Goal: Task Accomplishment & Management: Complete application form

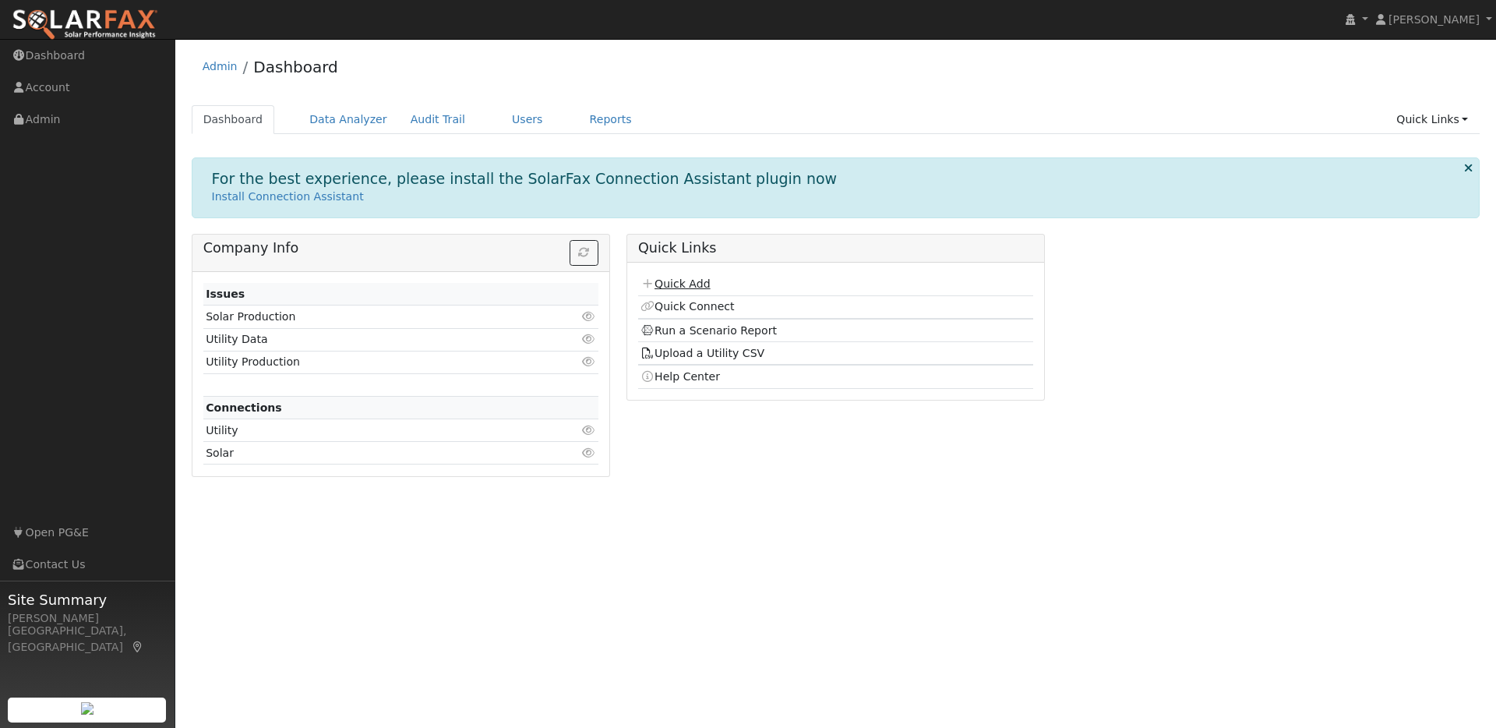
click at [684, 288] on link "Quick Add" at bounding box center [675, 283] width 69 height 12
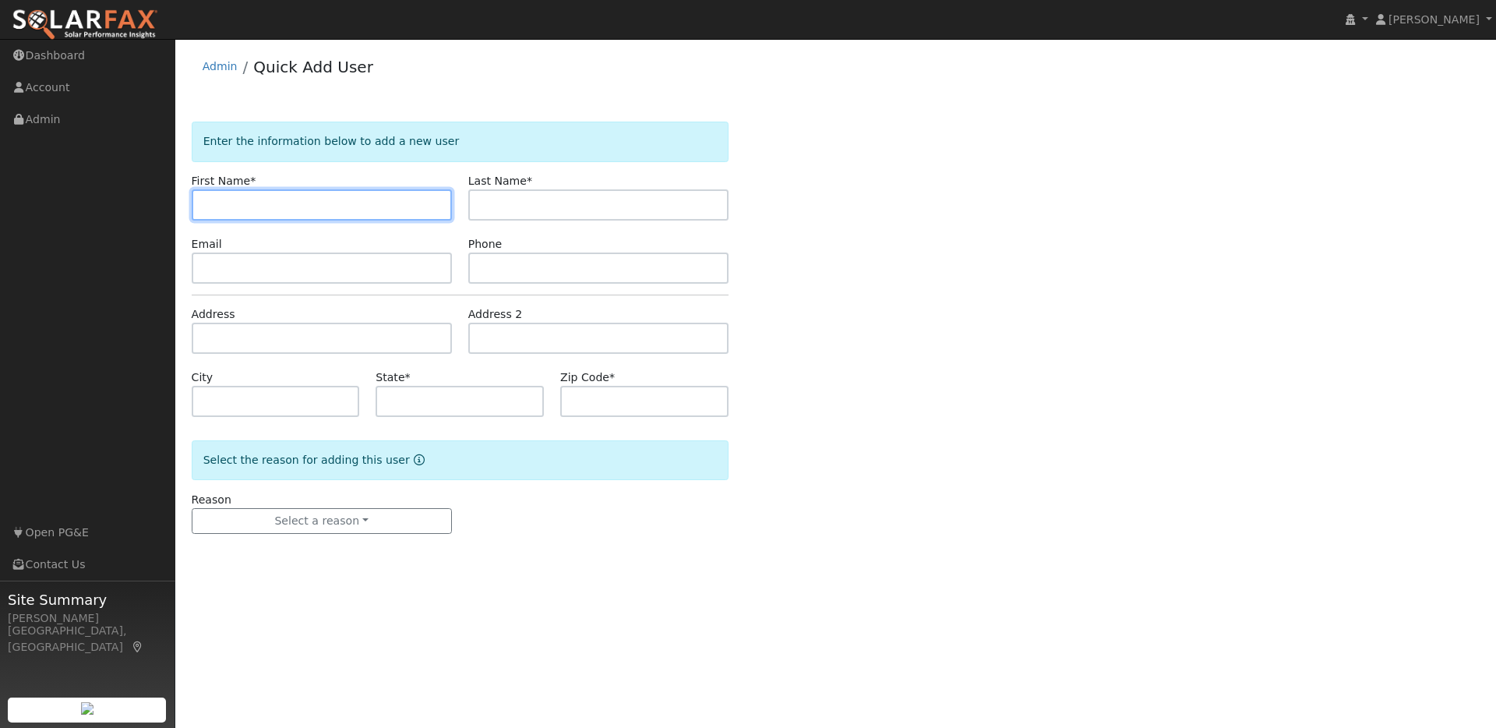
paste input "[PERSON_NAME]"
drag, startPoint x: 236, startPoint y: 204, endPoint x: 451, endPoint y: 232, distance: 216.9
click at [451, 232] on form "Enter the information below to add a new user First Name * [PERSON_NAME] Last N…" at bounding box center [460, 343] width 537 height 443
type input "[PERSON_NAME]"
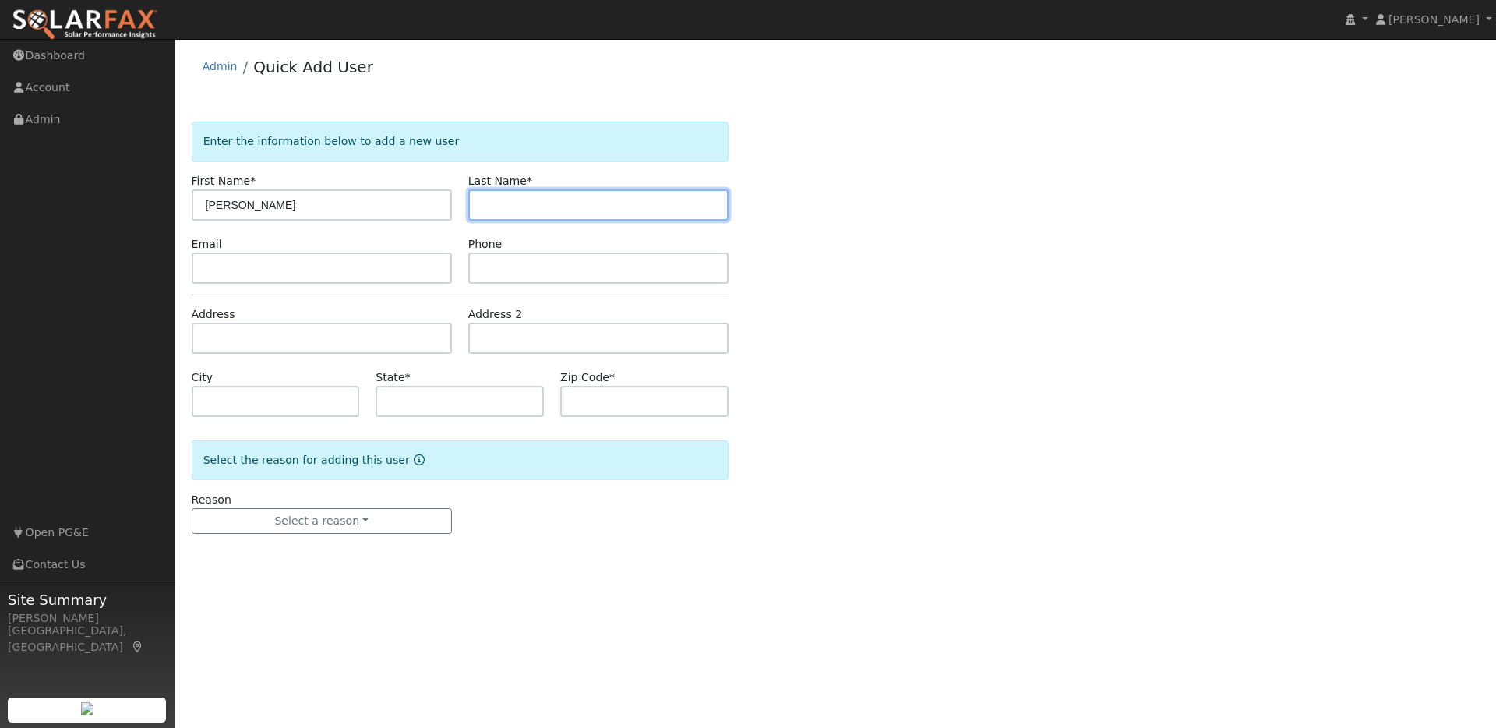
click at [495, 200] on input "text" at bounding box center [598, 204] width 260 height 31
paste input "David Goodman"
drag, startPoint x: 512, startPoint y: 203, endPoint x: 461, endPoint y: 208, distance: 51.7
click at [460, 208] on div "Last Name * David Goodman" at bounding box center [598, 197] width 277 height 48
type input "Goodman"
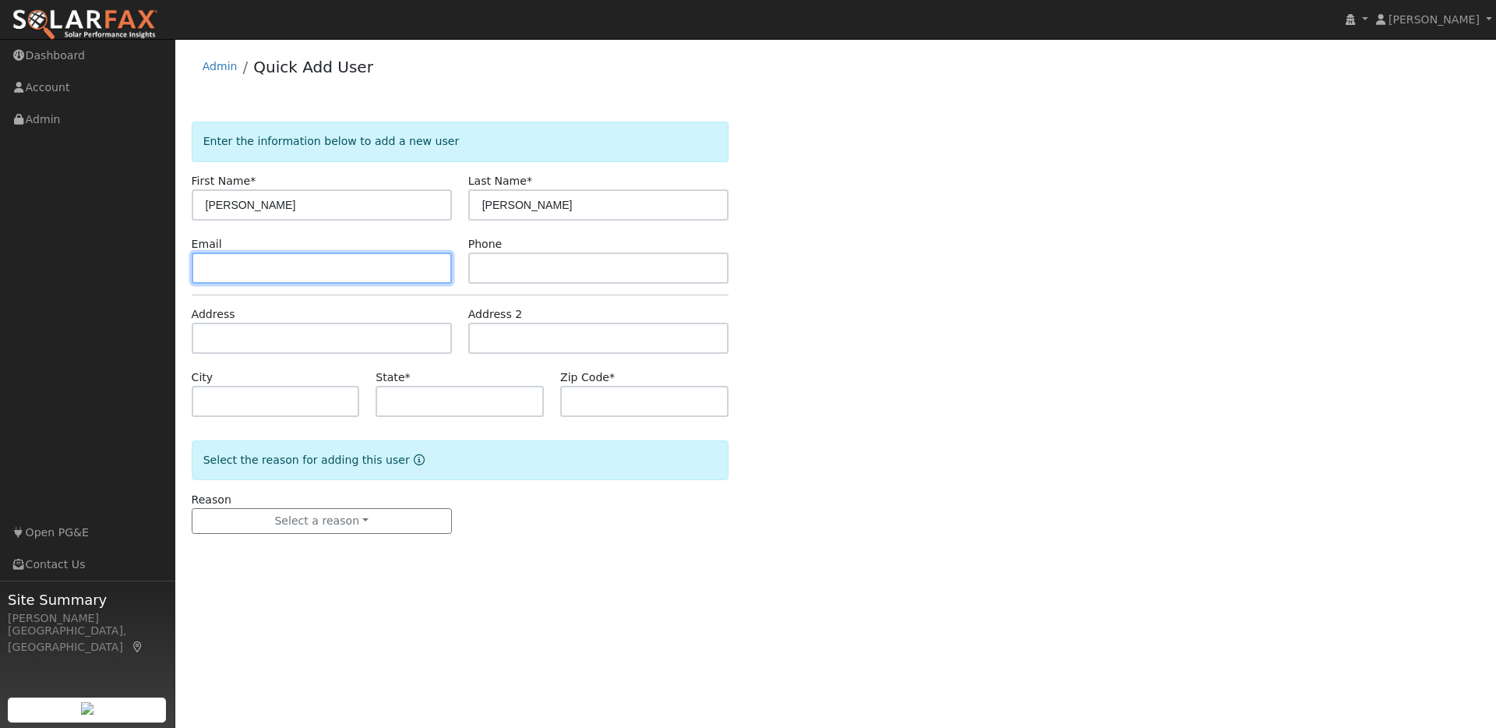
click at [259, 270] on input "text" at bounding box center [322, 268] width 260 height 31
paste input "david@goodman.us.com"
type input "david@goodman.us.com"
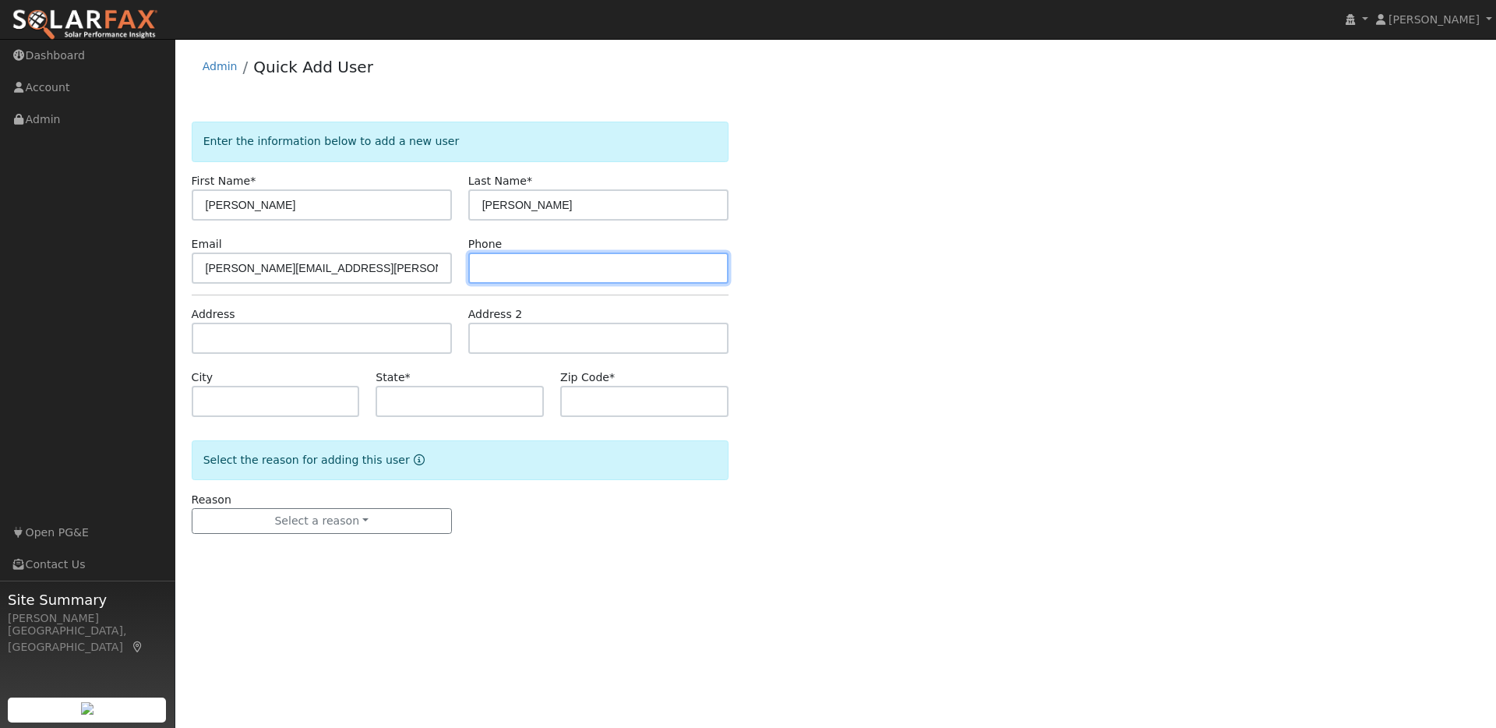
click at [509, 271] on input "text" at bounding box center [598, 268] width 260 height 31
paste input "9178368639"
type input "9178368639"
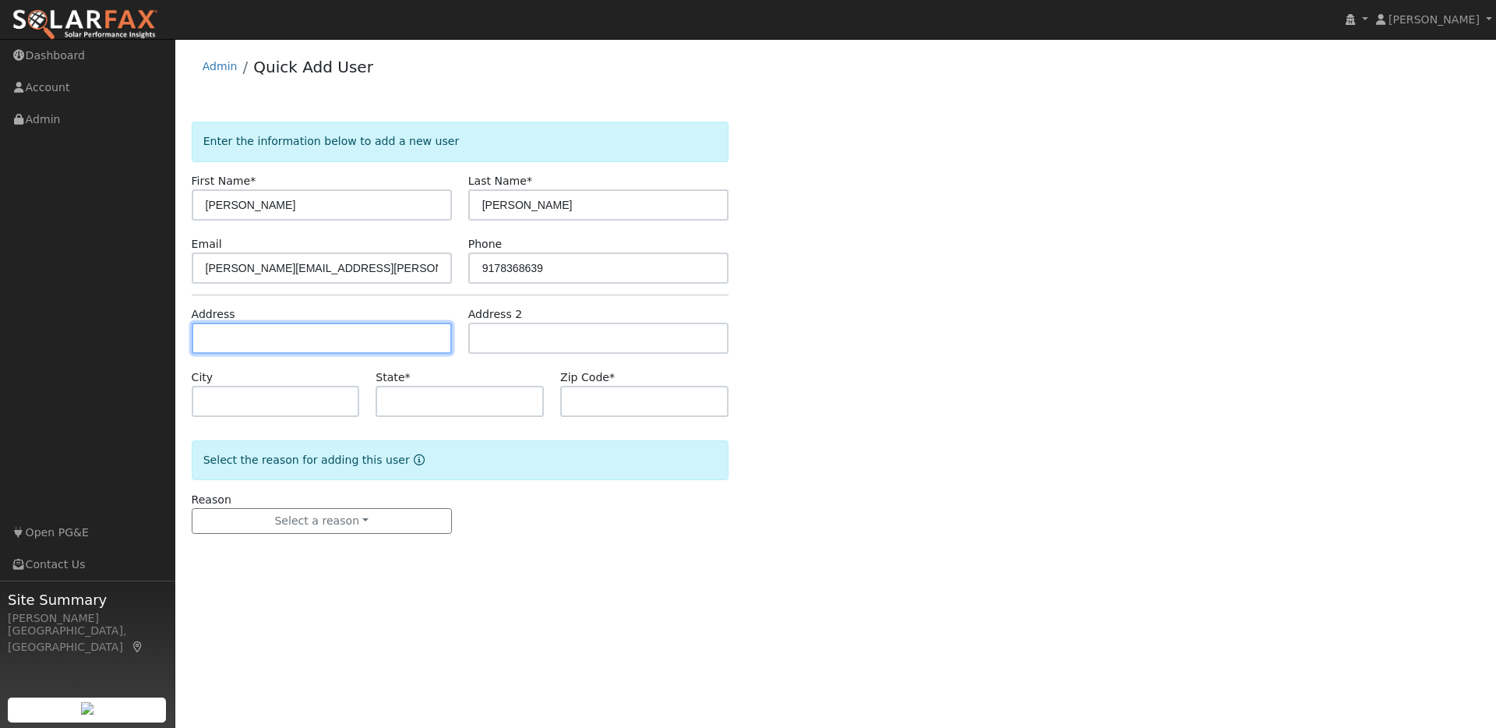
click at [226, 340] on input "text" at bounding box center [322, 338] width 260 height 31
paste input "601 Canon Dr, Kensington 94708"
type input "601 Canon Drive"
type input "Kensington"
type input "CA"
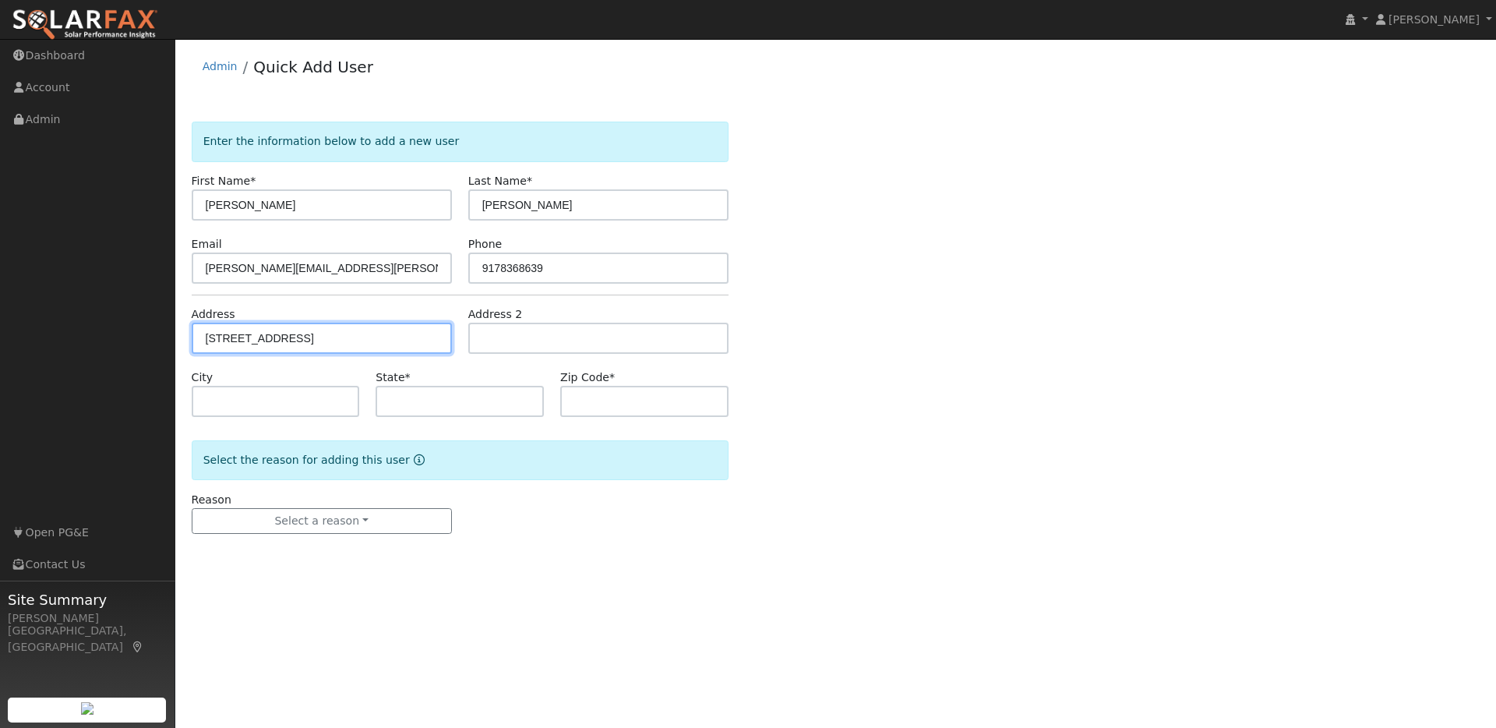
type input "94708"
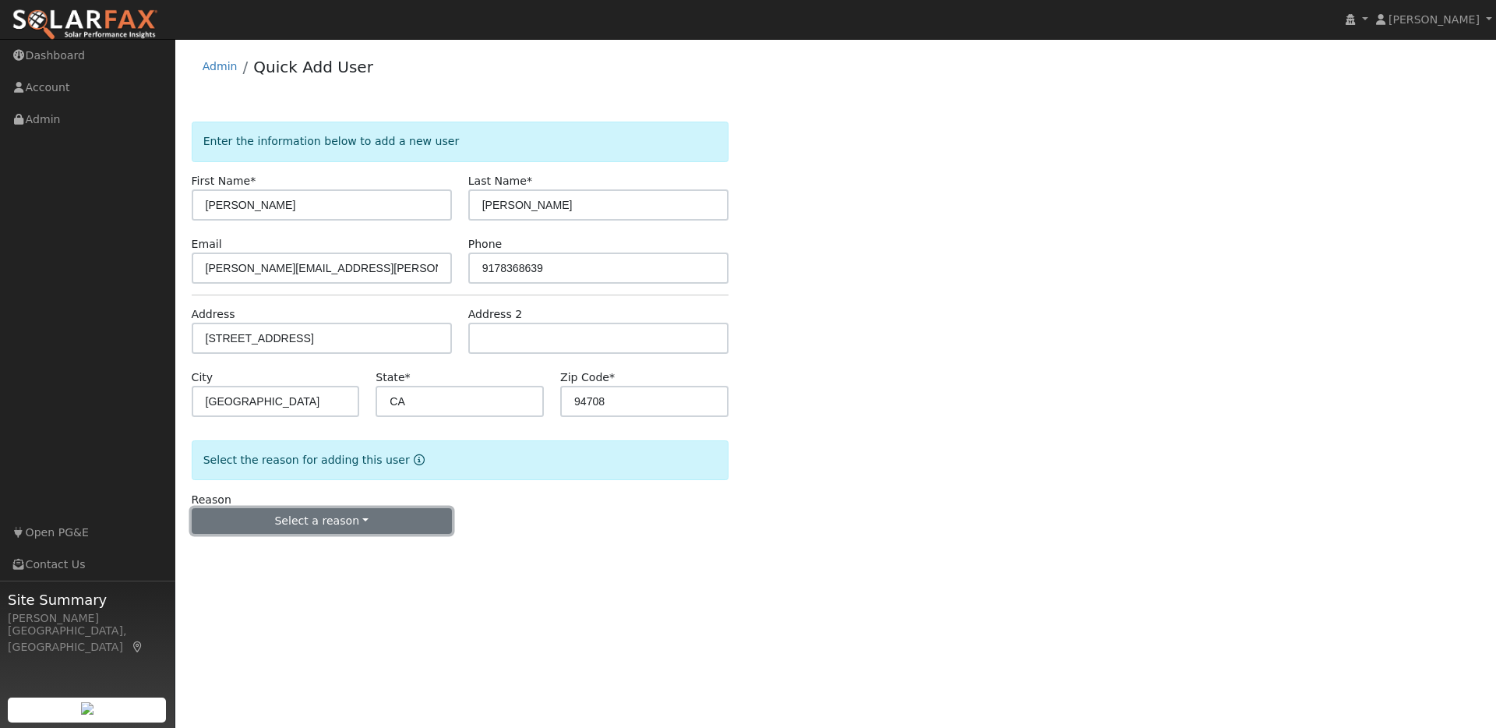
click at [374, 519] on button "Select a reason" at bounding box center [322, 521] width 260 height 26
click at [246, 558] on link "New lead" at bounding box center [279, 553] width 172 height 22
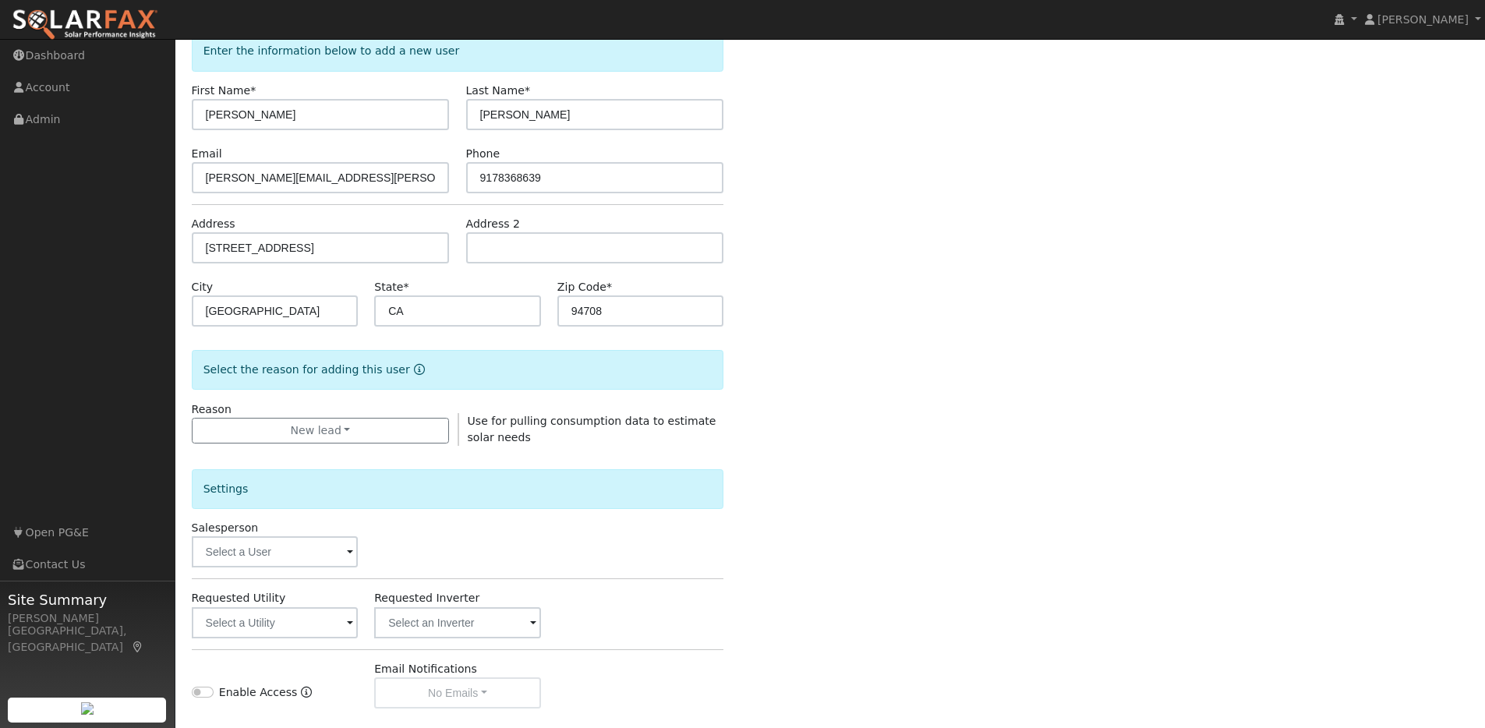
scroll to position [100, 0]
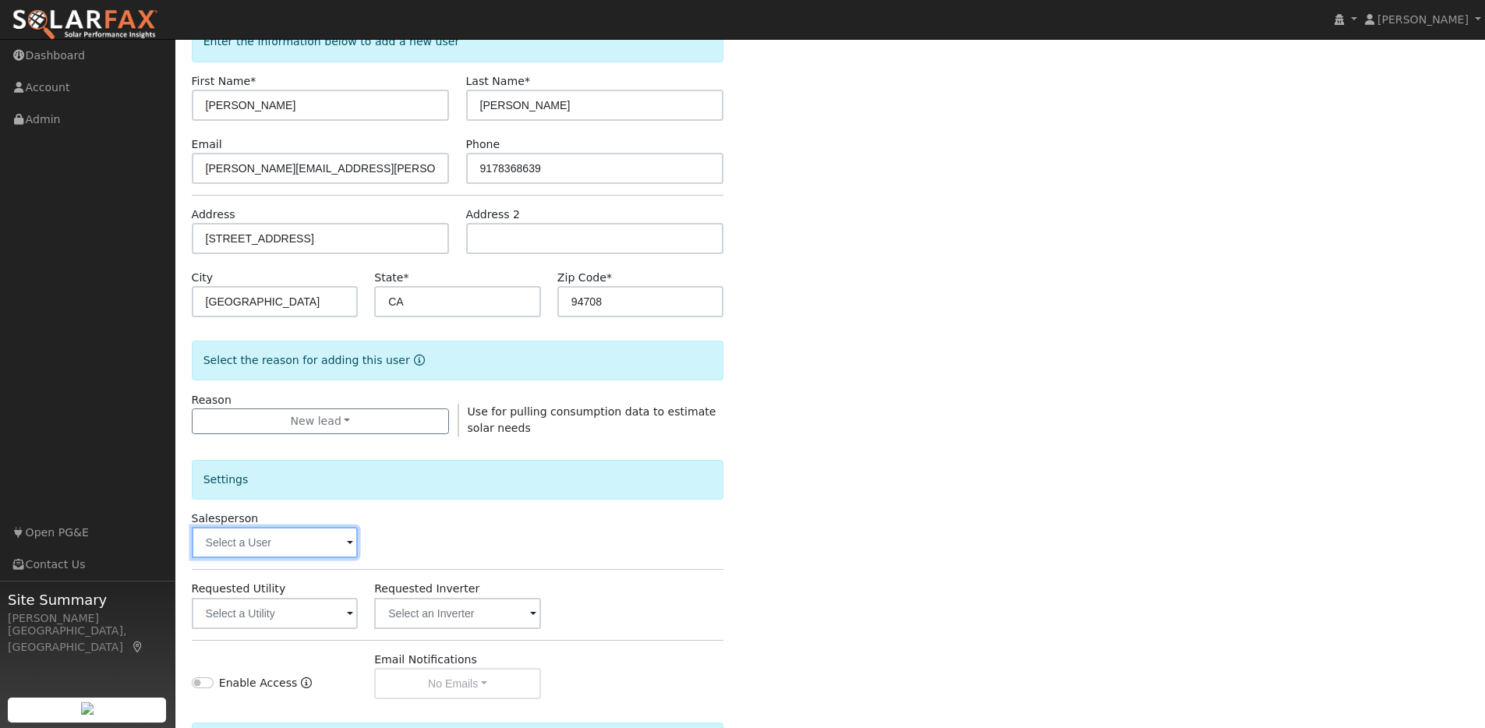
click at [340, 548] on input "text" at bounding box center [275, 542] width 167 height 31
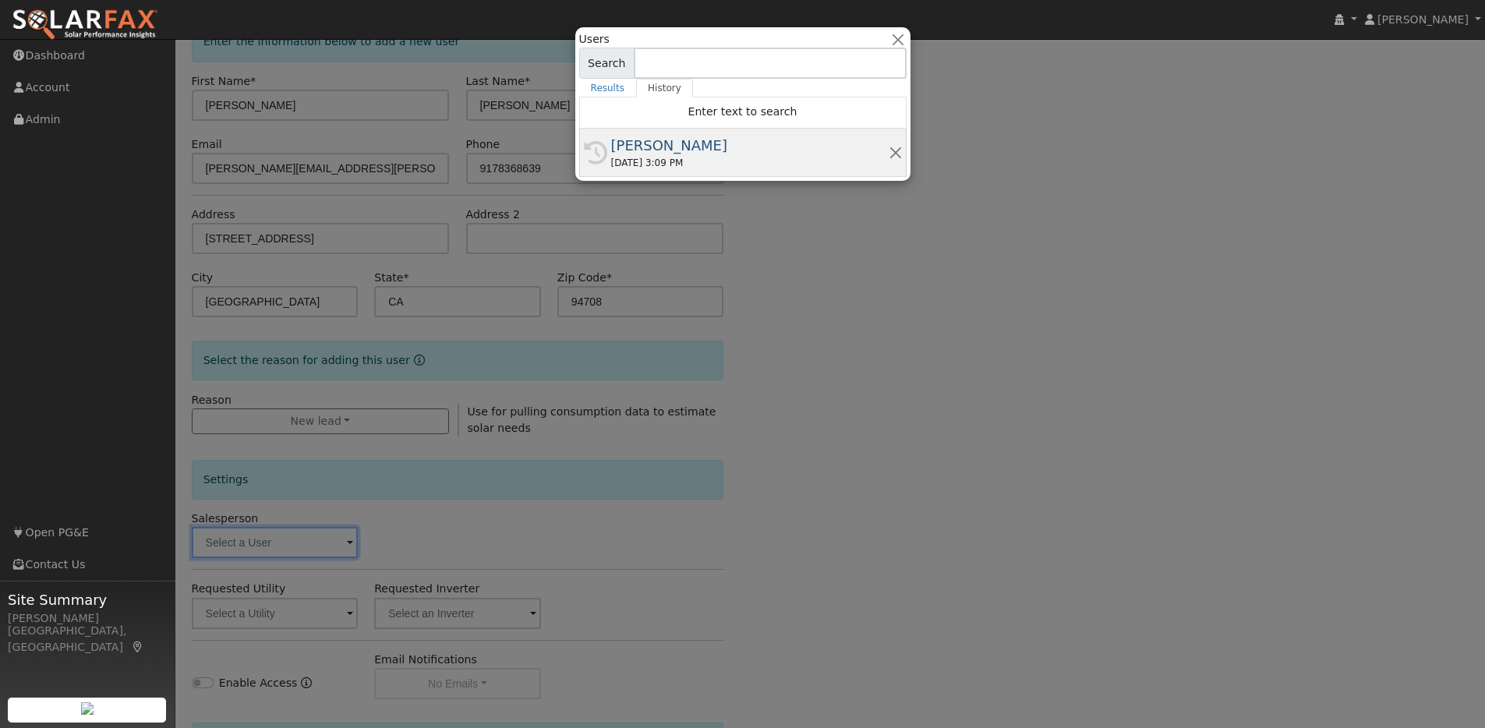
click at [684, 141] on div "[PERSON_NAME]" at bounding box center [749, 145] width 277 height 21
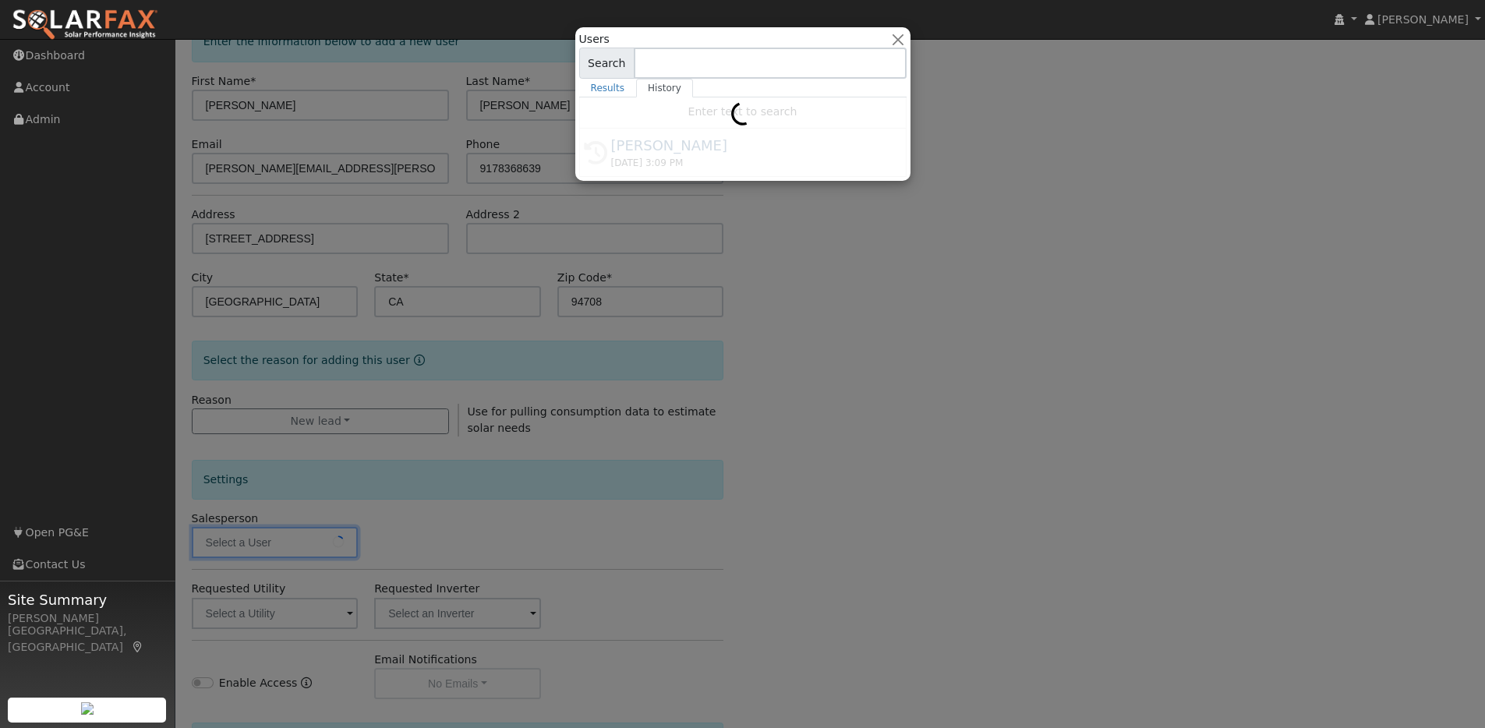
type input "[PERSON_NAME]"
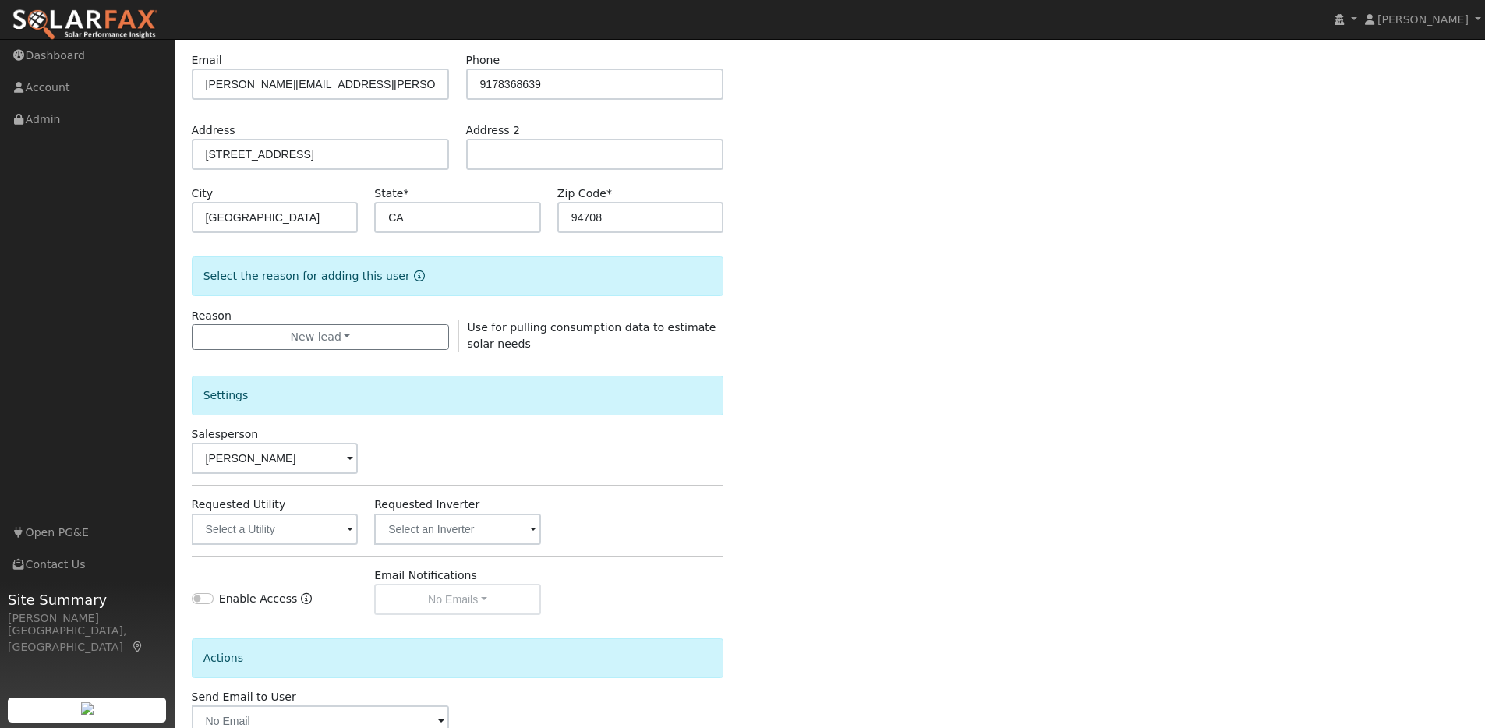
scroll to position [281, 0]
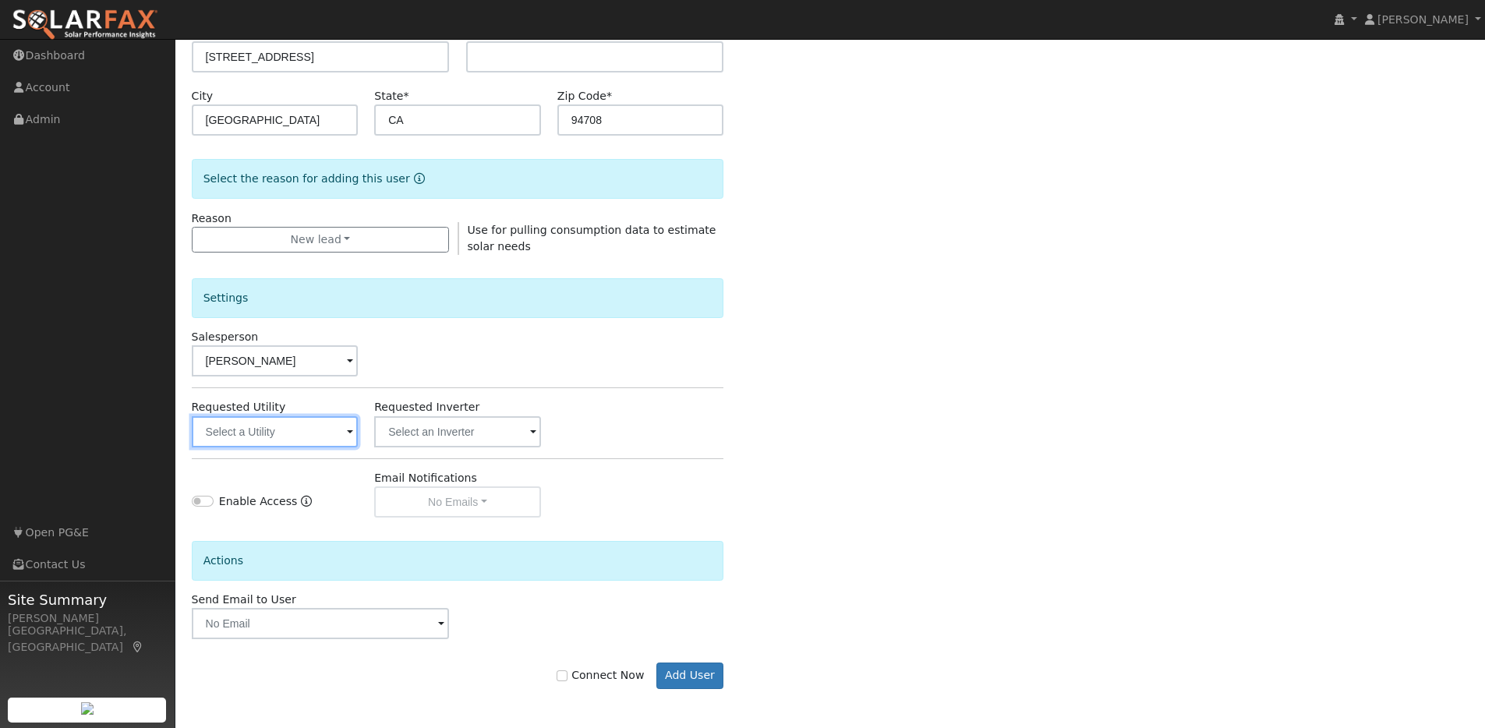
click at [330, 439] on input "text" at bounding box center [275, 431] width 167 height 31
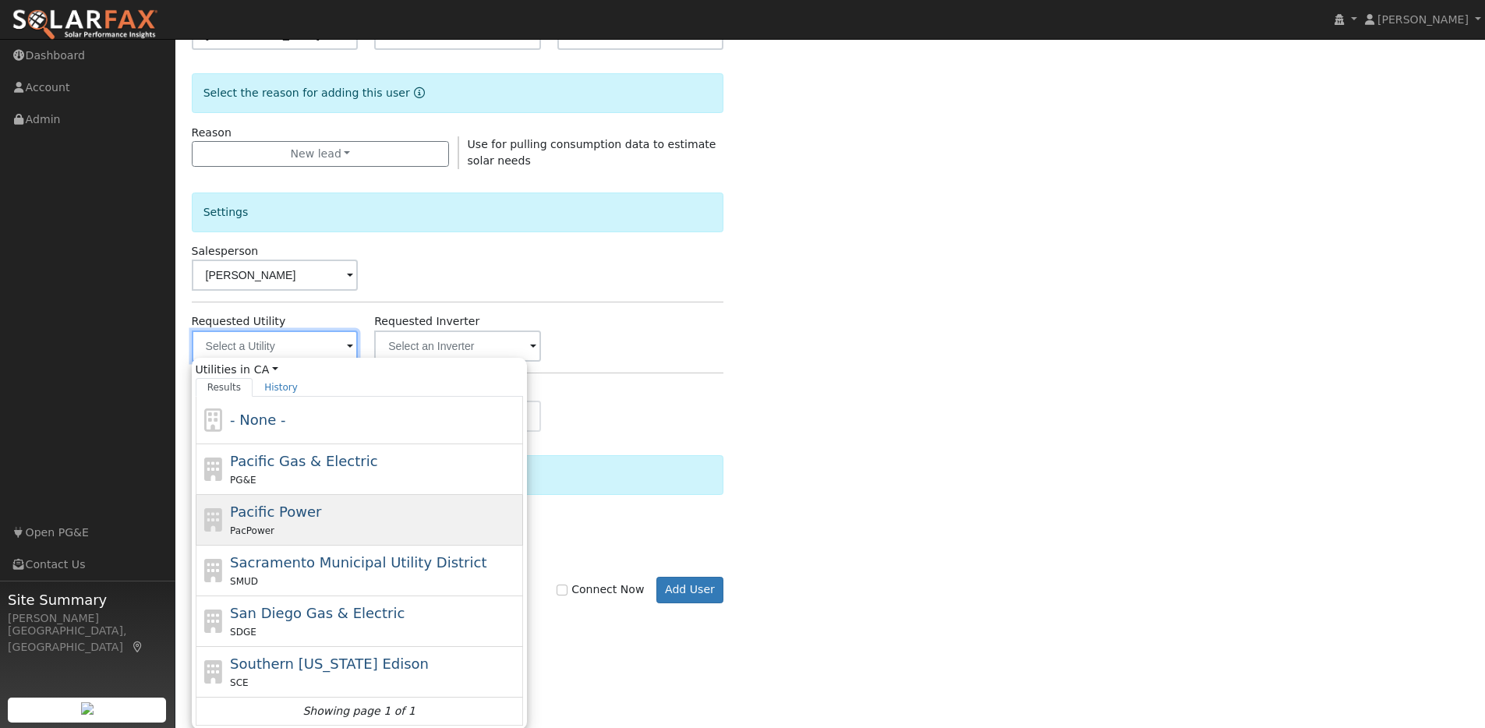
scroll to position [369, 0]
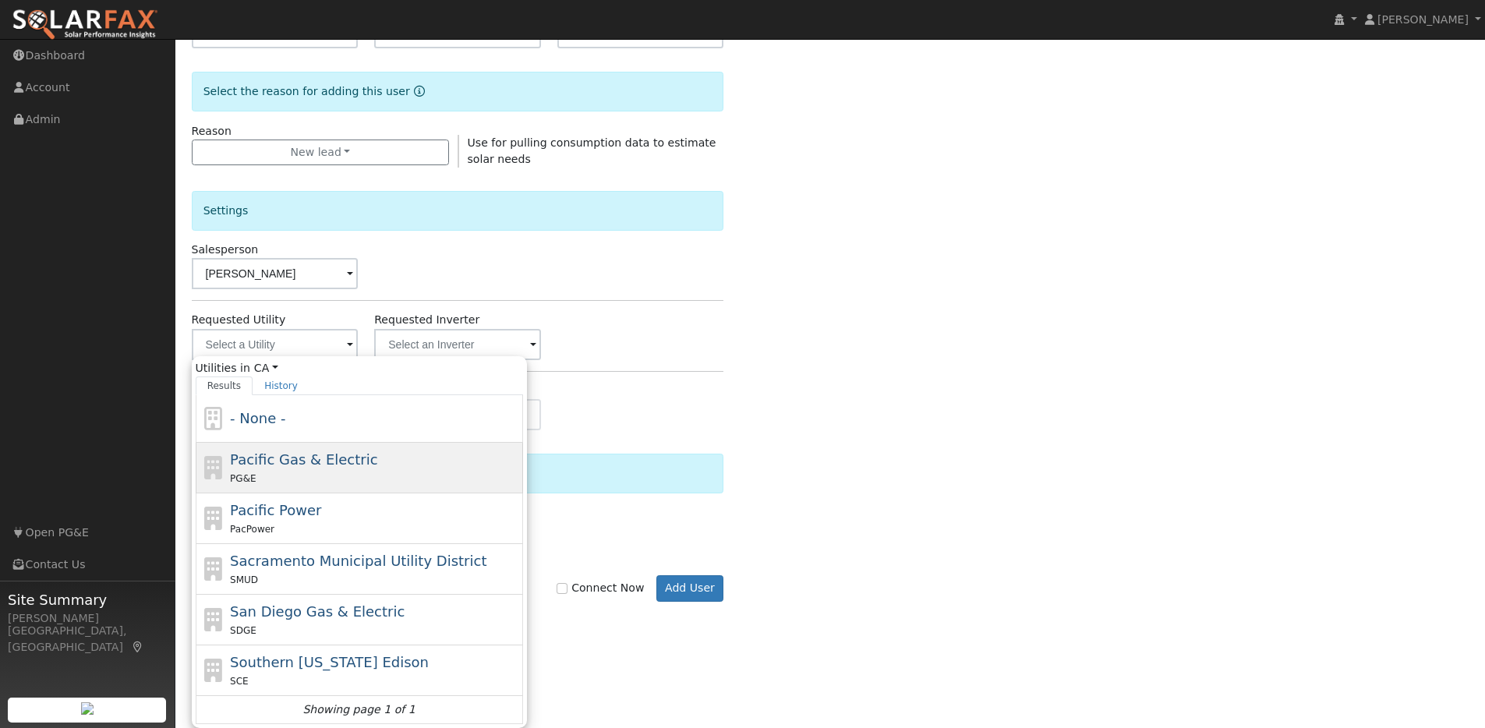
click at [295, 459] on span "Pacific Gas & Electric" at bounding box center [303, 459] width 147 height 16
type input "Pacific Gas & Electric"
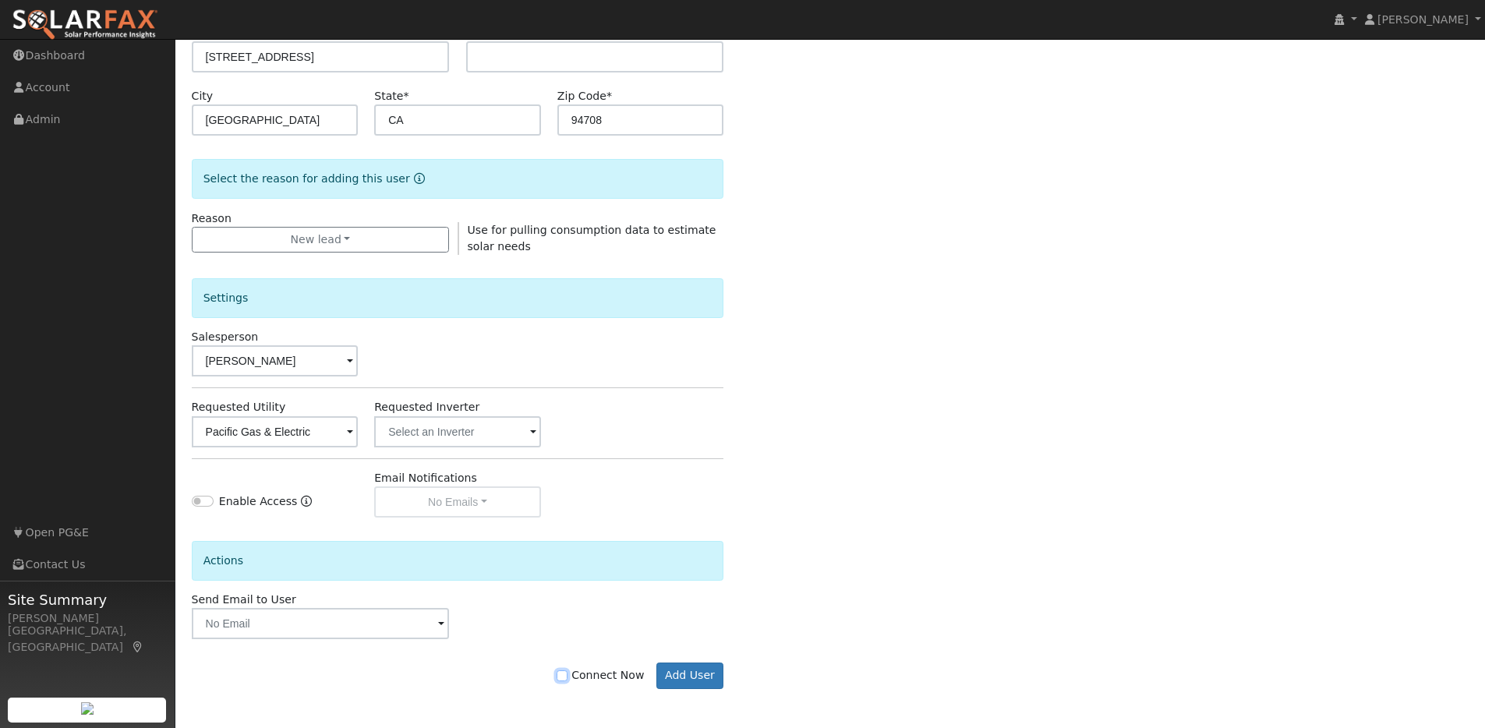
click at [567, 674] on input "Connect Now" at bounding box center [561, 675] width 11 height 11
checkbox input "true"
click at [672, 675] on button "Add User" at bounding box center [690, 675] width 68 height 26
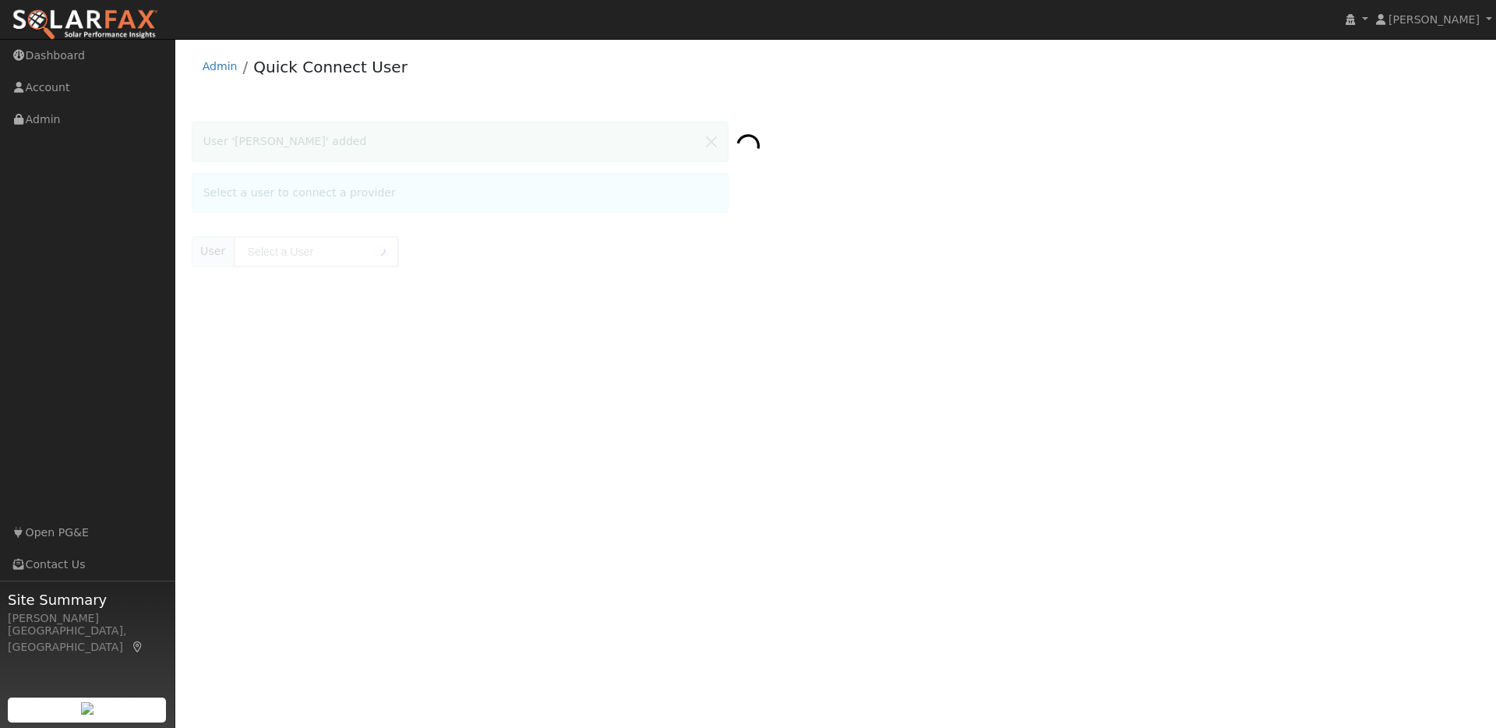
type input "David Goodman"
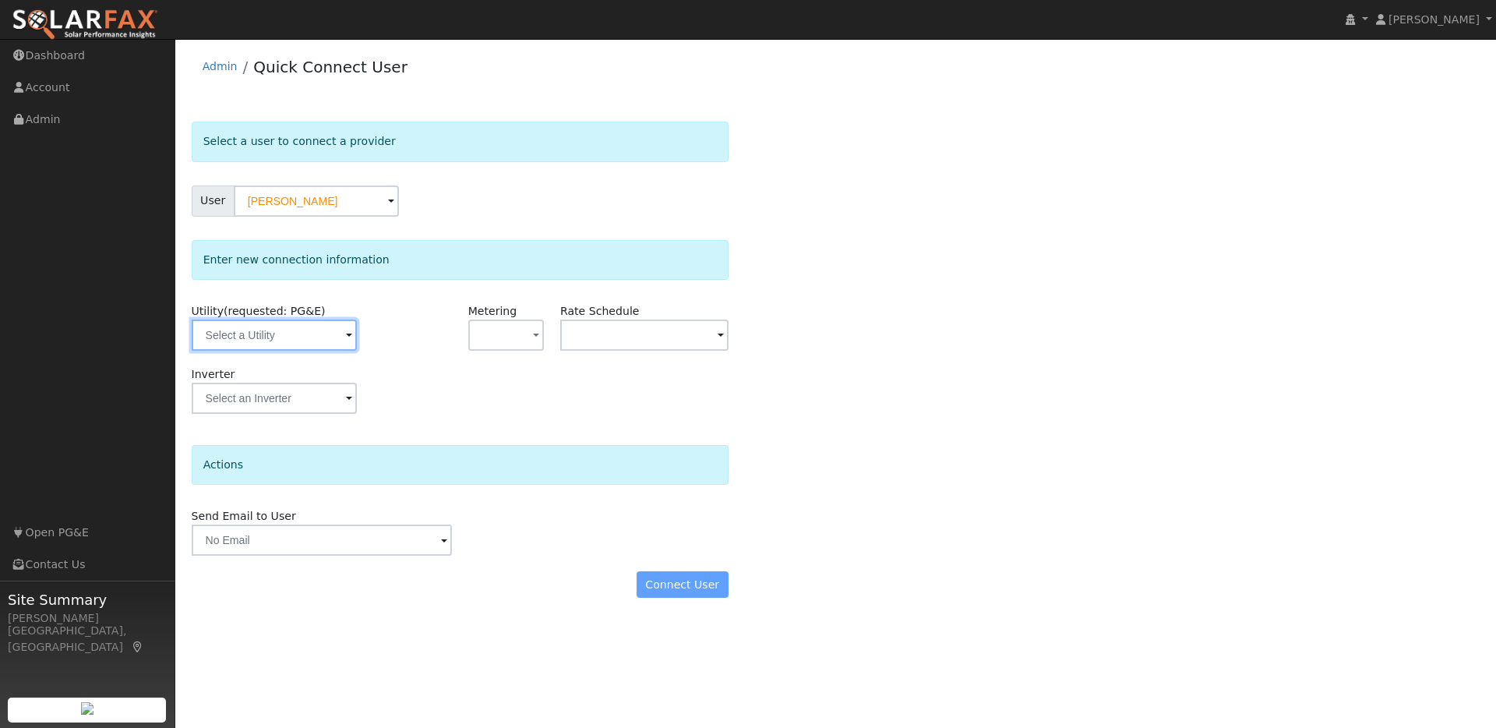
click at [322, 334] on input "text" at bounding box center [274, 335] width 165 height 31
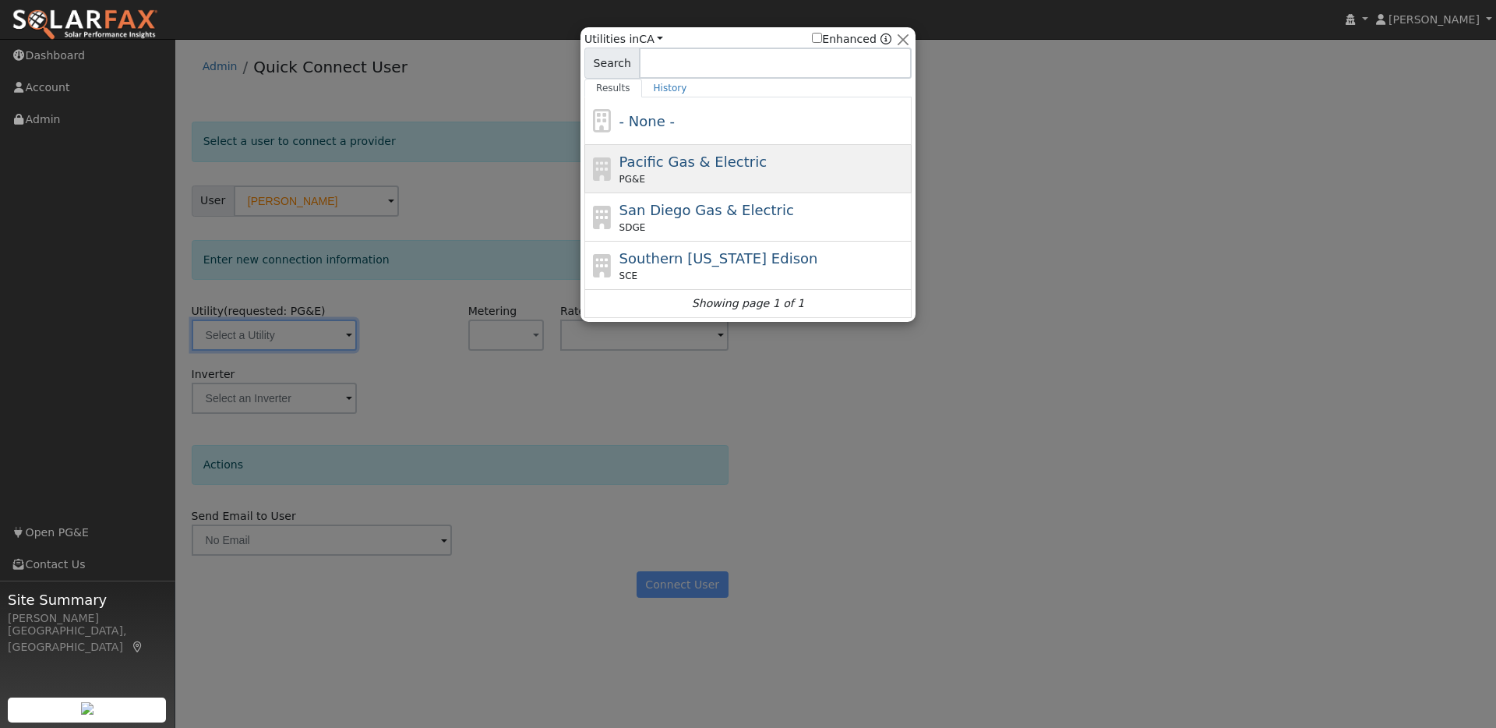
click at [733, 172] on div "PG&E" at bounding box center [764, 179] width 289 height 14
type input "PG&E"
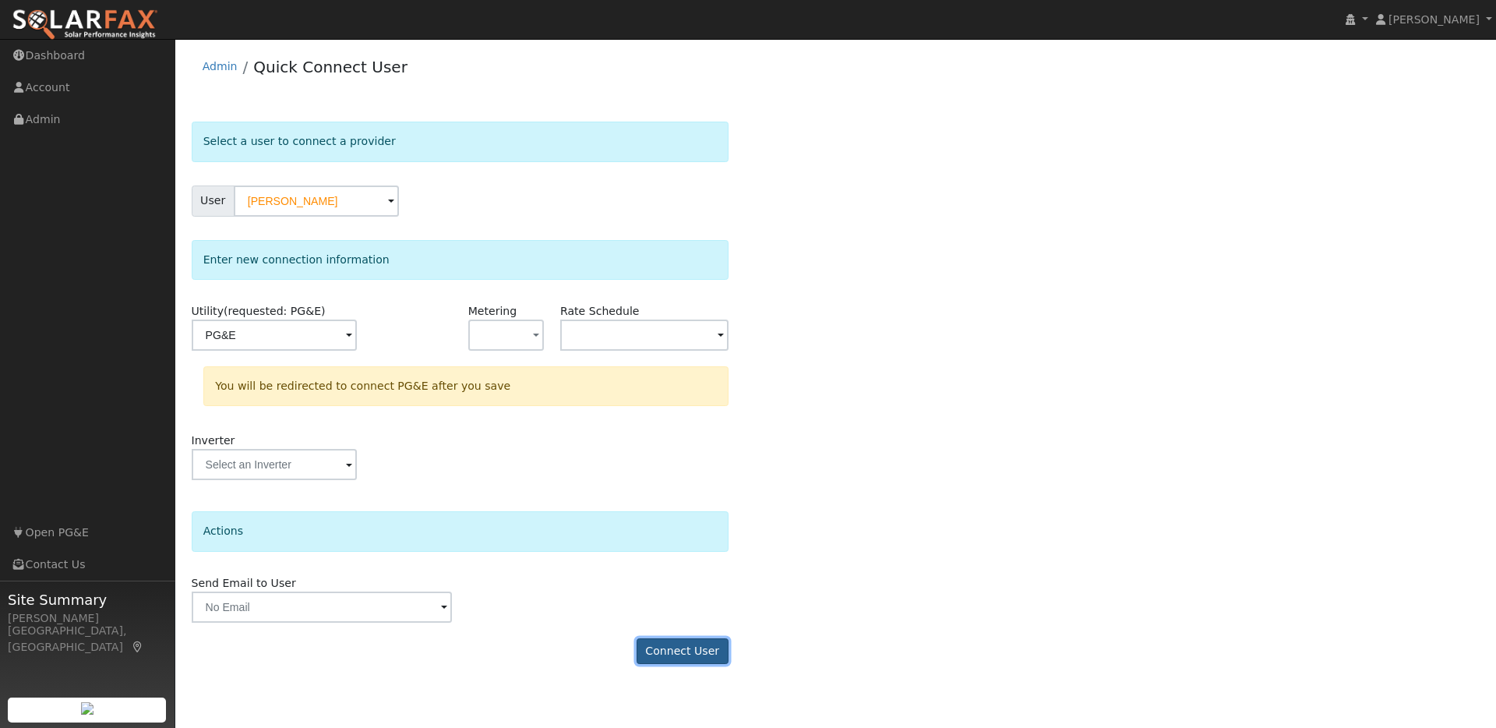
click at [693, 648] on button "Connect User" at bounding box center [683, 651] width 92 height 26
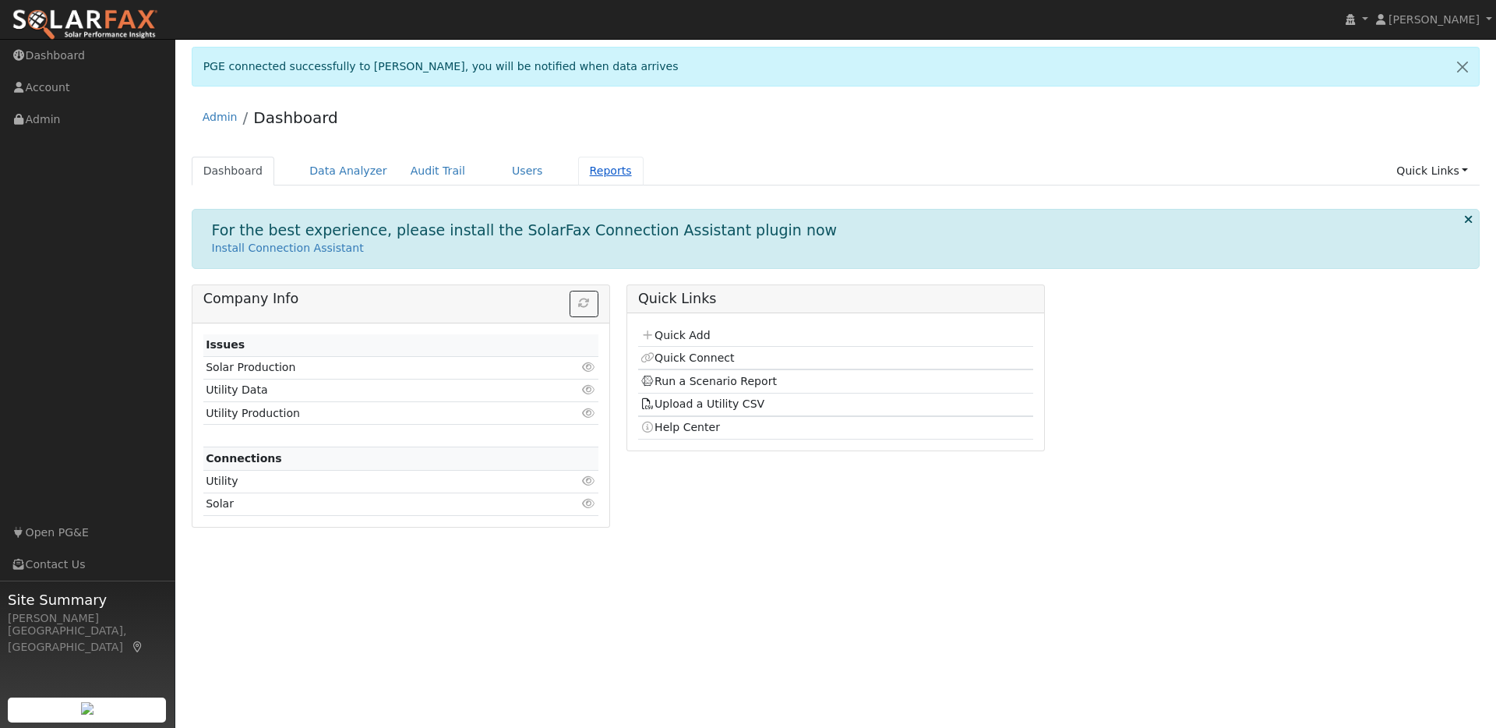
click at [601, 169] on link "Reports" at bounding box center [610, 171] width 65 height 29
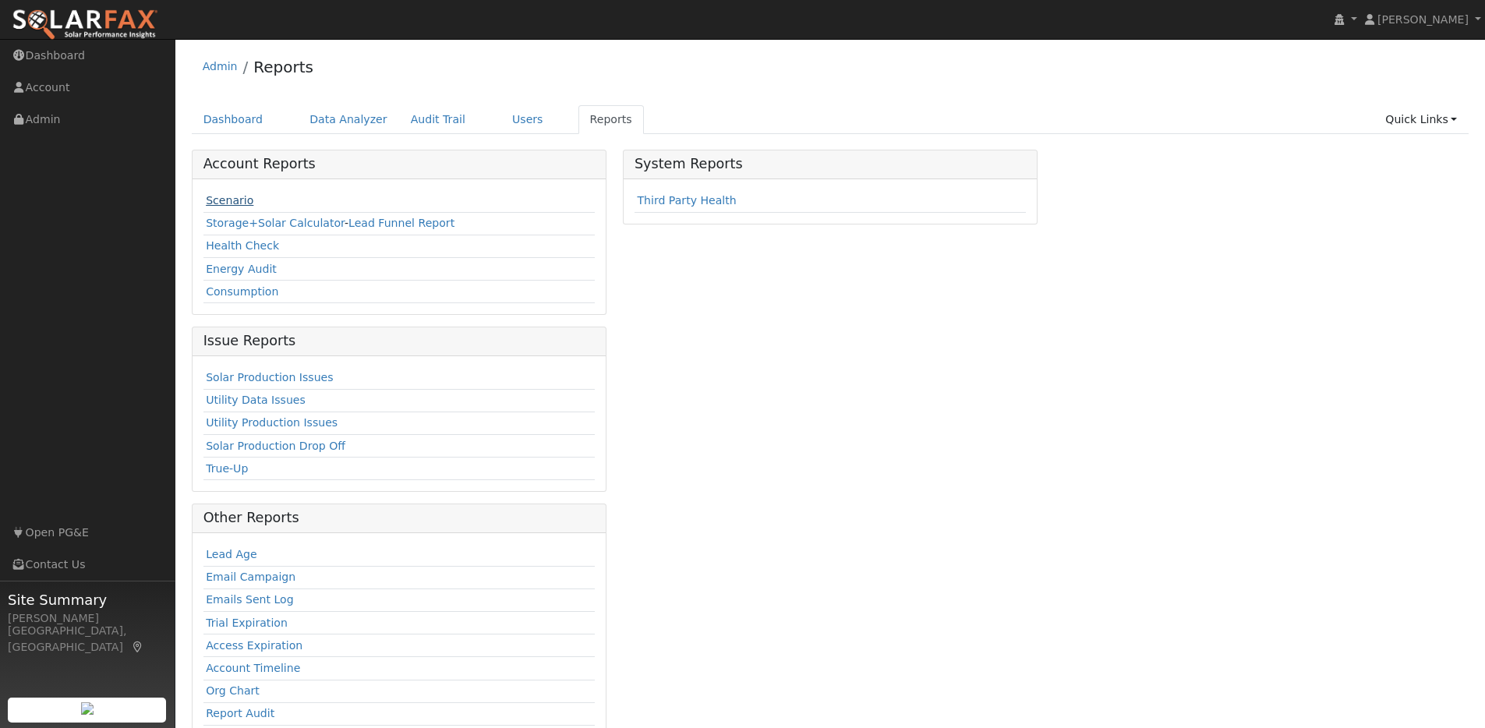
click at [234, 203] on link "Scenario" at bounding box center [230, 200] width 48 height 12
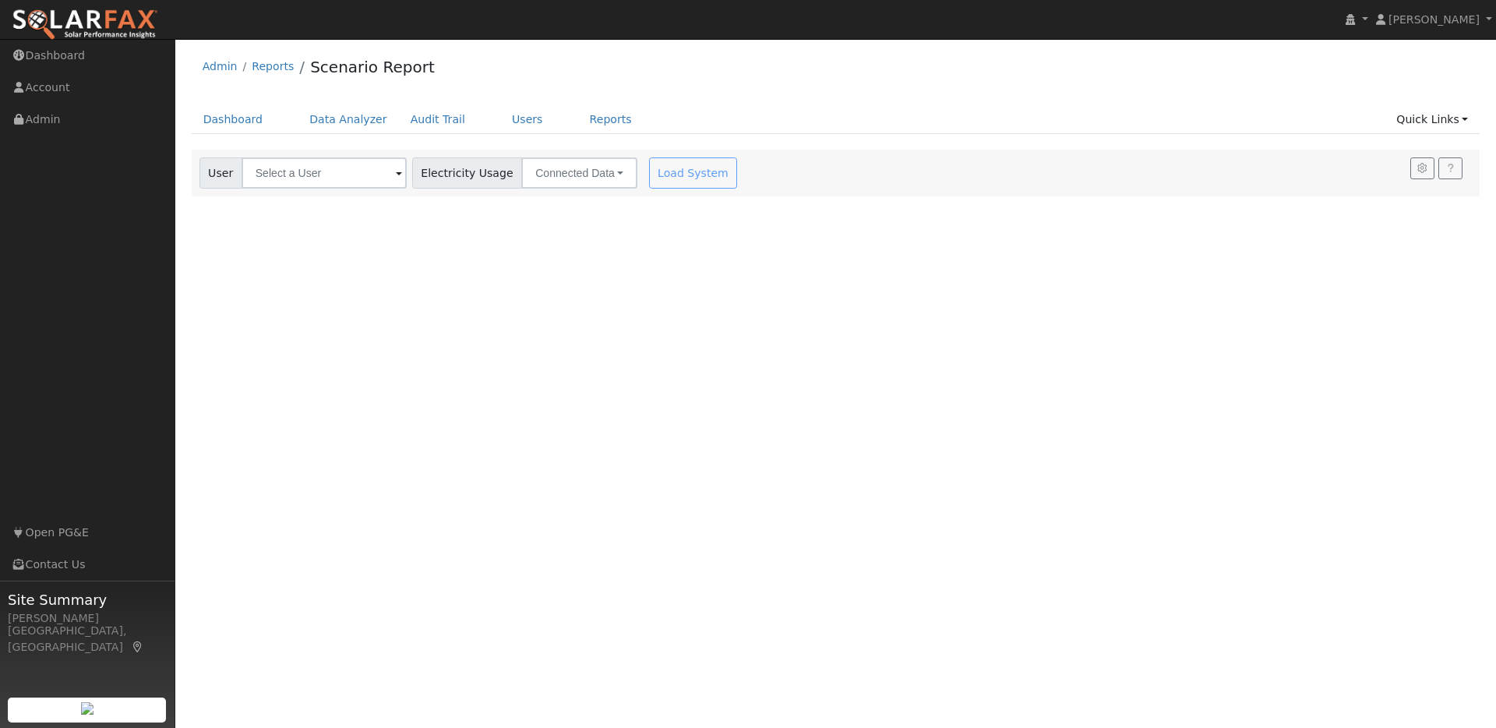
click at [396, 180] on span at bounding box center [399, 174] width 6 height 18
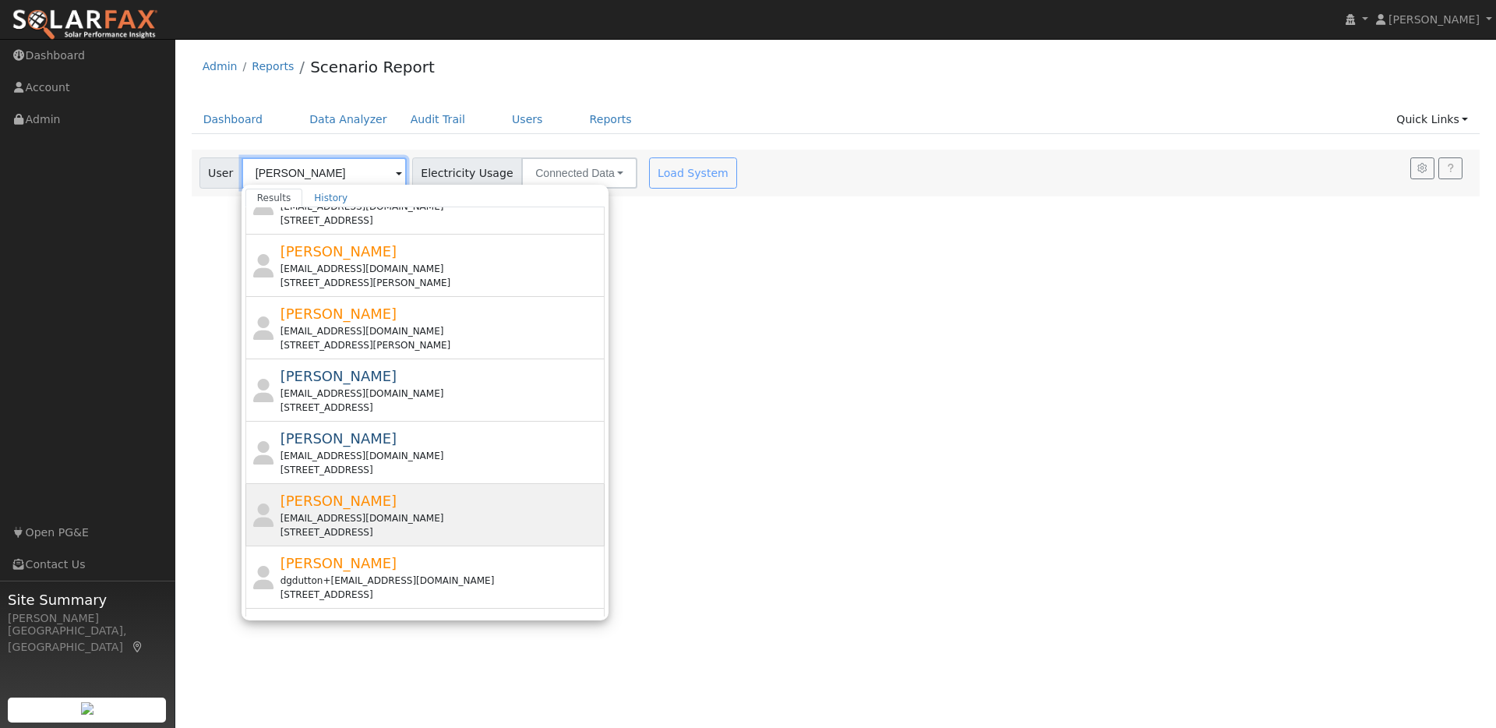
scroll to position [359, 0]
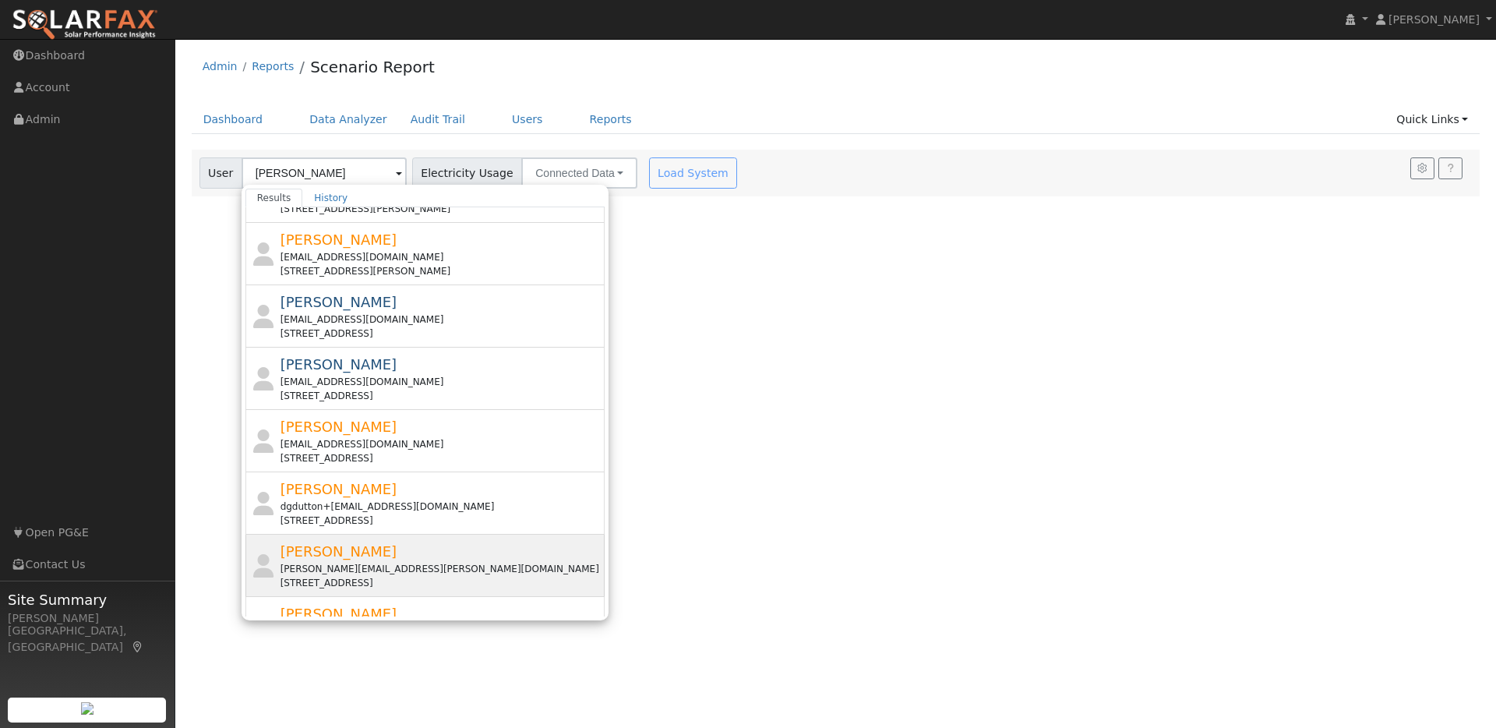
click at [379, 553] on div "David Goodman david@goodman.us.com 601 Canon Drive, Kensington, CA 94708" at bounding box center [442, 565] width 322 height 49
type input "David Goodman"
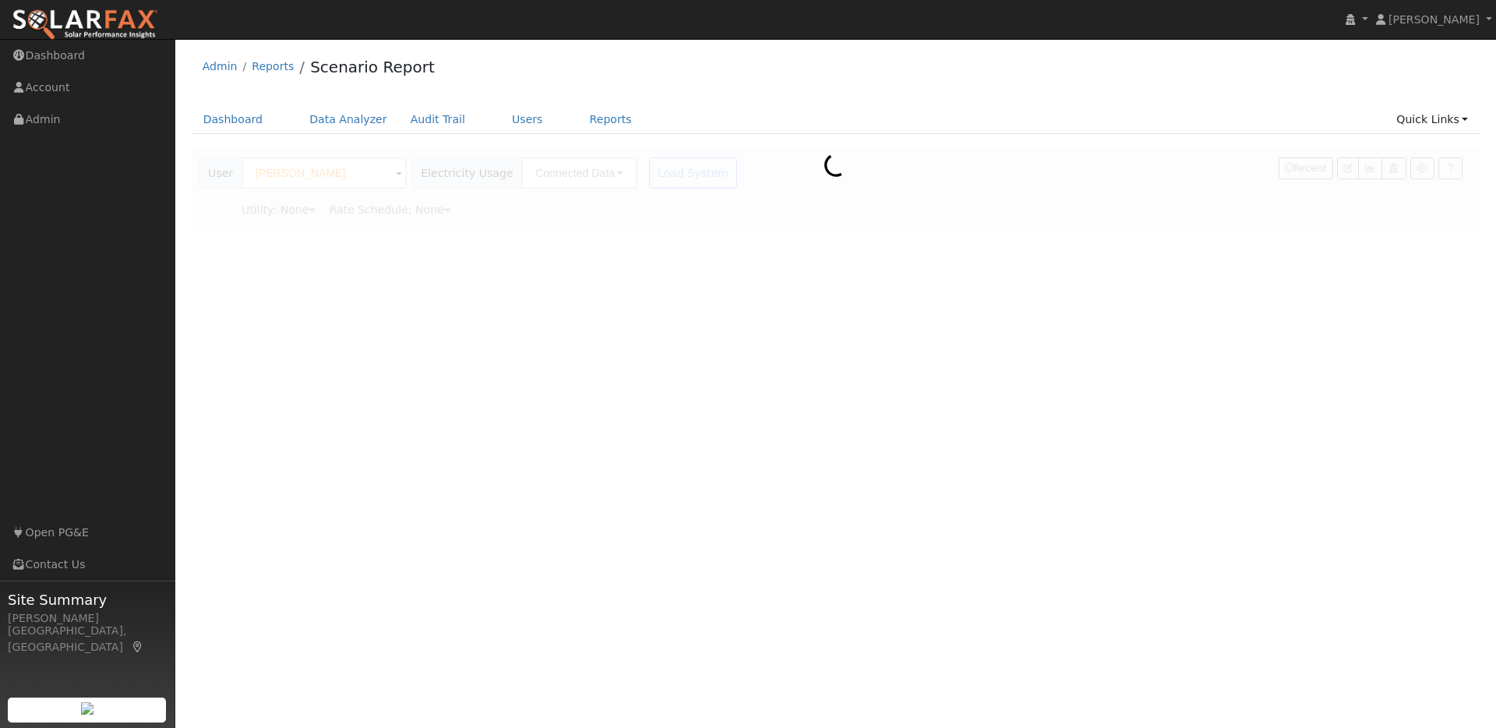
type input "Pacific Gas & Electric"
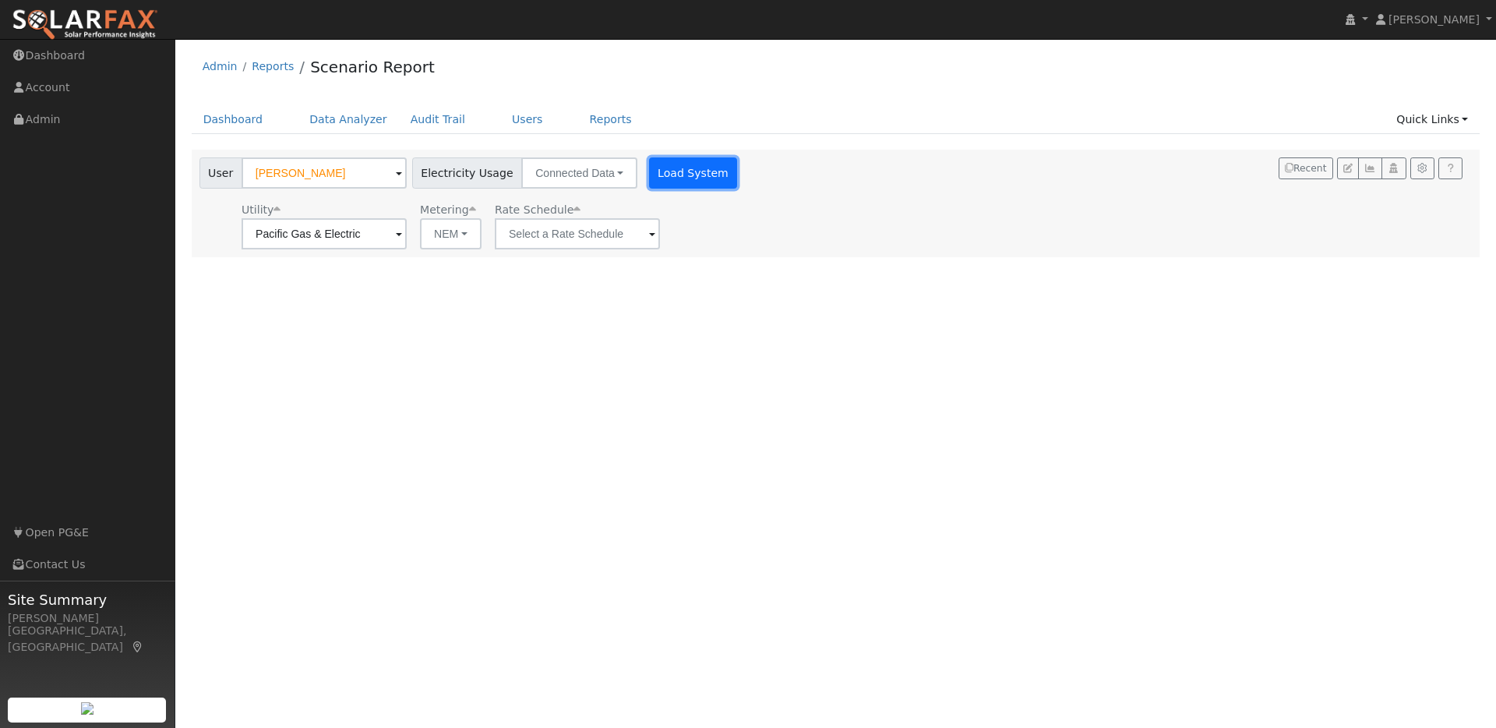
click at [662, 173] on button "Load System" at bounding box center [693, 172] width 89 height 31
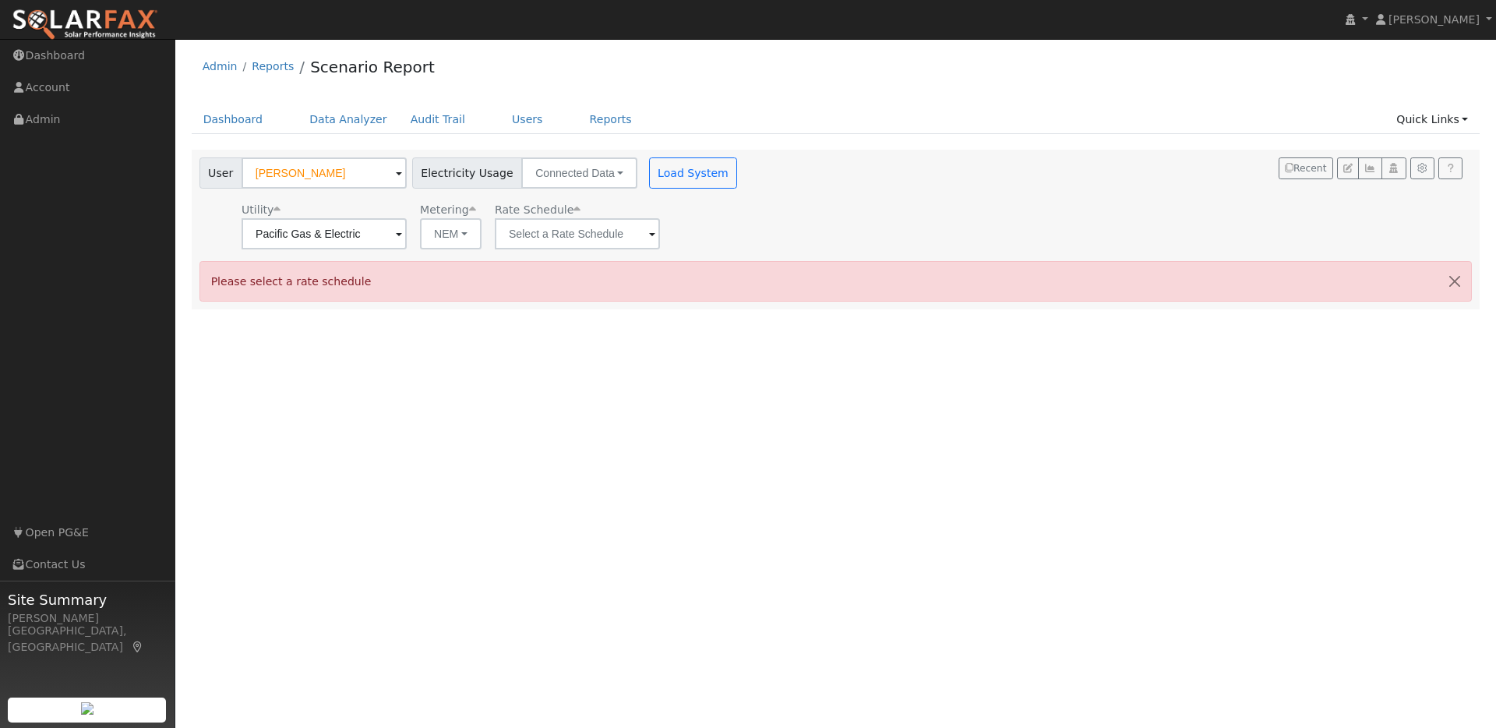
click at [402, 235] on span at bounding box center [399, 235] width 6 height 18
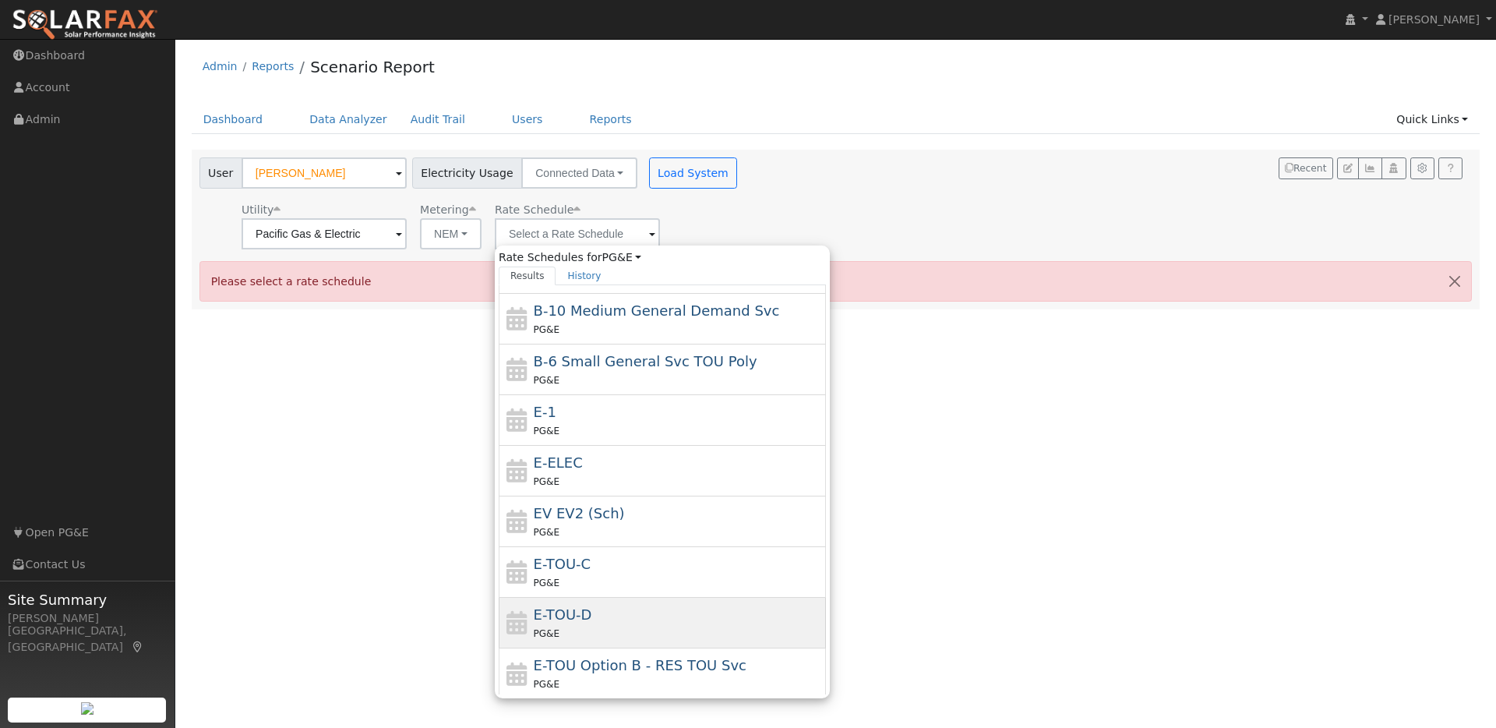
scroll to position [138, 0]
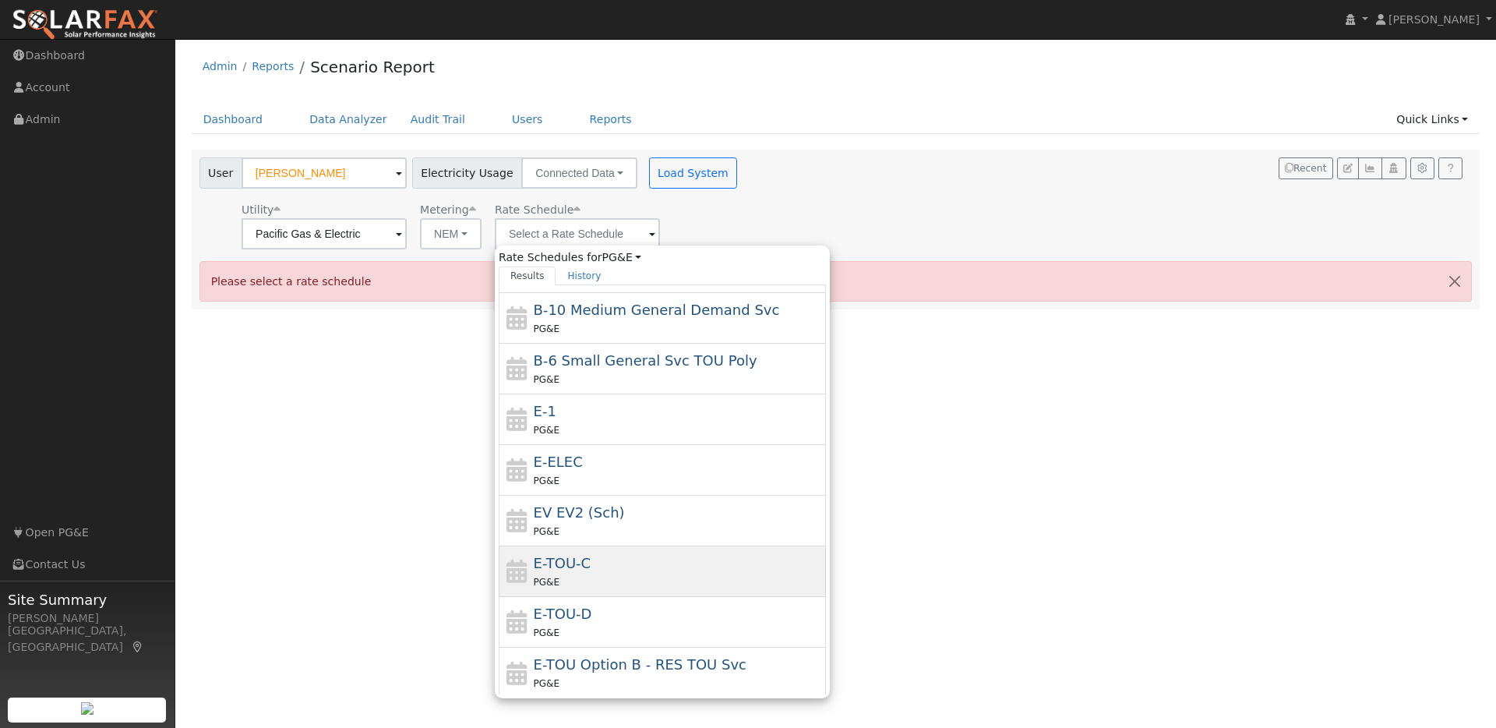
click at [601, 576] on div "PG&E" at bounding box center [678, 582] width 289 height 16
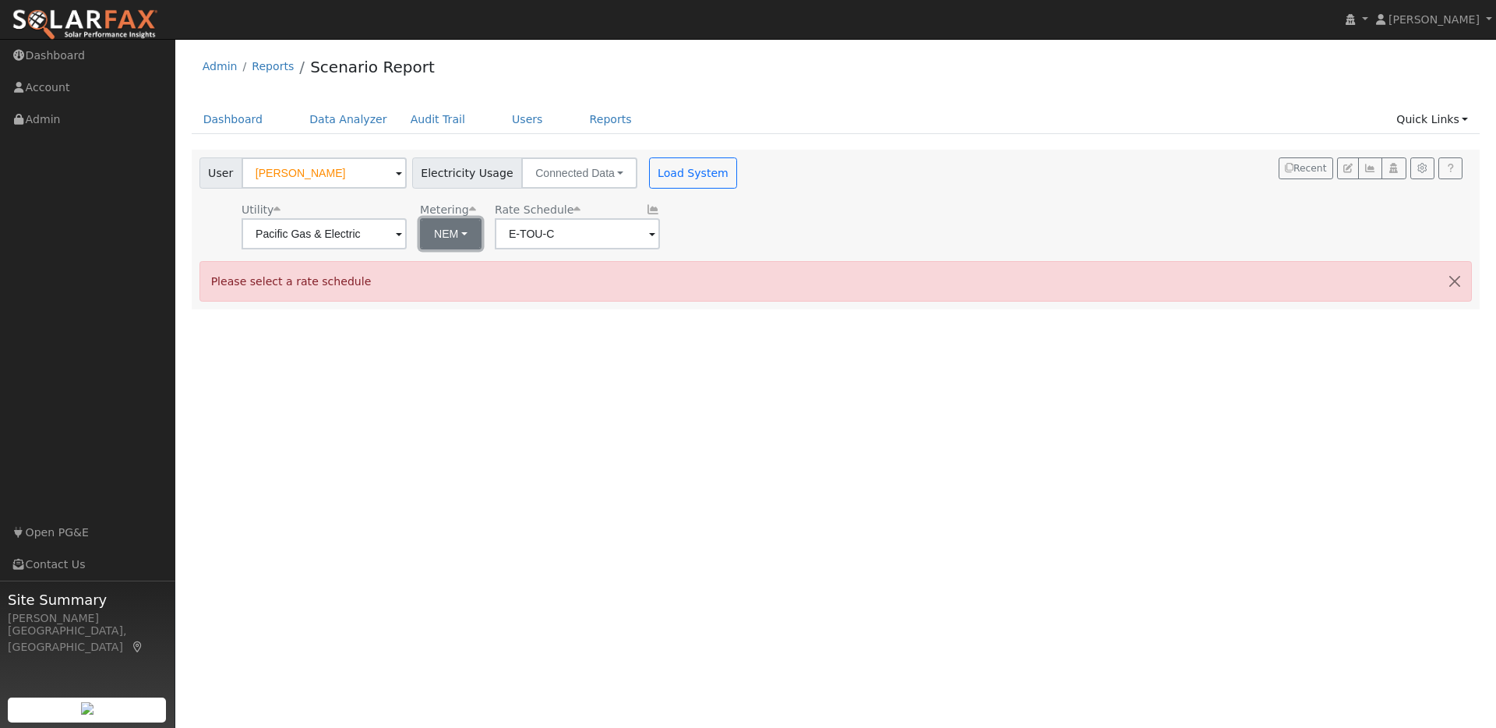
click at [436, 235] on button "NEM" at bounding box center [451, 233] width 62 height 31
click at [434, 291] on link "NBT" at bounding box center [457, 291] width 108 height 22
click at [402, 230] on span at bounding box center [399, 235] width 6 height 18
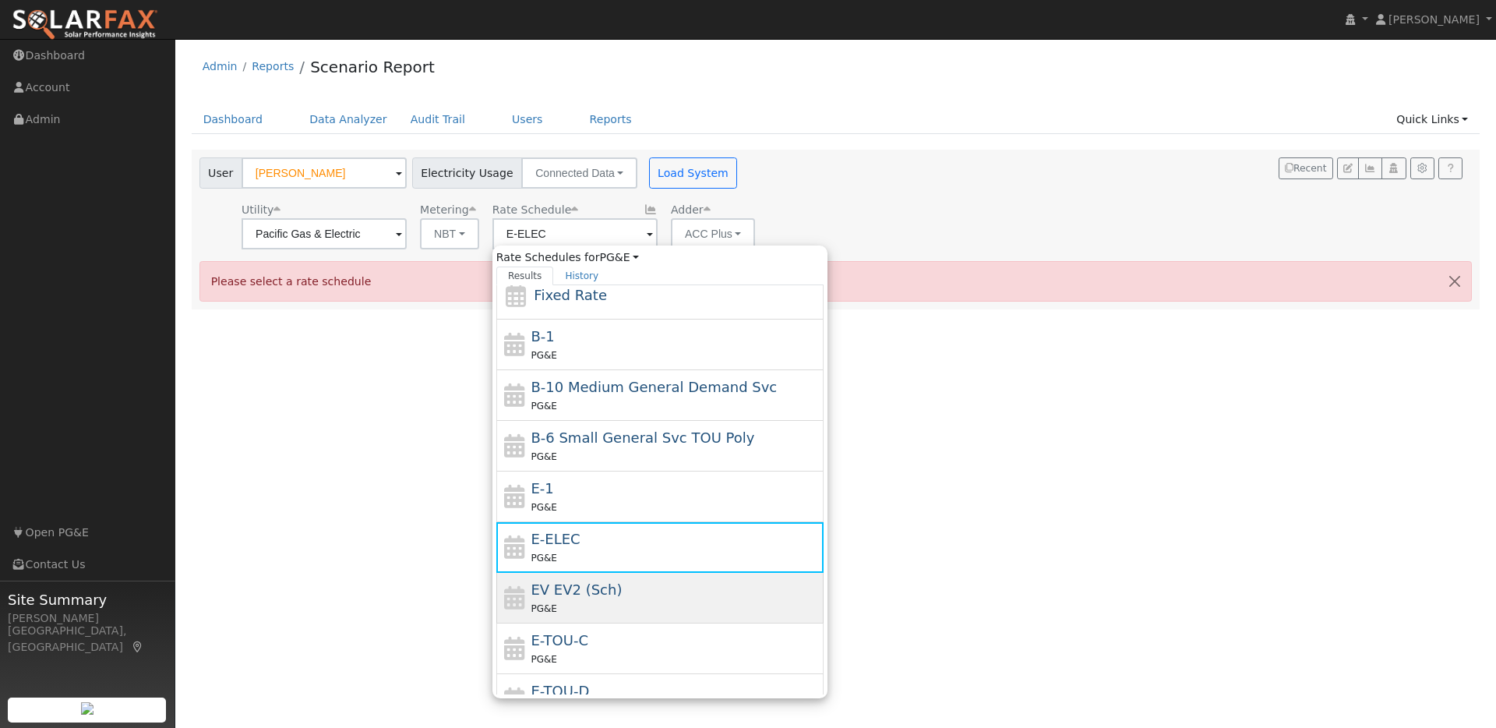
scroll to position [87, 0]
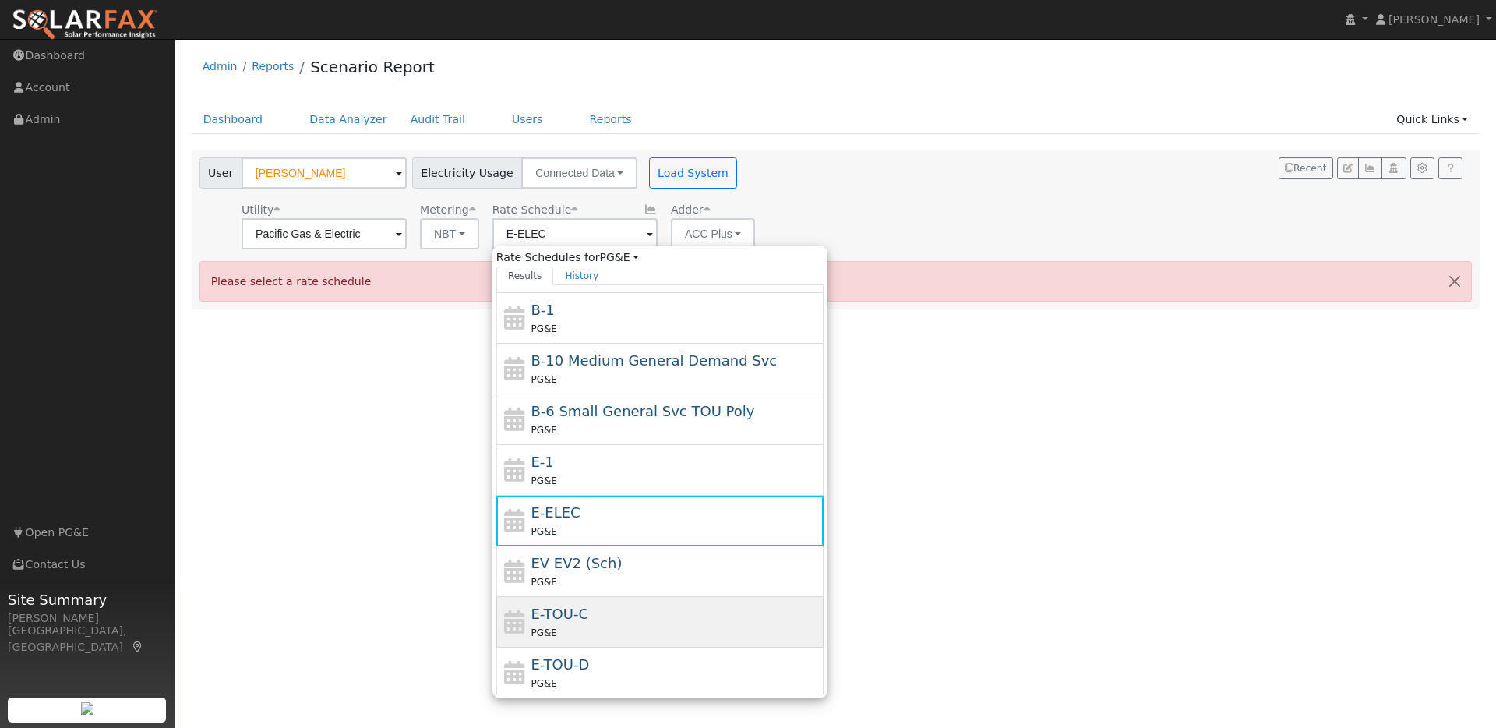
click at [611, 619] on div "E-TOU-C PG&E" at bounding box center [675, 621] width 289 height 37
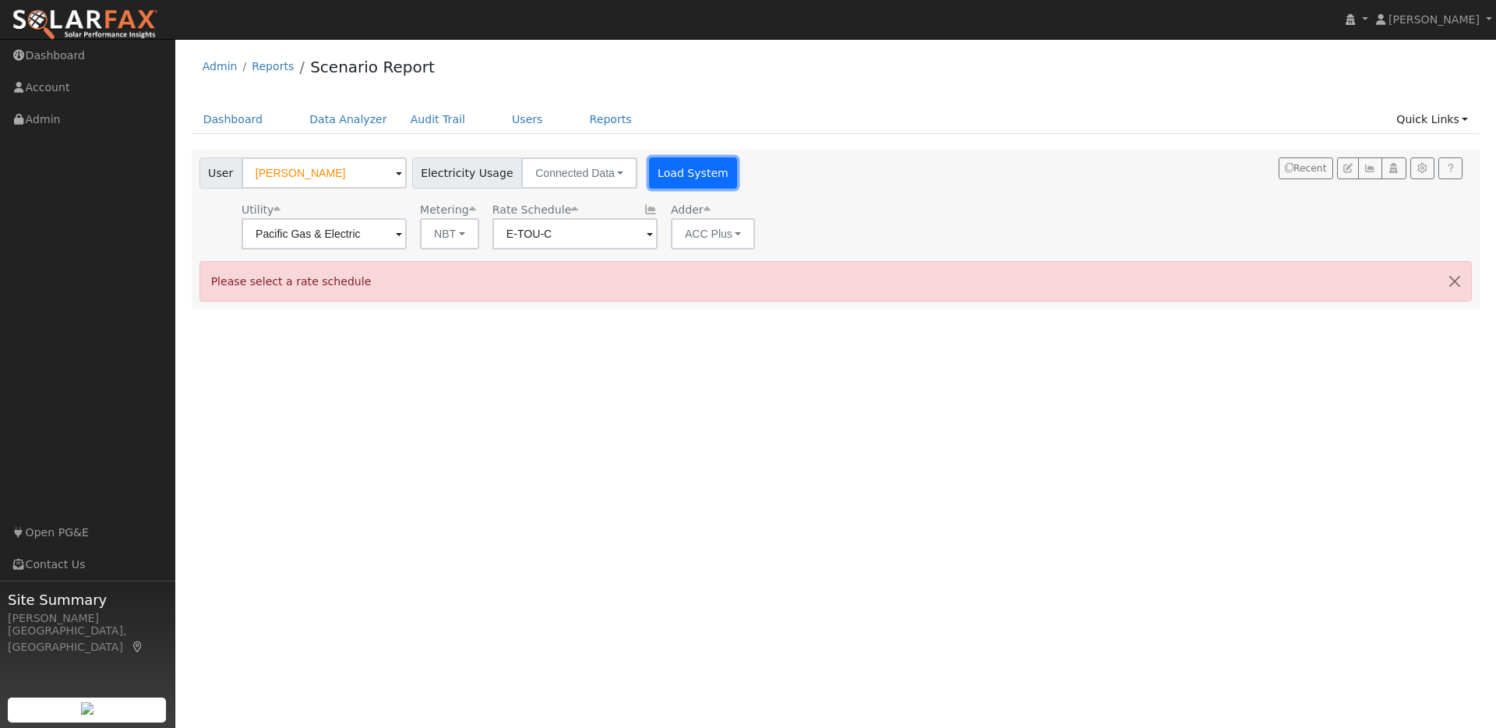
click at [677, 178] on button "Load System" at bounding box center [693, 172] width 89 height 31
click at [449, 235] on button "NBT" at bounding box center [449, 233] width 59 height 31
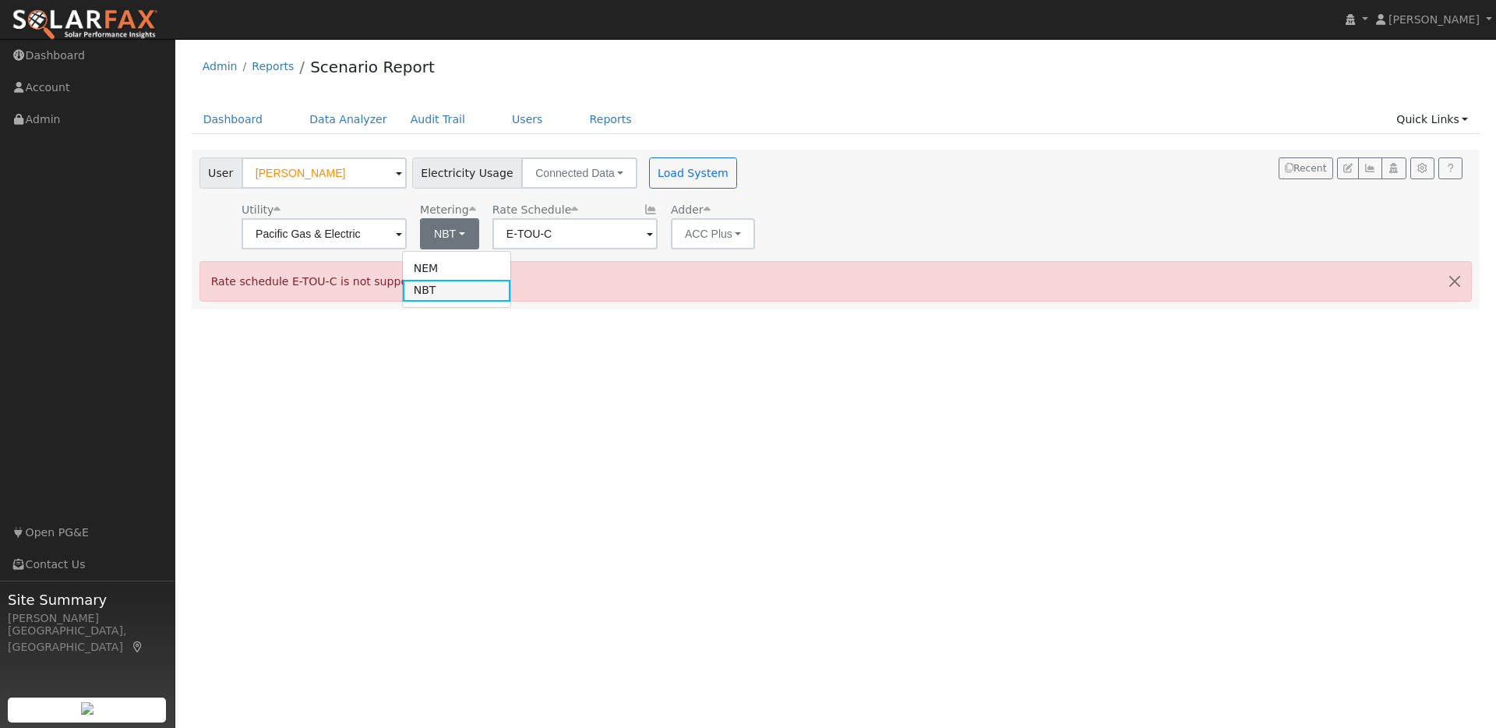
click at [436, 288] on link "NBT" at bounding box center [457, 291] width 108 height 22
type input "E-ELEC"
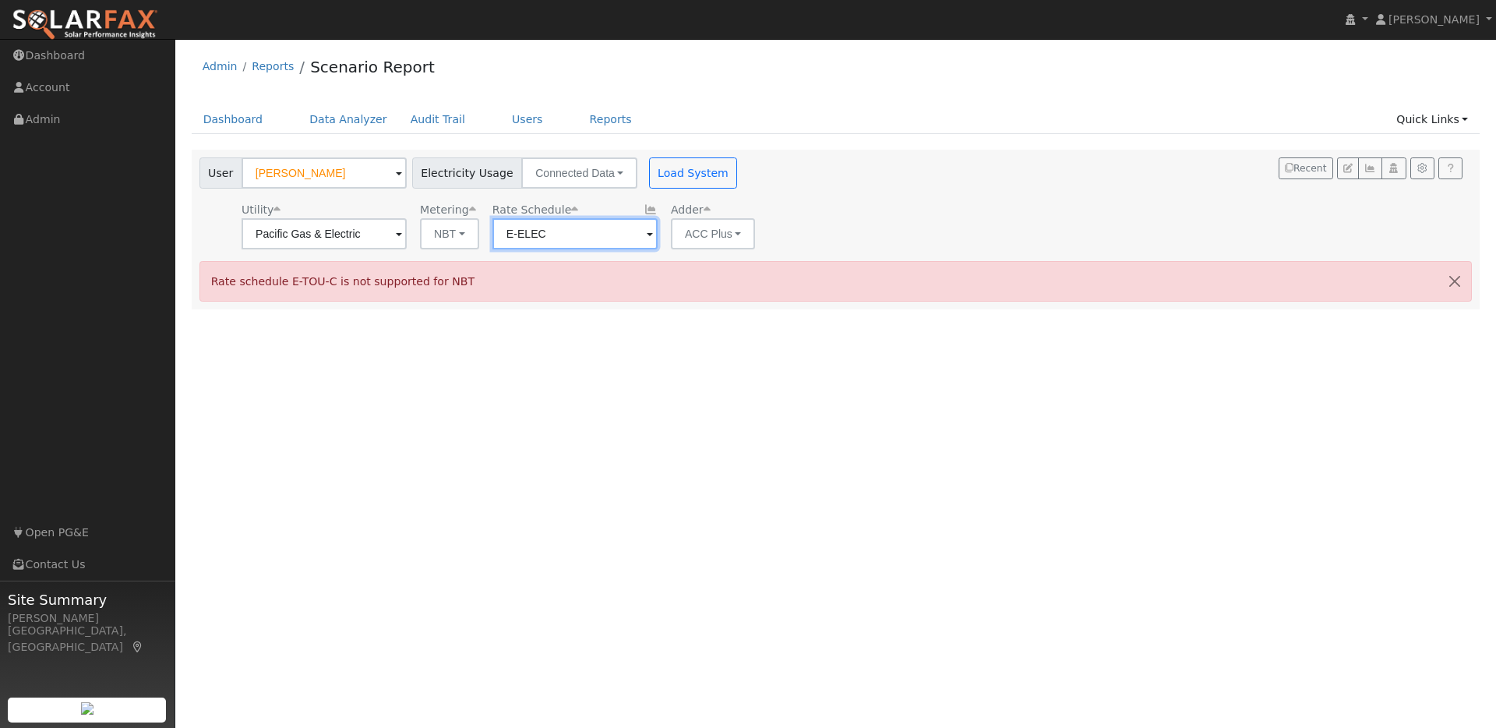
click at [407, 231] on input "E-ELEC" at bounding box center [324, 233] width 165 height 31
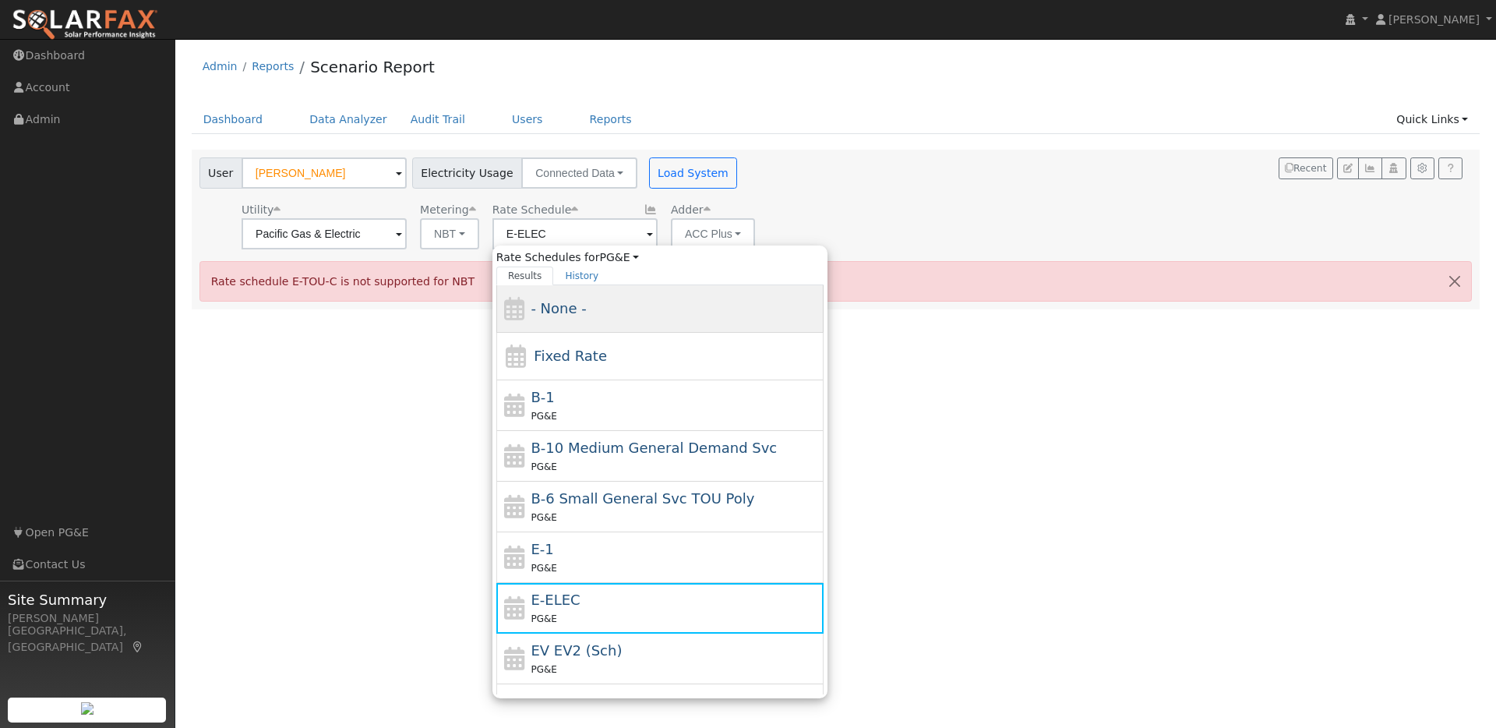
click at [555, 312] on span "- None -" at bounding box center [558, 308] width 55 height 16
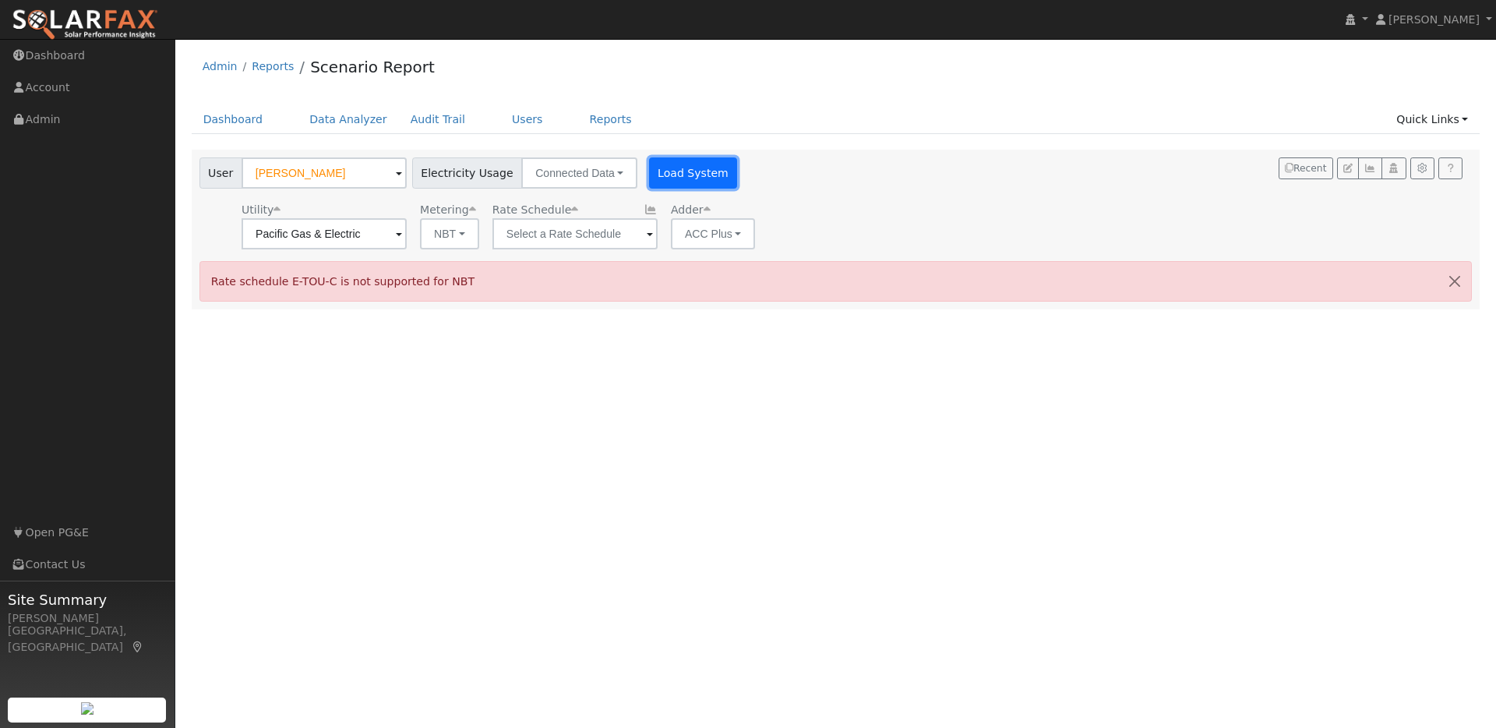
click at [671, 182] on button "Load System" at bounding box center [693, 172] width 89 height 31
click at [407, 231] on input "text" at bounding box center [324, 233] width 165 height 31
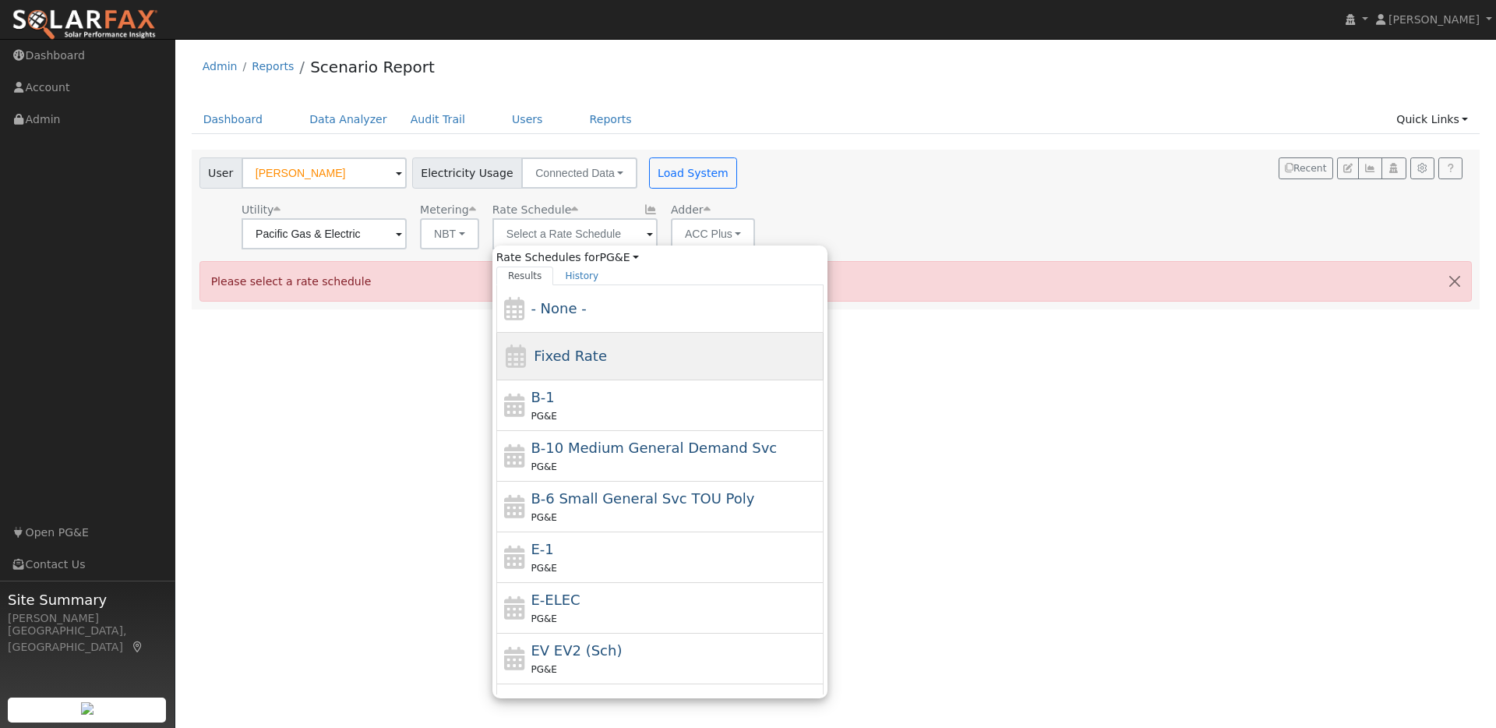
click at [586, 362] on div "Fixed Rate" at bounding box center [659, 357] width 327 height 48
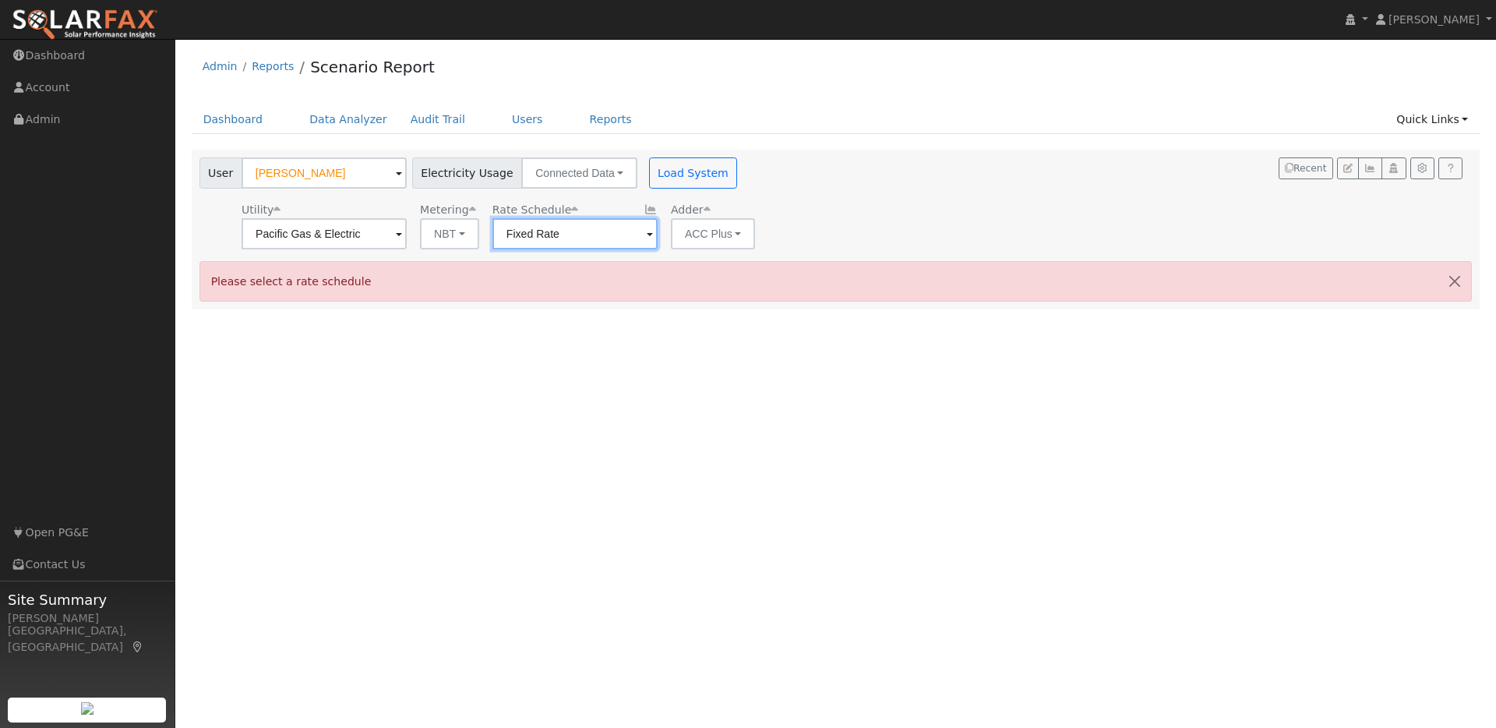
click at [407, 234] on input "Fixed Rate" at bounding box center [324, 233] width 165 height 31
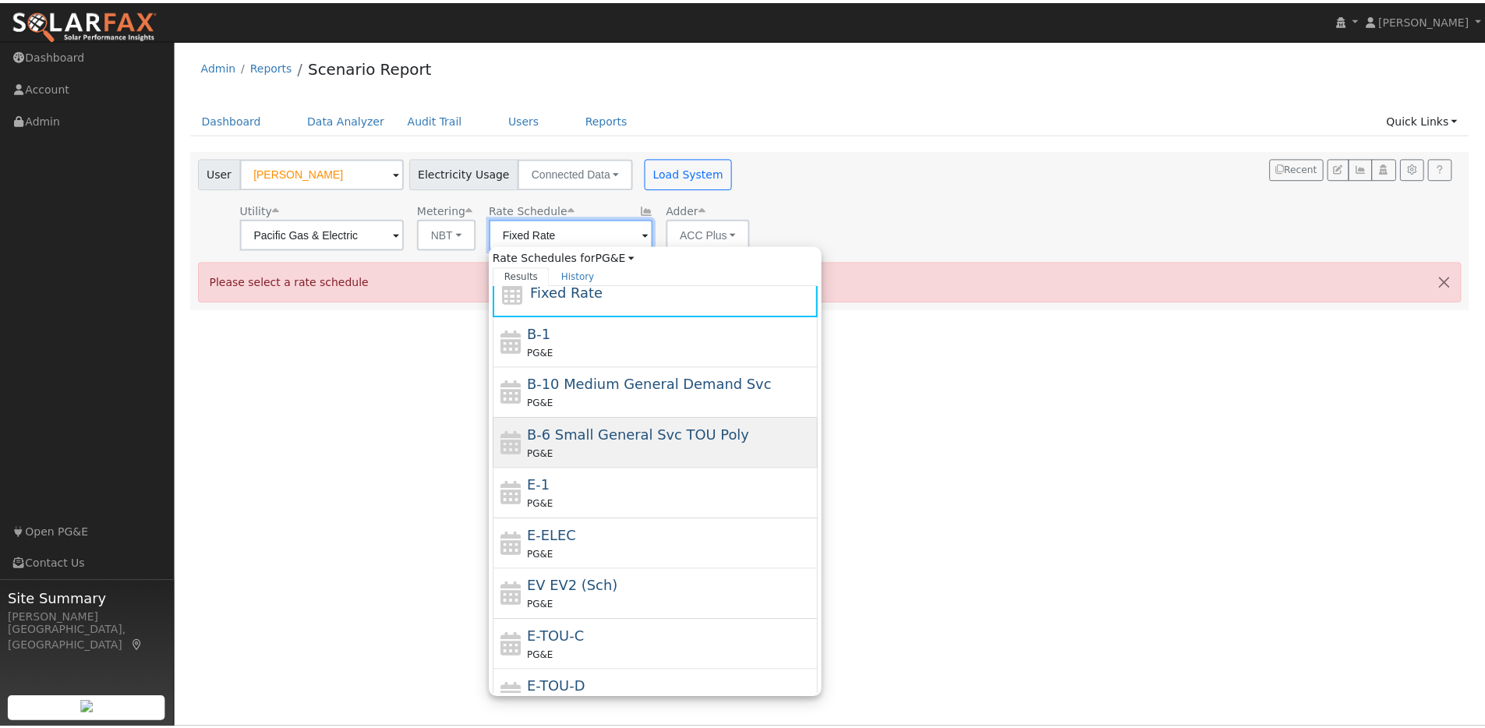
scroll to position [125, 0]
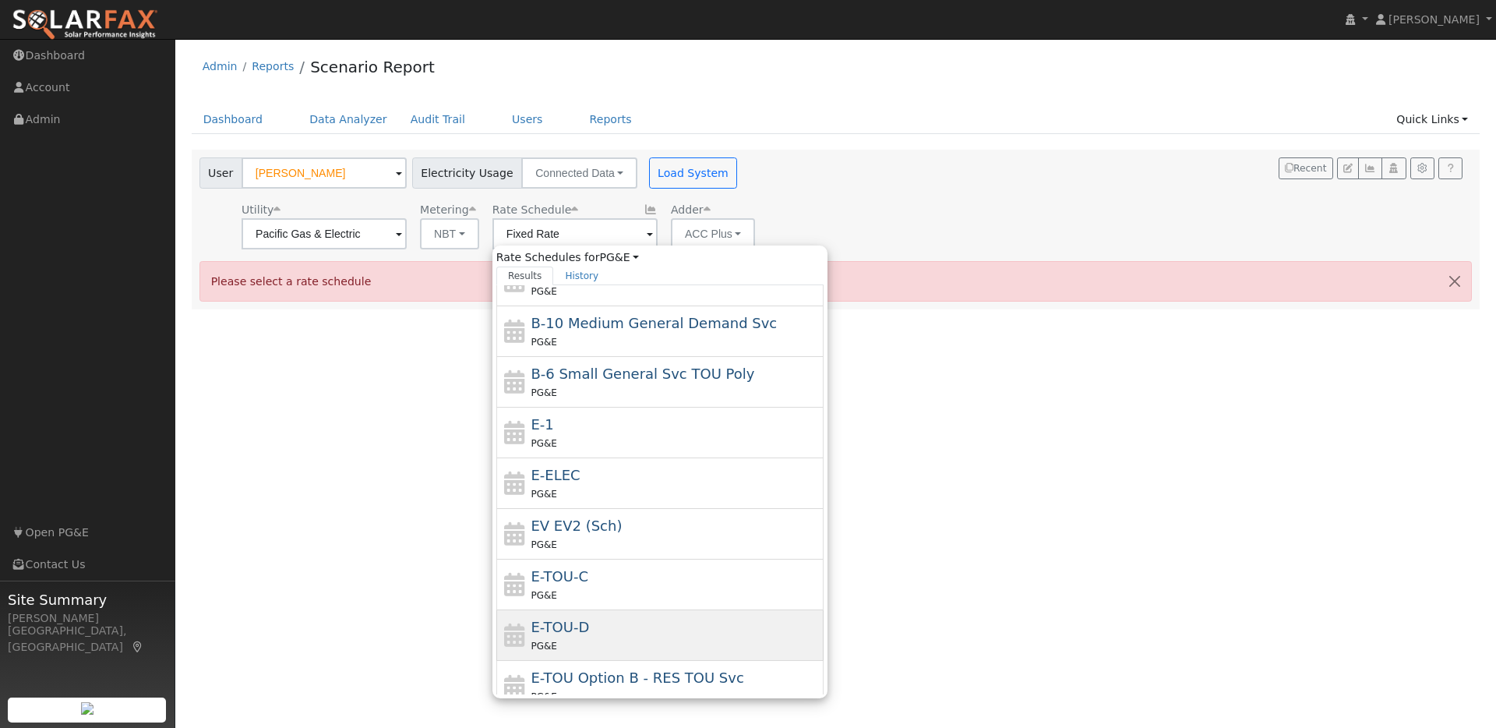
click at [590, 623] on div "E-TOU-D PG&E" at bounding box center [675, 635] width 289 height 37
type input "E-TOU-D"
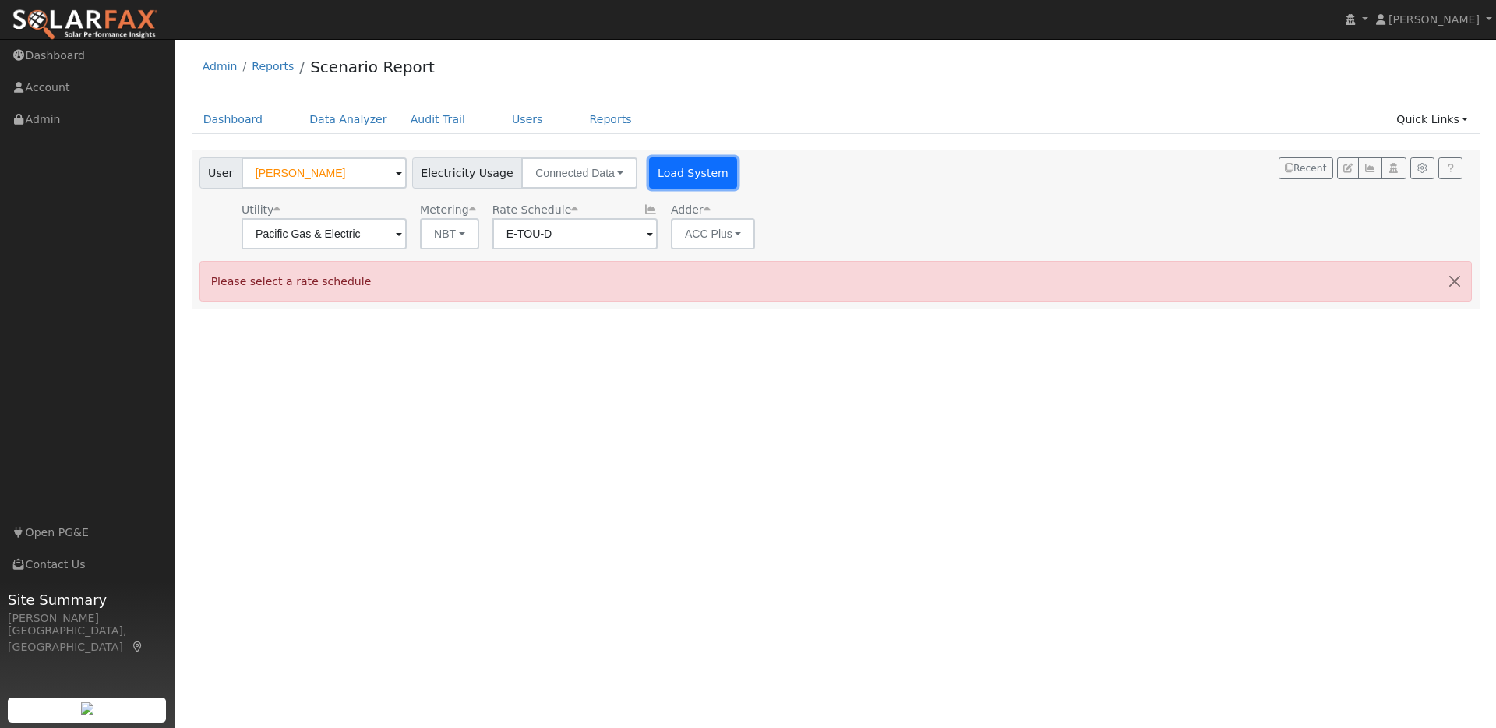
click at [662, 178] on button "Load System" at bounding box center [693, 172] width 89 height 31
click at [445, 228] on button "NBT" at bounding box center [449, 233] width 59 height 31
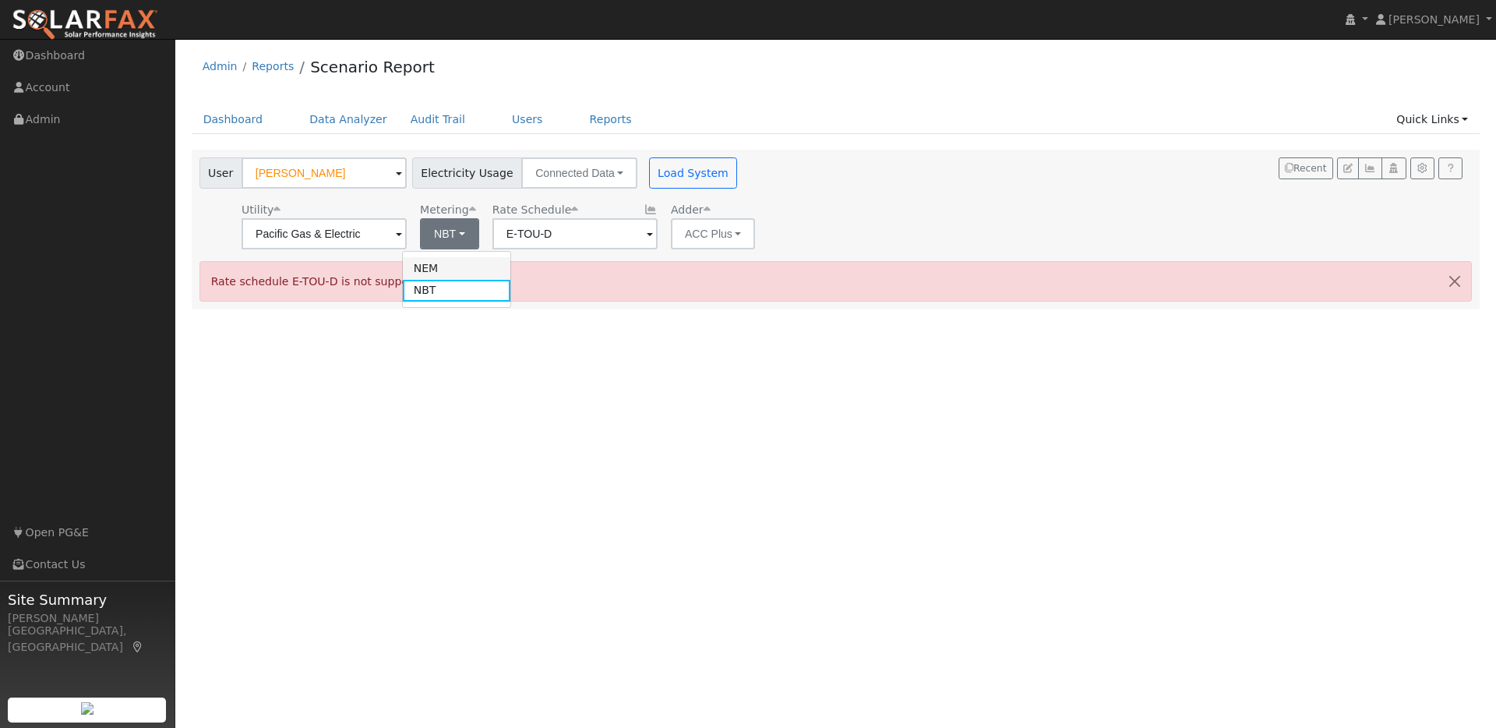
click at [438, 267] on link "NEM" at bounding box center [457, 268] width 108 height 22
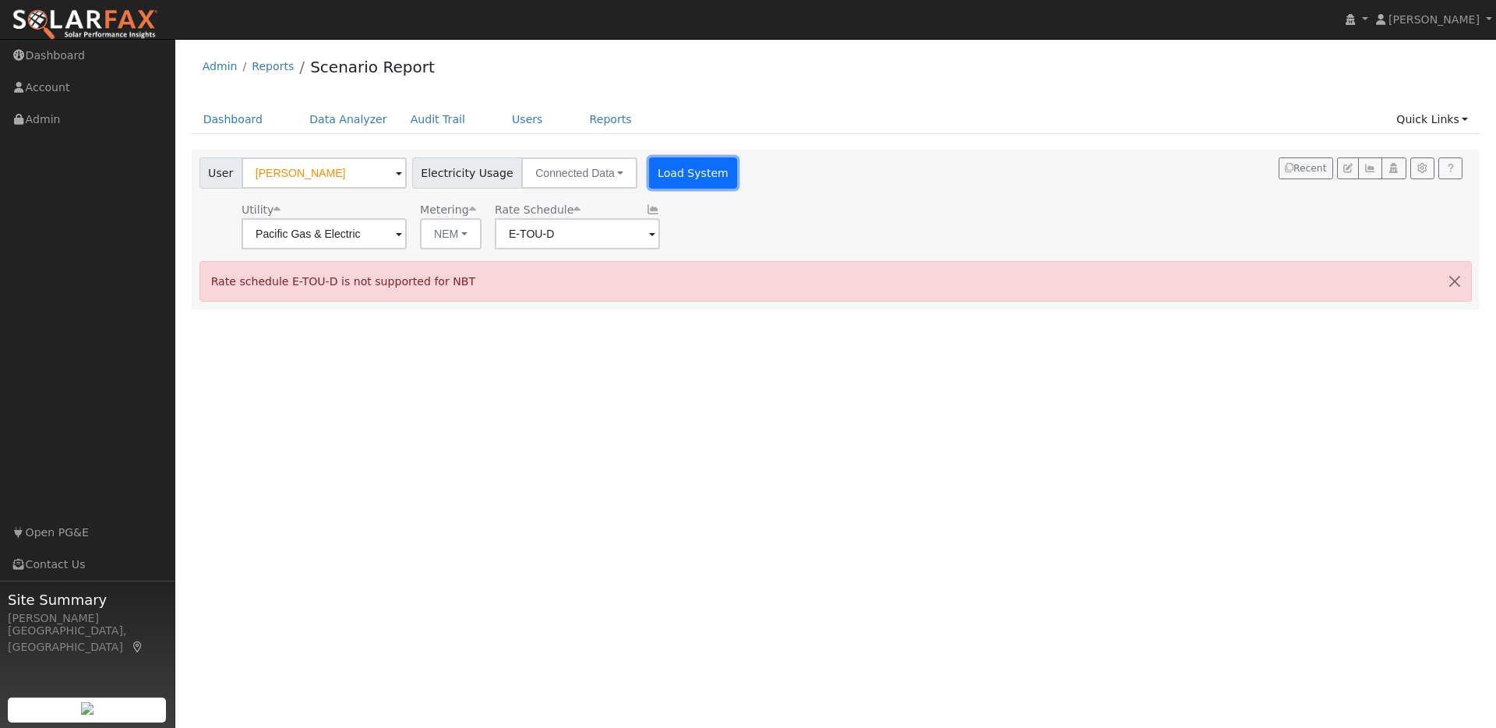
click at [668, 175] on button "Load System" at bounding box center [693, 172] width 89 height 31
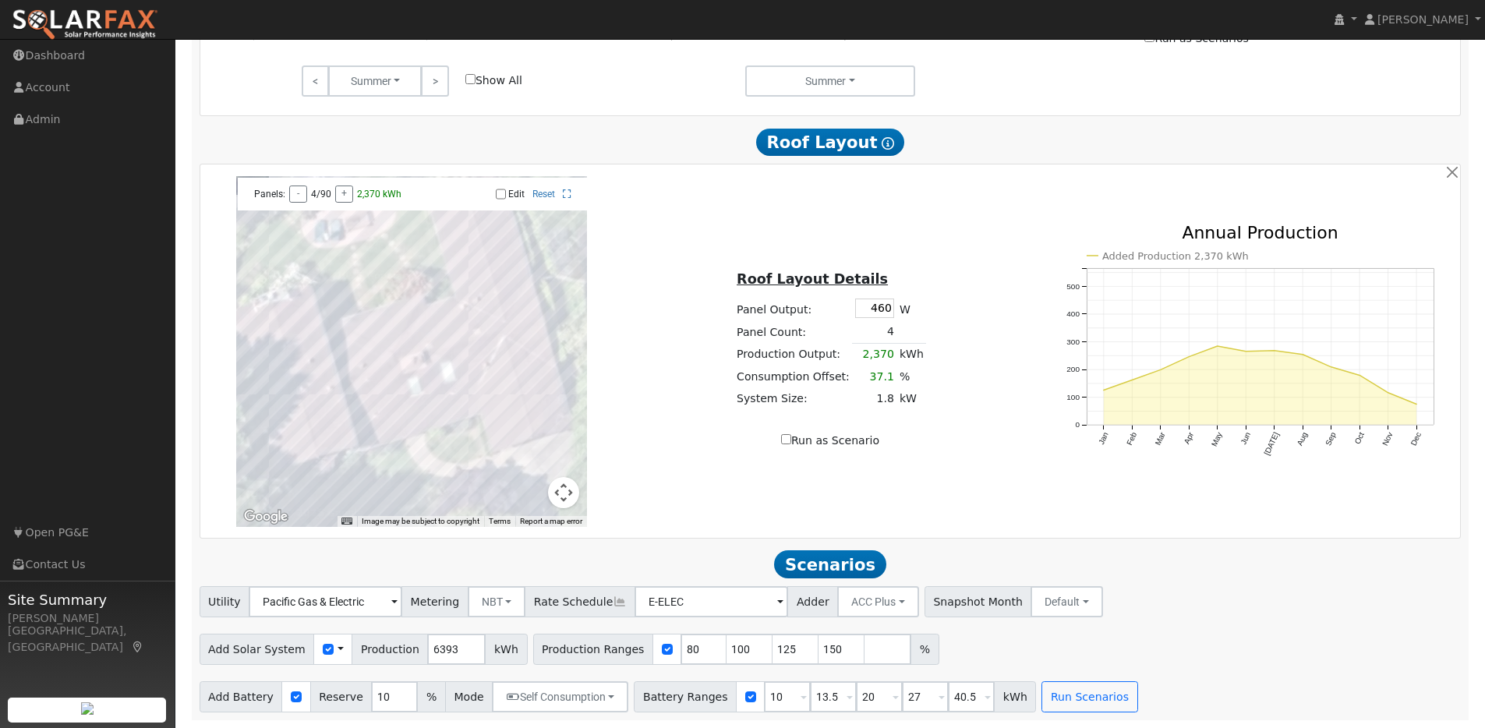
scroll to position [977, 0]
click at [680, 650] on input "80" at bounding box center [703, 649] width 47 height 31
type input "100"
type input "125"
type input "150"
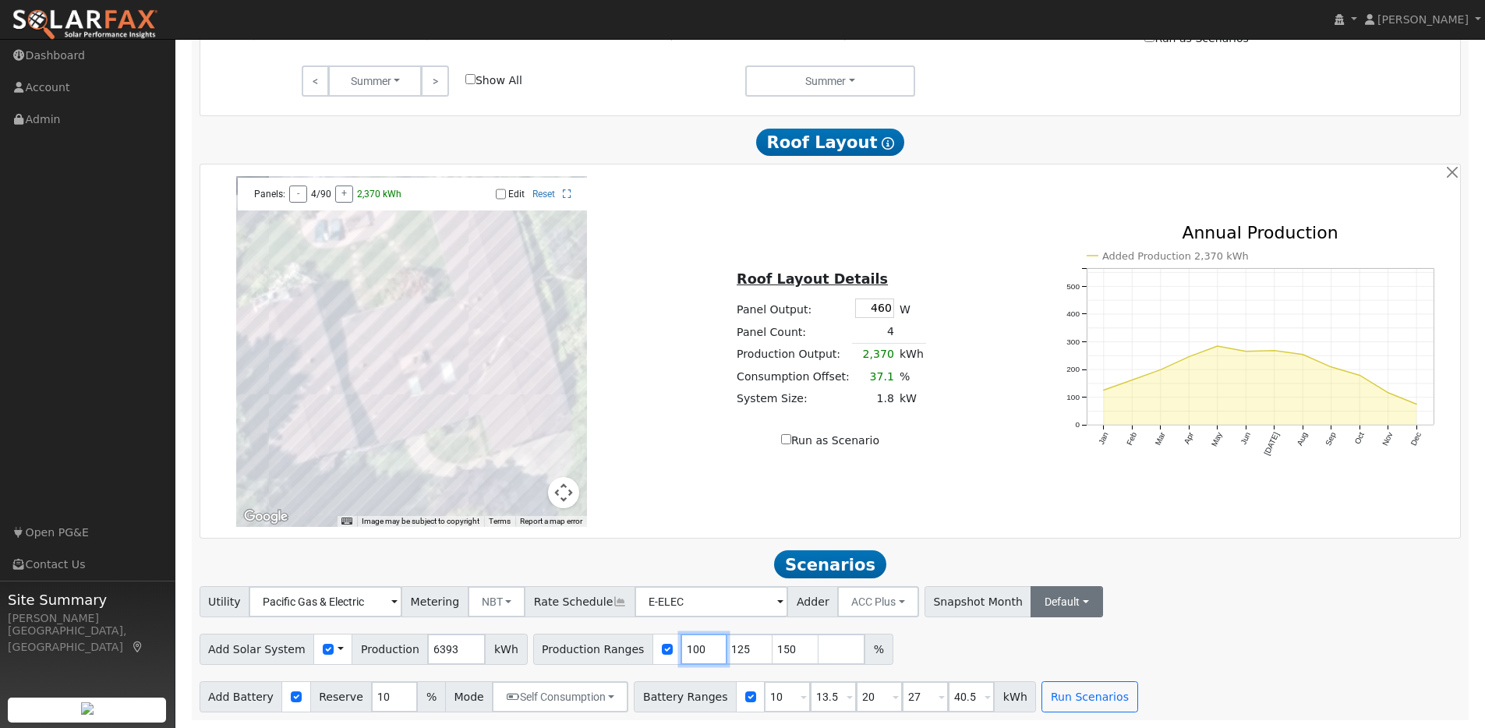
type input "100"
click at [1030, 604] on button "Default" at bounding box center [1066, 601] width 72 height 31
click at [1026, 440] on link "Jun" at bounding box center [1080, 436] width 108 height 22
click at [1213, 599] on button "Dec" at bounding box center [1240, 601] width 55 height 31
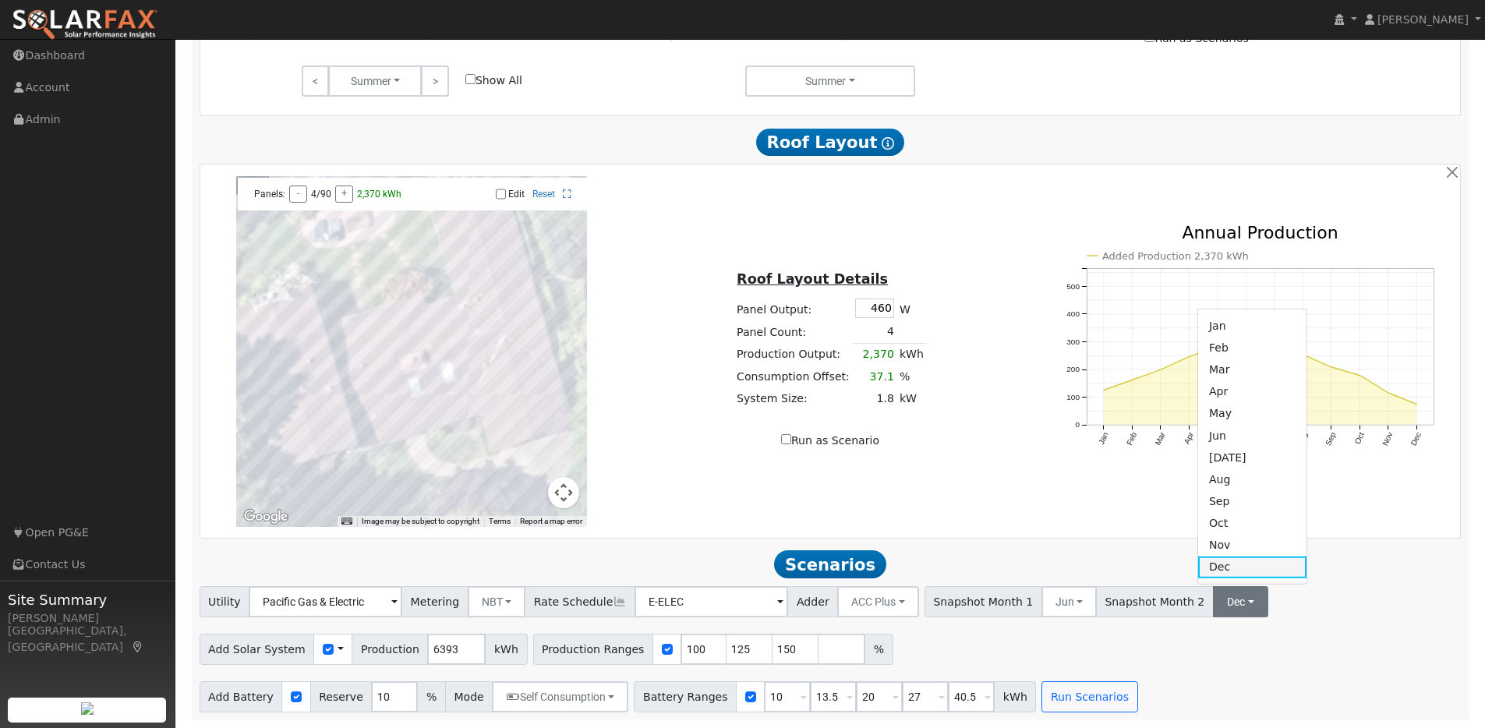
click at [1198, 570] on link "Dec" at bounding box center [1252, 567] width 108 height 22
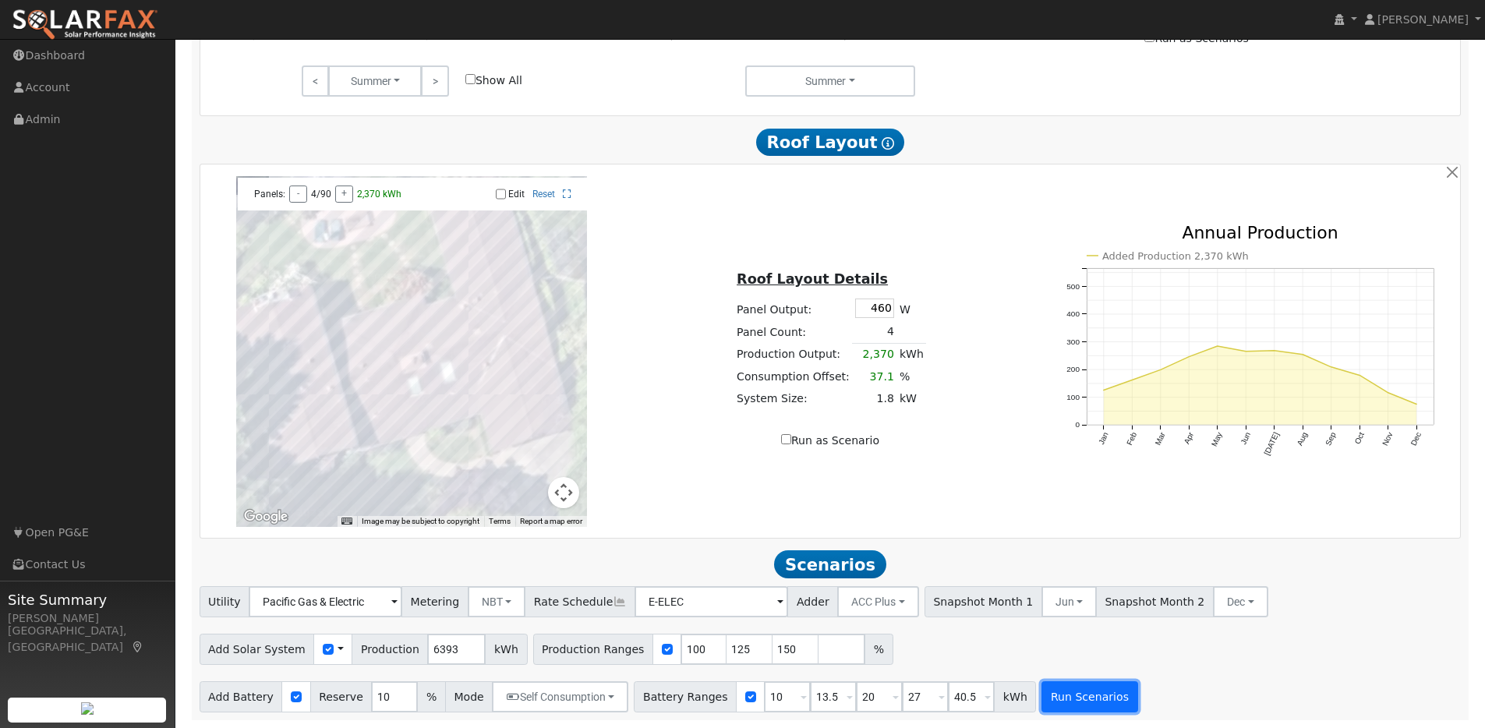
click at [1067, 694] on button "Run Scenarios" at bounding box center [1089, 696] width 96 height 31
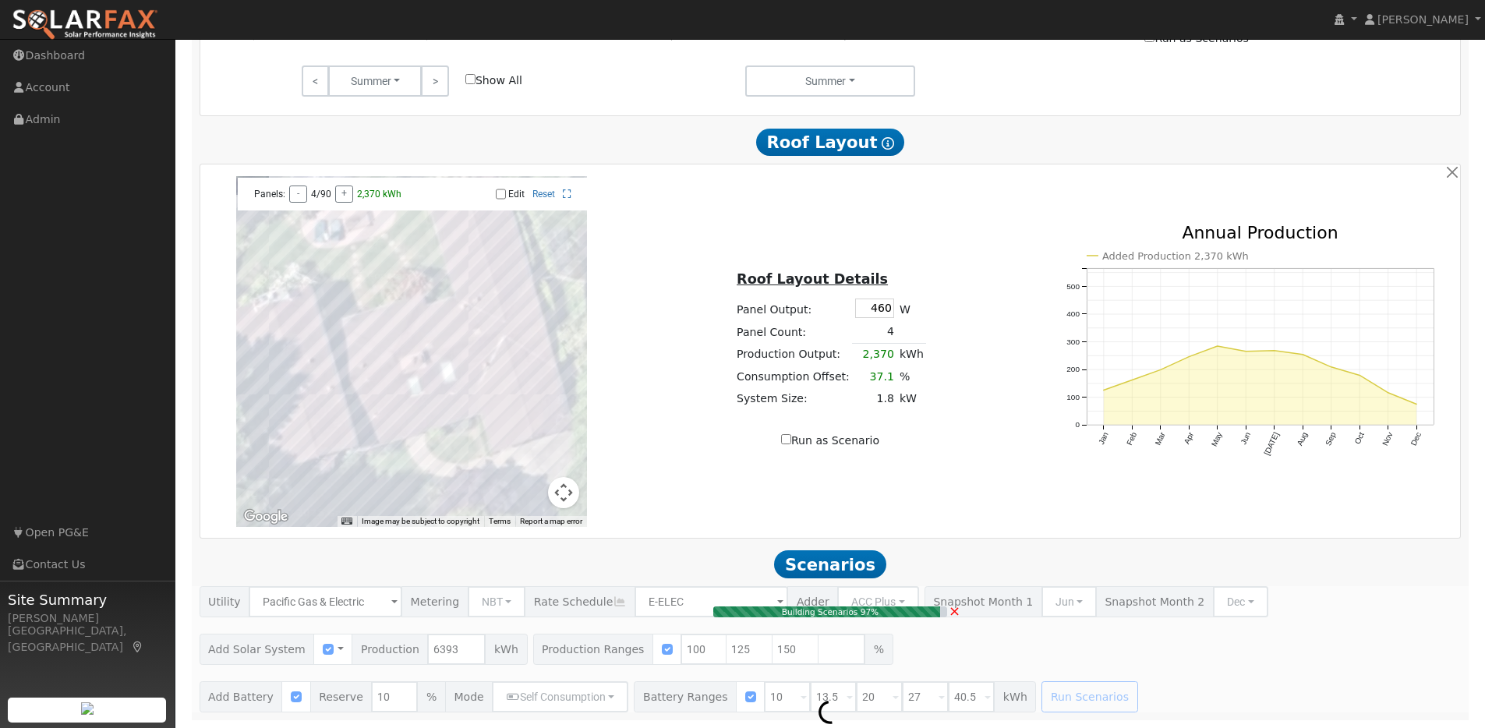
type input "6.4"
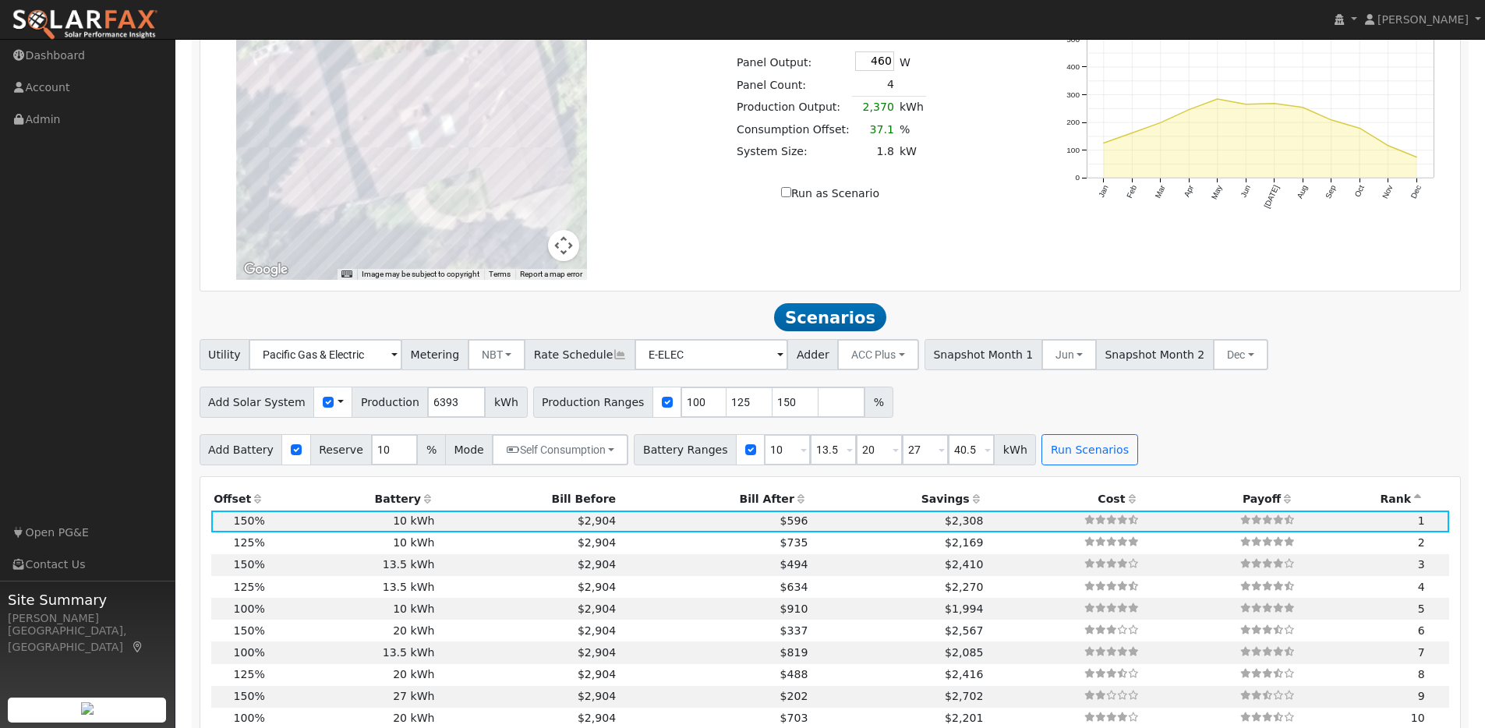
scroll to position [1209, 0]
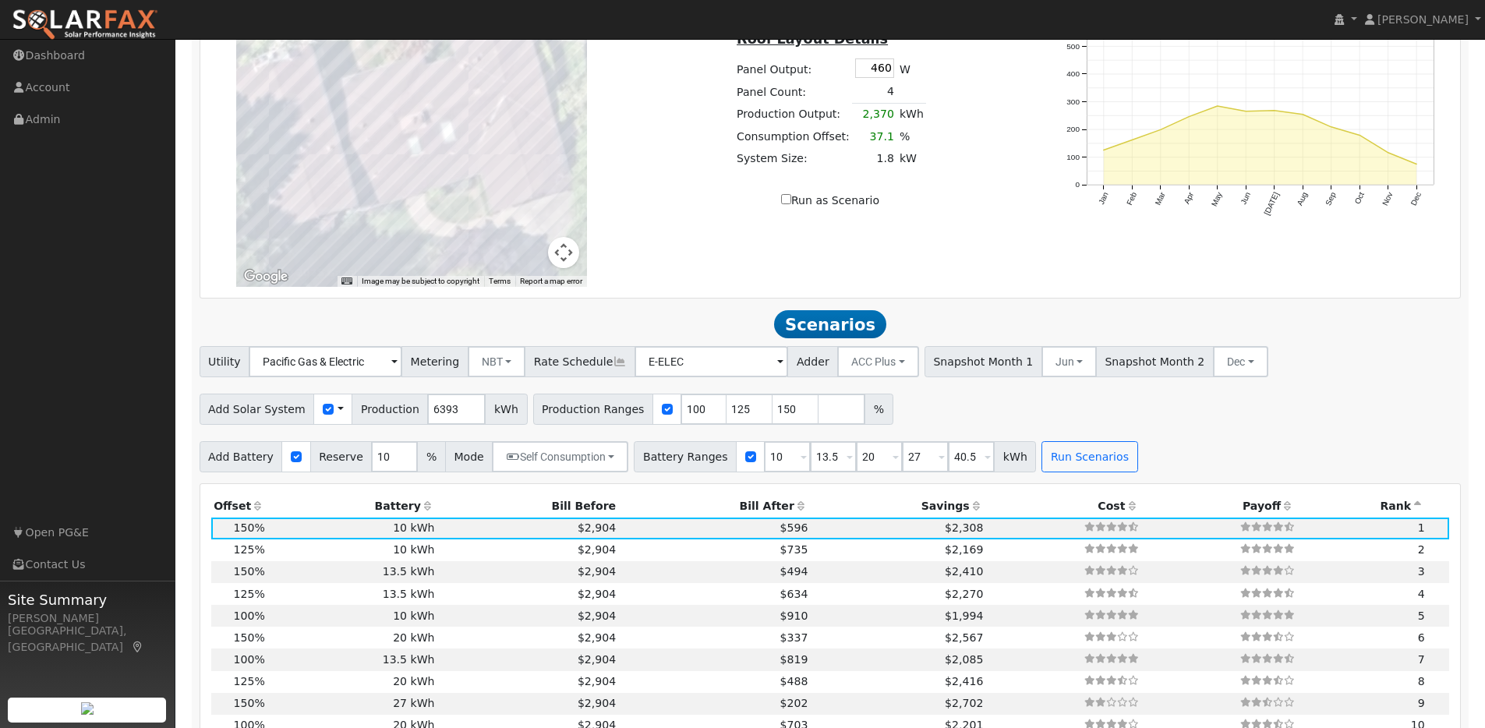
click at [397, 371] on span at bounding box center [394, 363] width 6 height 18
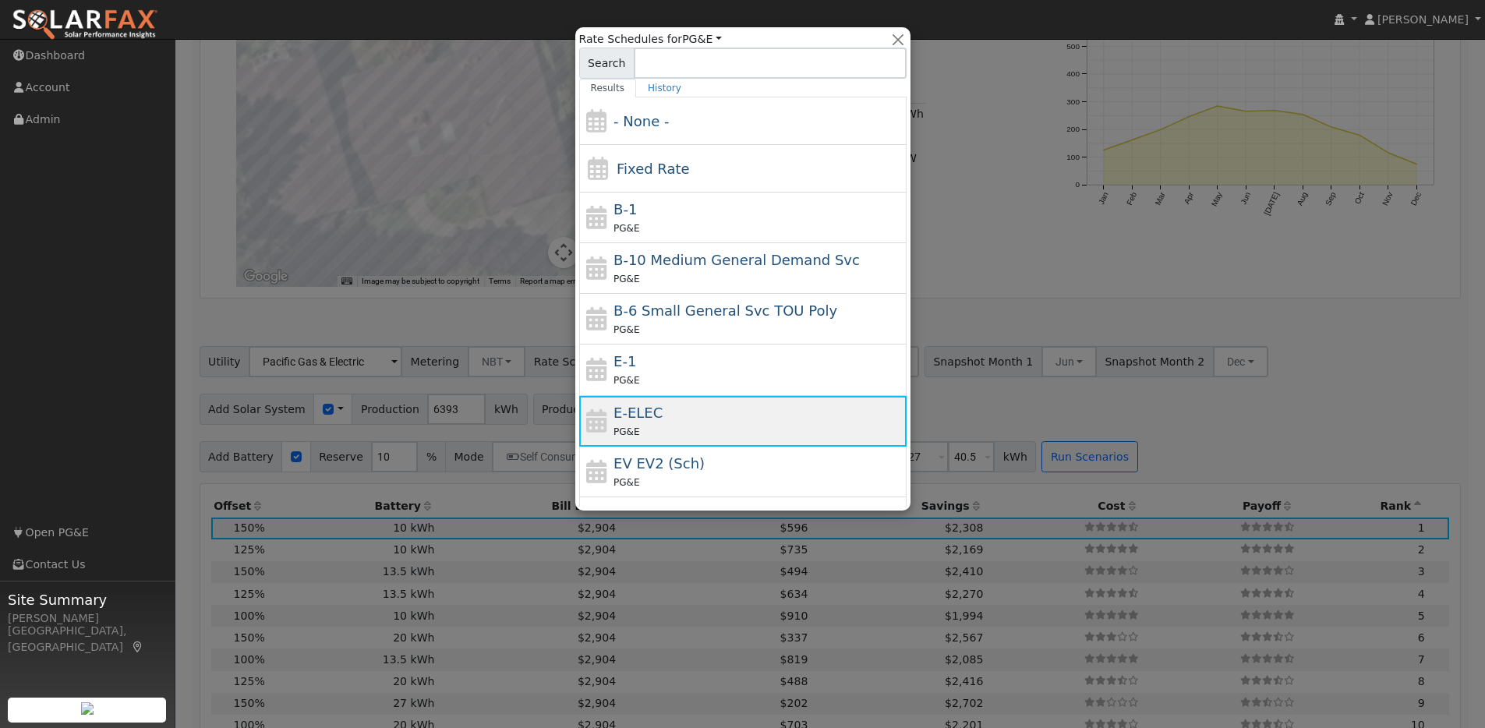
click at [680, 414] on div "E-ELEC PG&E" at bounding box center [757, 420] width 289 height 37
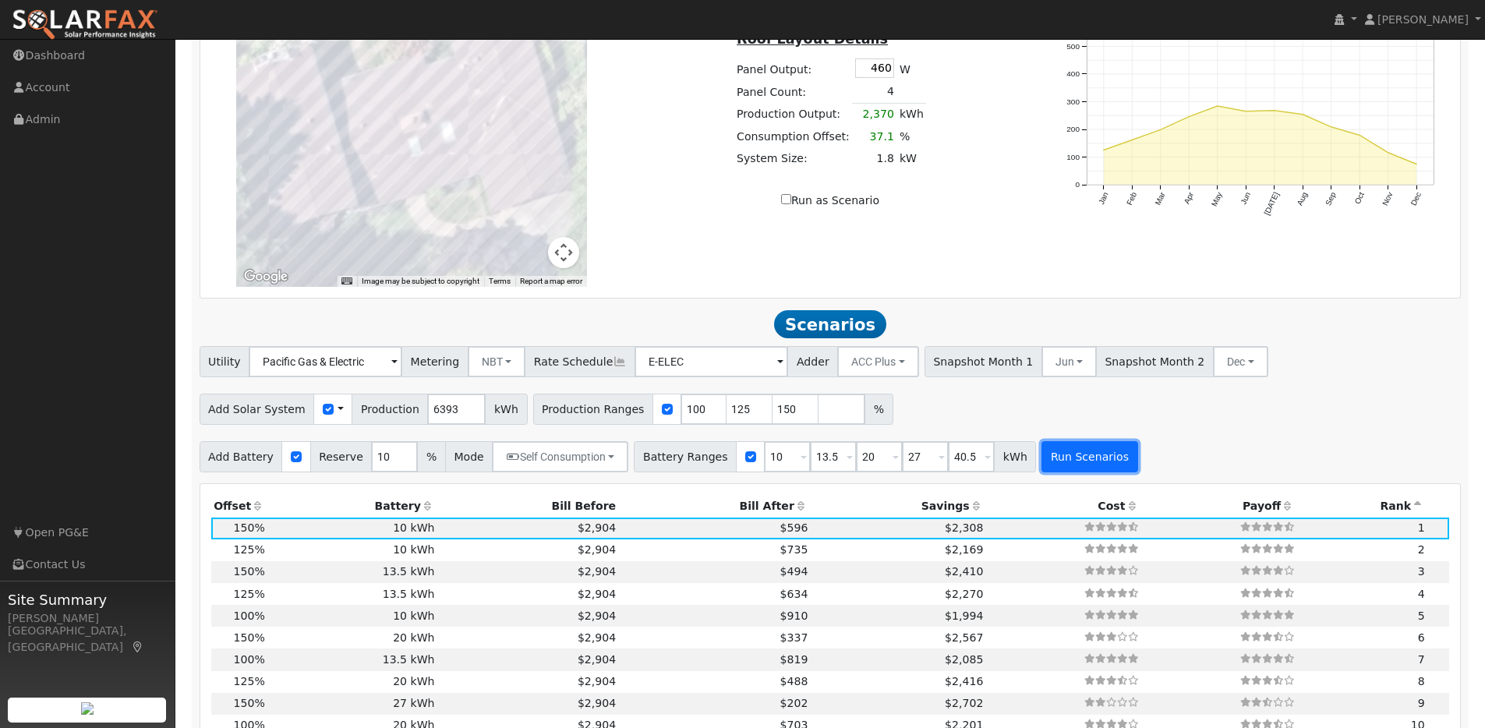
click at [1057, 465] on button "Run Scenarios" at bounding box center [1089, 456] width 96 height 31
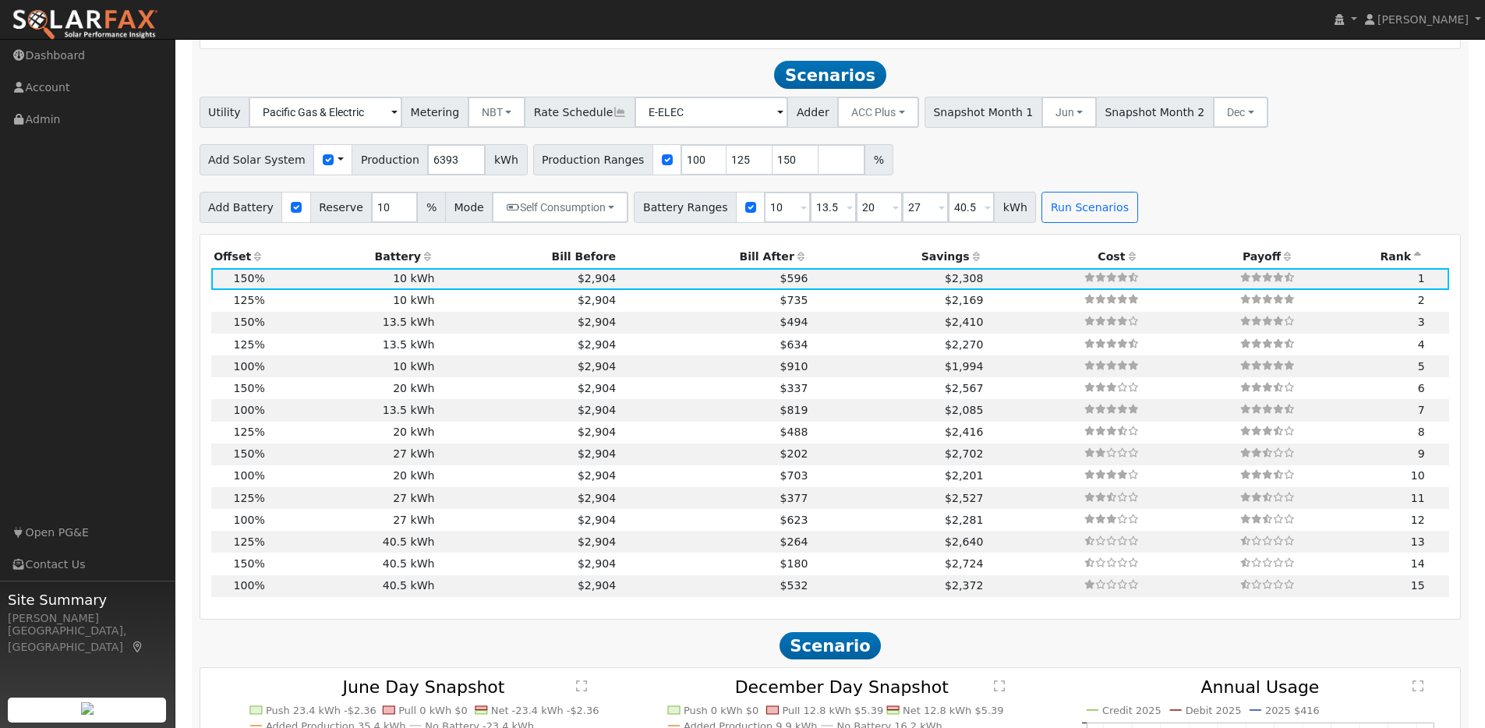
scroll to position [1479, 0]
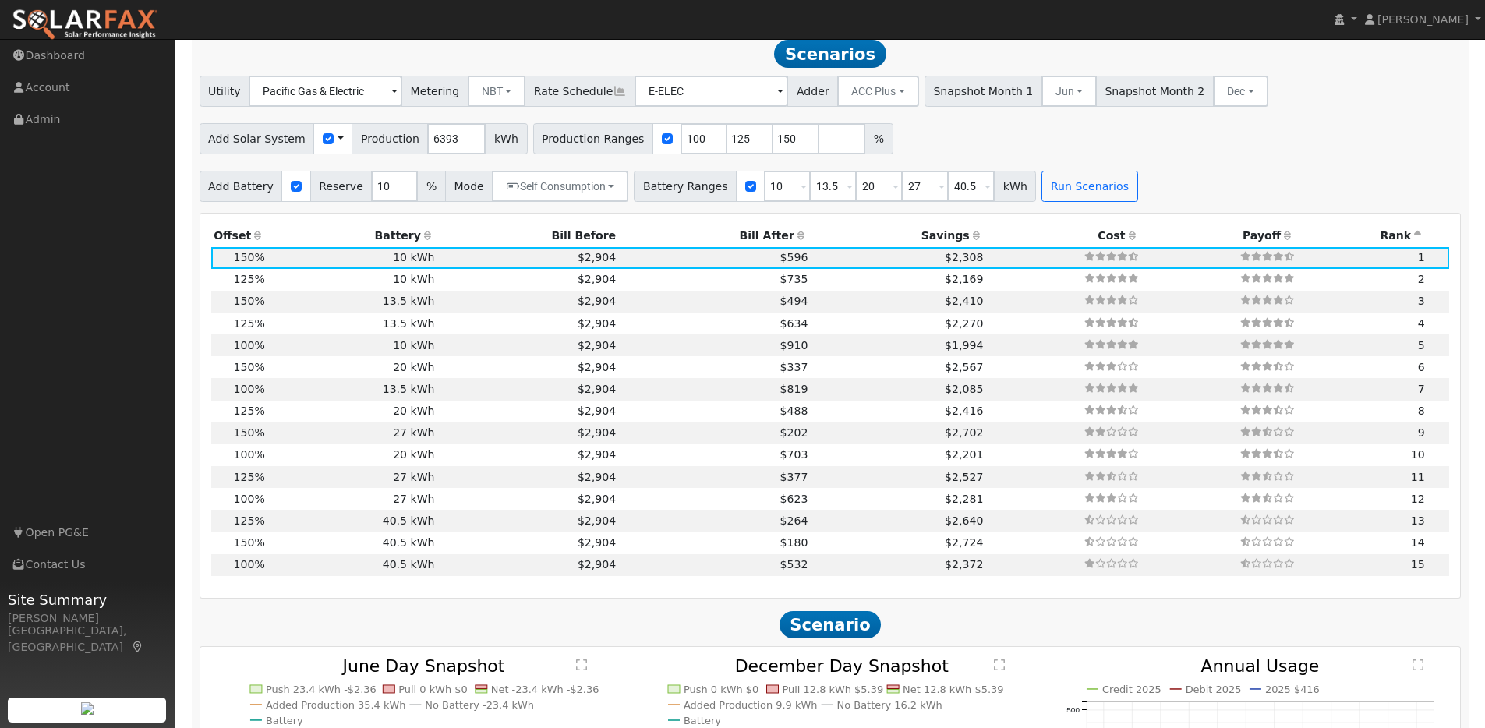
click at [970, 241] on icon at bounding box center [977, 235] width 14 height 11
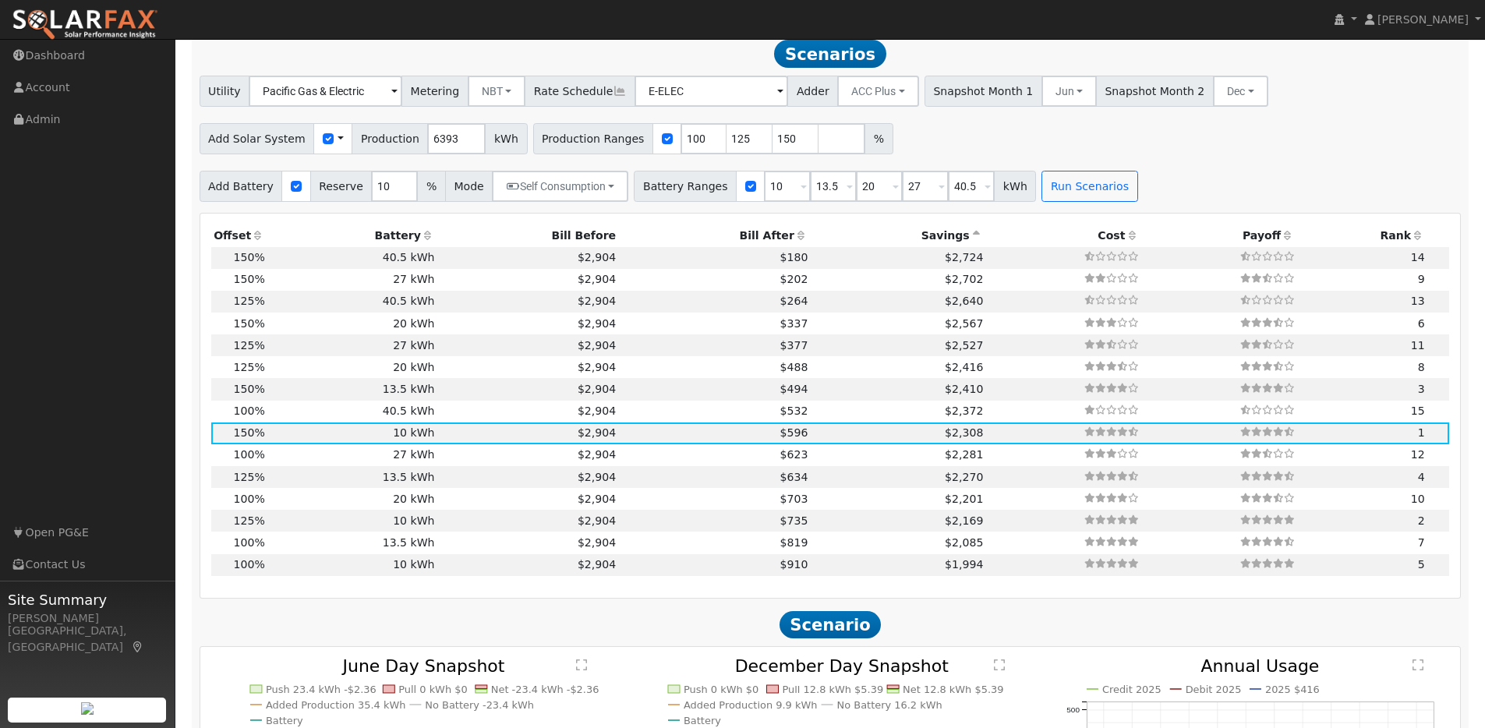
click at [970, 241] on icon at bounding box center [977, 235] width 14 height 11
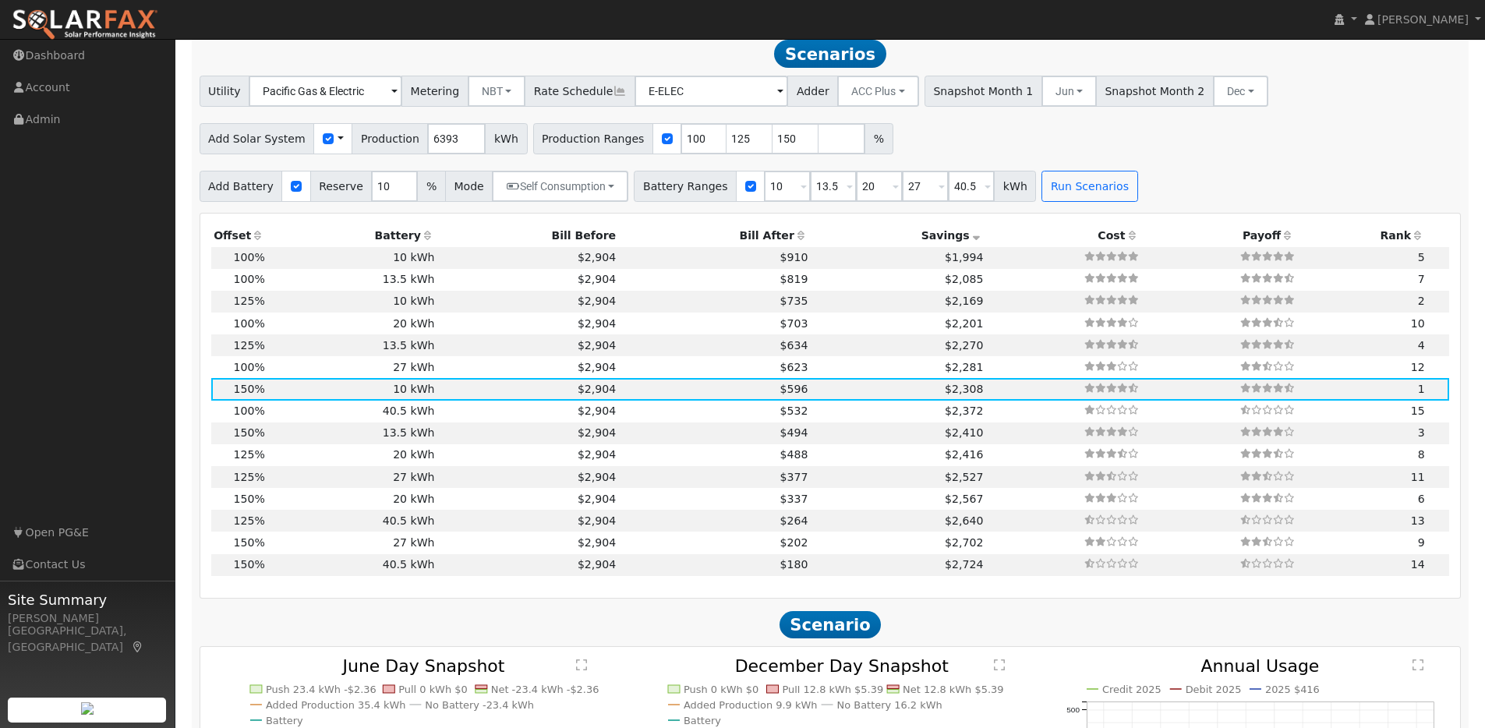
click at [970, 241] on icon at bounding box center [977, 235] width 14 height 11
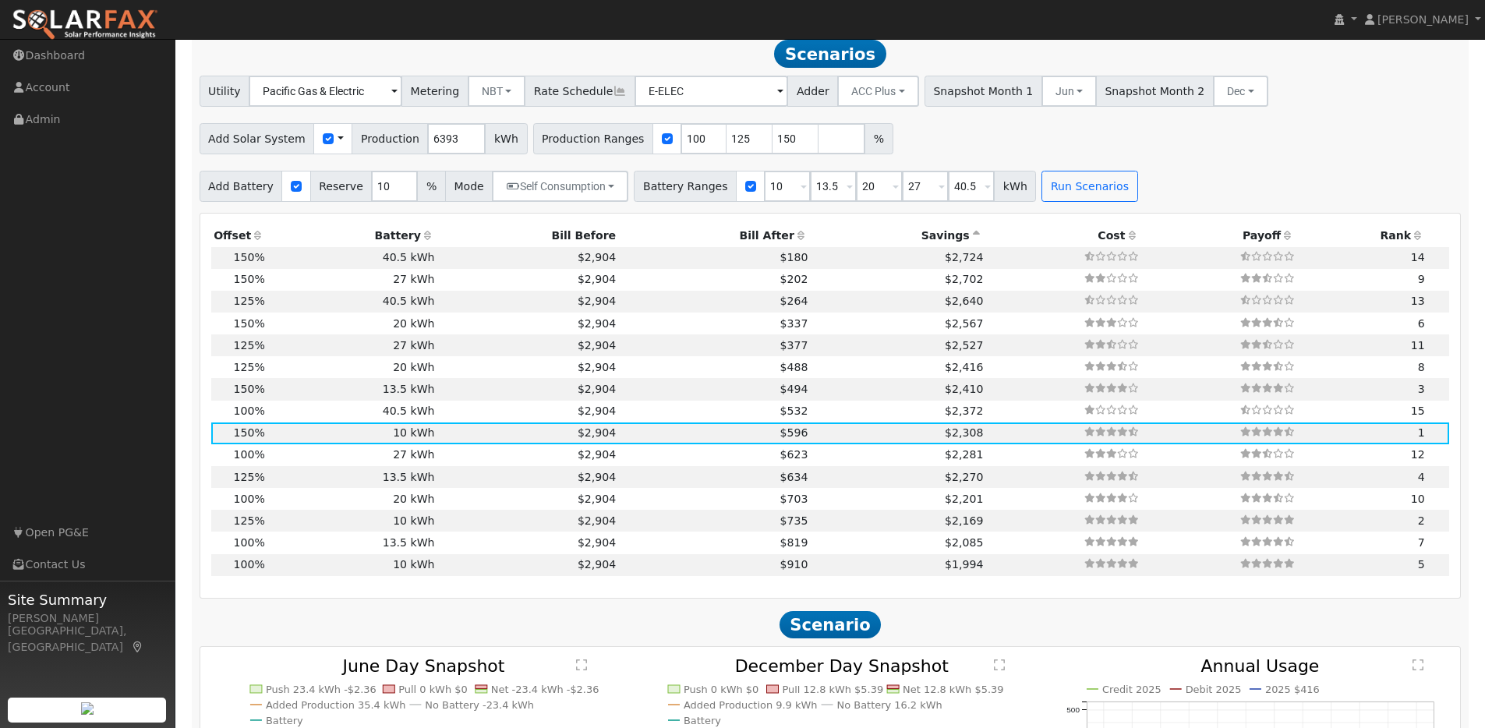
click at [1281, 238] on icon at bounding box center [1288, 235] width 14 height 11
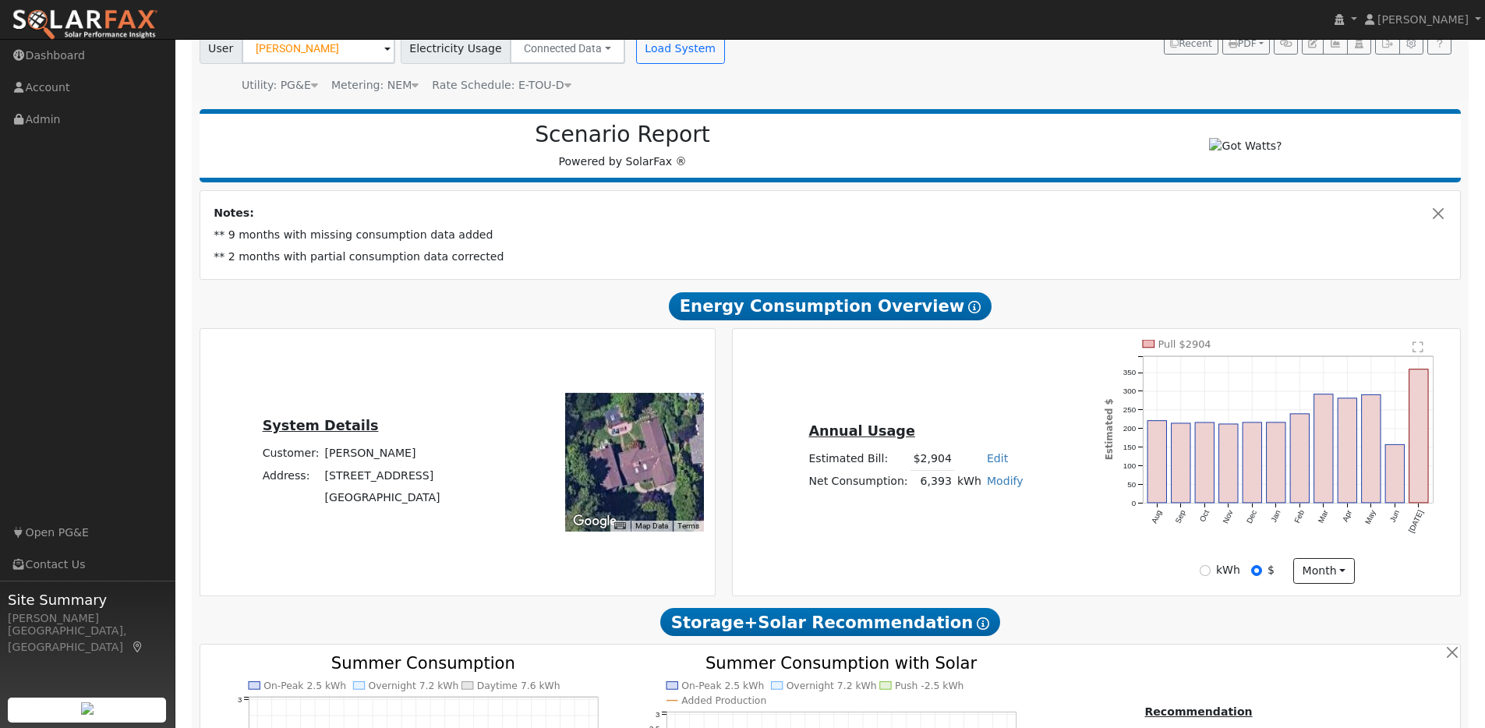
scroll to position [0, 0]
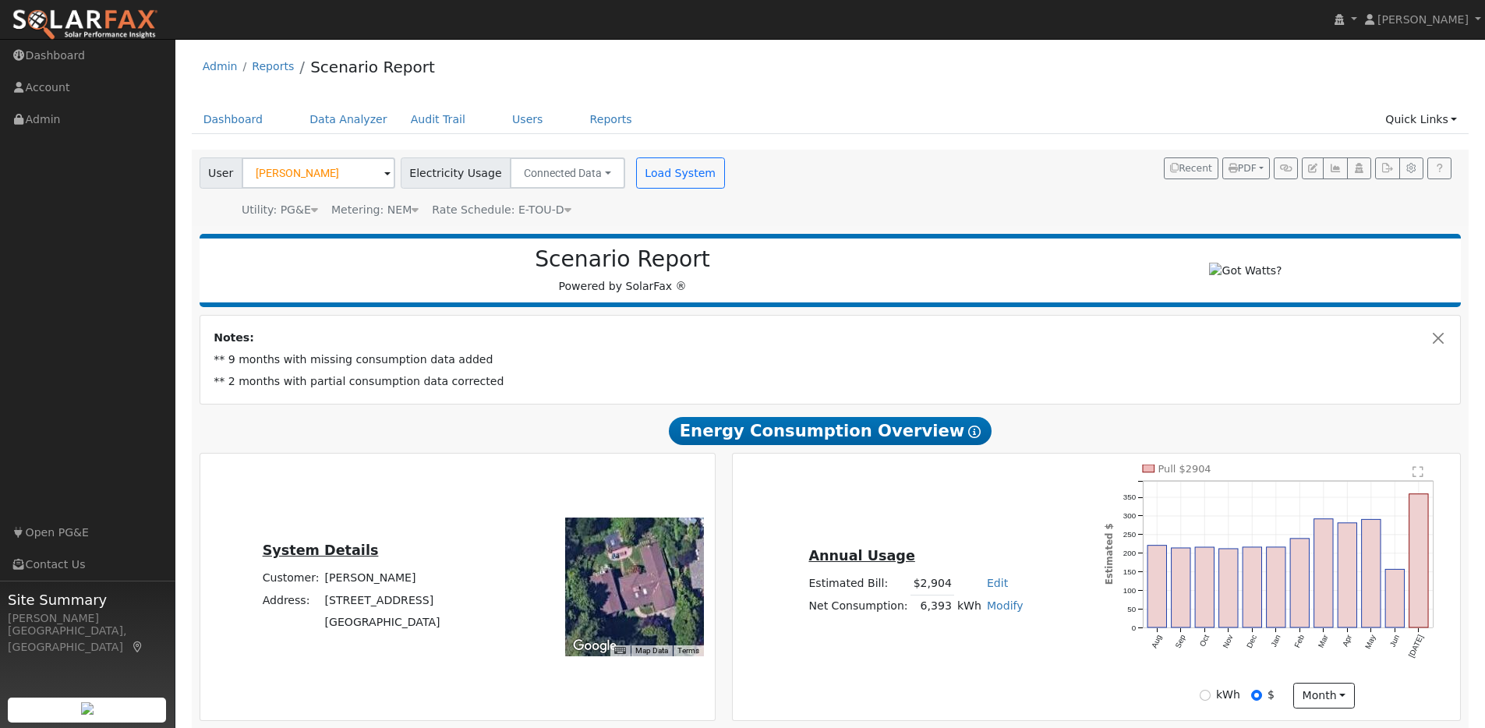
click at [996, 611] on link "Modify" at bounding box center [1005, 605] width 37 height 12
click at [958, 641] on link "Add Consumption" at bounding box center [950, 631] width 130 height 22
type input "6393"
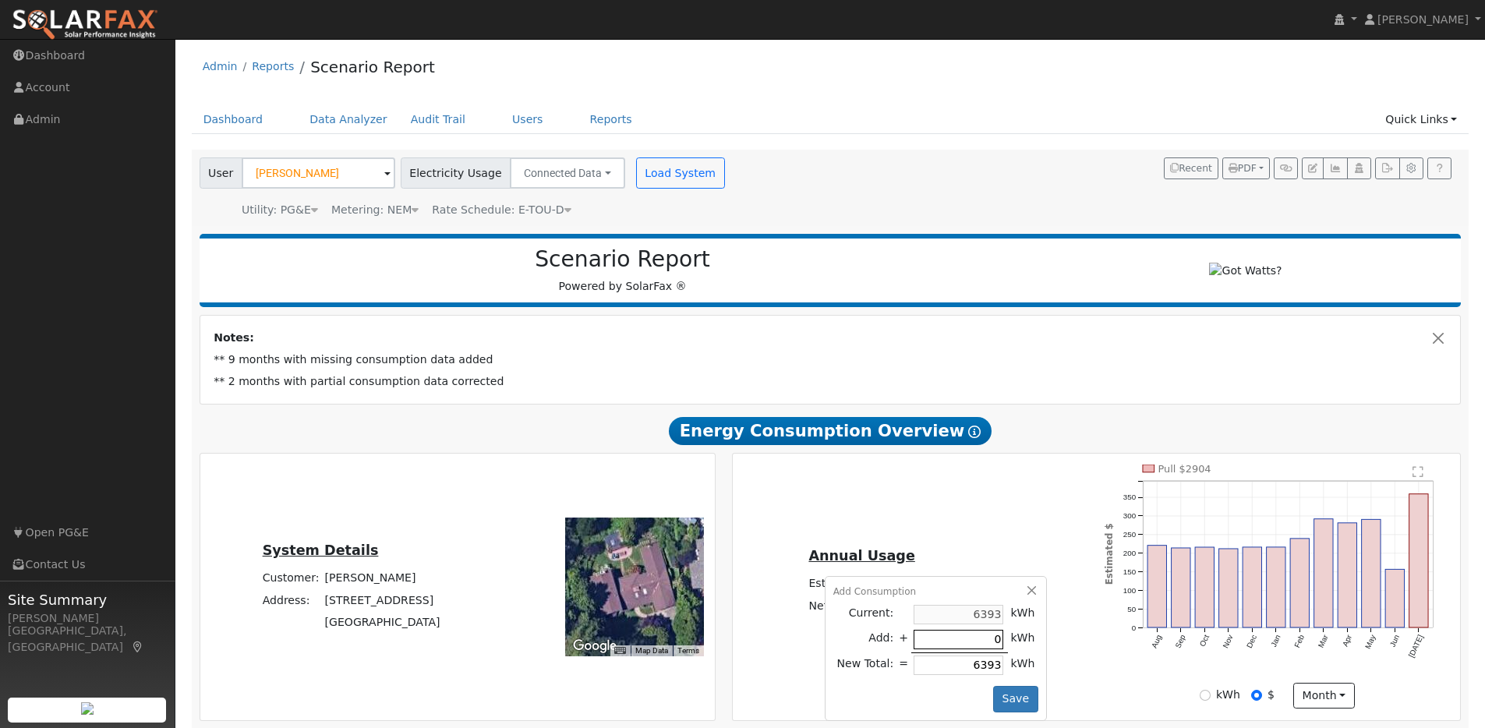
click at [980, 643] on input "0" at bounding box center [958, 639] width 90 height 19
type input "2"
type input "6395"
type input "20"
type input "6413"
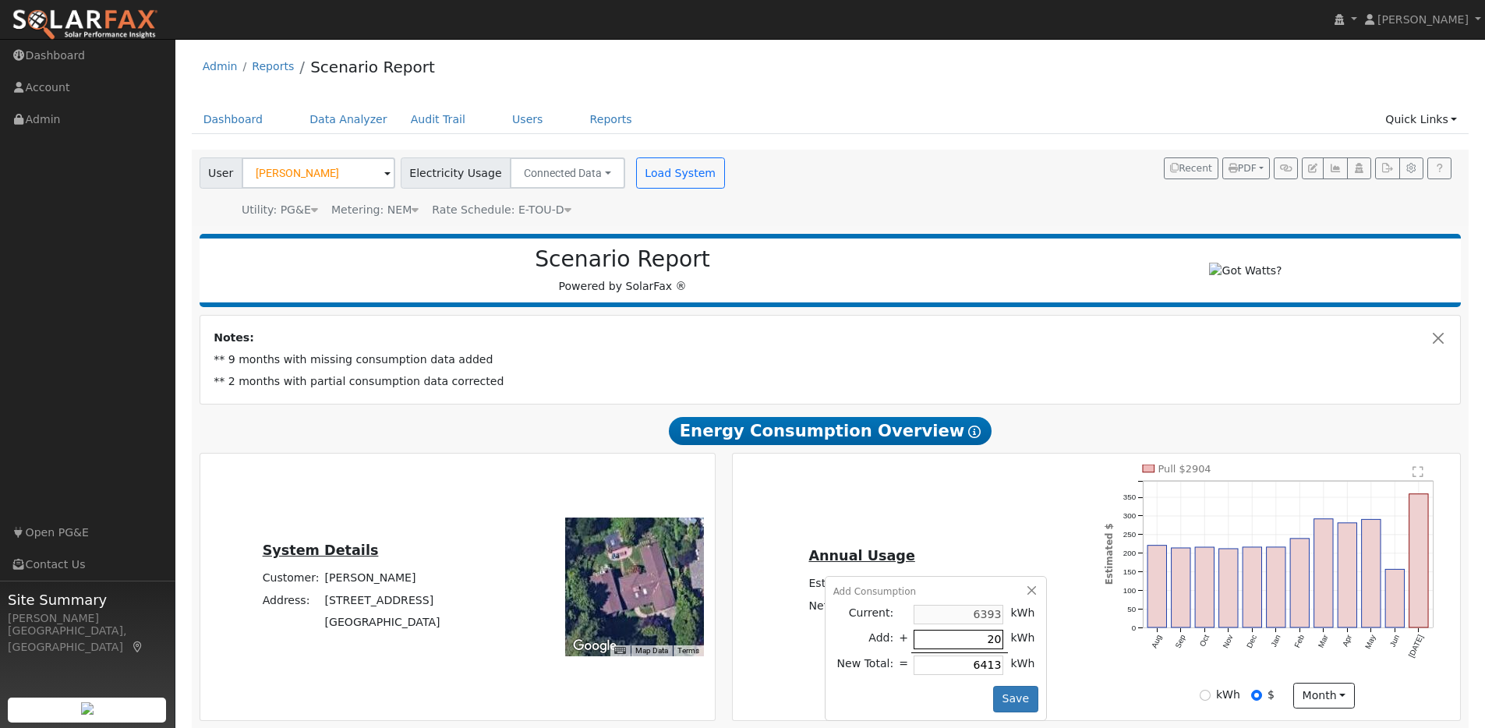
type input "200"
type input "6593"
type input "2000"
type input "8393"
type input "2000"
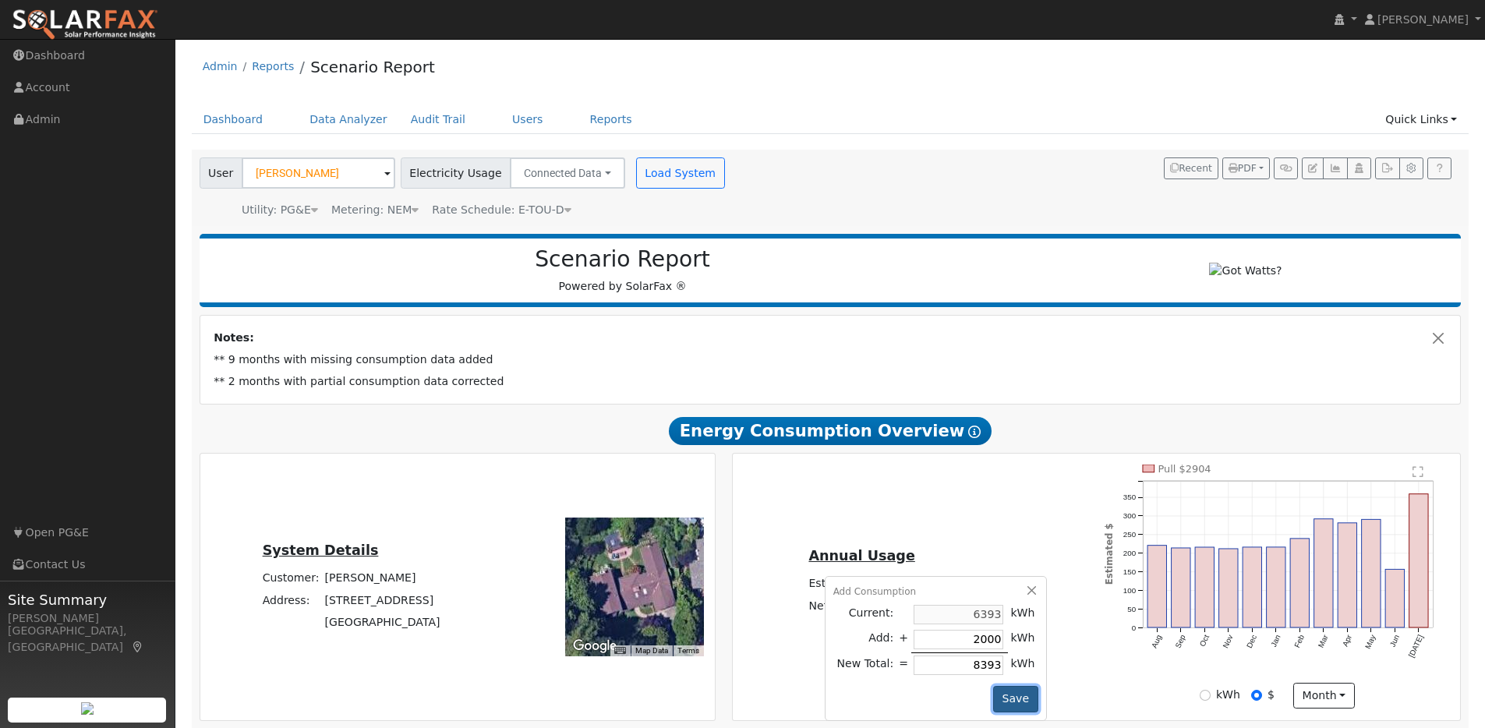
click at [1005, 701] on button "Save" at bounding box center [1015, 699] width 45 height 26
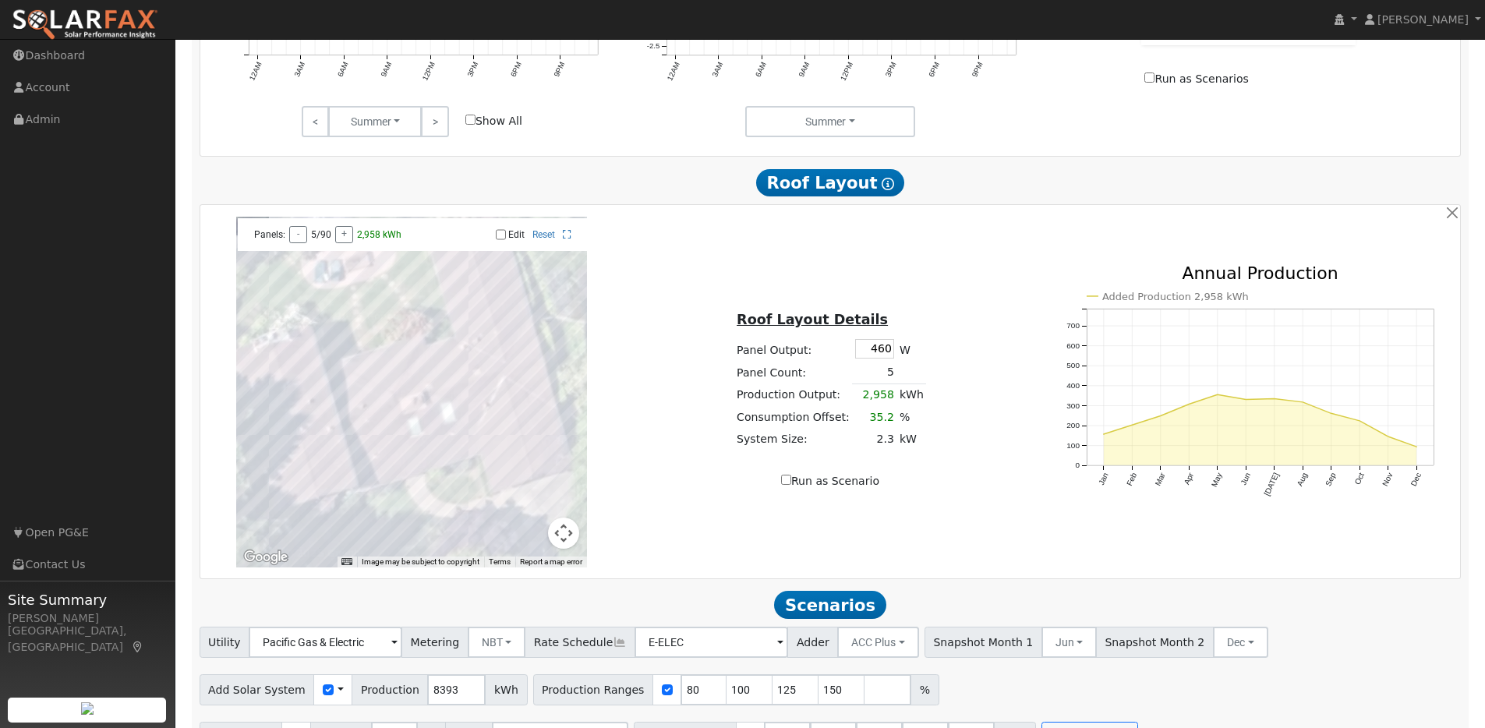
scroll to position [977, 0]
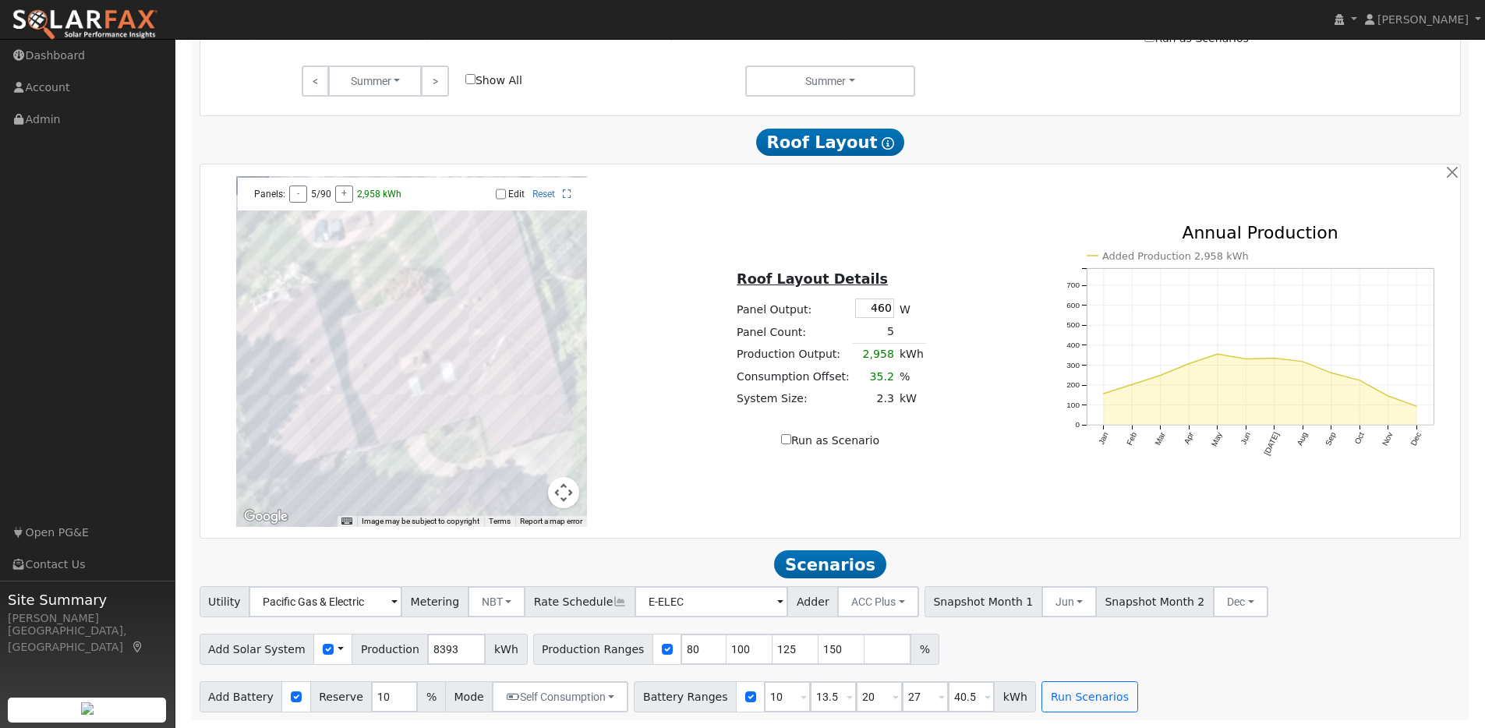
click at [486, 363] on div at bounding box center [411, 351] width 351 height 351
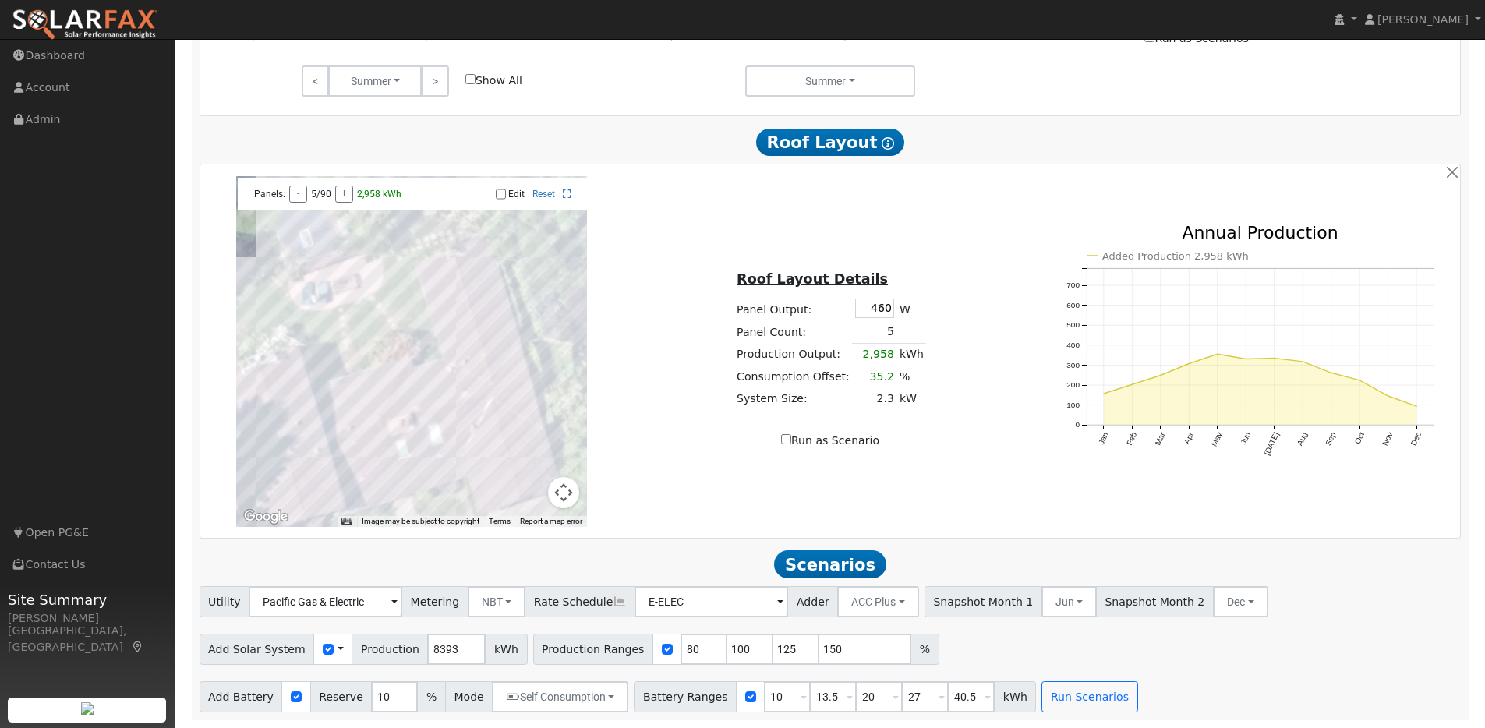
drag, startPoint x: 482, startPoint y: 354, endPoint x: 467, endPoint y: 418, distance: 65.6
click at [467, 418] on div at bounding box center [411, 351] width 351 height 351
click at [426, 433] on div at bounding box center [411, 351] width 351 height 351
click at [414, 439] on div at bounding box center [411, 351] width 351 height 351
click at [501, 195] on input "Edit" at bounding box center [501, 194] width 10 height 11
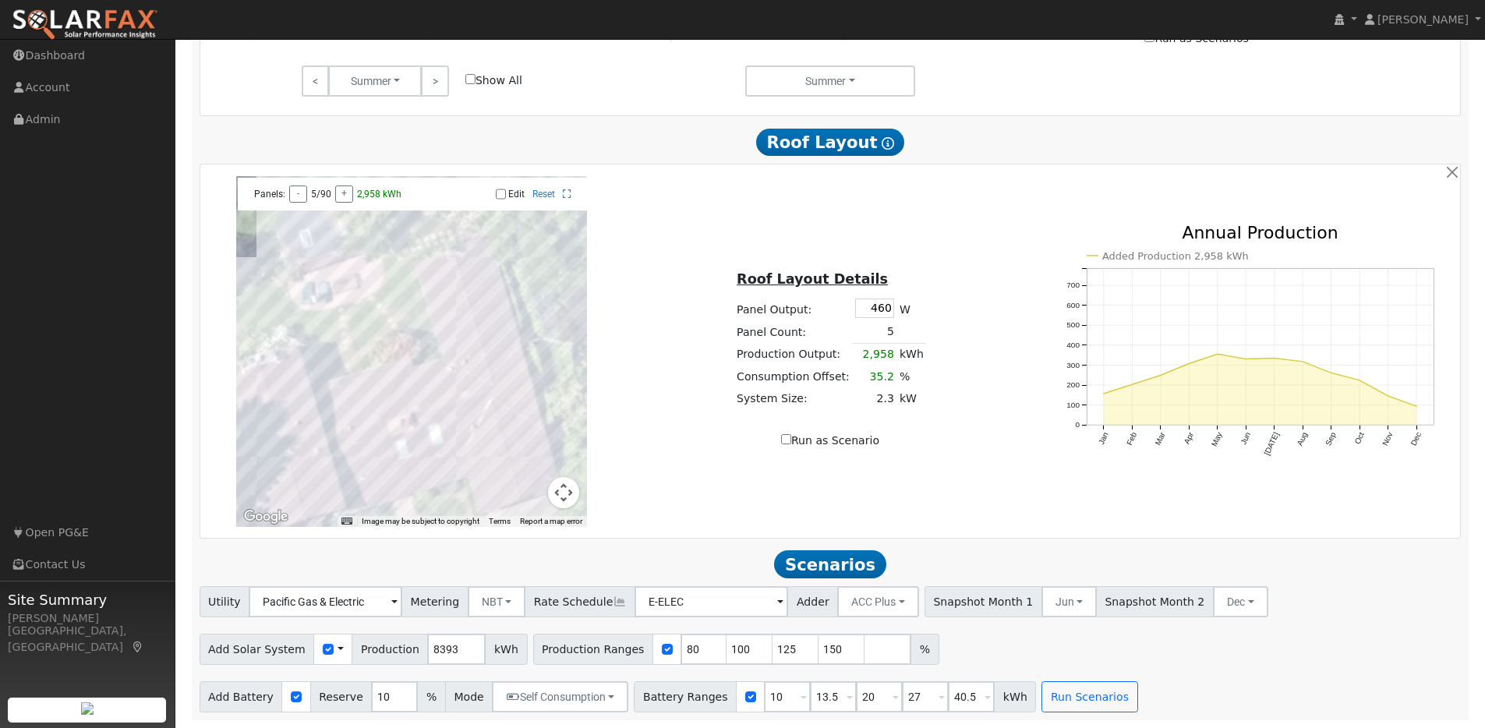
checkbox input "true"
click at [422, 434] on div at bounding box center [411, 351] width 351 height 351
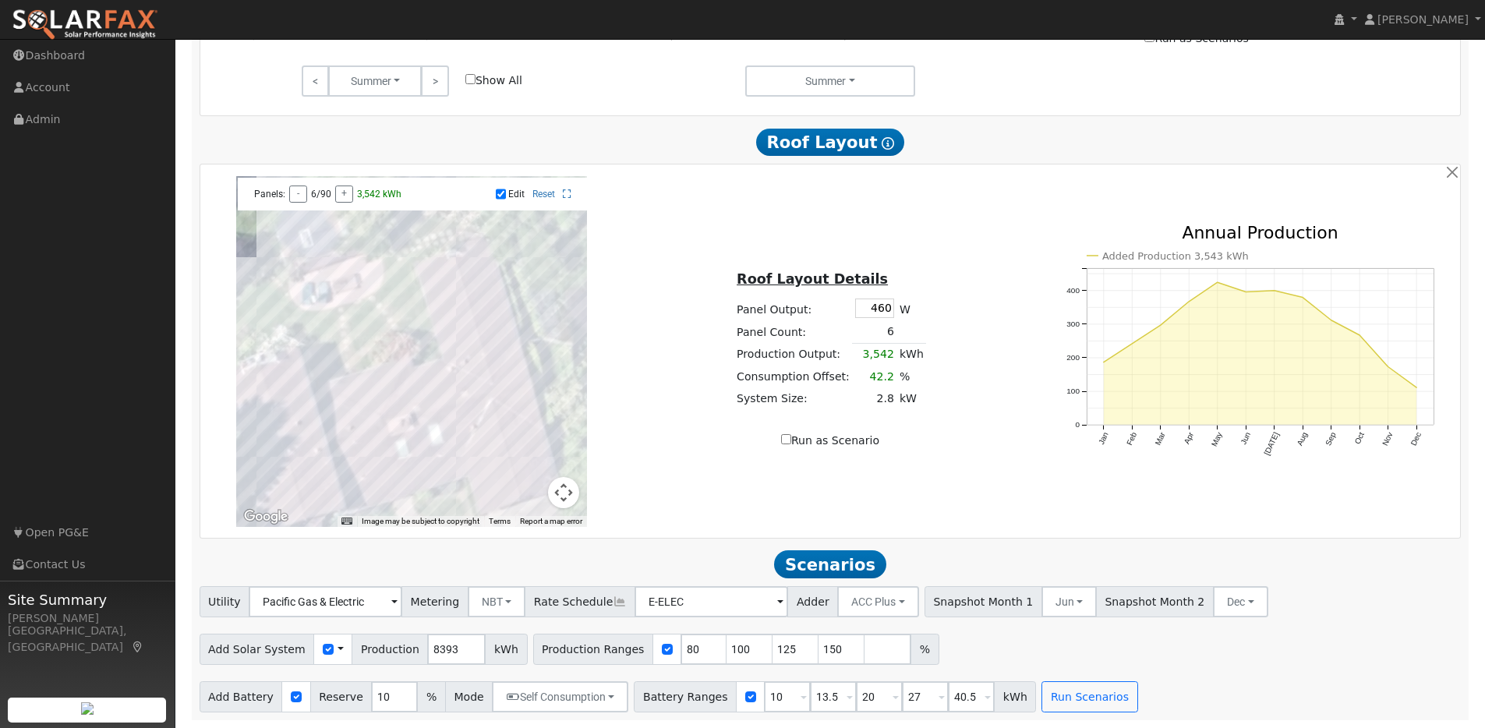
click at [398, 440] on div at bounding box center [411, 351] width 351 height 351
click at [376, 447] on div at bounding box center [411, 351] width 351 height 351
click at [353, 462] on div at bounding box center [411, 351] width 351 height 351
click at [350, 448] on div at bounding box center [411, 351] width 351 height 351
click at [374, 433] on div at bounding box center [411, 351] width 351 height 351
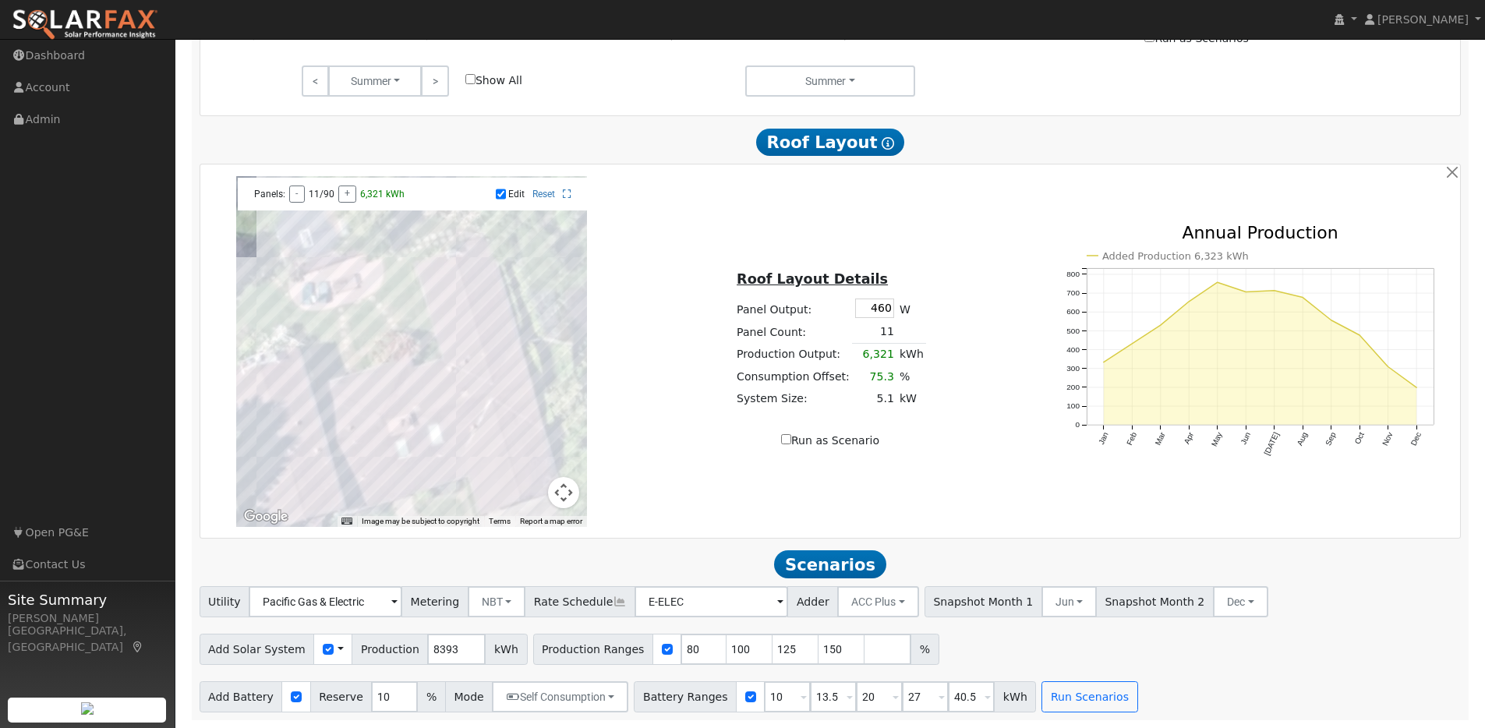
click at [359, 469] on div at bounding box center [411, 351] width 351 height 351
click at [383, 461] on div at bounding box center [411, 351] width 351 height 351
click at [400, 440] on div at bounding box center [411, 351] width 351 height 351
click at [424, 429] on div at bounding box center [411, 351] width 351 height 351
click at [444, 429] on div at bounding box center [411, 351] width 351 height 351
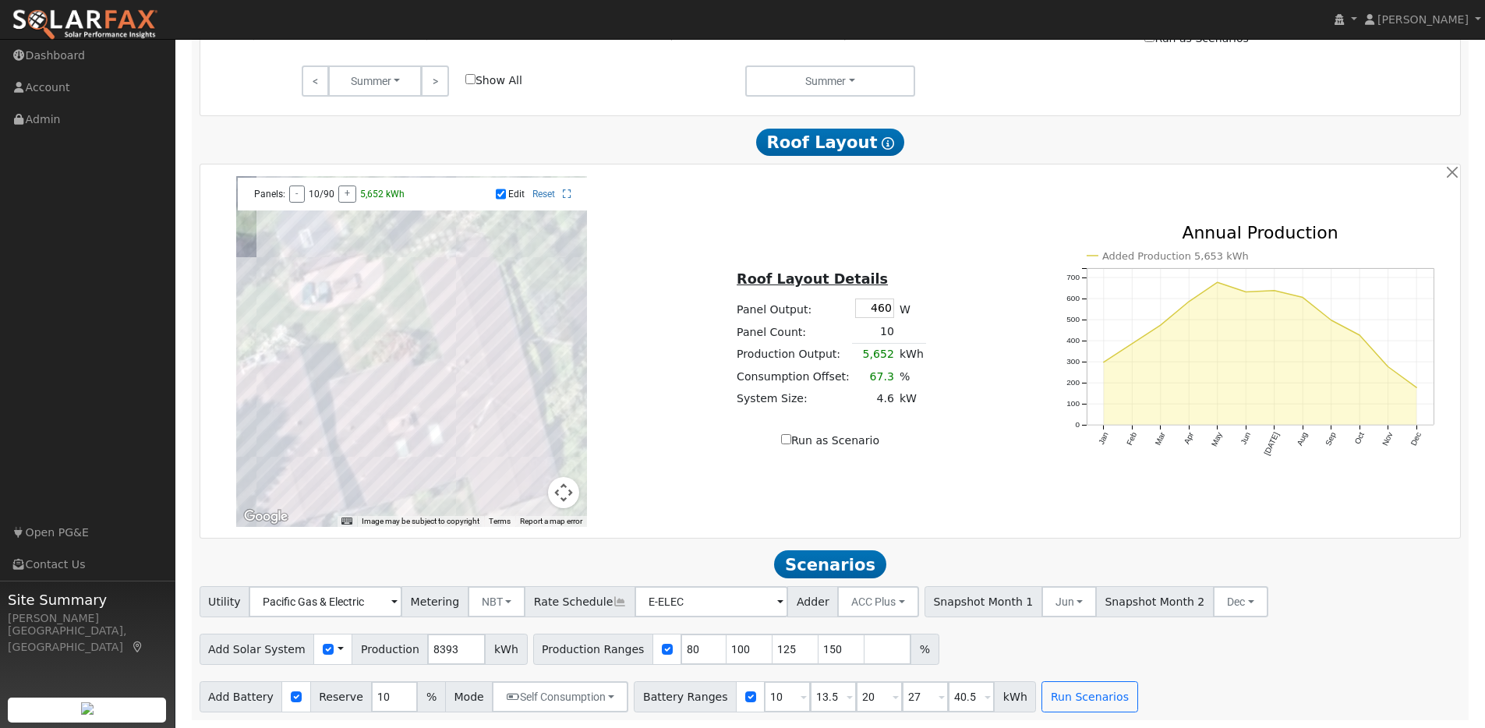
click at [470, 414] on div at bounding box center [411, 351] width 351 height 351
click at [383, 471] on div at bounding box center [411, 351] width 351 height 351
drag, startPoint x: 355, startPoint y: 479, endPoint x: 365, endPoint y: 479, distance: 10.1
click at [355, 479] on div at bounding box center [411, 351] width 351 height 351
click at [355, 461] on div at bounding box center [411, 351] width 351 height 351
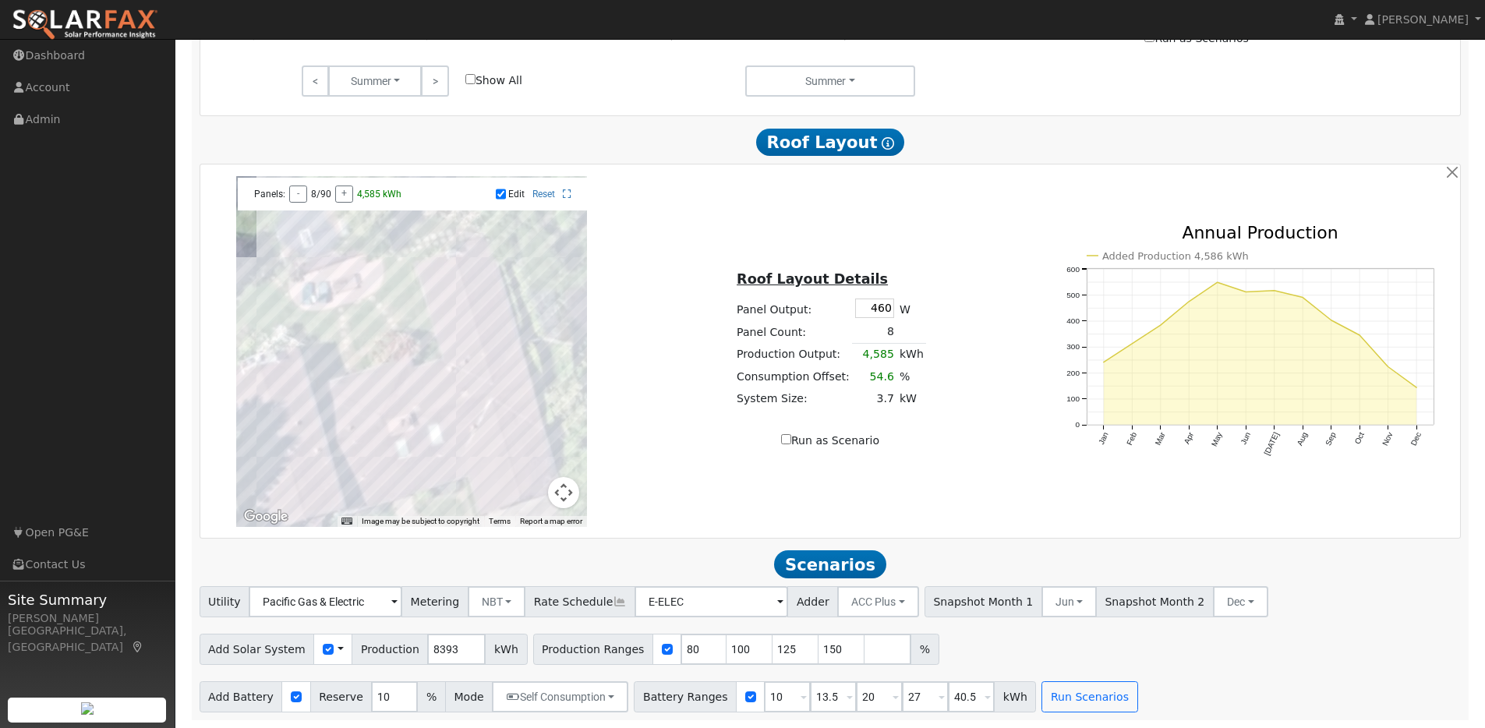
click at [355, 462] on div at bounding box center [411, 351] width 351 height 351
click at [362, 482] on div at bounding box center [411, 351] width 351 height 351
click at [405, 472] on div at bounding box center [411, 351] width 351 height 351
click at [433, 454] on div at bounding box center [411, 351] width 351 height 351
drag, startPoint x: 394, startPoint y: 484, endPoint x: 403, endPoint y: 484, distance: 8.6
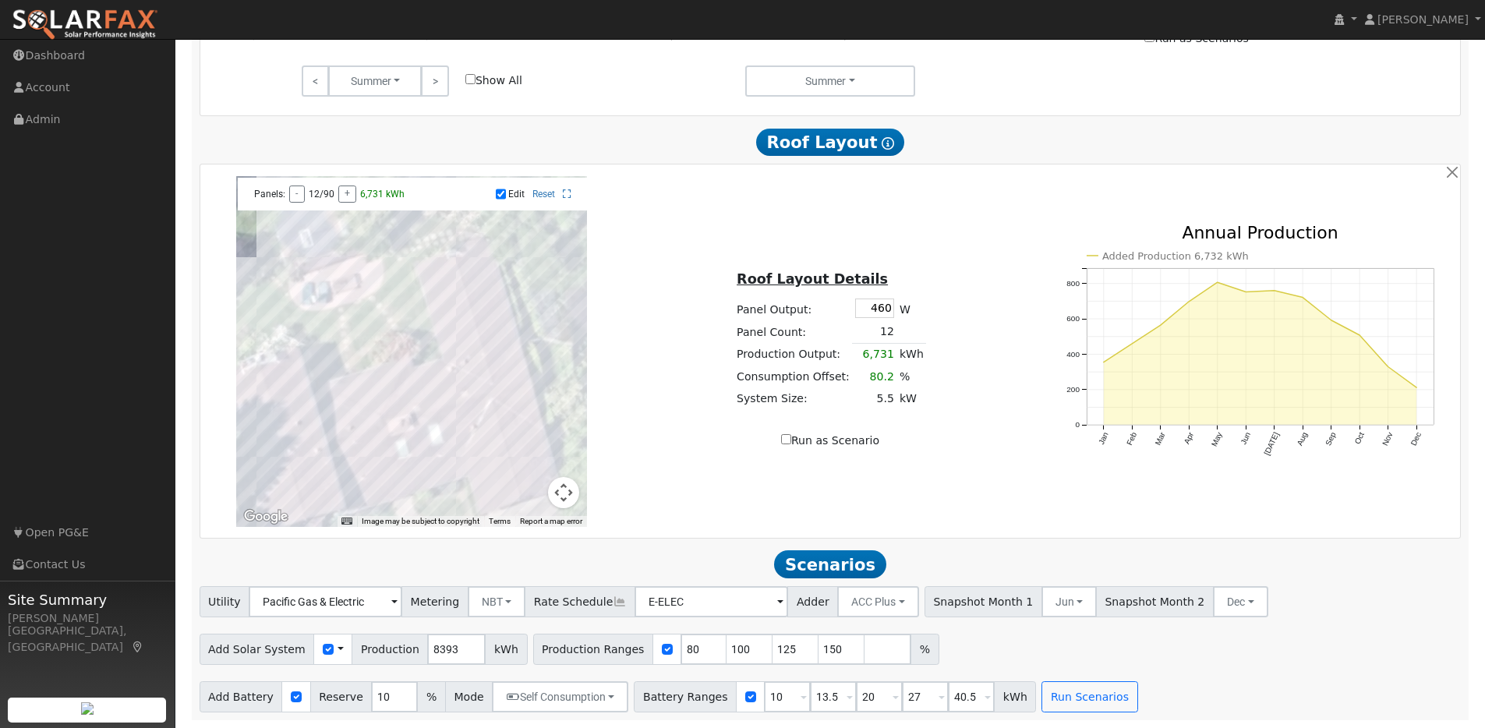
click at [397, 484] on div at bounding box center [411, 351] width 351 height 351
click at [397, 487] on div at bounding box center [411, 351] width 351 height 351
click at [414, 485] on div at bounding box center [411, 351] width 351 height 351
click at [434, 480] on div at bounding box center [411, 351] width 351 height 351
click at [475, 350] on div at bounding box center [411, 351] width 351 height 351
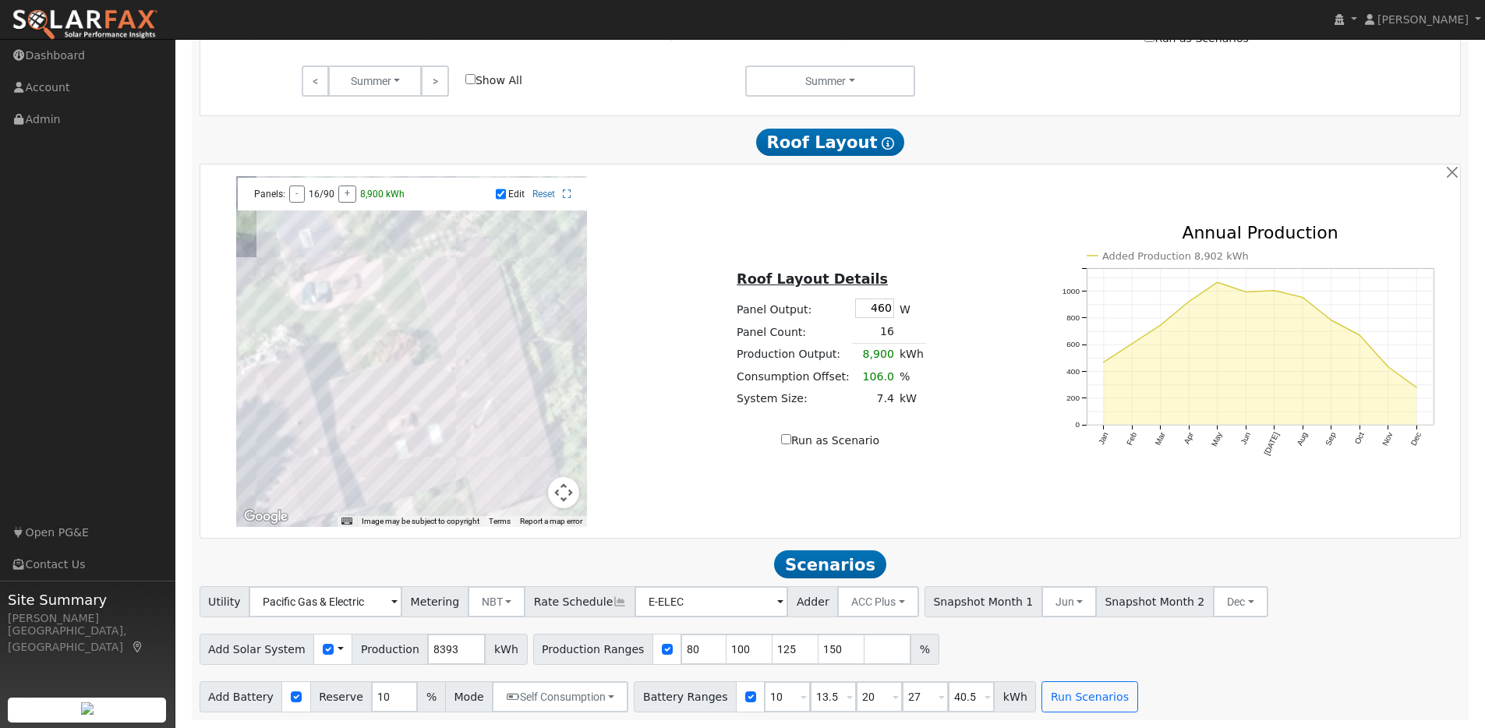
click at [491, 348] on div at bounding box center [411, 351] width 351 height 351
click at [486, 321] on div at bounding box center [411, 351] width 351 height 351
click at [482, 297] on div at bounding box center [411, 351] width 351 height 351
click at [475, 277] on div at bounding box center [411, 351] width 351 height 351
click at [789, 440] on input "Run as Scenario" at bounding box center [786, 439] width 10 height 10
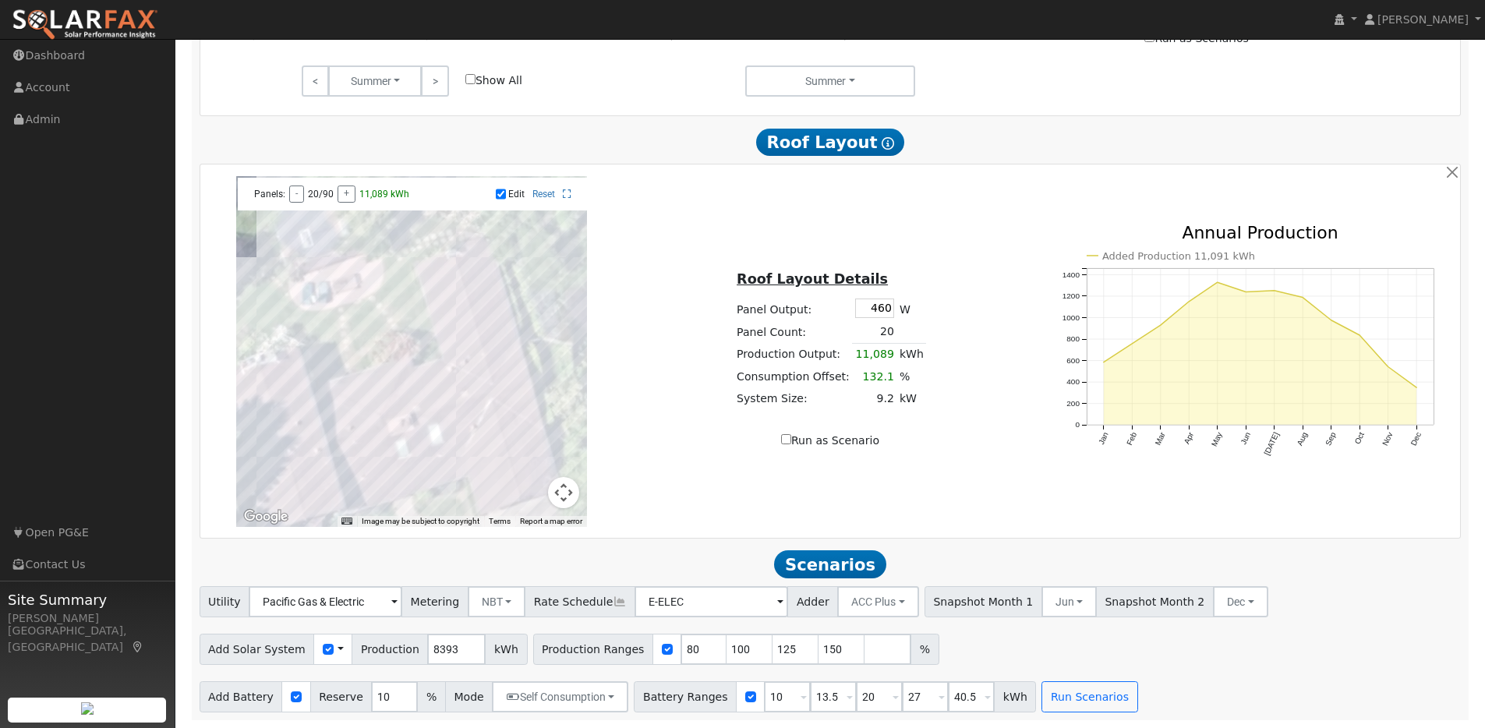
checkbox input "true"
type input "11089"
type input "100"
click at [787, 436] on input "Run as Scenario" at bounding box center [786, 439] width 10 height 10
checkbox input "false"
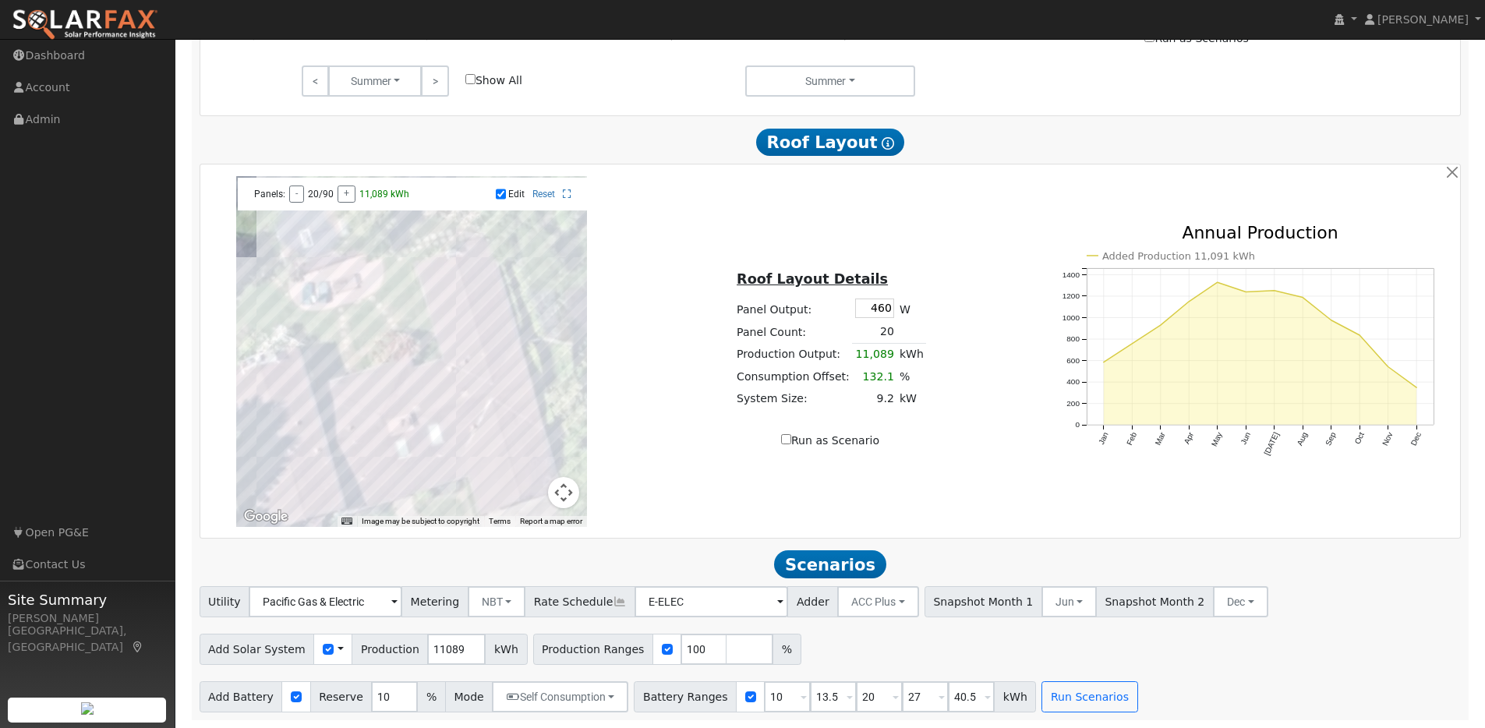
type input "8393"
type input "80"
type input "100"
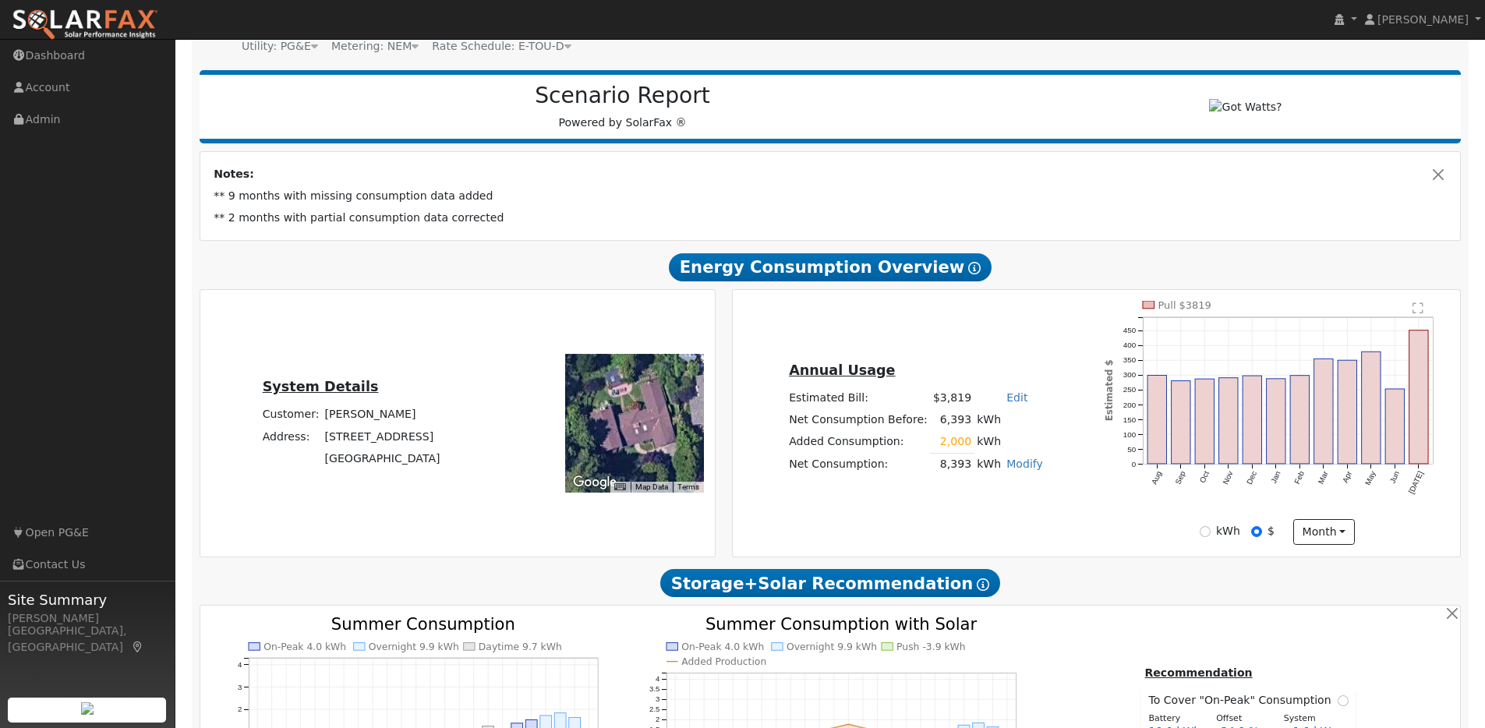
scroll to position [192, 0]
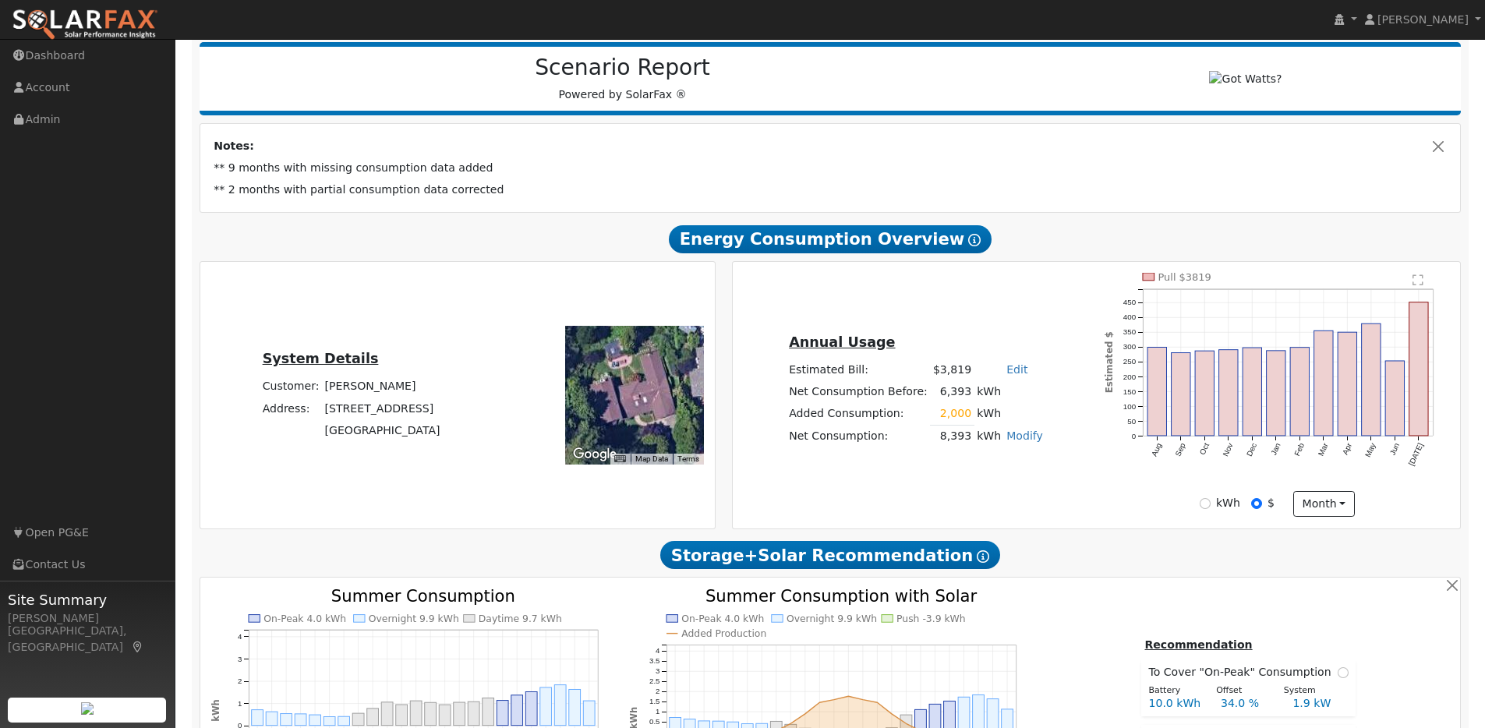
click at [888, 566] on span "Storage+Solar Recommendation Show Help" at bounding box center [830, 555] width 340 height 28
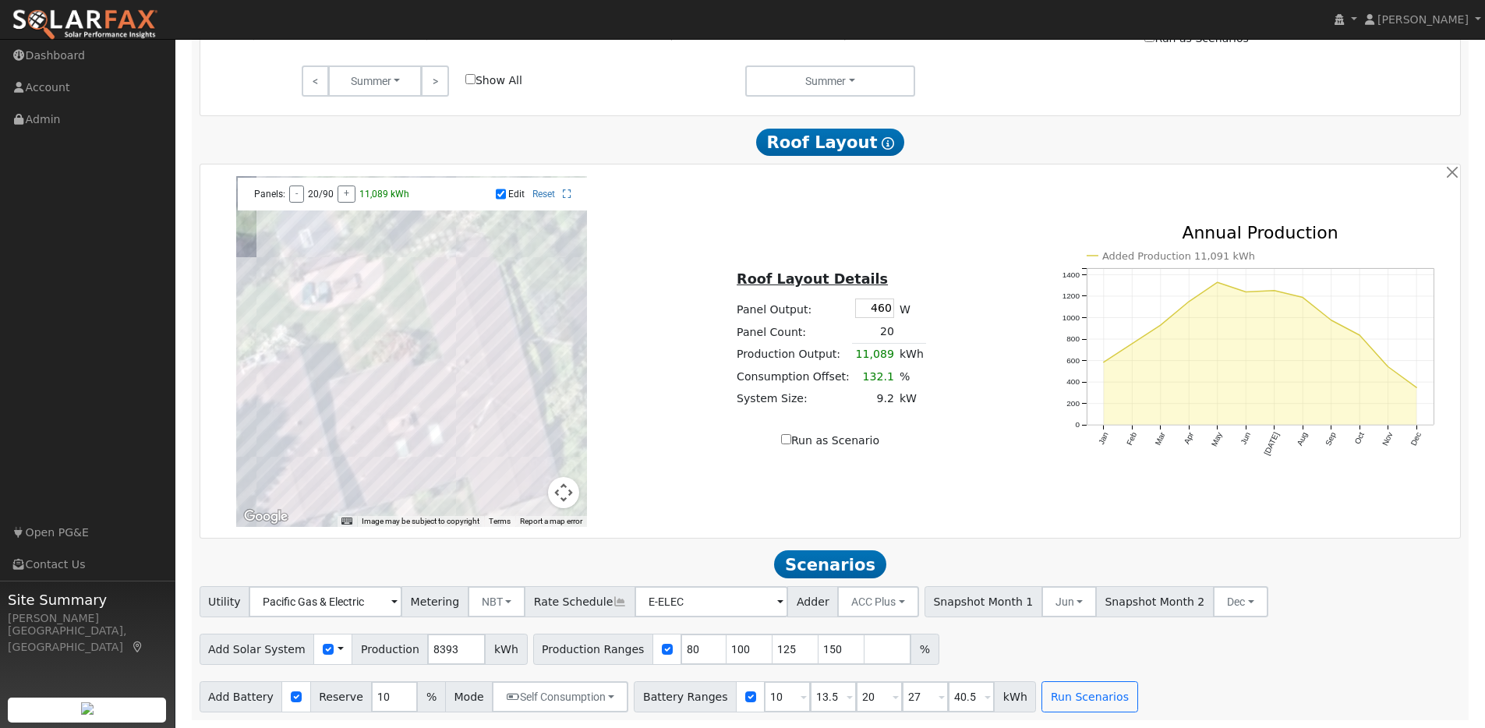
scroll to position [977, 0]
click at [963, 697] on input "40.5" at bounding box center [971, 696] width 47 height 31
type input "4"
click at [918, 696] on input "27" at bounding box center [925, 696] width 47 height 31
click at [1054, 689] on button "Run Scenarios" at bounding box center [1089, 696] width 96 height 31
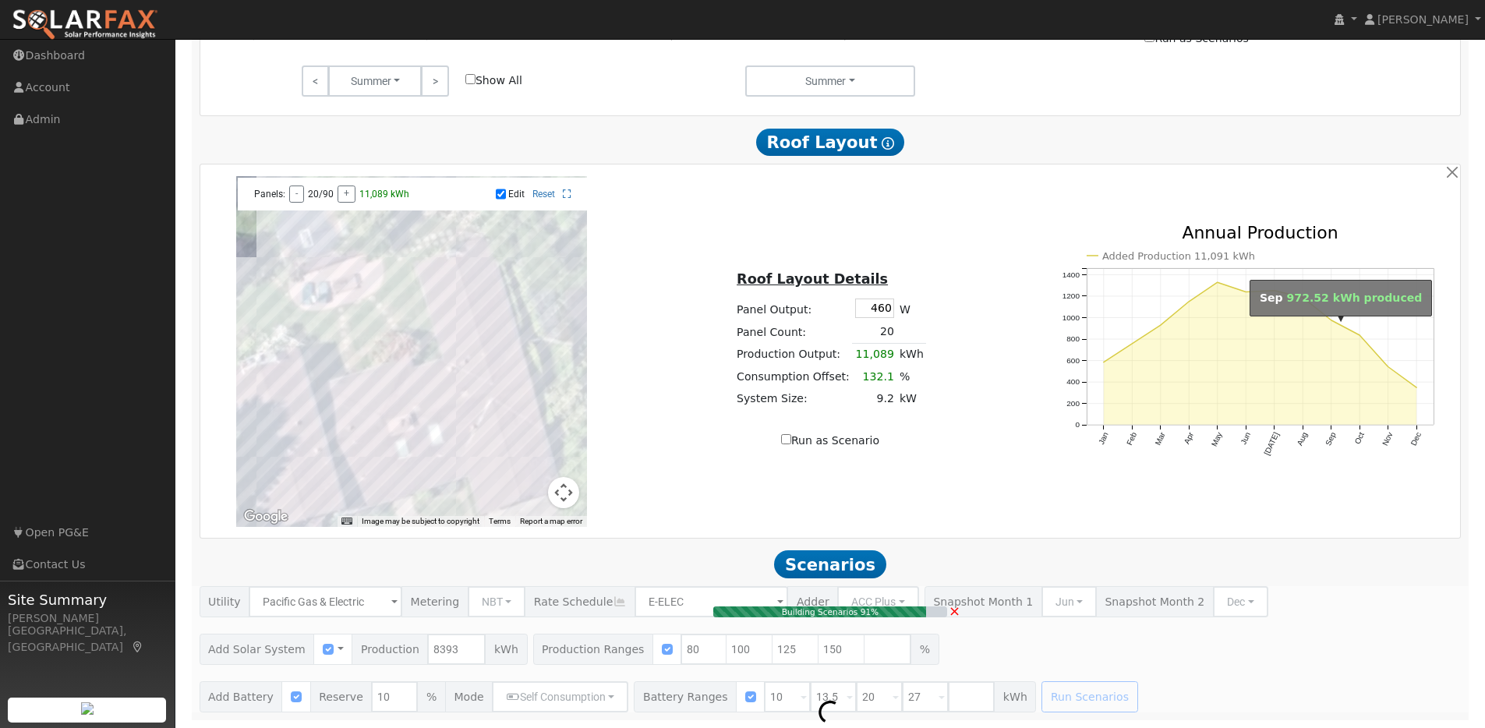
type input "4.5"
type input "$13,876"
type input "$7,193"
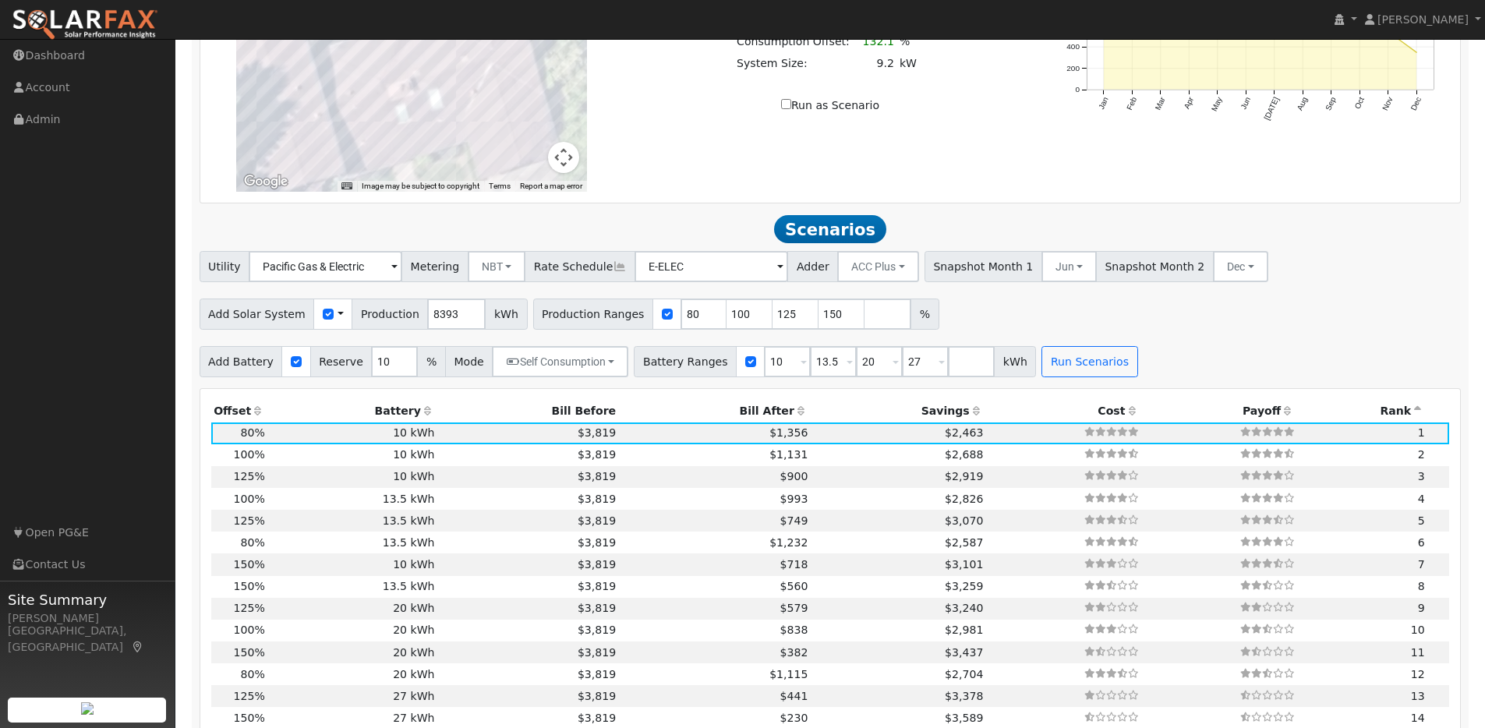
scroll to position [1479, 0]
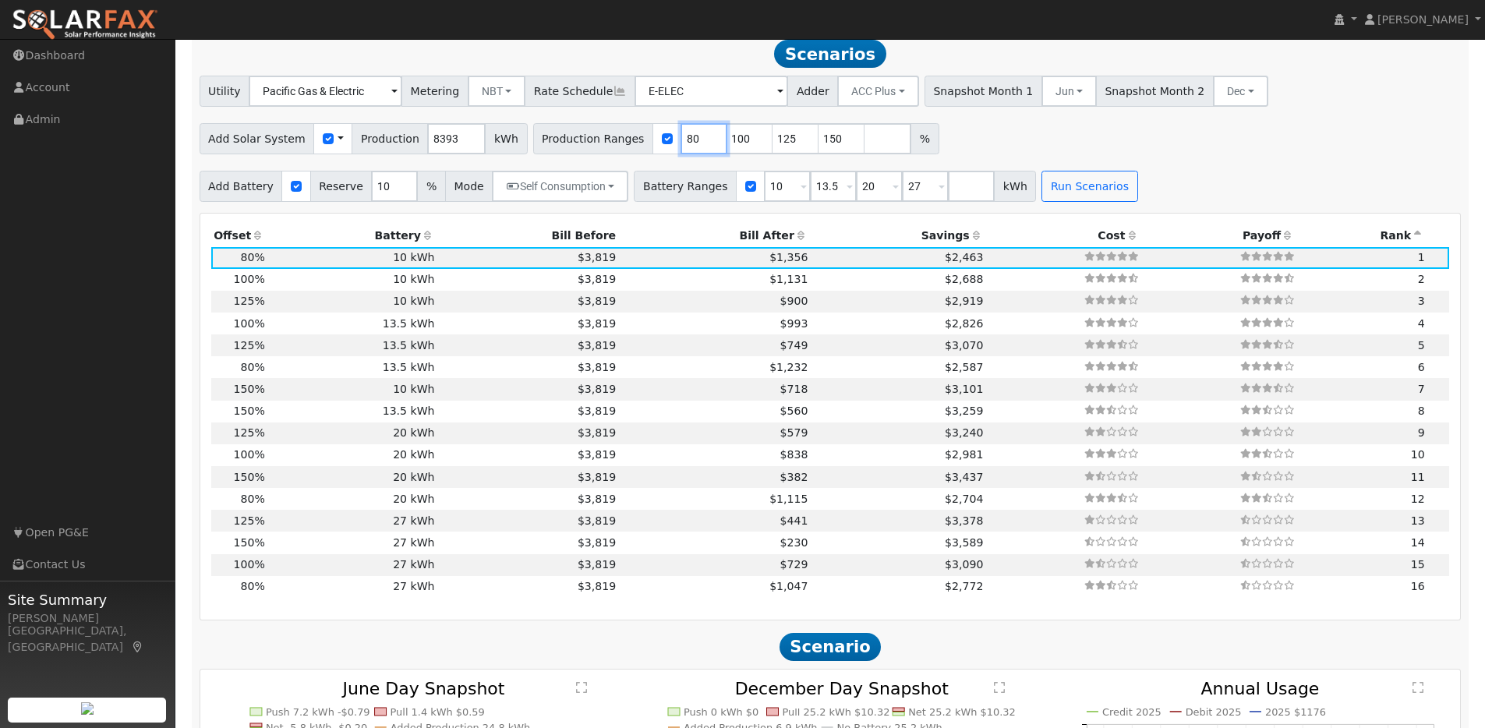
click at [682, 147] on input "80" at bounding box center [703, 138] width 47 height 31
drag, startPoint x: 684, startPoint y: 147, endPoint x: 666, endPoint y: 148, distance: 17.2
click at [680, 148] on input "80" at bounding box center [703, 138] width 47 height 31
type input "100"
type input "125"
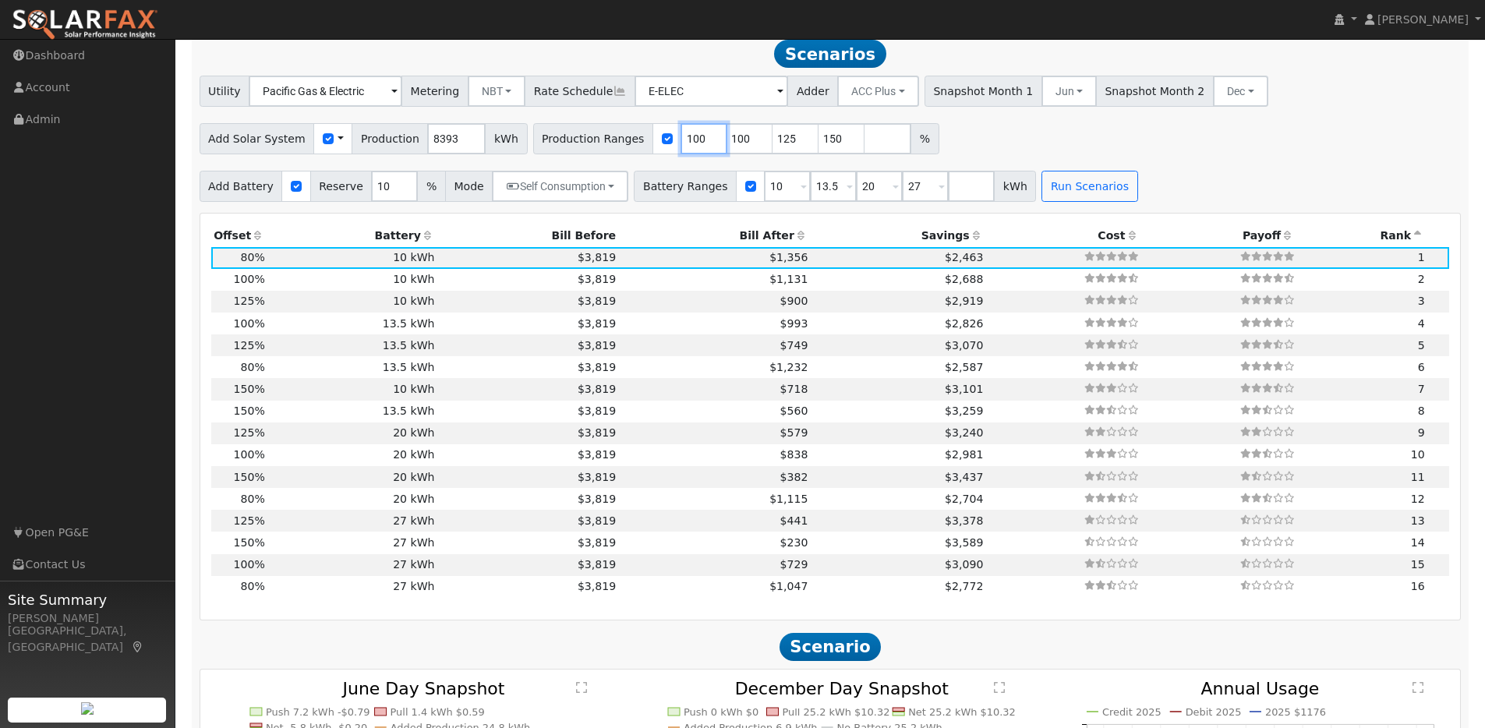
type input "150"
type input "100"
click at [1044, 195] on button "Run Scenarios" at bounding box center [1089, 186] width 96 height 31
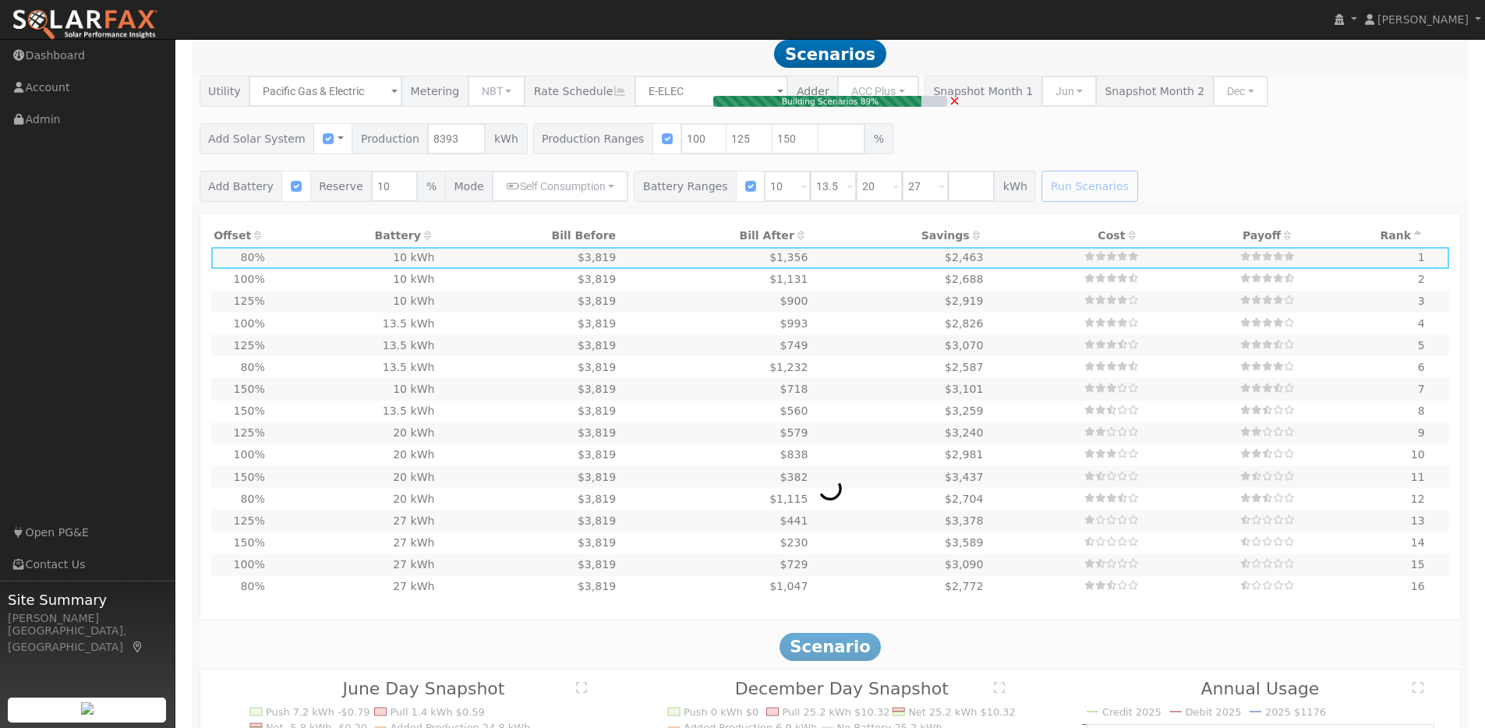
type input "5.6"
type input "$17,346"
type input "$8,234"
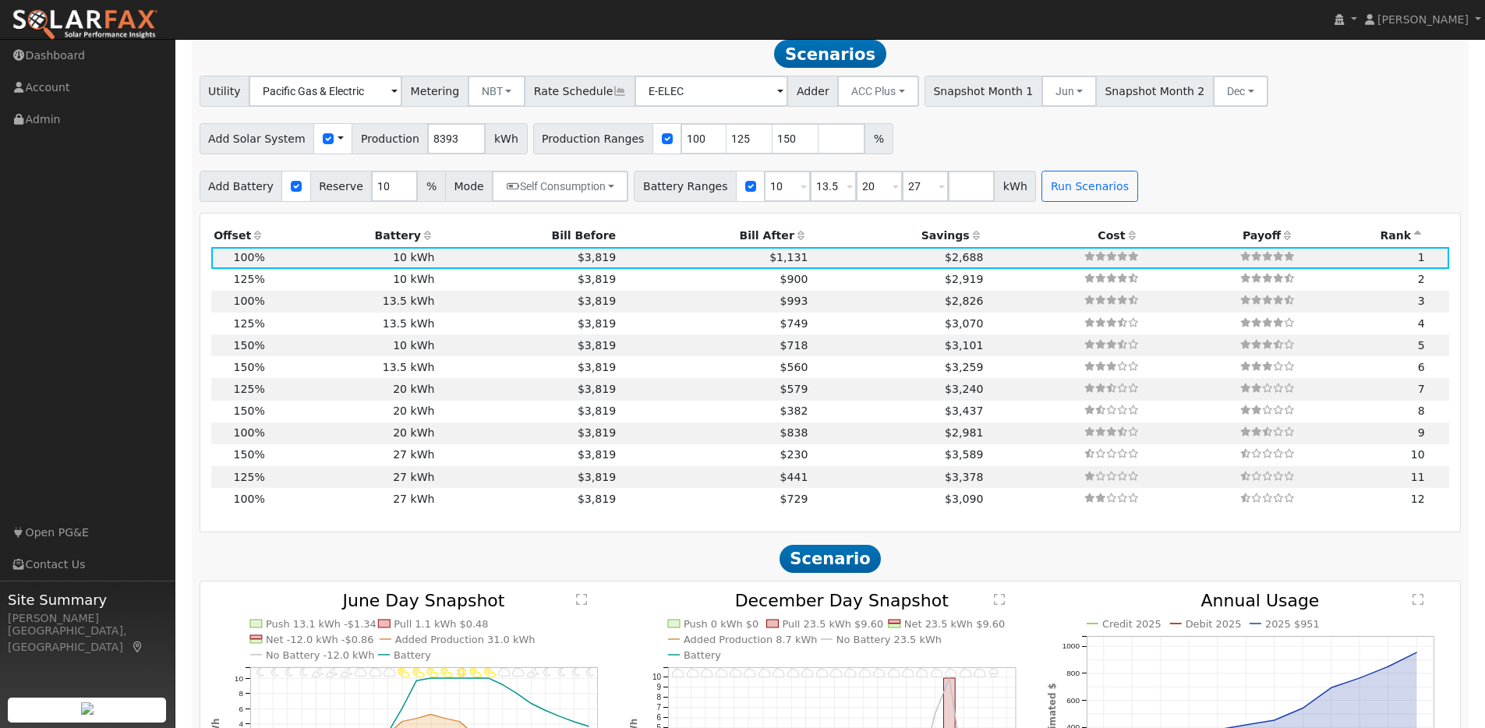
click at [256, 241] on icon at bounding box center [258, 235] width 14 height 11
click at [423, 241] on icon at bounding box center [428, 235] width 14 height 11
click at [256, 241] on icon at bounding box center [258, 235] width 14 height 11
click at [970, 240] on icon at bounding box center [977, 235] width 14 height 11
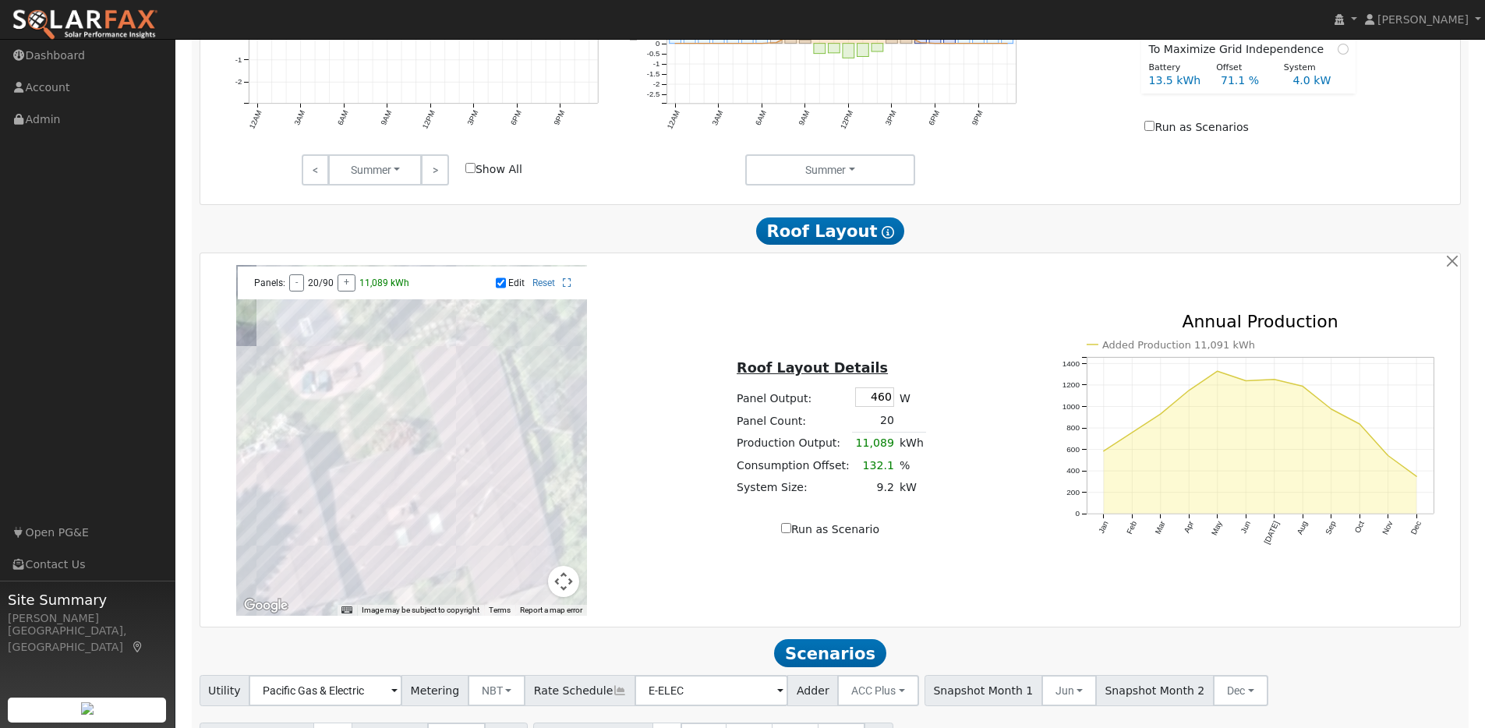
scroll to position [1024, 0]
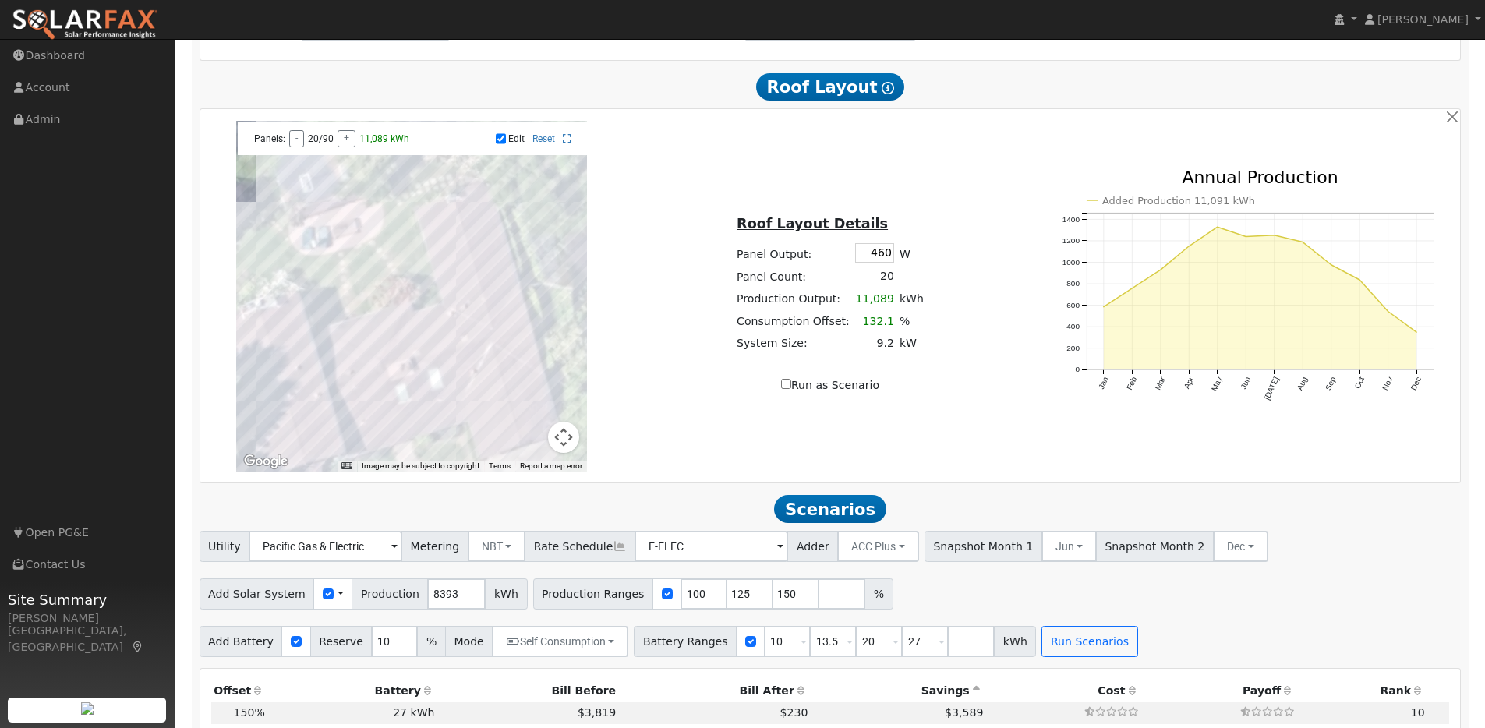
click at [505, 300] on div at bounding box center [411, 296] width 351 height 351
click at [458, 302] on div at bounding box center [411, 296] width 351 height 351
click at [454, 286] on div at bounding box center [411, 296] width 351 height 351
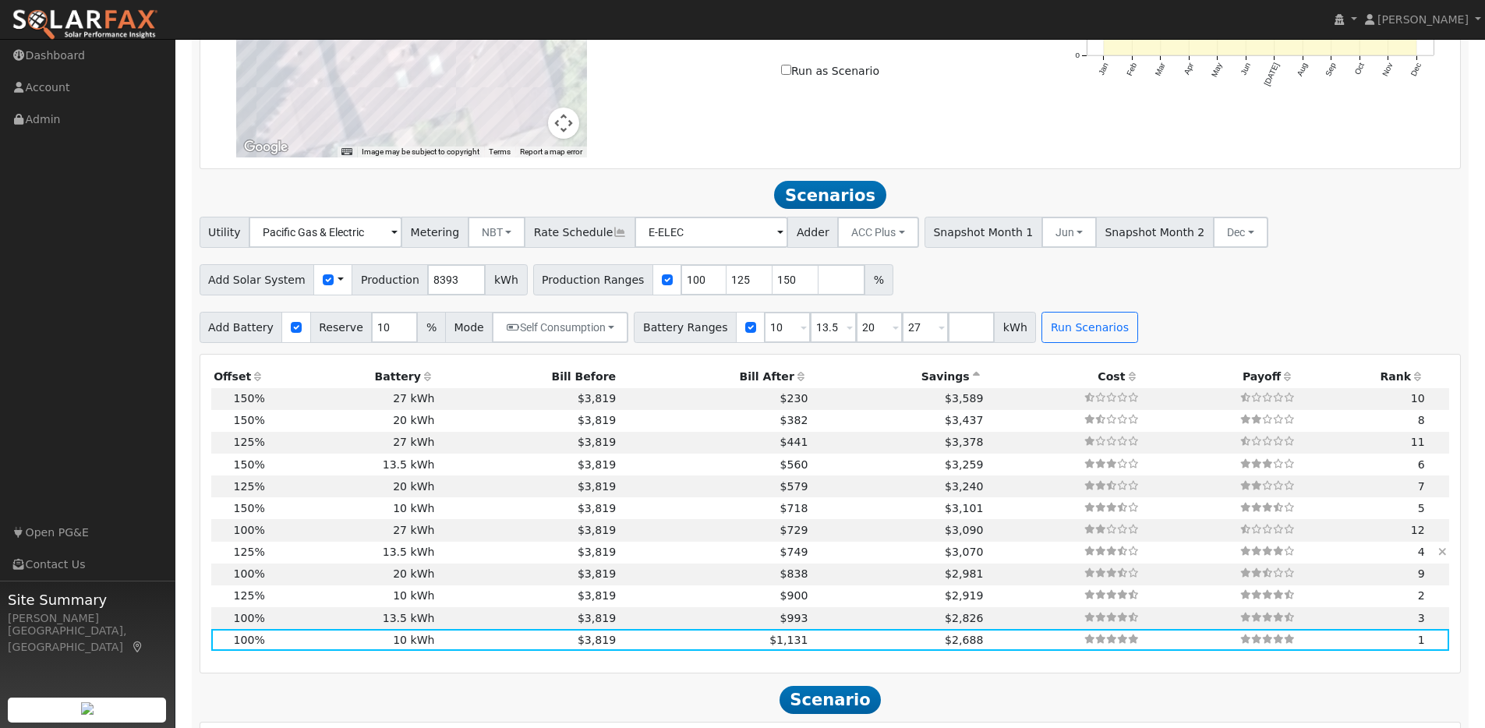
scroll to position [1500, 0]
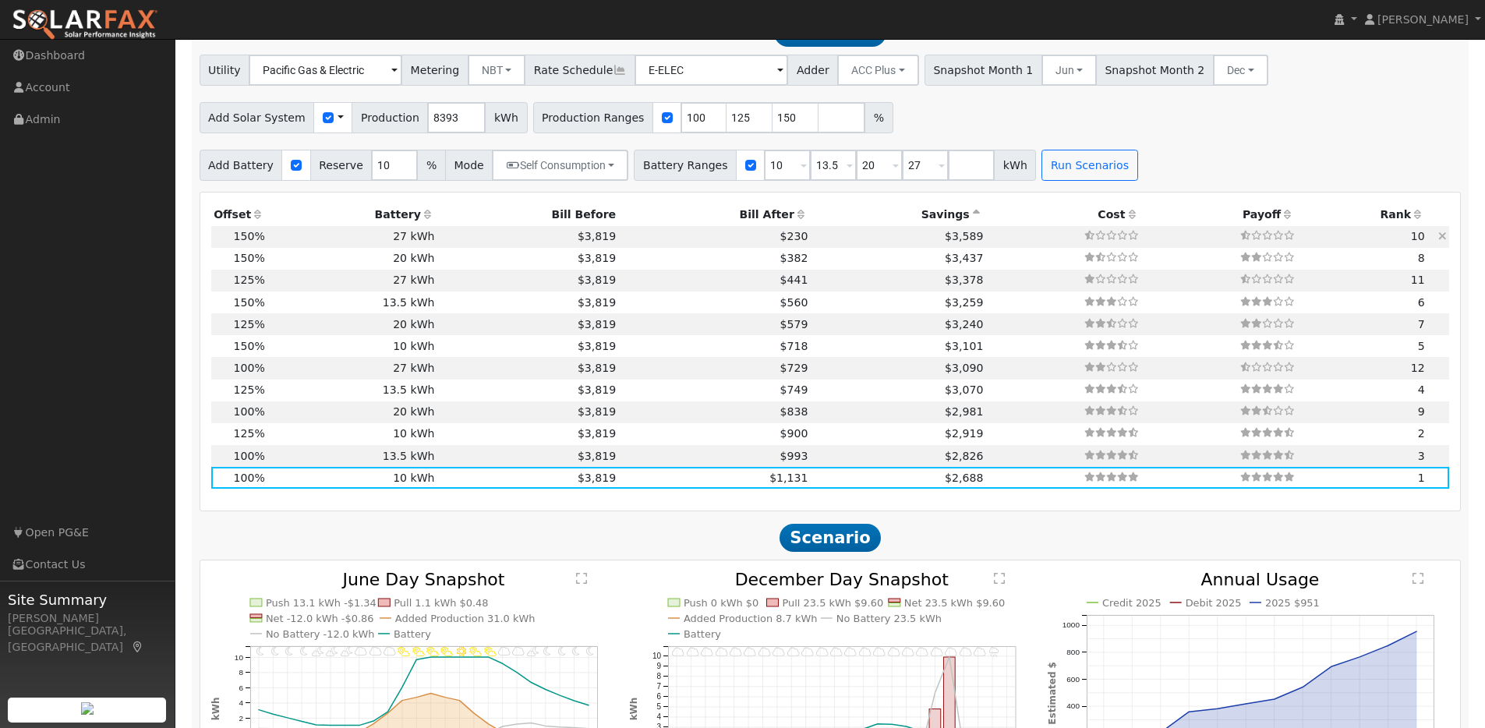
click at [364, 241] on td "27 kWh" at bounding box center [352, 237] width 170 height 22
type input "8.4"
type input "$26,019"
type input "$27,270"
type input "$15,987"
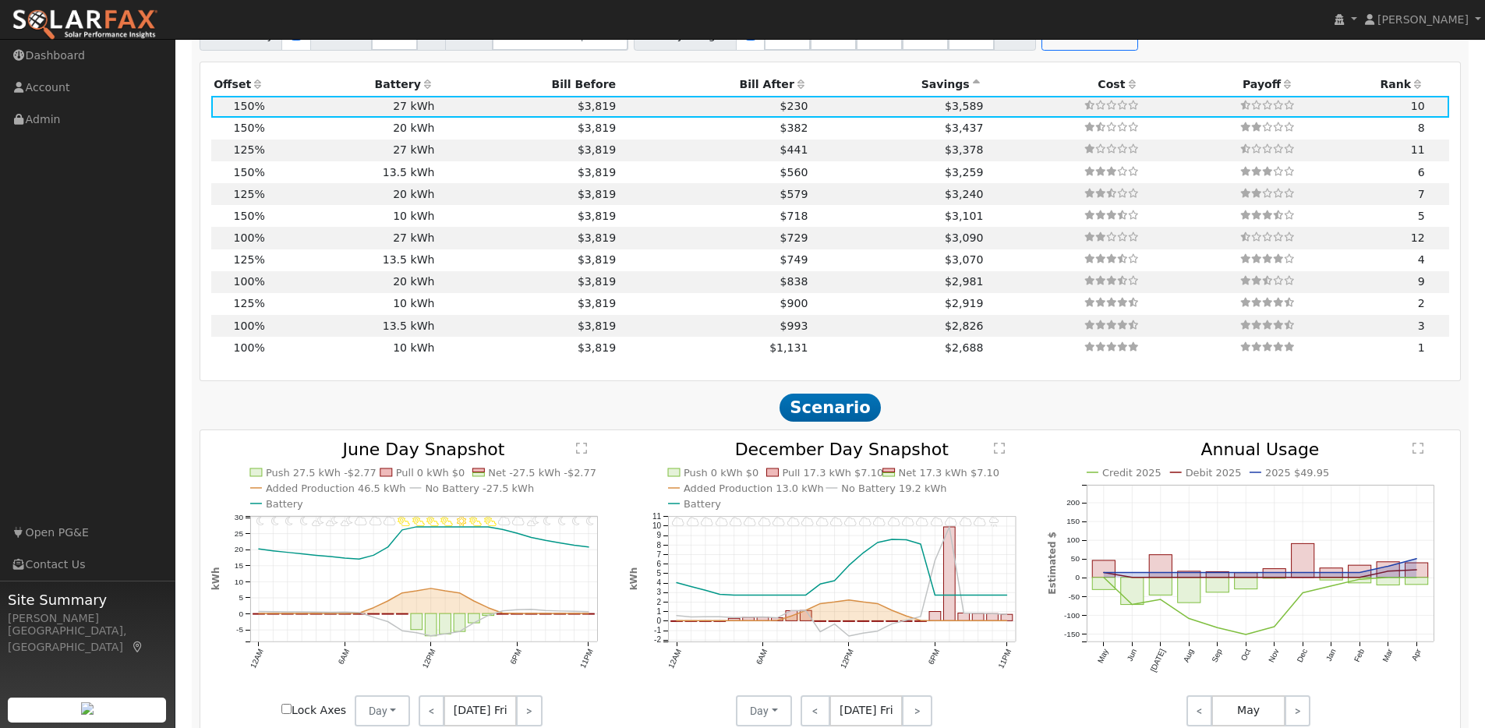
scroll to position [1680, 0]
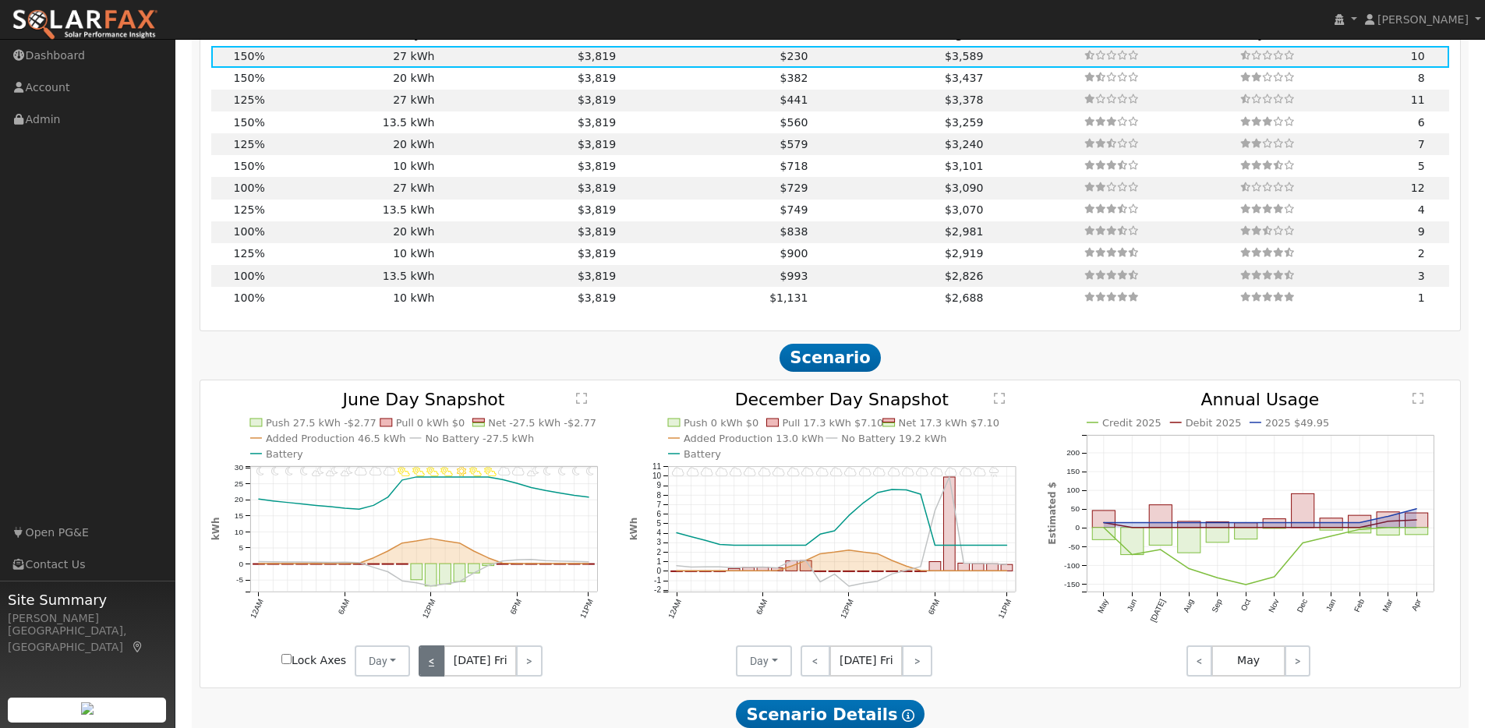
click at [437, 670] on link "<" at bounding box center [432, 660] width 26 height 31
click at [437, 670] on link "<" at bounding box center [430, 660] width 23 height 31
click at [437, 670] on link "<" at bounding box center [429, 660] width 21 height 31
click at [437, 670] on link "<" at bounding box center [430, 660] width 23 height 31
click at [437, 670] on link "<" at bounding box center [429, 660] width 21 height 31
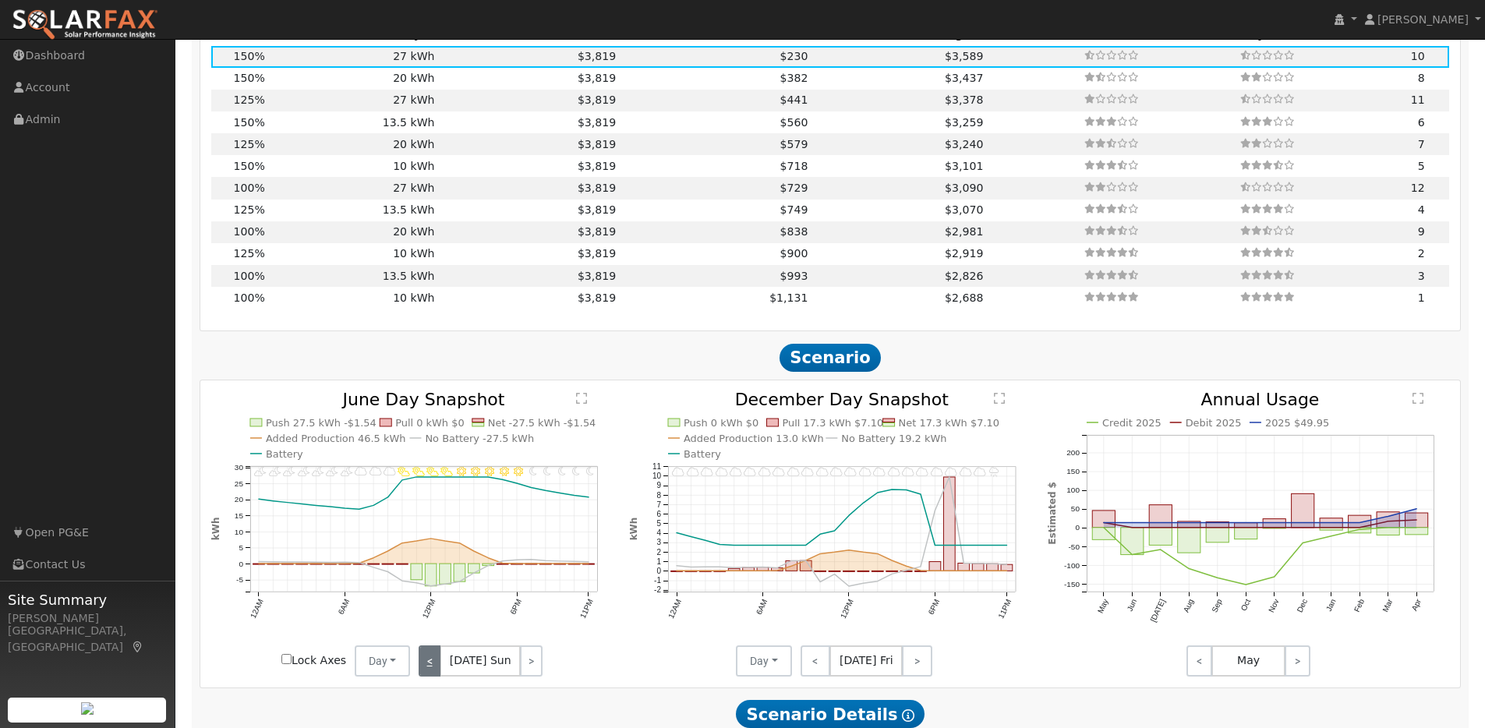
click at [437, 670] on link "<" at bounding box center [430, 660] width 22 height 31
click at [437, 670] on link "<" at bounding box center [430, 660] width 23 height 31
click at [437, 670] on link "<" at bounding box center [432, 660] width 26 height 31
click at [437, 670] on link "<" at bounding box center [430, 660] width 23 height 31
click at [437, 670] on link "<" at bounding box center [429, 660] width 21 height 31
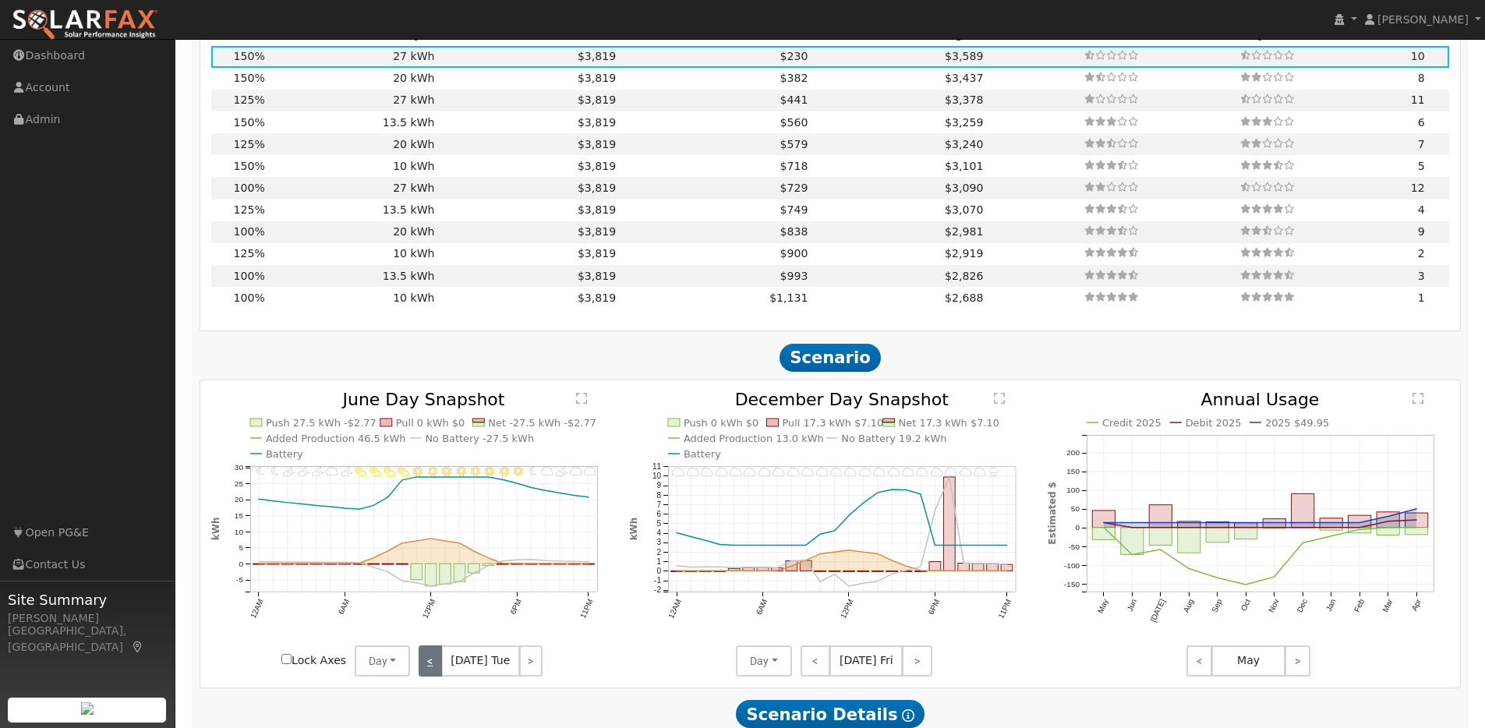
click at [437, 670] on link "<" at bounding box center [430, 660] width 23 height 31
click at [437, 670] on link "<" at bounding box center [429, 660] width 21 height 31
click at [437, 670] on div "< Jun 1 Sun >" at bounding box center [480, 660] width 140 height 31
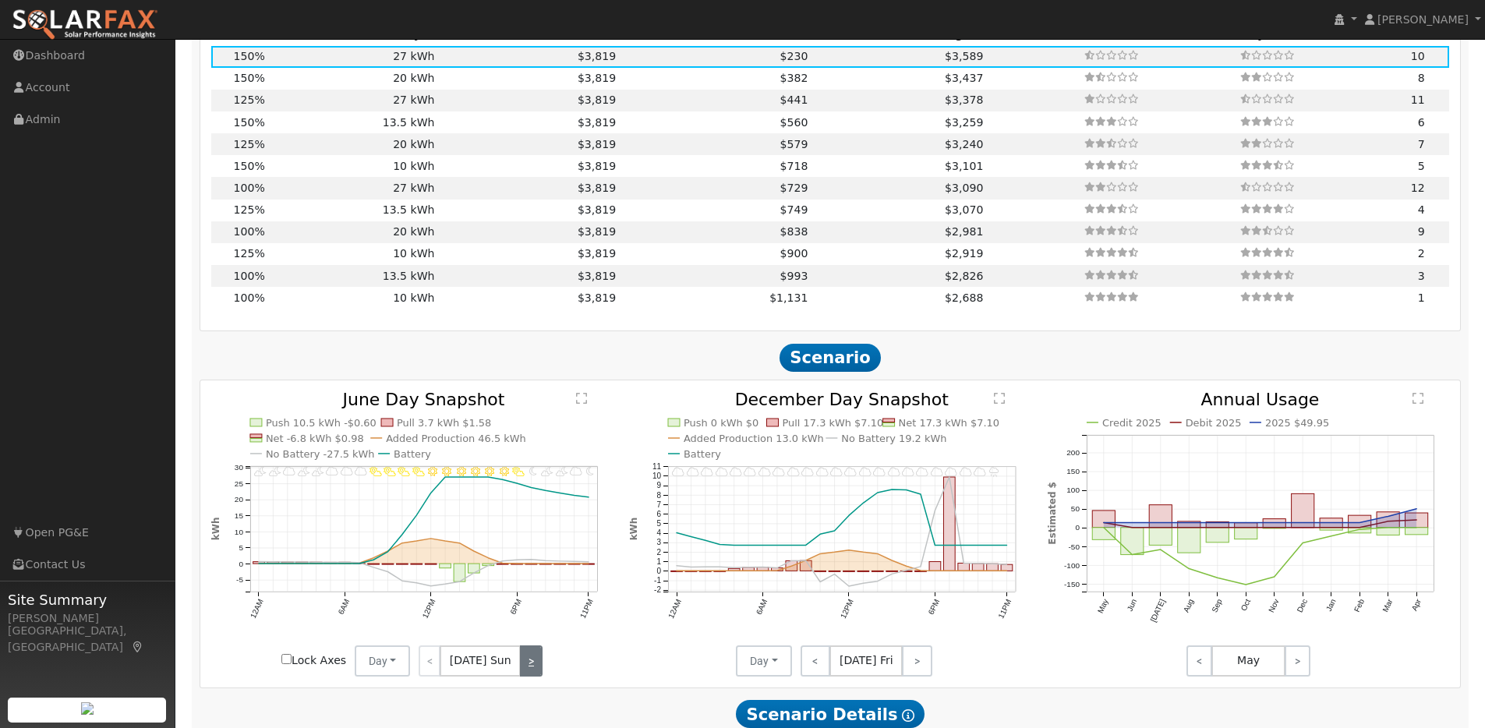
click at [527, 672] on link ">" at bounding box center [531, 660] width 22 height 31
click at [527, 672] on link ">" at bounding box center [531, 660] width 21 height 31
click at [527, 672] on link ">" at bounding box center [530, 660] width 23 height 31
click at [527, 672] on link ">" at bounding box center [531, 660] width 21 height 31
click at [527, 672] on link ">" at bounding box center [531, 660] width 23 height 31
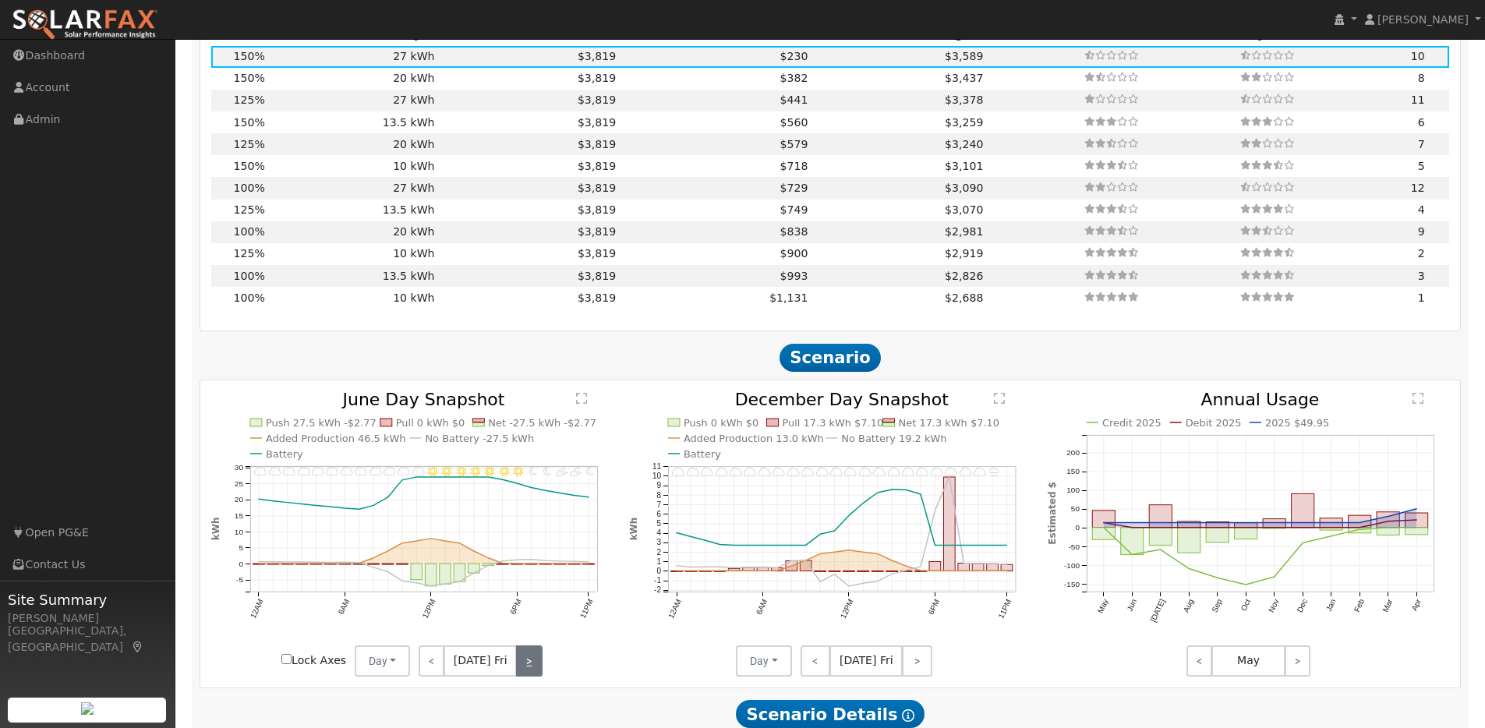
click at [527, 672] on link ">" at bounding box center [529, 660] width 26 height 31
click at [527, 672] on link ">" at bounding box center [529, 660] width 23 height 31
click at [527, 672] on link ">" at bounding box center [531, 660] width 22 height 31
click at [527, 672] on link ">" at bounding box center [531, 660] width 21 height 31
click at [527, 672] on link ">" at bounding box center [530, 660] width 23 height 31
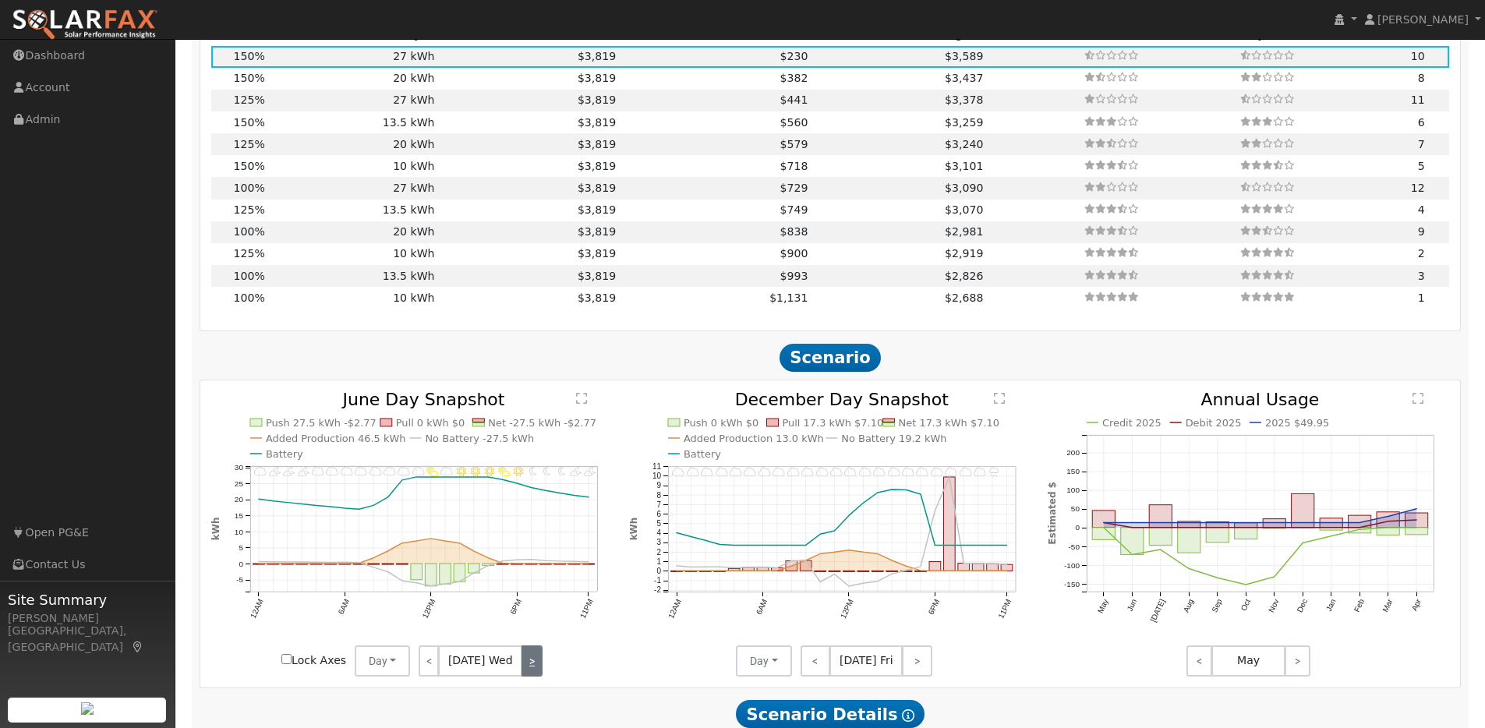
click at [527, 672] on link ">" at bounding box center [531, 660] width 21 height 31
click at [527, 672] on link ">" at bounding box center [531, 660] width 23 height 31
click at [527, 672] on link ">" at bounding box center [529, 660] width 26 height 31
click at [527, 672] on link ">" at bounding box center [529, 660] width 23 height 31
click at [527, 672] on link ">" at bounding box center [531, 660] width 22 height 31
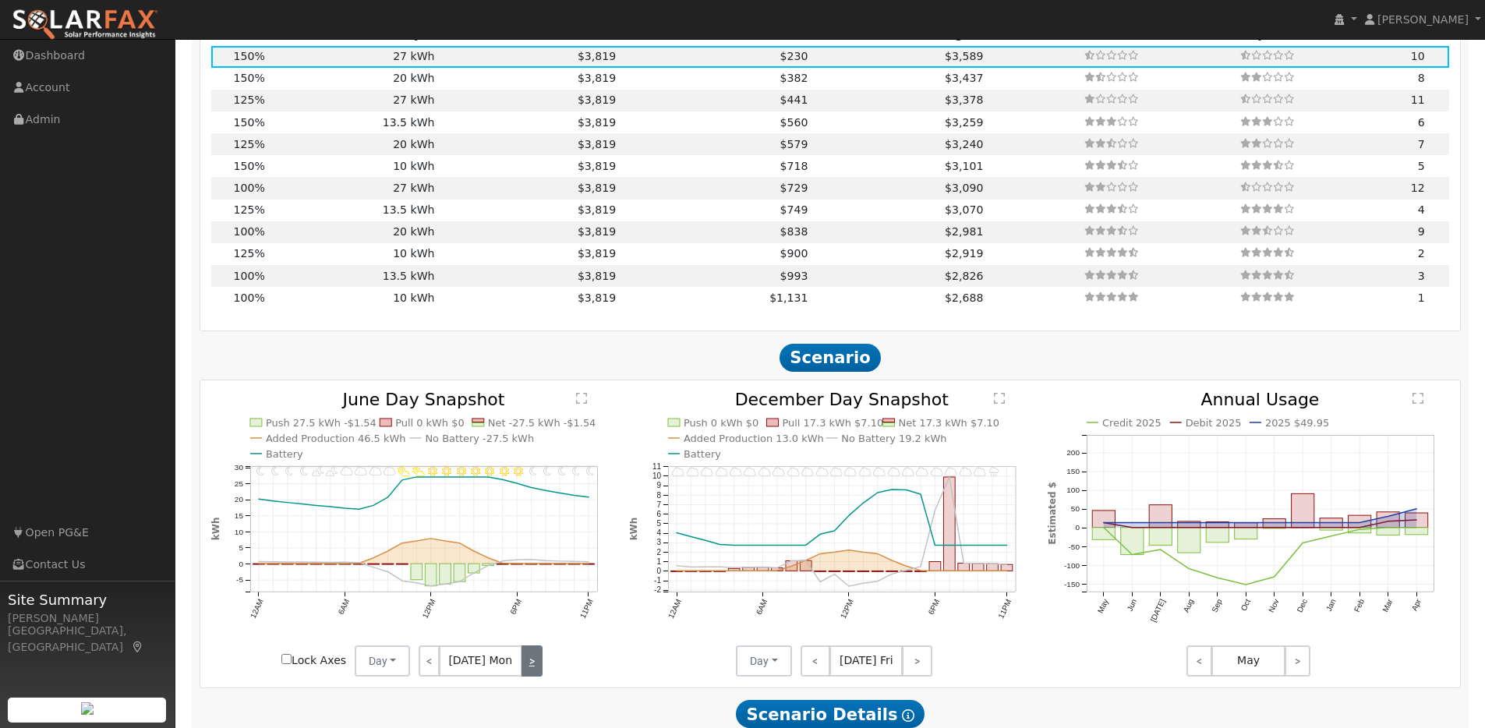
click at [527, 672] on link ">" at bounding box center [531, 660] width 21 height 31
click at [527, 672] on link ">" at bounding box center [530, 660] width 23 height 31
click at [527, 672] on link ">" at bounding box center [531, 660] width 21 height 31
click at [527, 672] on link ">" at bounding box center [531, 660] width 23 height 31
click at [527, 672] on link ">" at bounding box center [529, 660] width 26 height 31
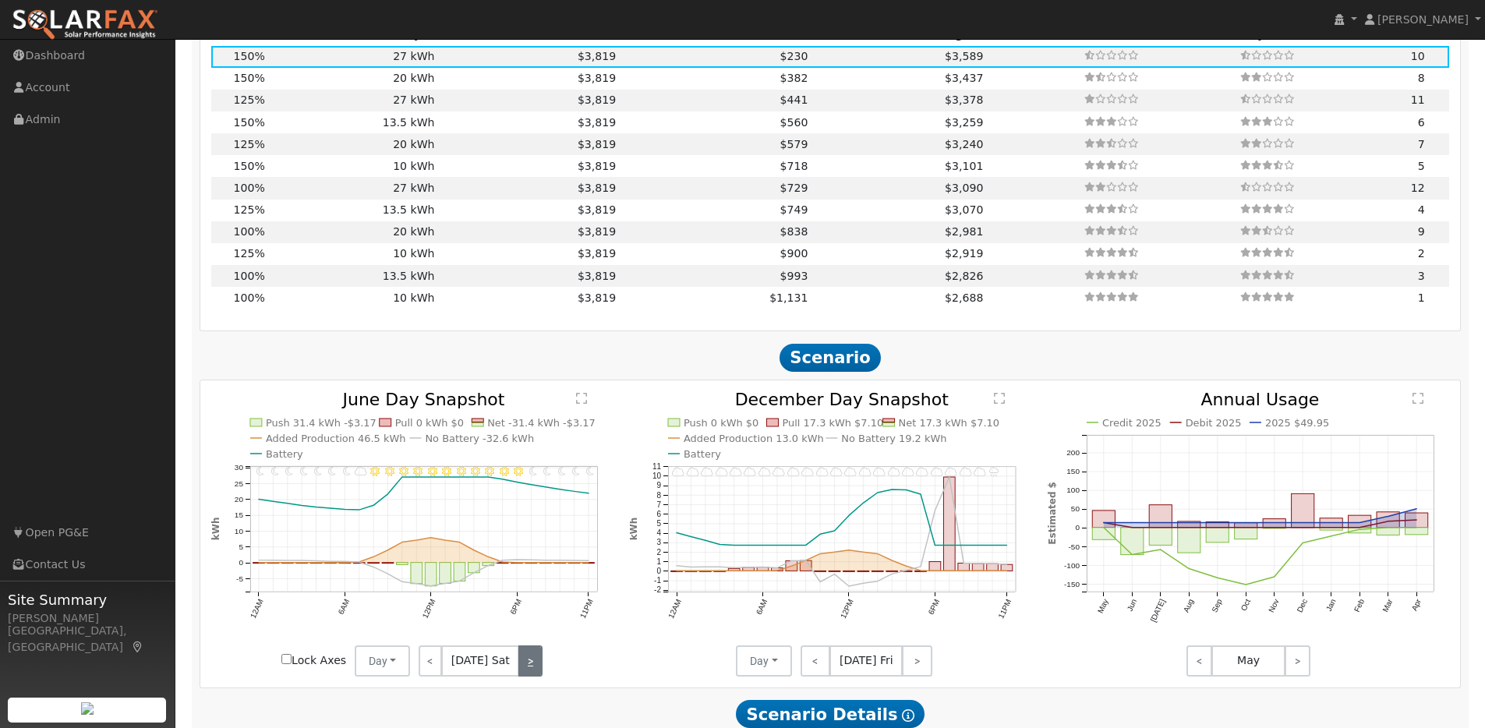
click at [527, 672] on link ">" at bounding box center [529, 660] width 23 height 31
click at [527, 672] on link ">" at bounding box center [531, 660] width 22 height 31
click at [527, 672] on link ">" at bounding box center [531, 660] width 21 height 31
click at [527, 672] on link ">" at bounding box center [530, 660] width 23 height 31
click at [527, 672] on link ">" at bounding box center [531, 660] width 21 height 31
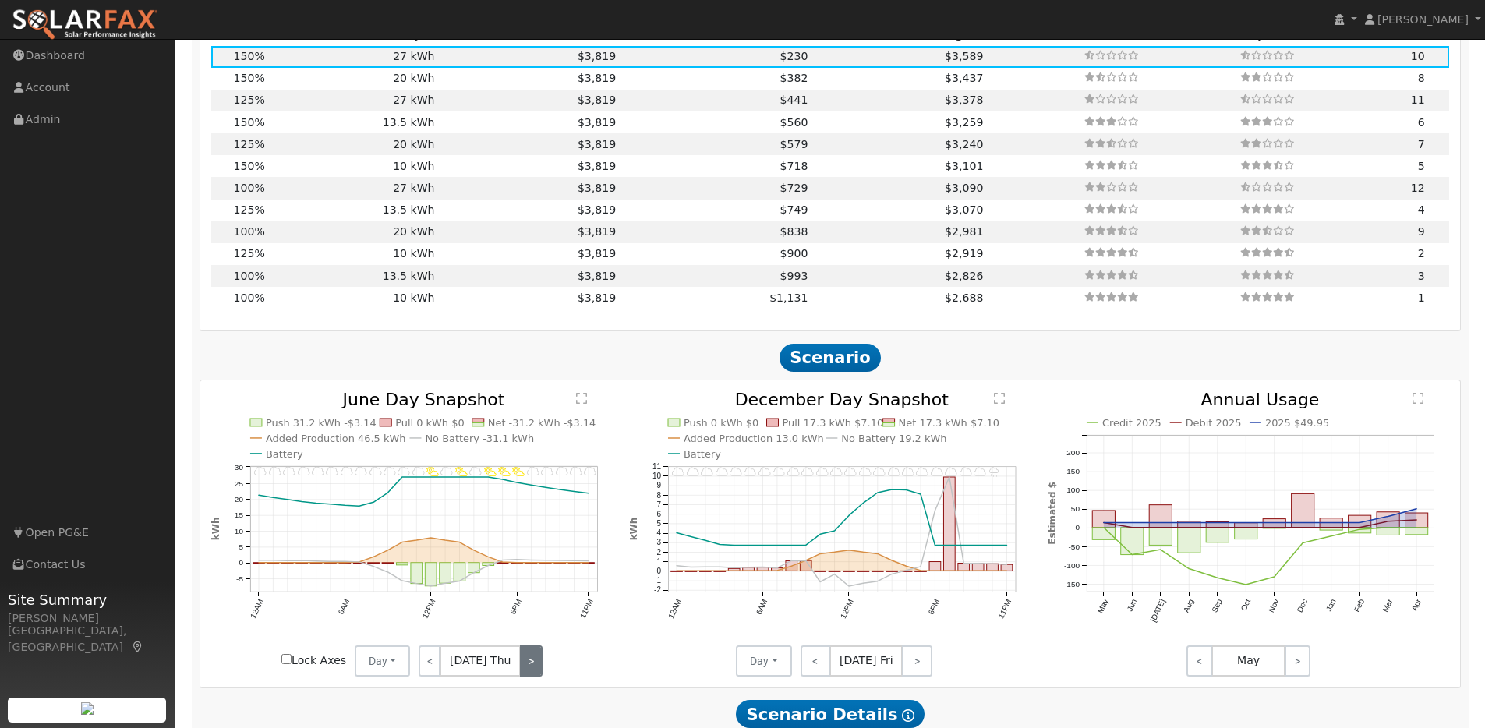
click at [527, 672] on link ">" at bounding box center [531, 660] width 23 height 31
click at [527, 672] on link ">" at bounding box center [529, 660] width 26 height 31
click at [527, 672] on link ">" at bounding box center [529, 660] width 23 height 31
click at [527, 672] on link ">" at bounding box center [531, 660] width 22 height 31
click at [527, 672] on div "< Jun 30 Mon >" at bounding box center [480, 660] width 140 height 31
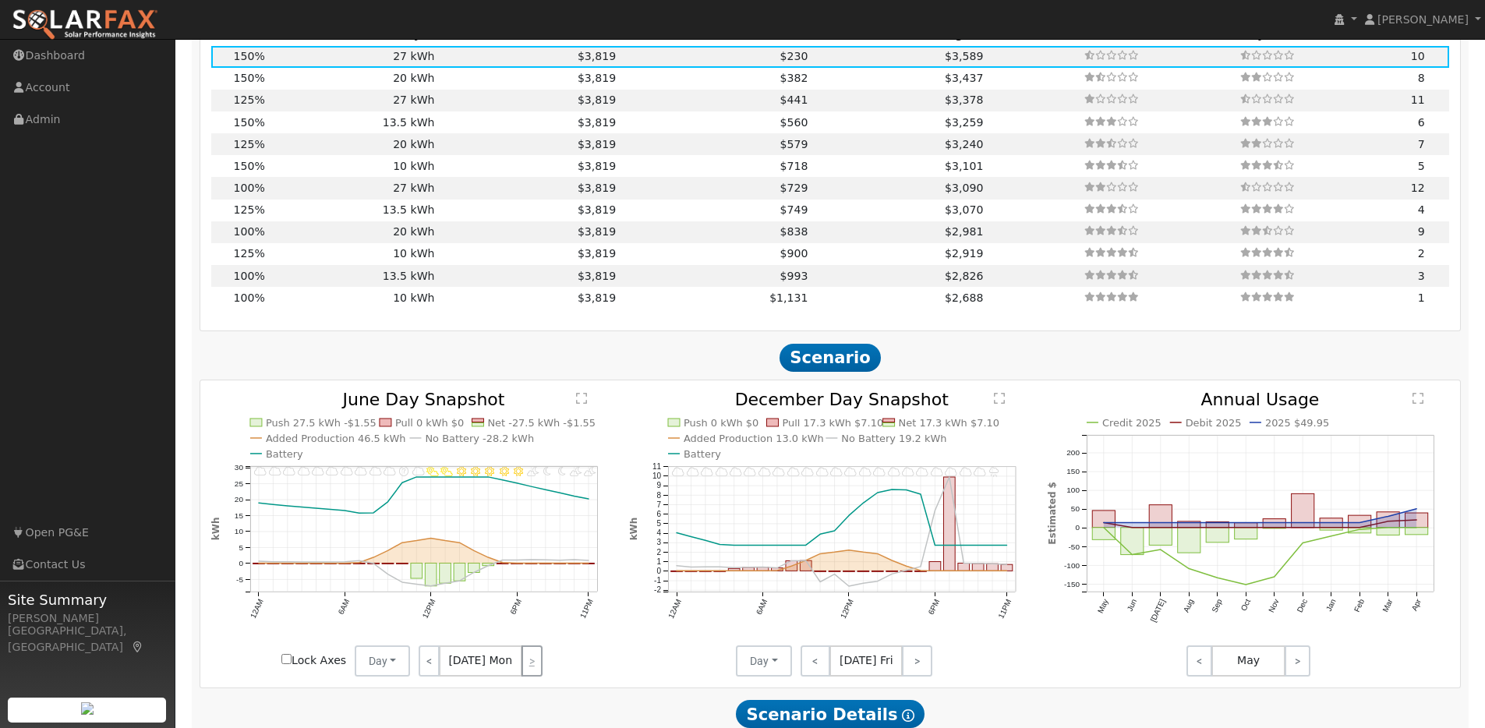
click at [527, 672] on div "< Jun 30 Mon >" at bounding box center [480, 660] width 140 height 31
click at [804, 673] on link "<" at bounding box center [815, 660] width 30 height 31
click at [804, 673] on link "<" at bounding box center [813, 660] width 26 height 31
click at [804, 673] on link "<" at bounding box center [813, 660] width 27 height 31
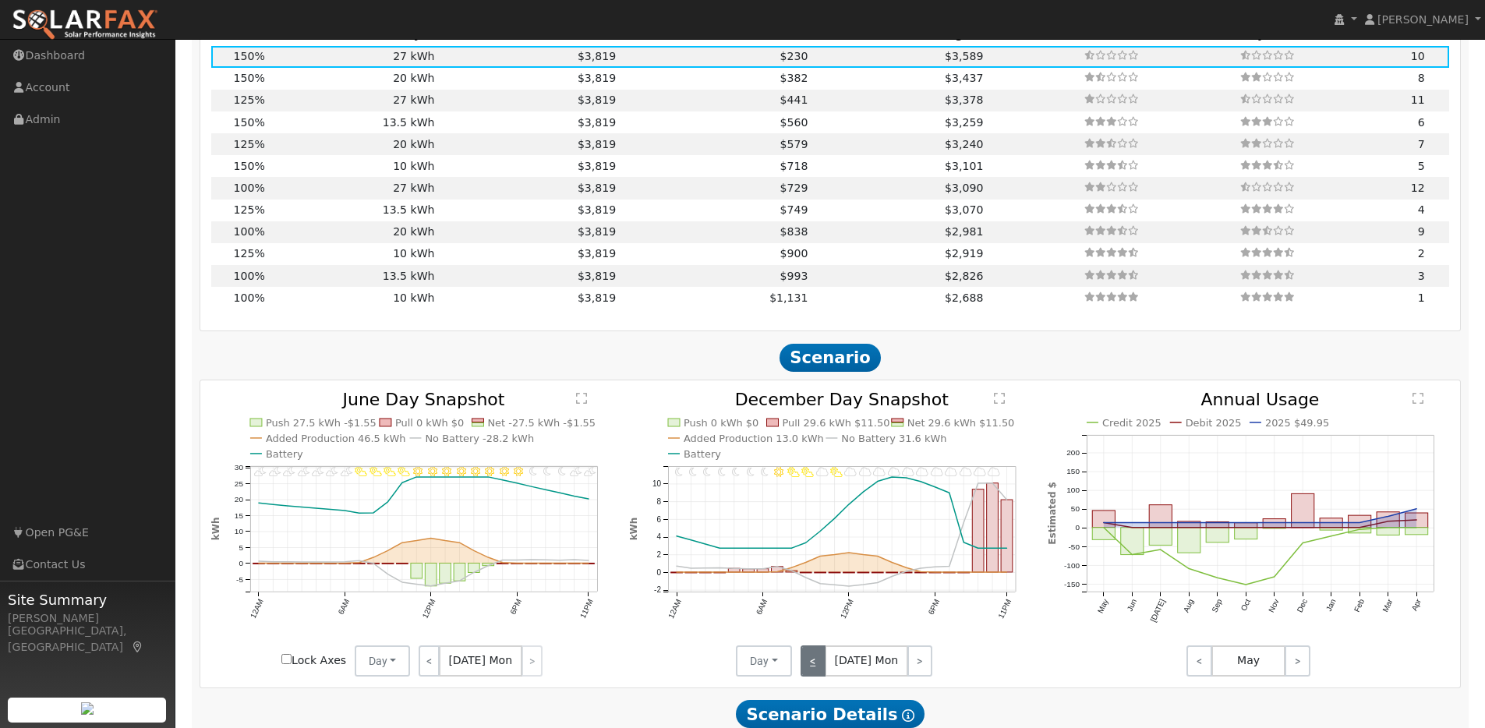
click at [804, 673] on link "<" at bounding box center [812, 660] width 25 height 31
click at [804, 673] on link "<" at bounding box center [813, 660] width 26 height 31
click at [804, 673] on link "<" at bounding box center [814, 660] width 28 height 31
click at [804, 673] on link "<" at bounding box center [813, 660] width 26 height 31
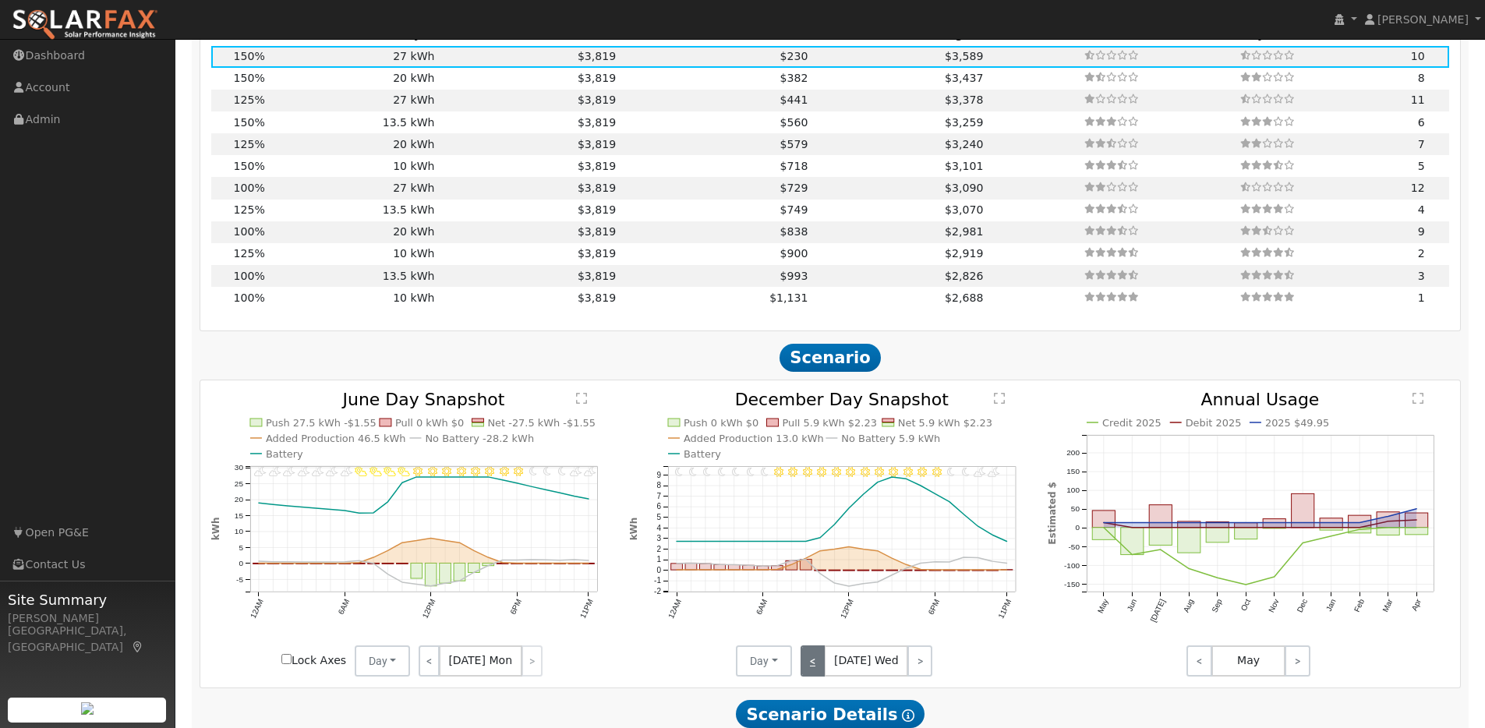
click at [804, 673] on link "<" at bounding box center [812, 660] width 25 height 31
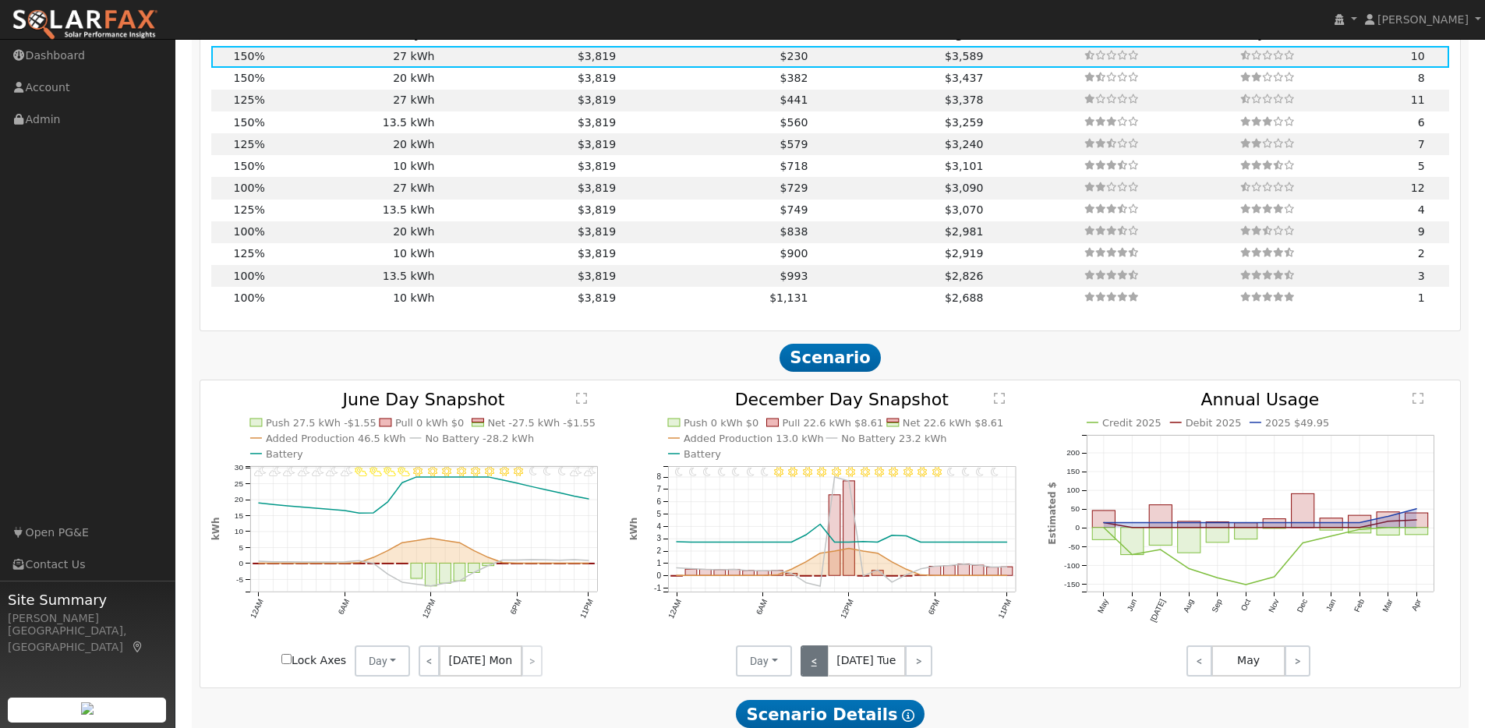
click at [804, 673] on link "<" at bounding box center [813, 660] width 27 height 31
click at [804, 673] on link "<" at bounding box center [812, 660] width 25 height 31
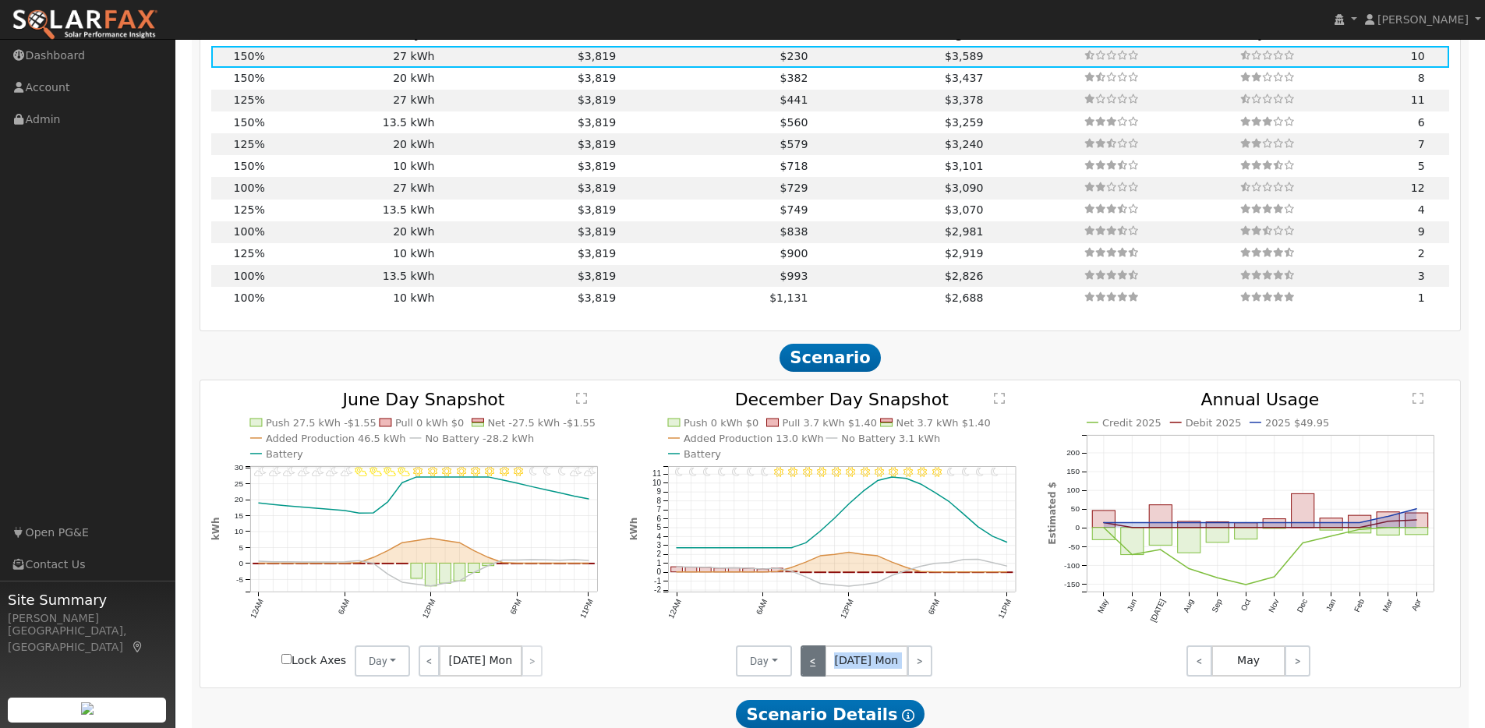
click at [804, 673] on div "< Dec 2 Mon >" at bounding box center [862, 660] width 140 height 31
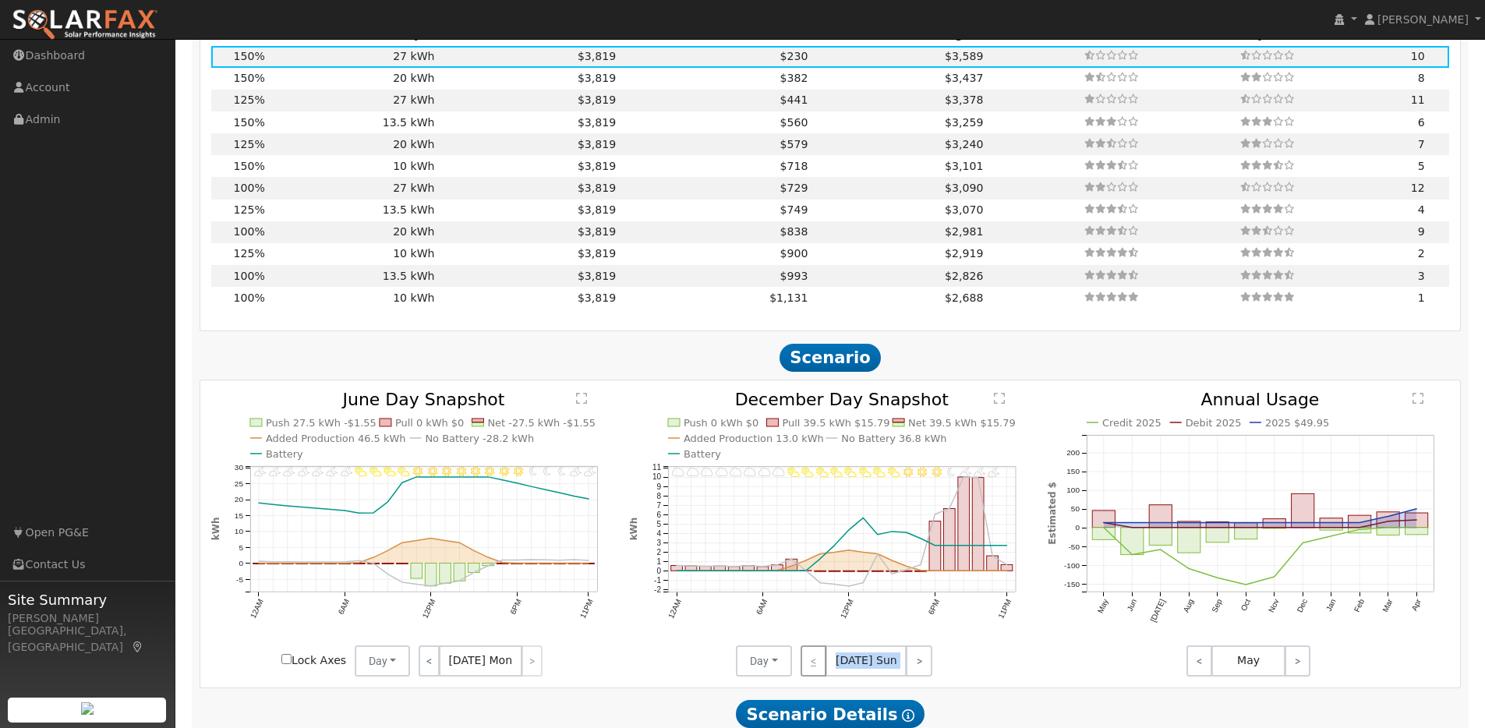
click at [804, 673] on div "< Dec 1 Sun >" at bounding box center [862, 660] width 140 height 31
click at [917, 665] on link ">" at bounding box center [919, 660] width 26 height 31
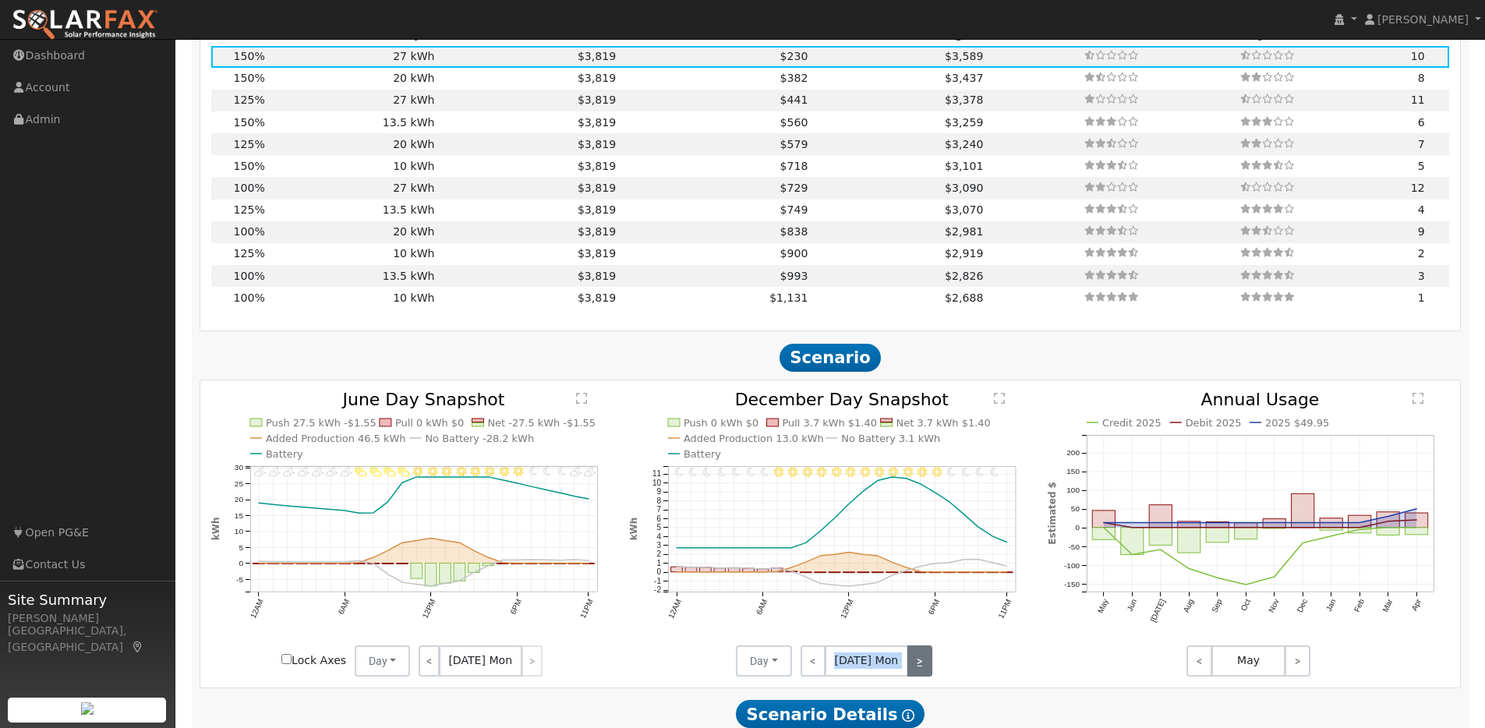
click at [918, 666] on link ">" at bounding box center [919, 660] width 25 height 31
click at [919, 670] on link ">" at bounding box center [918, 660] width 27 height 31
click at [912, 674] on link ">" at bounding box center [919, 660] width 25 height 31
click at [912, 674] on link ">" at bounding box center [919, 660] width 26 height 31
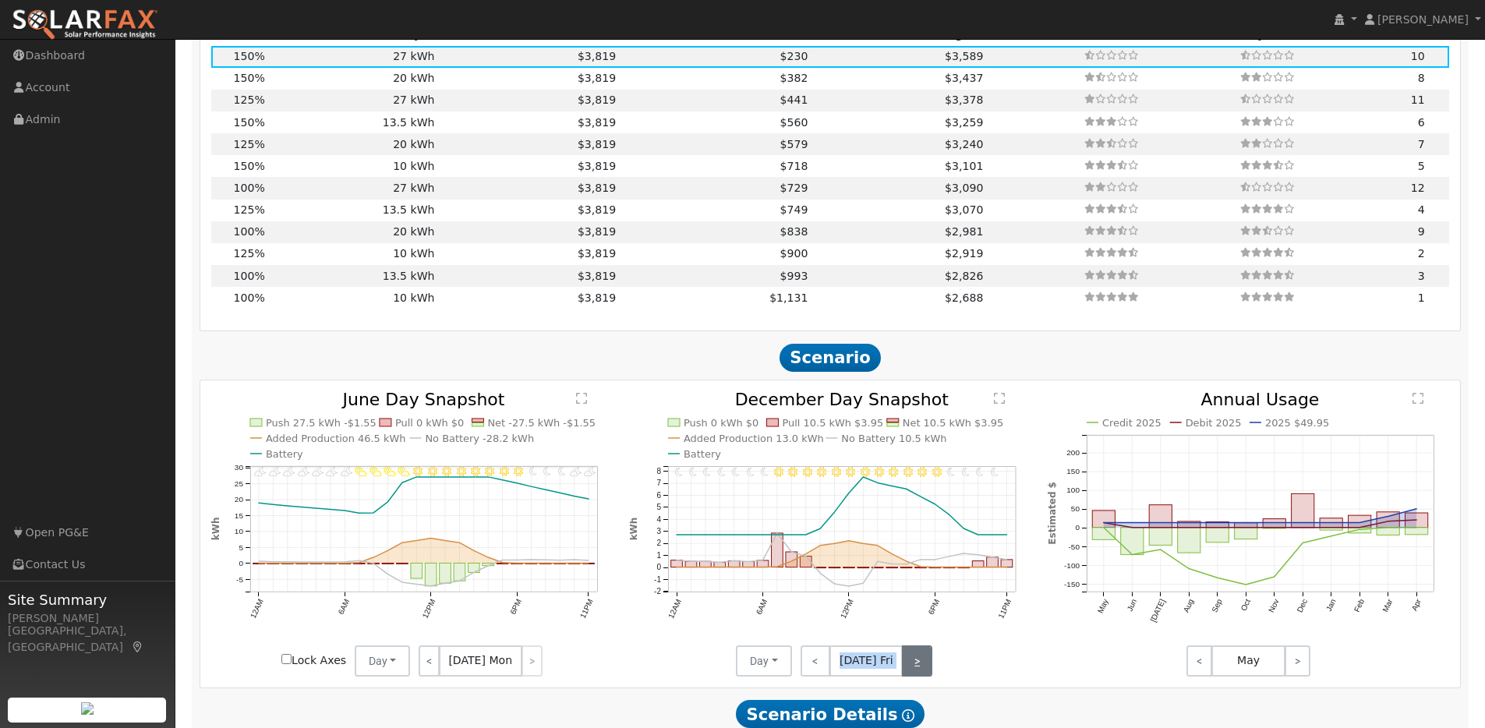
click at [915, 674] on link ">" at bounding box center [917, 660] width 30 height 31
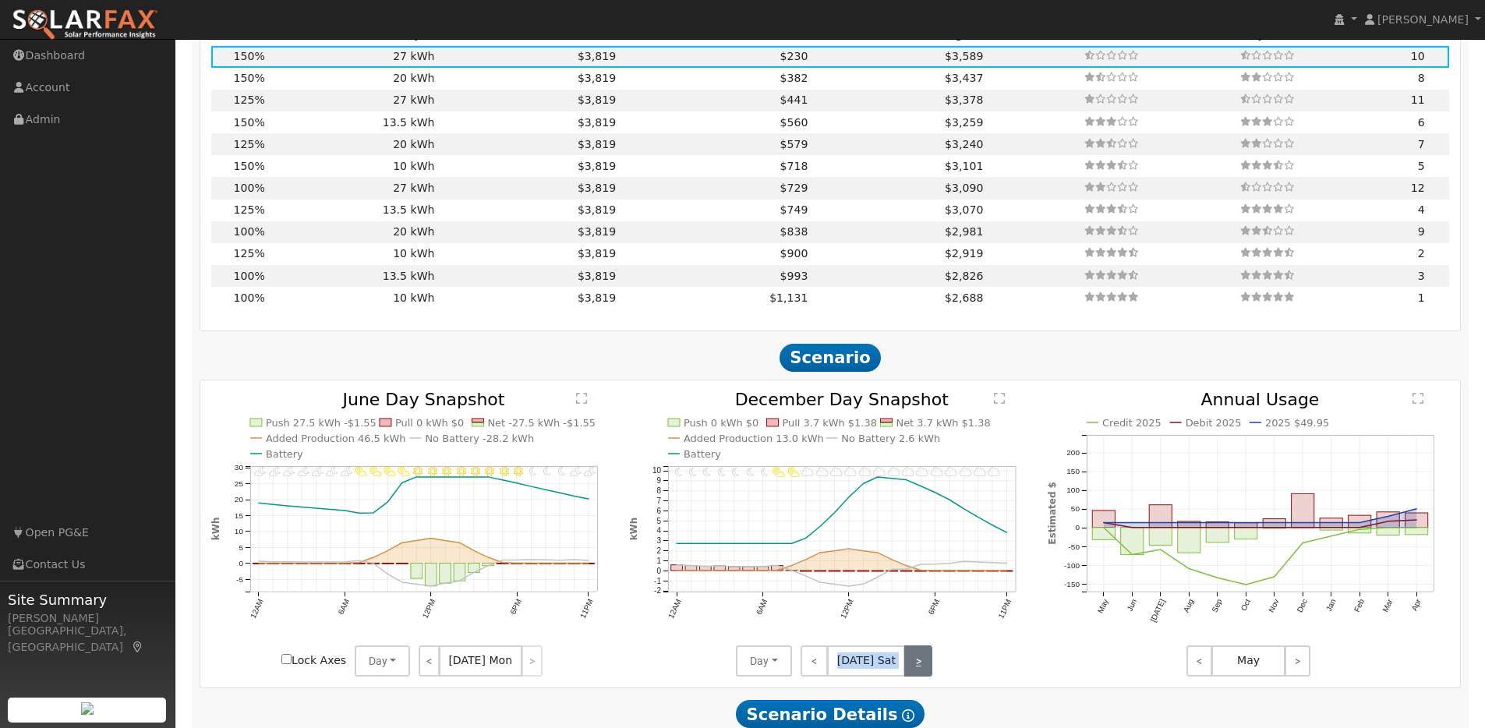
click at [915, 674] on link ">" at bounding box center [918, 660] width 28 height 31
click at [915, 674] on link ">" at bounding box center [919, 660] width 26 height 31
click at [915, 674] on link ">" at bounding box center [919, 660] width 25 height 31
click at [915, 674] on link ">" at bounding box center [918, 660] width 27 height 31
click at [915, 674] on link ">" at bounding box center [919, 660] width 25 height 31
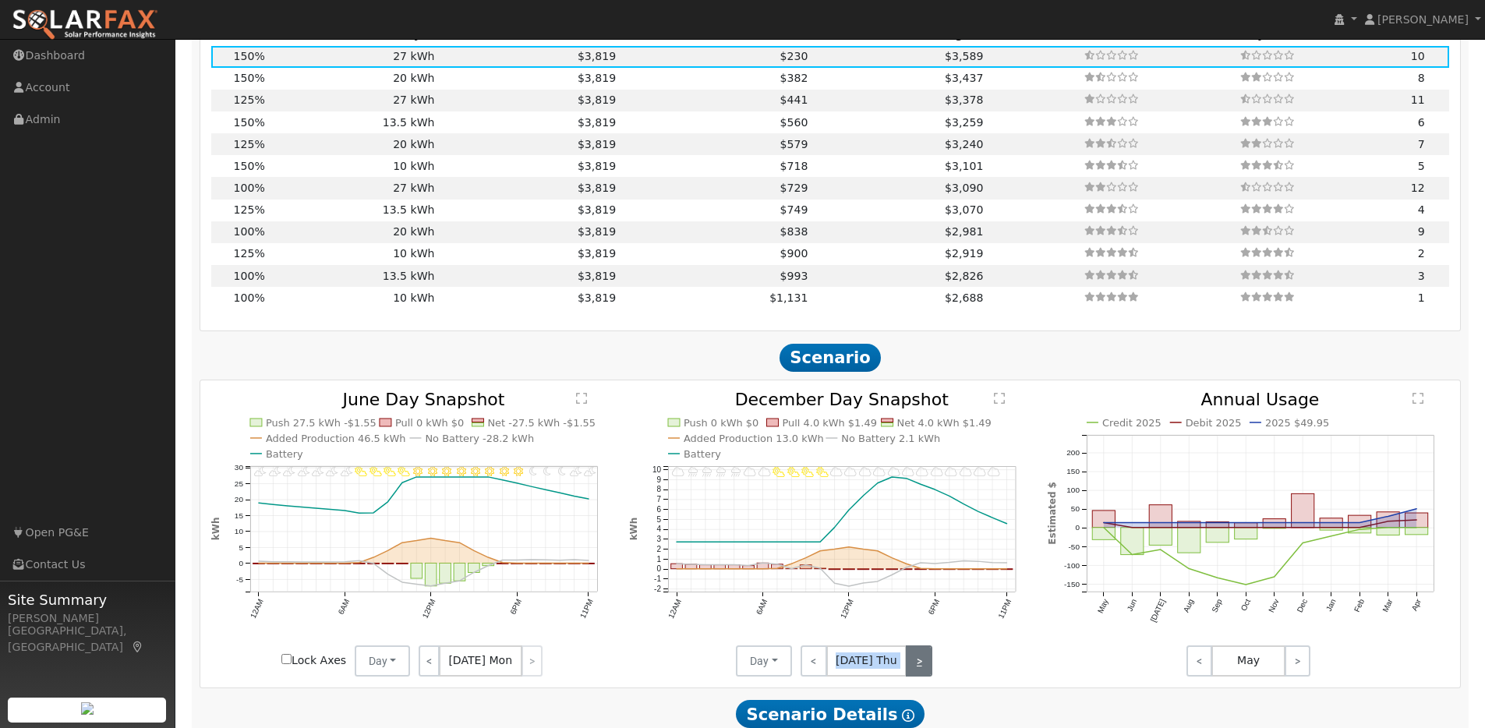
click at [915, 674] on link ">" at bounding box center [919, 660] width 26 height 31
click at [915, 674] on link ">" at bounding box center [917, 660] width 30 height 31
click at [915, 674] on link ">" at bounding box center [918, 660] width 28 height 31
click at [918, 674] on link ">" at bounding box center [919, 660] width 26 height 31
click at [918, 674] on link ">" at bounding box center [919, 660] width 25 height 31
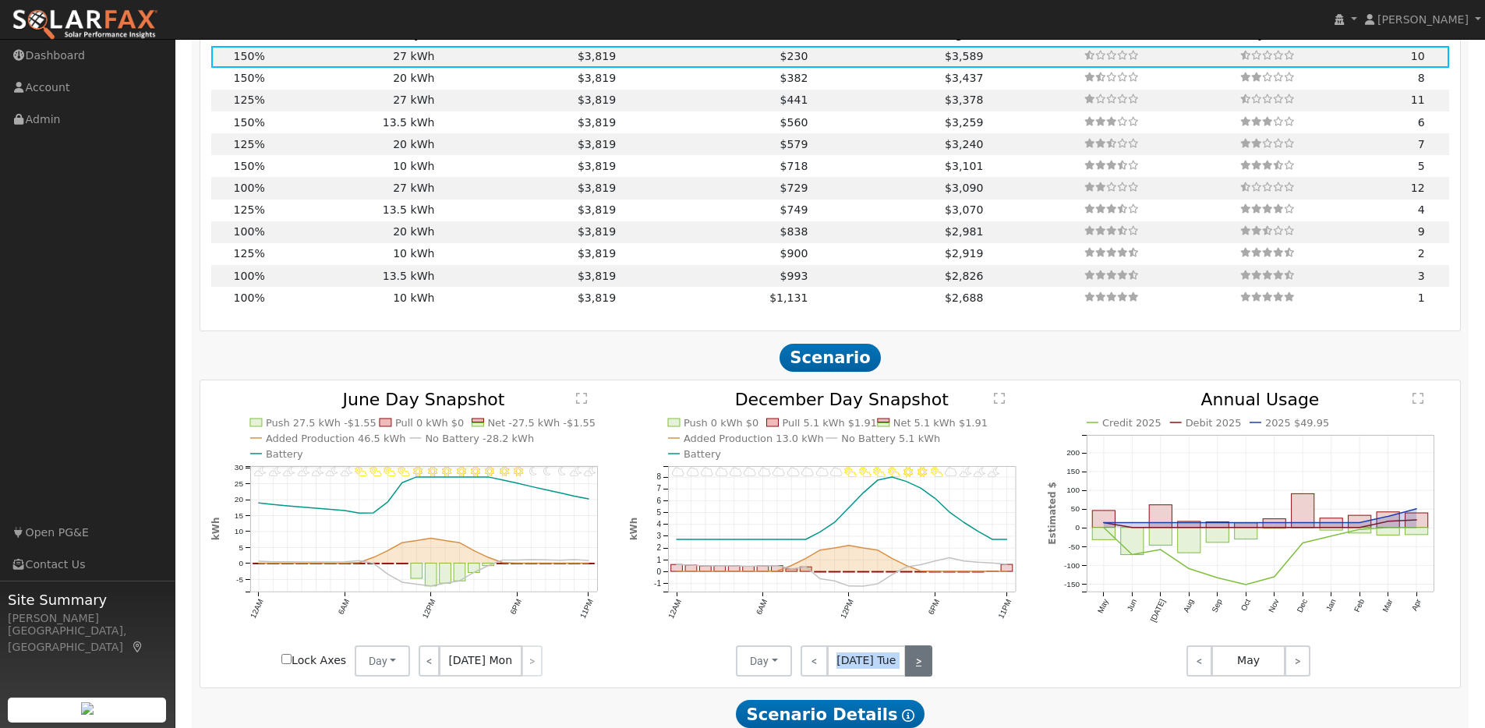
click at [918, 674] on link ">" at bounding box center [918, 660] width 27 height 31
click at [918, 674] on link ">" at bounding box center [919, 660] width 25 height 31
click at [918, 674] on link ">" at bounding box center [919, 660] width 26 height 31
click at [918, 674] on link ">" at bounding box center [917, 660] width 30 height 31
click at [918, 674] on link ">" at bounding box center [918, 660] width 28 height 31
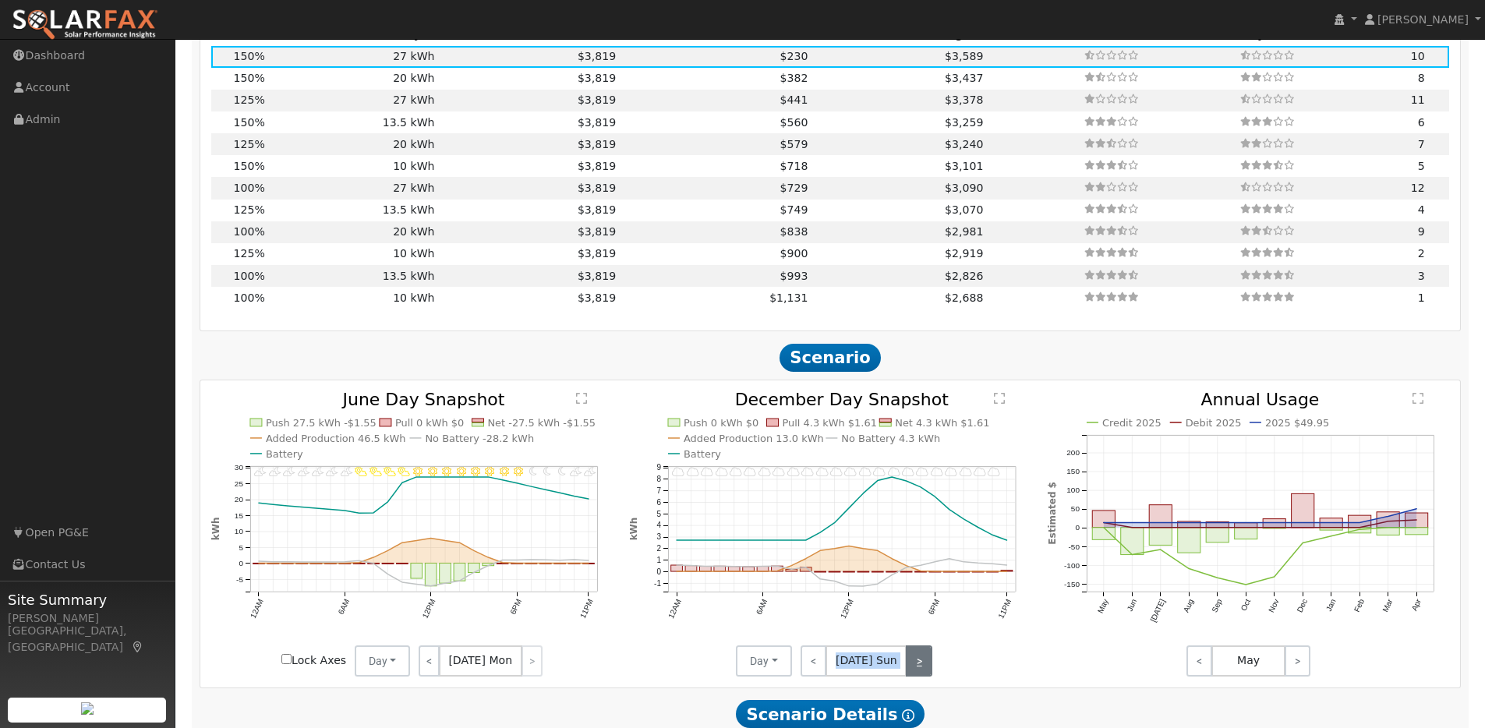
click at [918, 674] on link ">" at bounding box center [919, 660] width 26 height 31
click at [918, 674] on link ">" at bounding box center [919, 660] width 25 height 31
click at [918, 674] on link ">" at bounding box center [918, 660] width 27 height 31
click at [918, 674] on link ">" at bounding box center [919, 660] width 25 height 31
click at [918, 674] on link ">" at bounding box center [919, 660] width 26 height 31
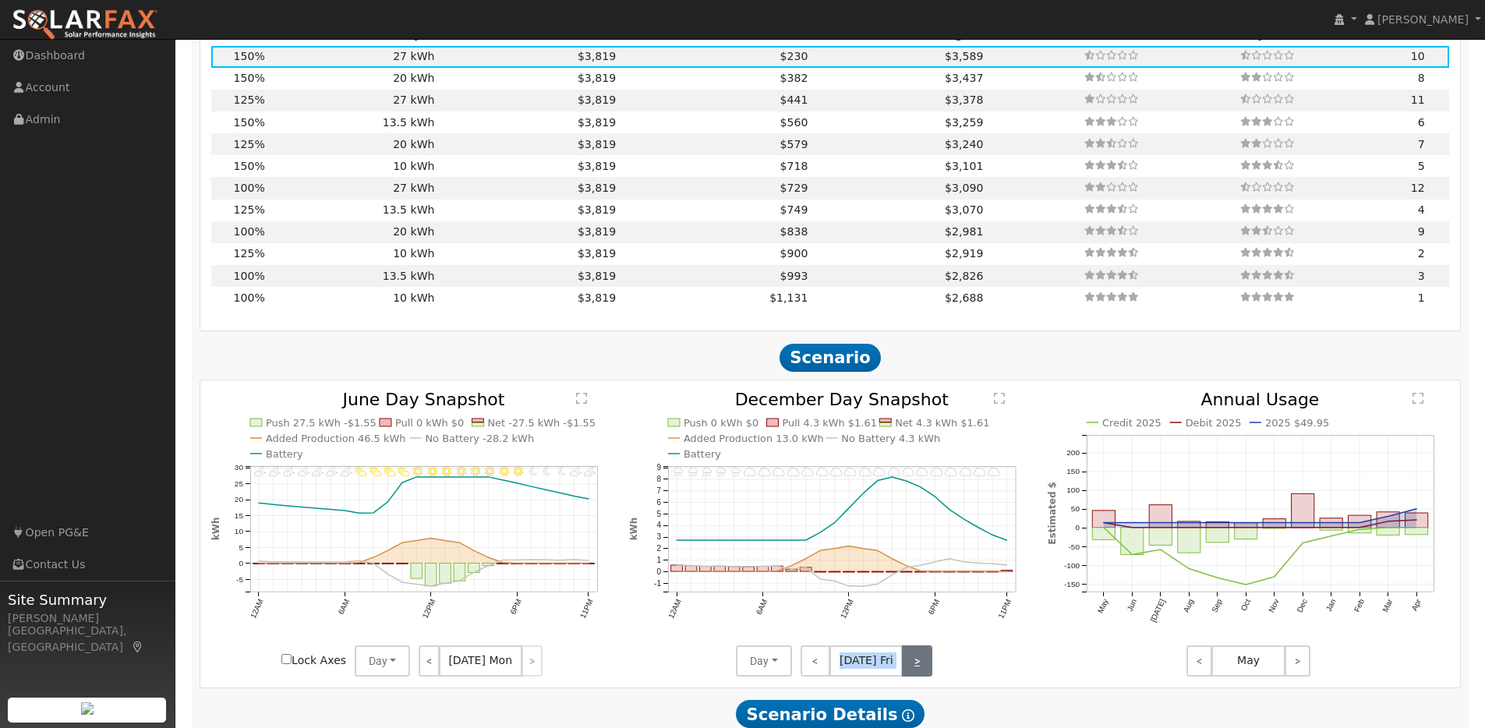
click at [918, 674] on link ">" at bounding box center [917, 660] width 30 height 31
click at [918, 674] on link ">" at bounding box center [918, 660] width 28 height 31
click at [918, 674] on link ">" at bounding box center [919, 660] width 26 height 31
click at [918, 674] on link ">" at bounding box center [919, 660] width 25 height 31
click at [1304, 666] on link ">" at bounding box center [1297, 660] width 26 height 31
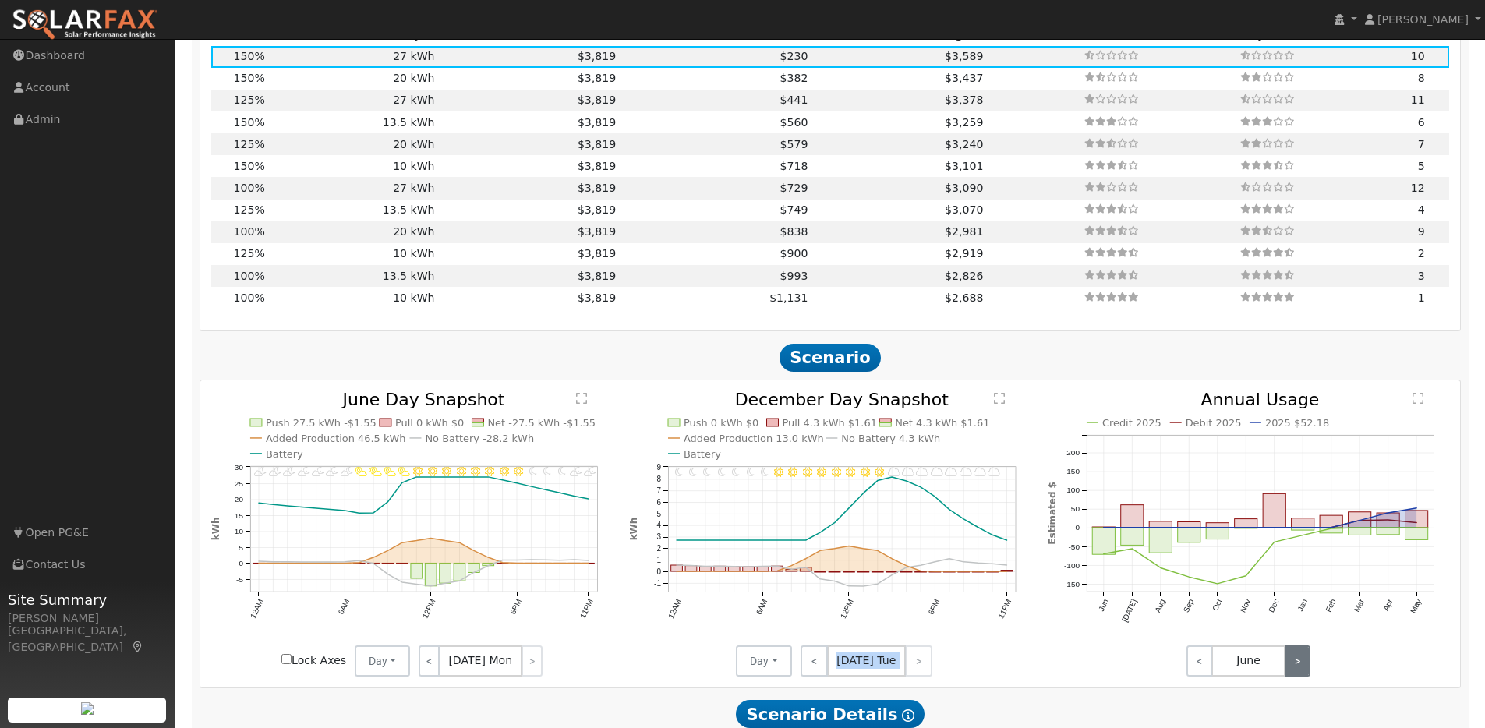
click at [1303, 666] on link ">" at bounding box center [1297, 660] width 26 height 31
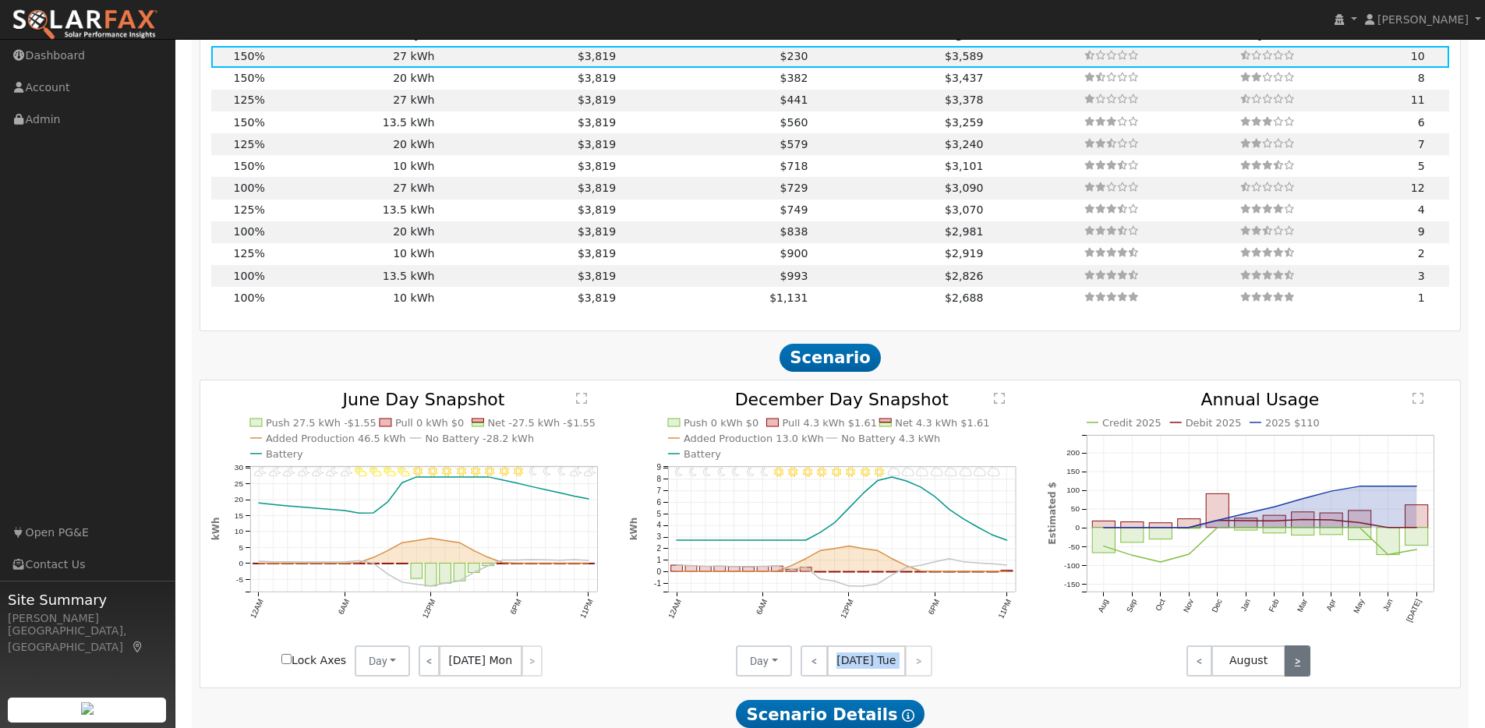
click at [1303, 666] on link ">" at bounding box center [1297, 660] width 26 height 31
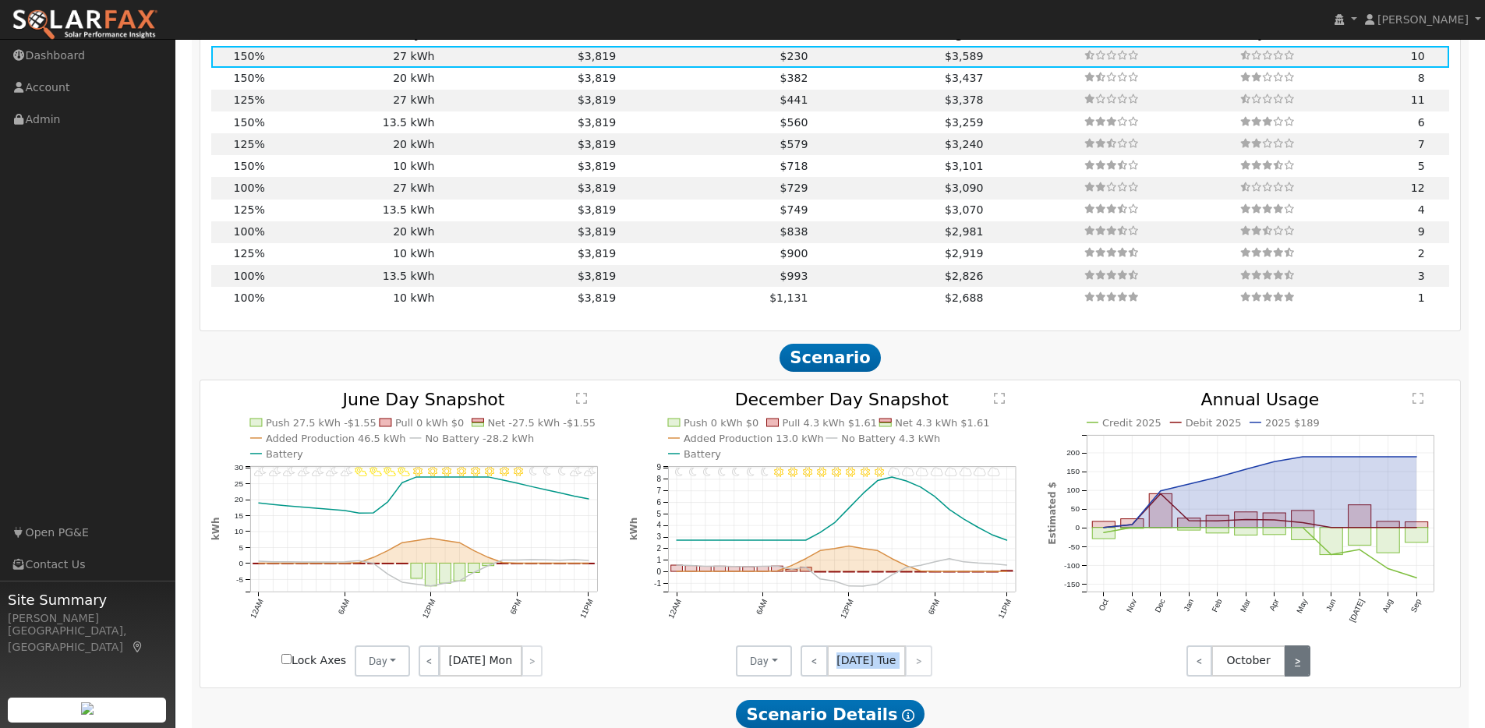
click at [1303, 666] on link ">" at bounding box center [1297, 660] width 26 height 31
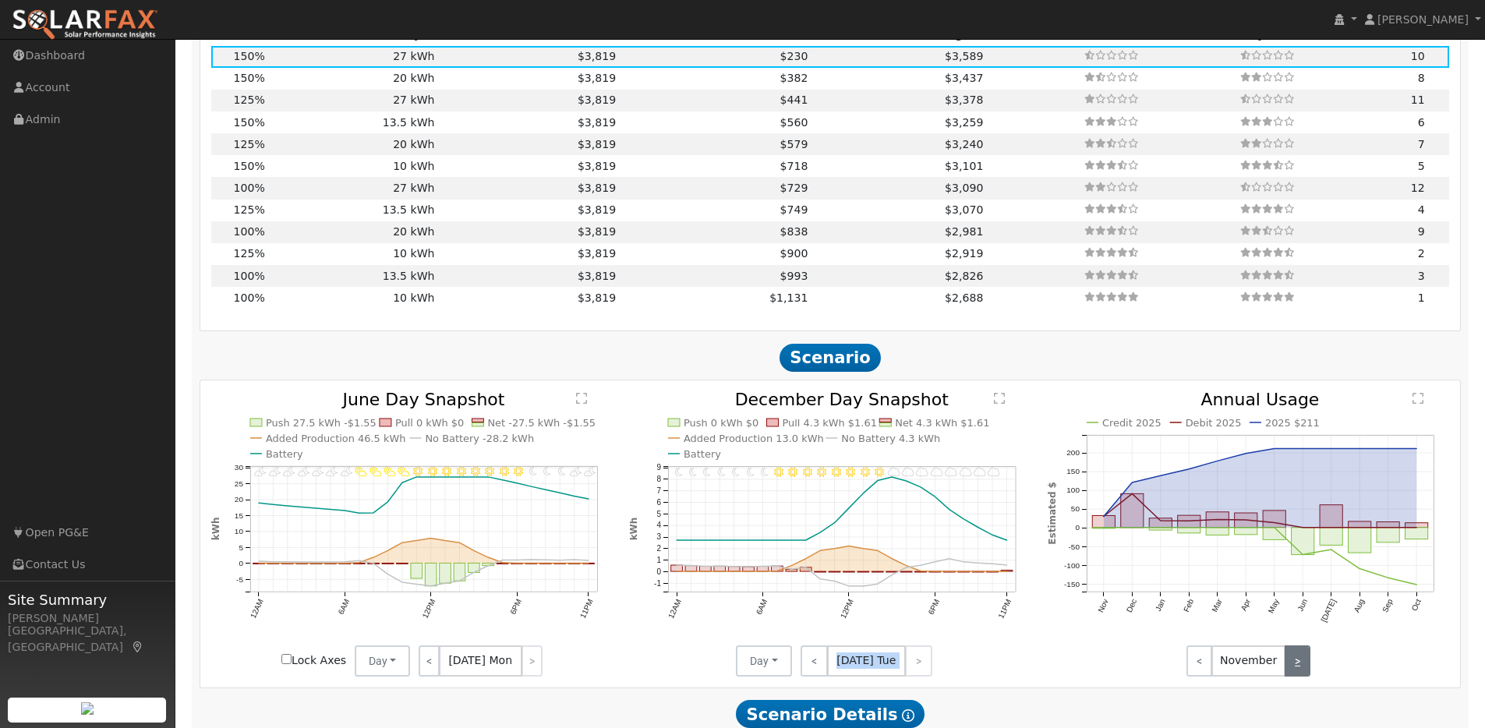
click at [1303, 666] on link ">" at bounding box center [1297, 660] width 26 height 31
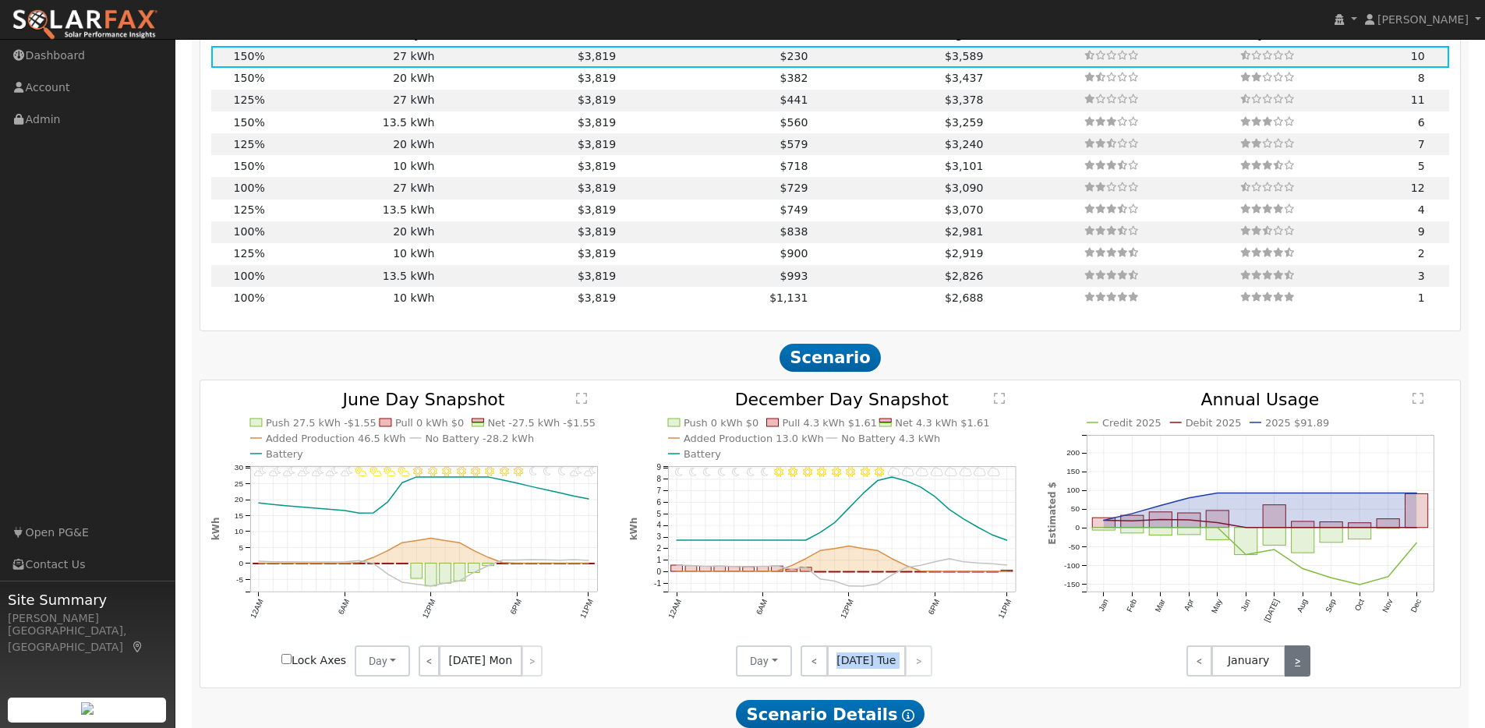
click at [1303, 666] on link ">" at bounding box center [1297, 660] width 26 height 31
click at [1196, 666] on link "<" at bounding box center [1199, 660] width 26 height 31
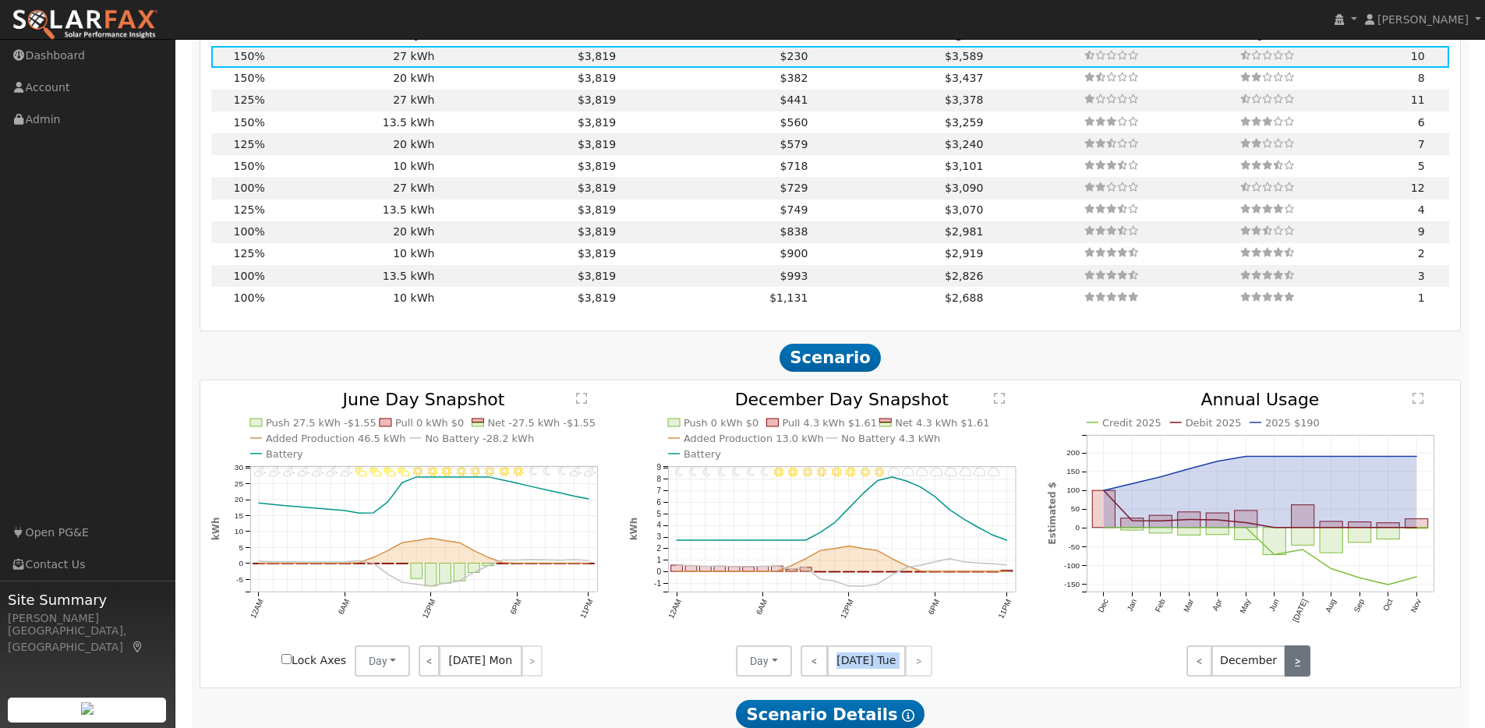
click at [1299, 663] on link ">" at bounding box center [1297, 660] width 26 height 31
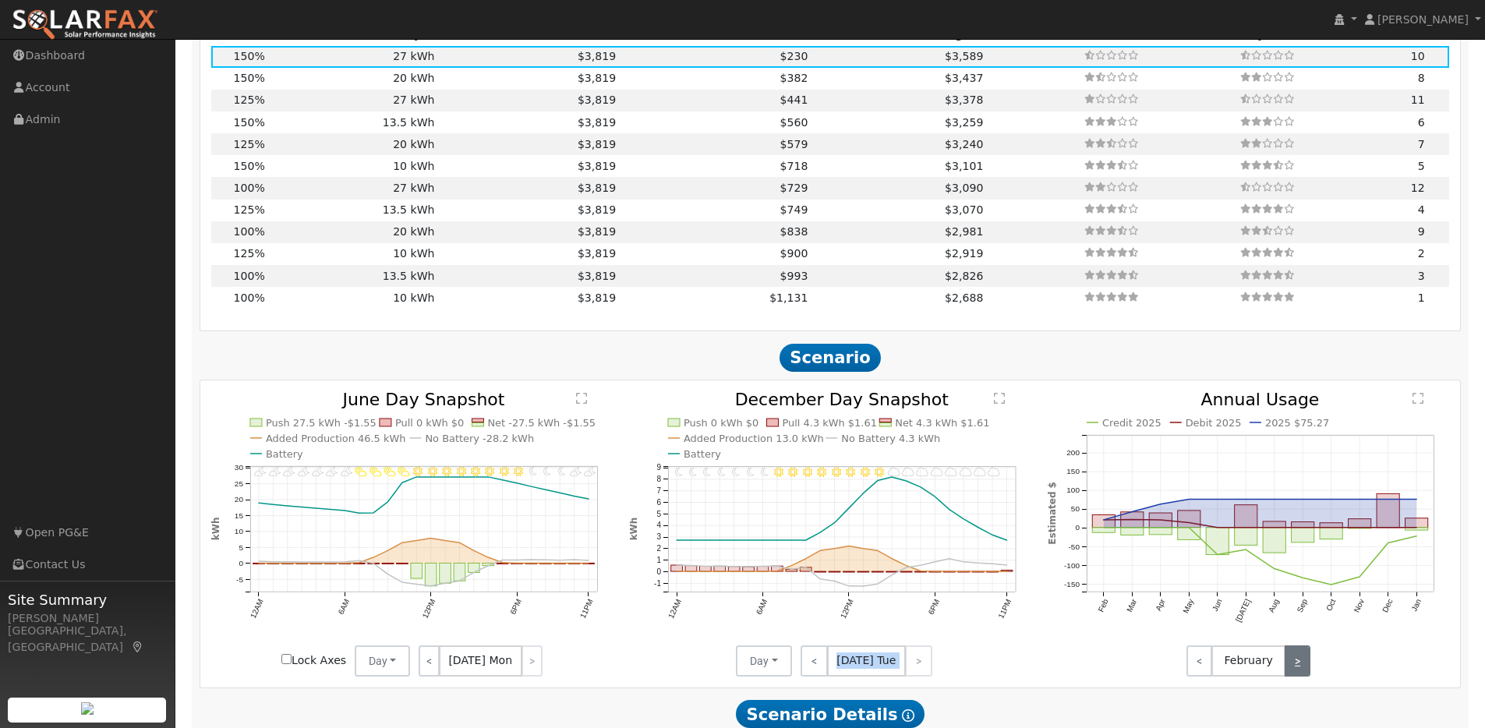
click at [1299, 663] on link ">" at bounding box center [1297, 660] width 26 height 31
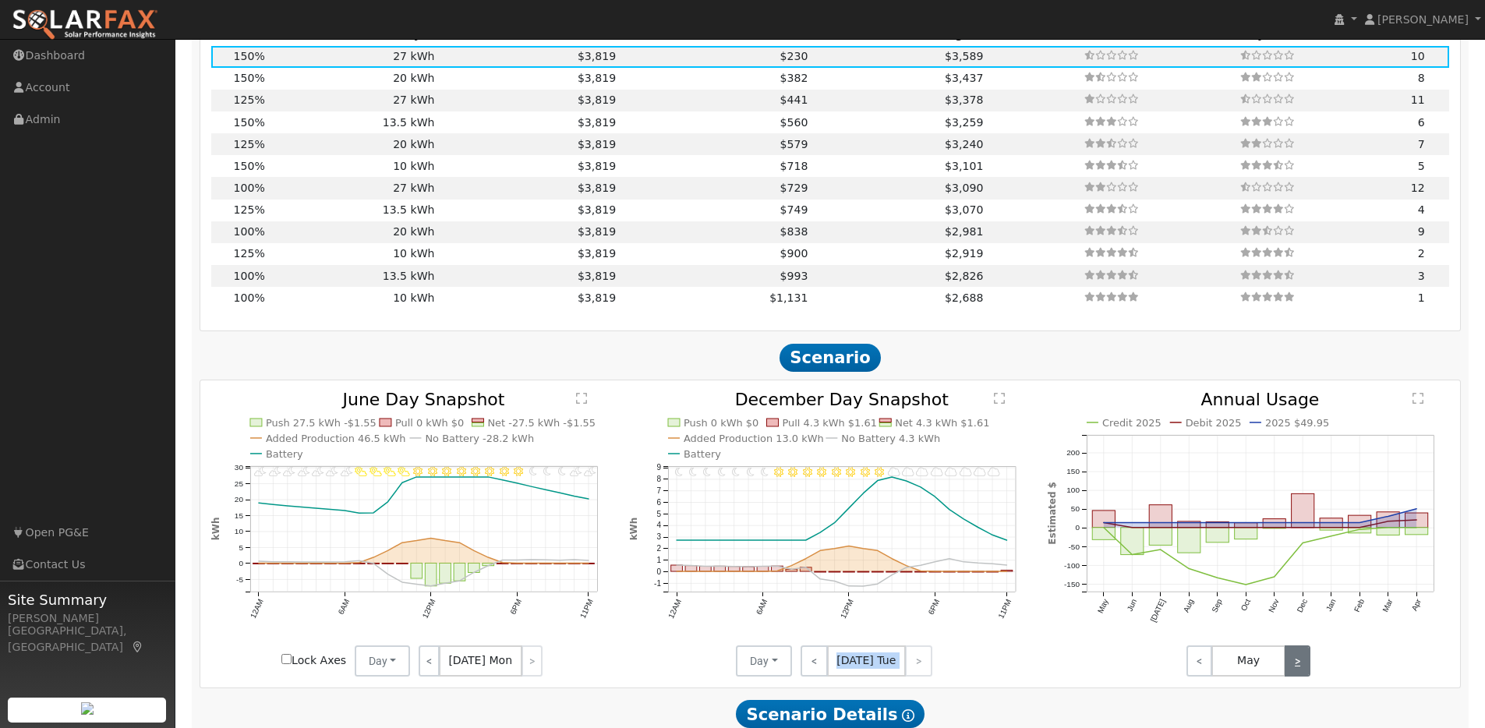
click at [1299, 663] on link ">" at bounding box center [1297, 660] width 26 height 31
click at [1301, 666] on link ">" at bounding box center [1297, 660] width 26 height 31
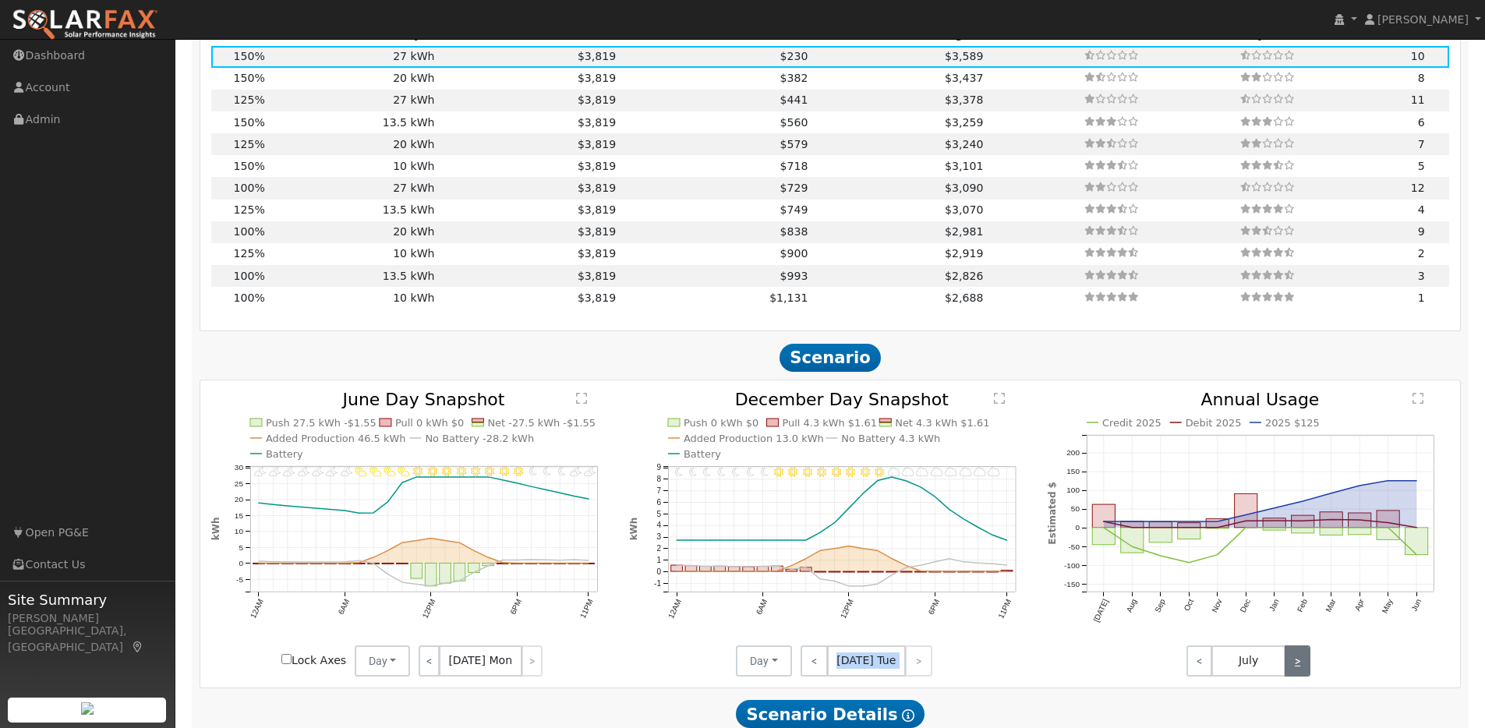
click at [1301, 666] on link ">" at bounding box center [1297, 660] width 26 height 31
click at [1200, 673] on link "<" at bounding box center [1199, 660] width 26 height 31
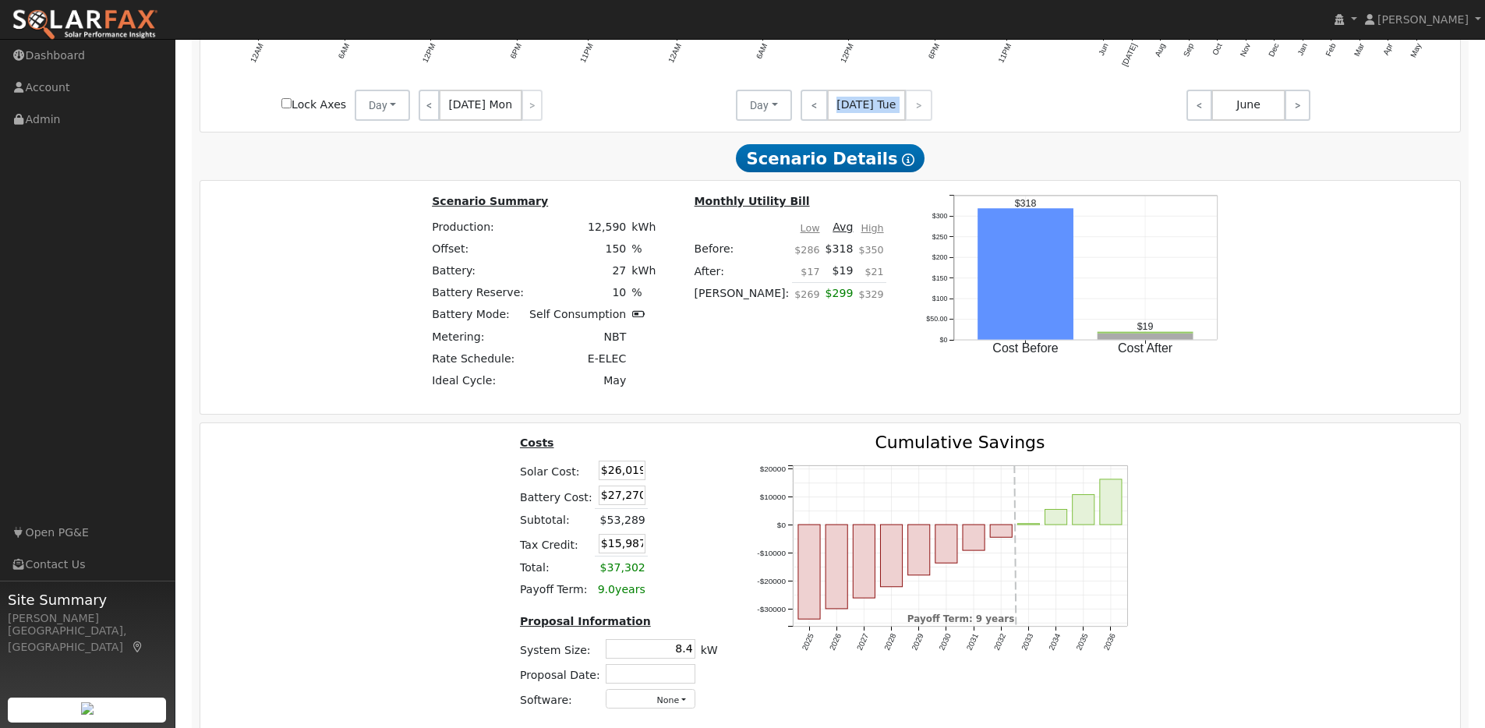
scroll to position [2331, 0]
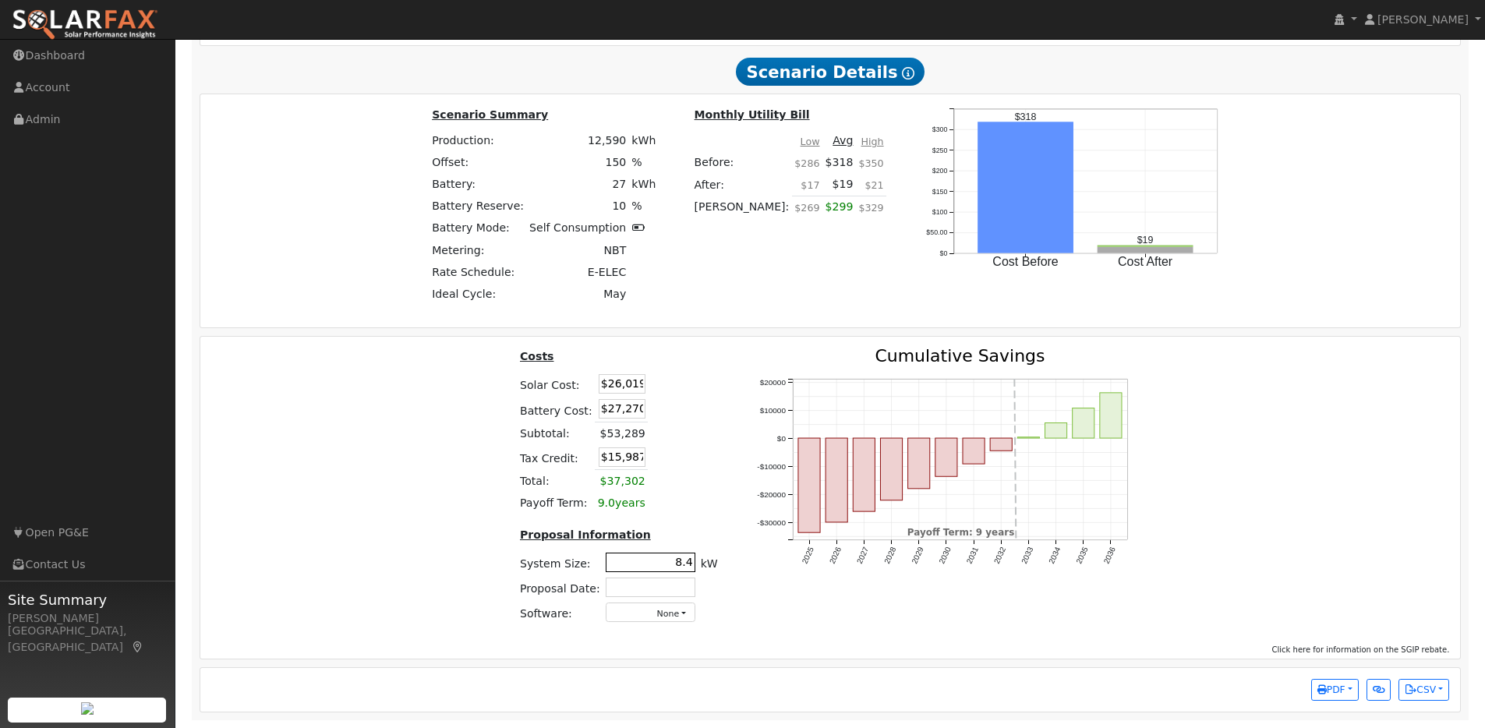
click at [690, 559] on input "8.4" at bounding box center [651, 562] width 90 height 19
type input "8"
type input "10.6"
type input "$32,860"
type input "$18,039"
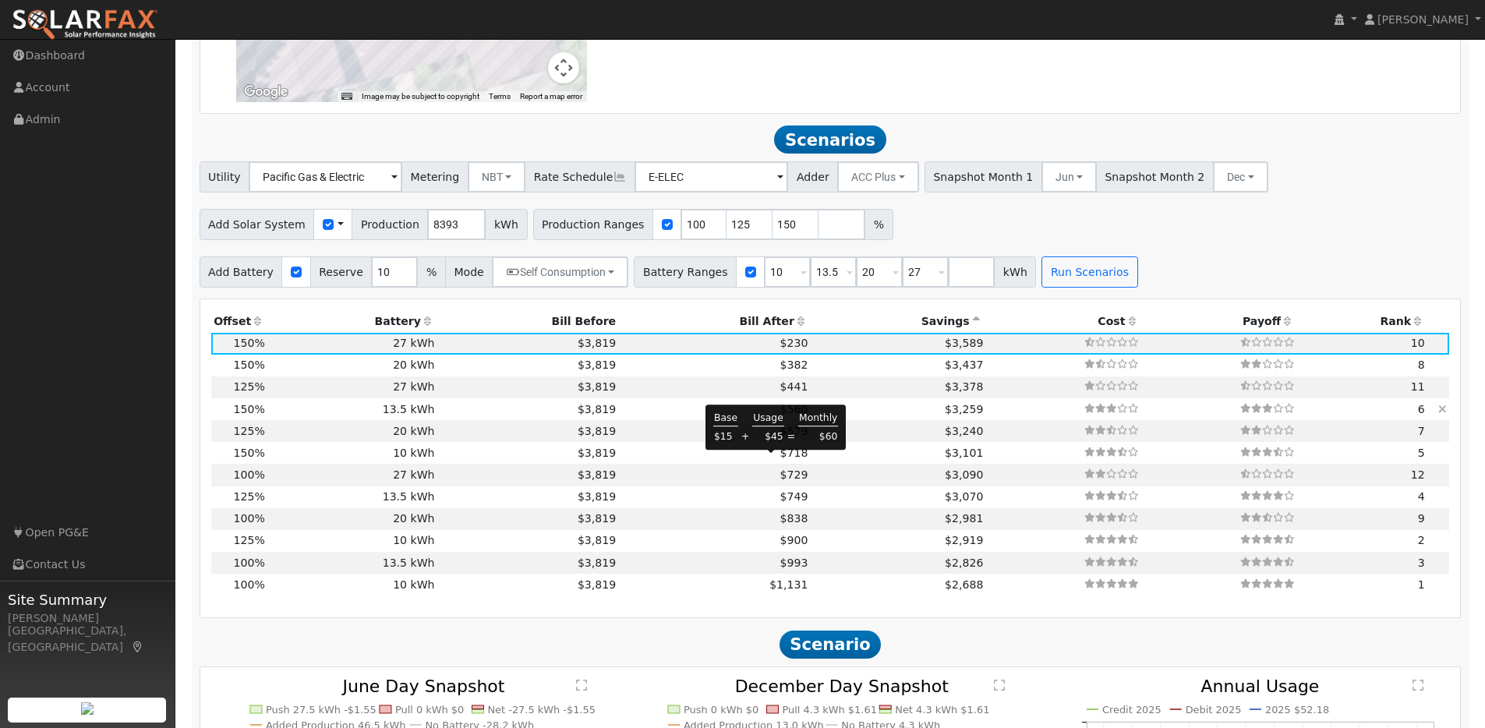
scroll to position [1384, 0]
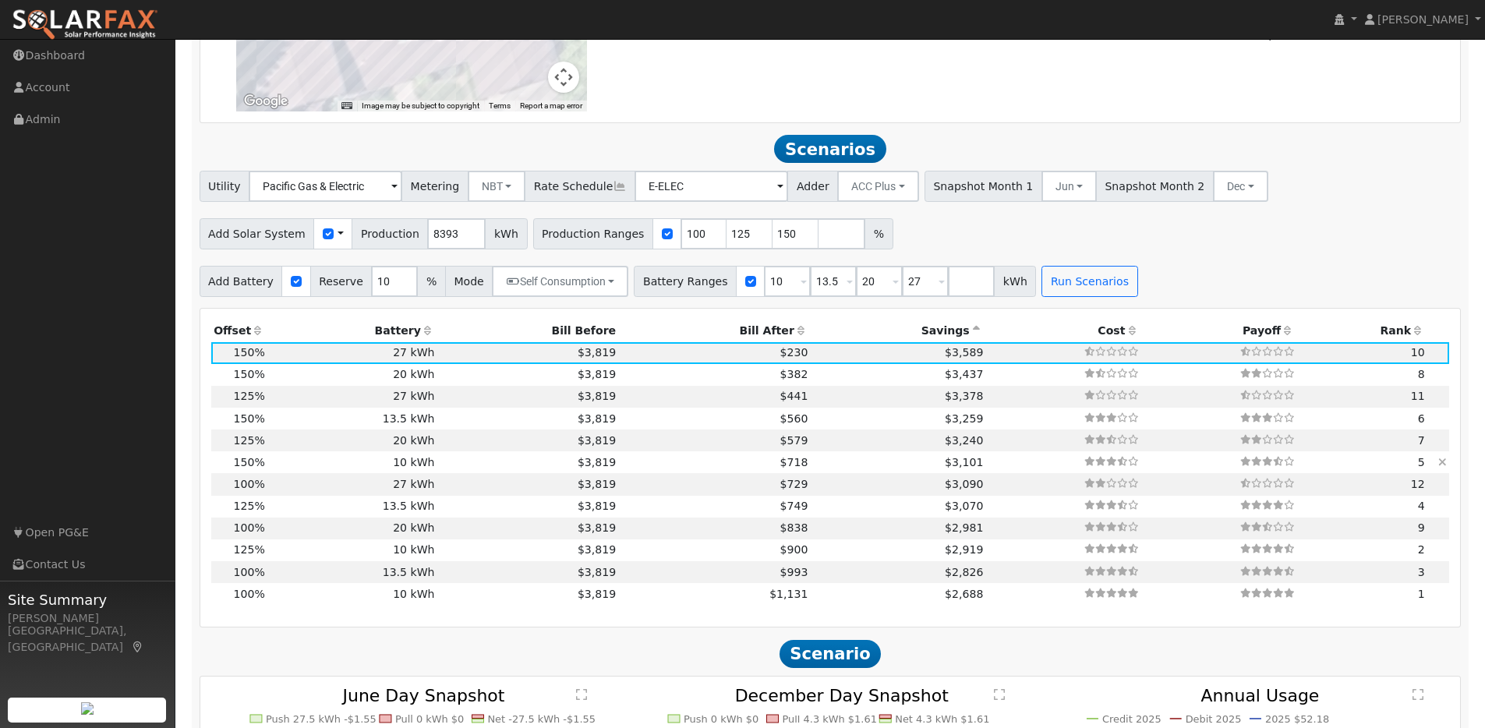
click at [414, 469] on td "10 kWh" at bounding box center [352, 462] width 170 height 22
type input "8.4"
type input "$26,019"
type input "$10,100"
type input "$10,836"
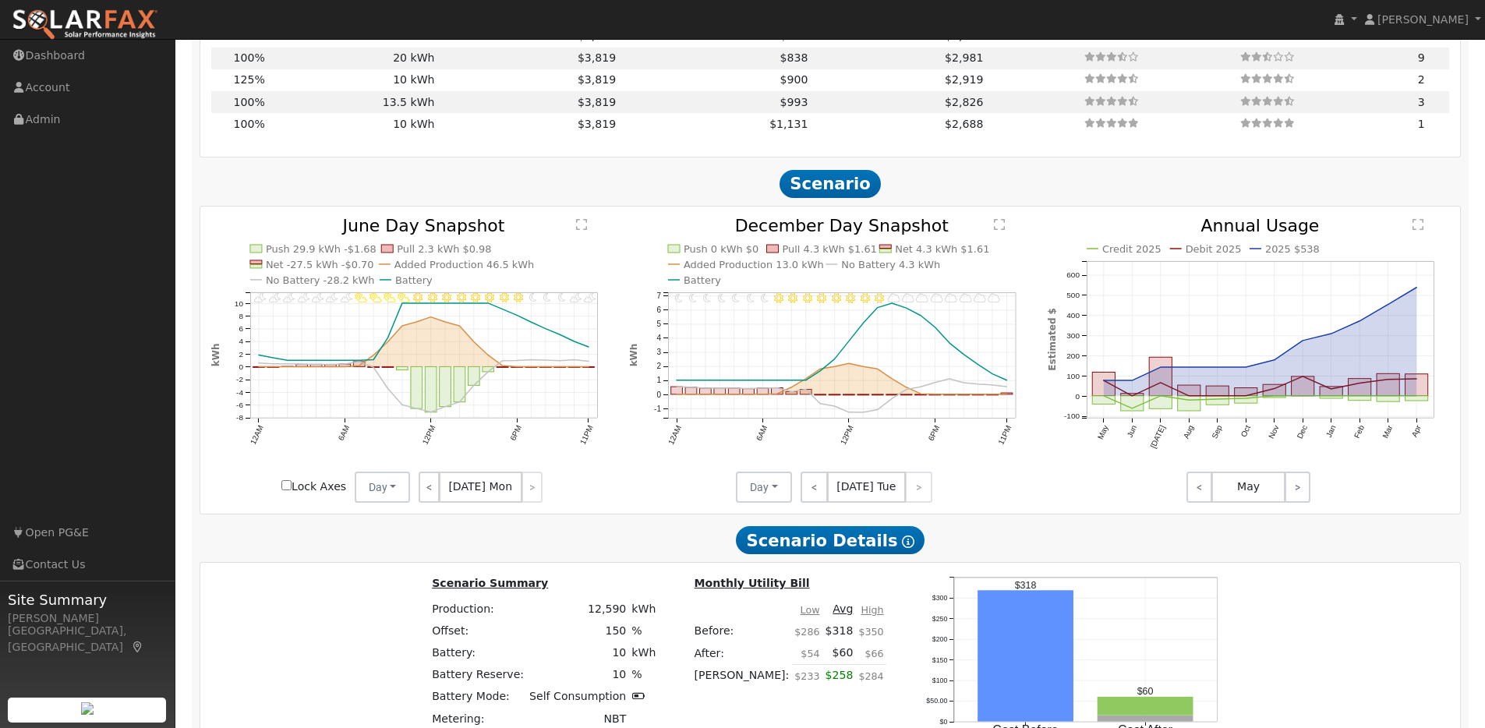
scroll to position [1878, 0]
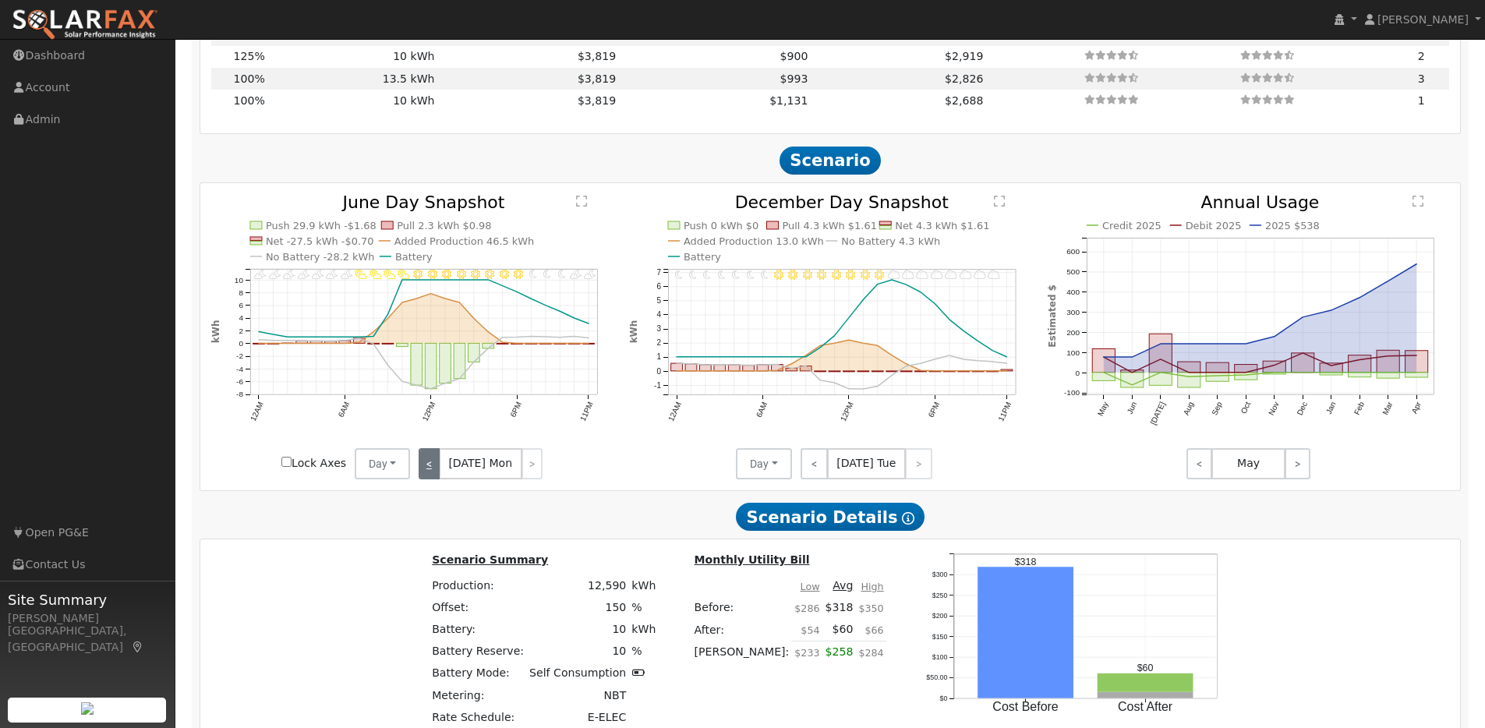
click at [426, 466] on link "<" at bounding box center [429, 463] width 21 height 31
click at [426, 466] on link "<" at bounding box center [430, 463] width 23 height 31
click at [426, 466] on link "<" at bounding box center [432, 463] width 26 height 31
click at [426, 466] on link "<" at bounding box center [430, 463] width 23 height 31
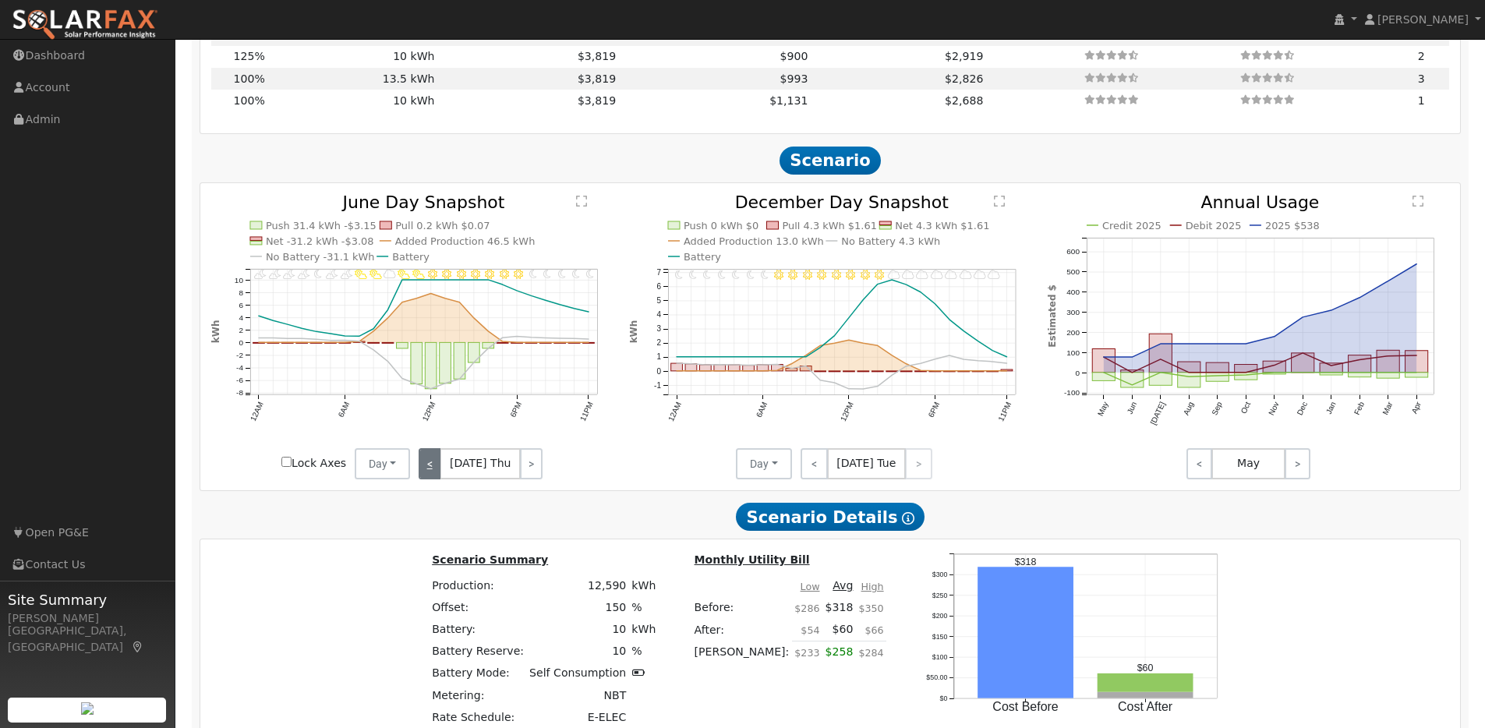
click at [426, 466] on link "<" at bounding box center [430, 463] width 23 height 31
click at [426, 466] on link "<" at bounding box center [429, 463] width 21 height 31
click at [426, 466] on link "<" at bounding box center [430, 463] width 22 height 31
click at [426, 466] on link "<" at bounding box center [430, 463] width 23 height 31
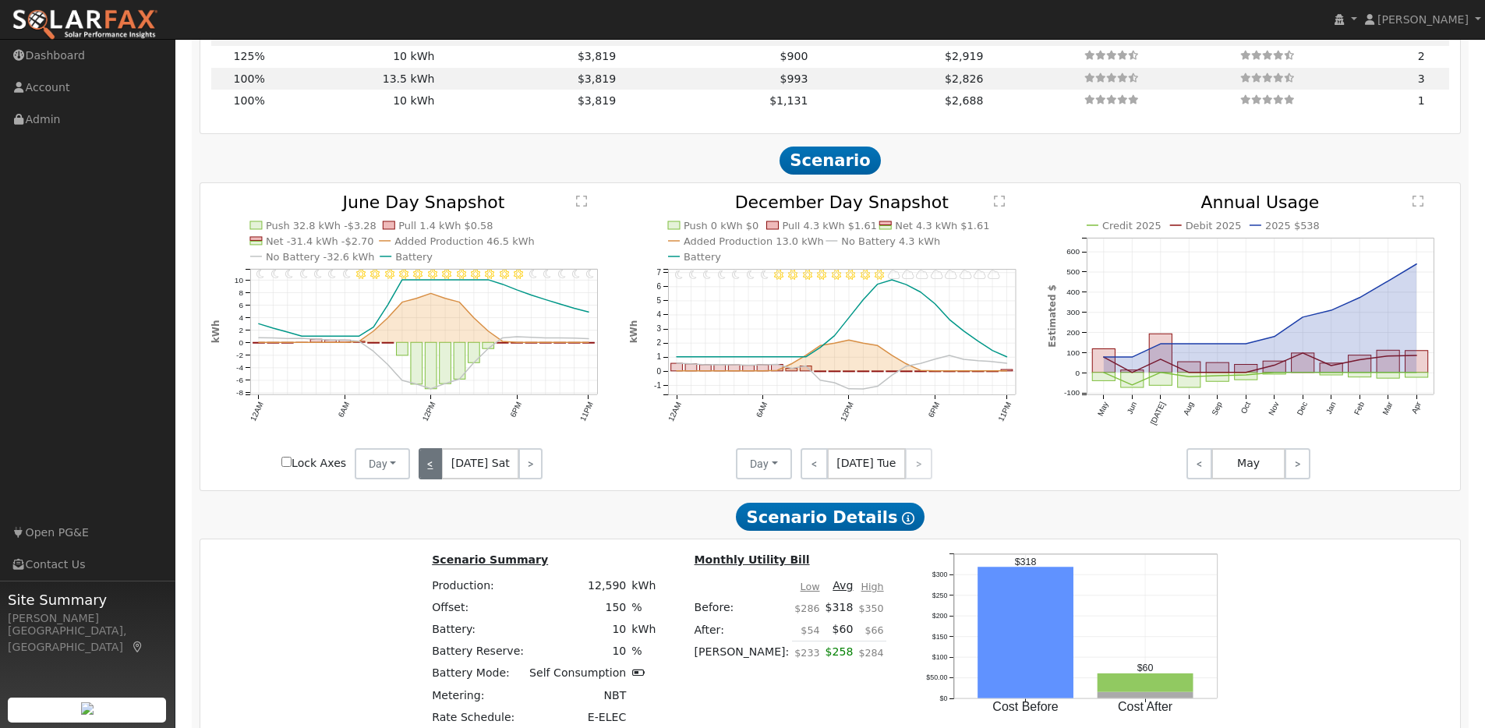
click at [426, 466] on link "<" at bounding box center [430, 463] width 23 height 31
click at [426, 466] on link "<" at bounding box center [429, 463] width 21 height 31
click at [426, 466] on link "<" at bounding box center [430, 463] width 23 height 31
click at [426, 466] on link "<" at bounding box center [429, 463] width 21 height 31
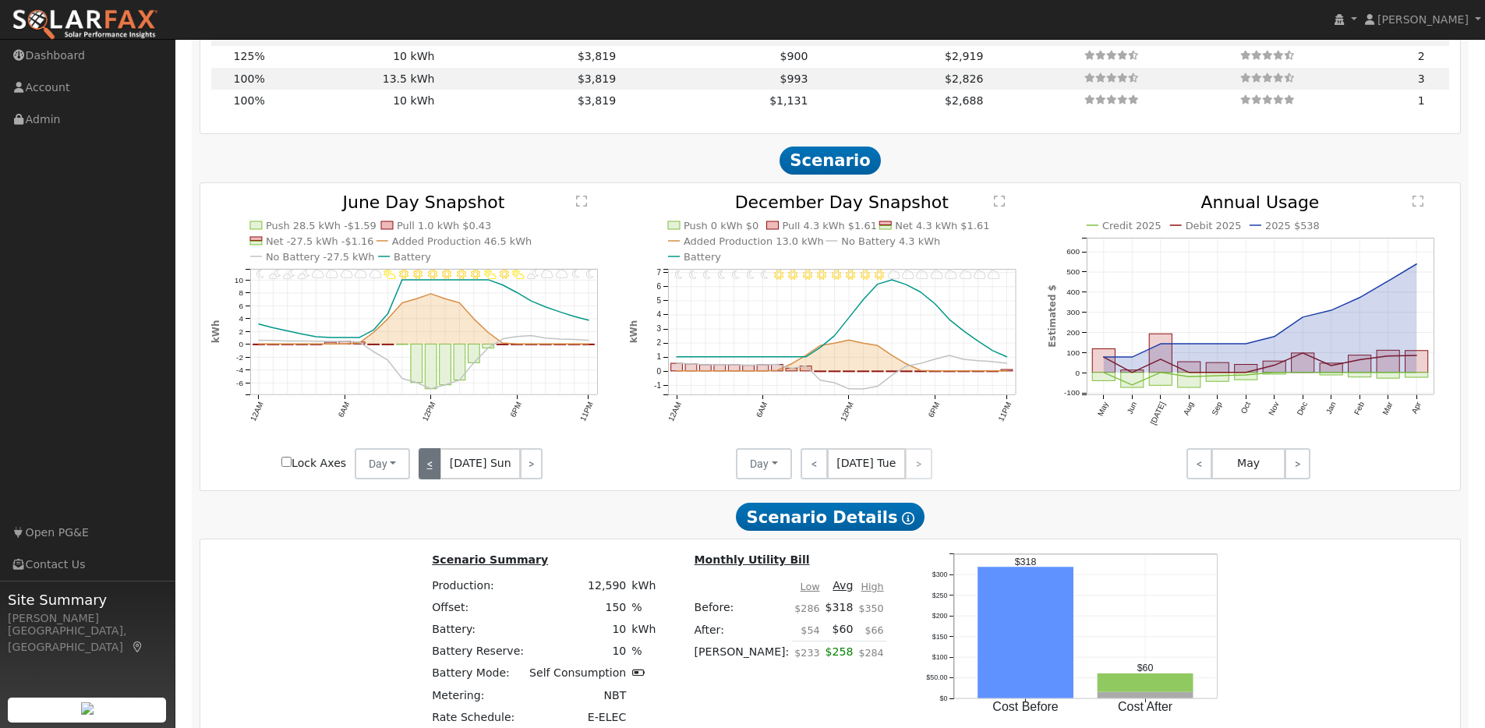
click at [427, 466] on link "<" at bounding box center [430, 463] width 22 height 31
click at [427, 466] on link "<" at bounding box center [430, 463] width 23 height 31
click at [427, 466] on link "<" at bounding box center [429, 463] width 21 height 31
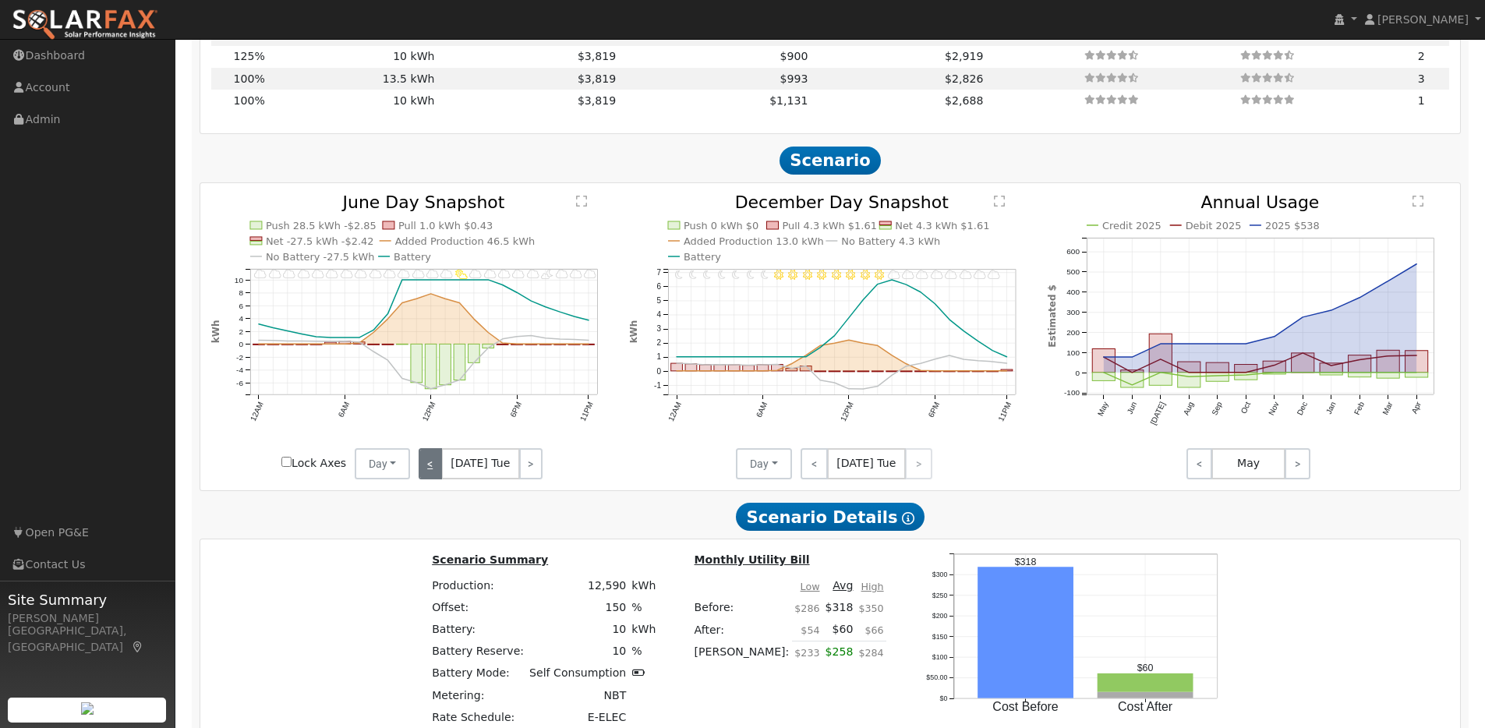
click at [427, 466] on link "<" at bounding box center [430, 463] width 23 height 31
click at [427, 466] on link "<" at bounding box center [429, 463] width 21 height 31
click at [427, 466] on link "<" at bounding box center [430, 463] width 23 height 31
click at [427, 466] on link "<" at bounding box center [432, 463] width 26 height 31
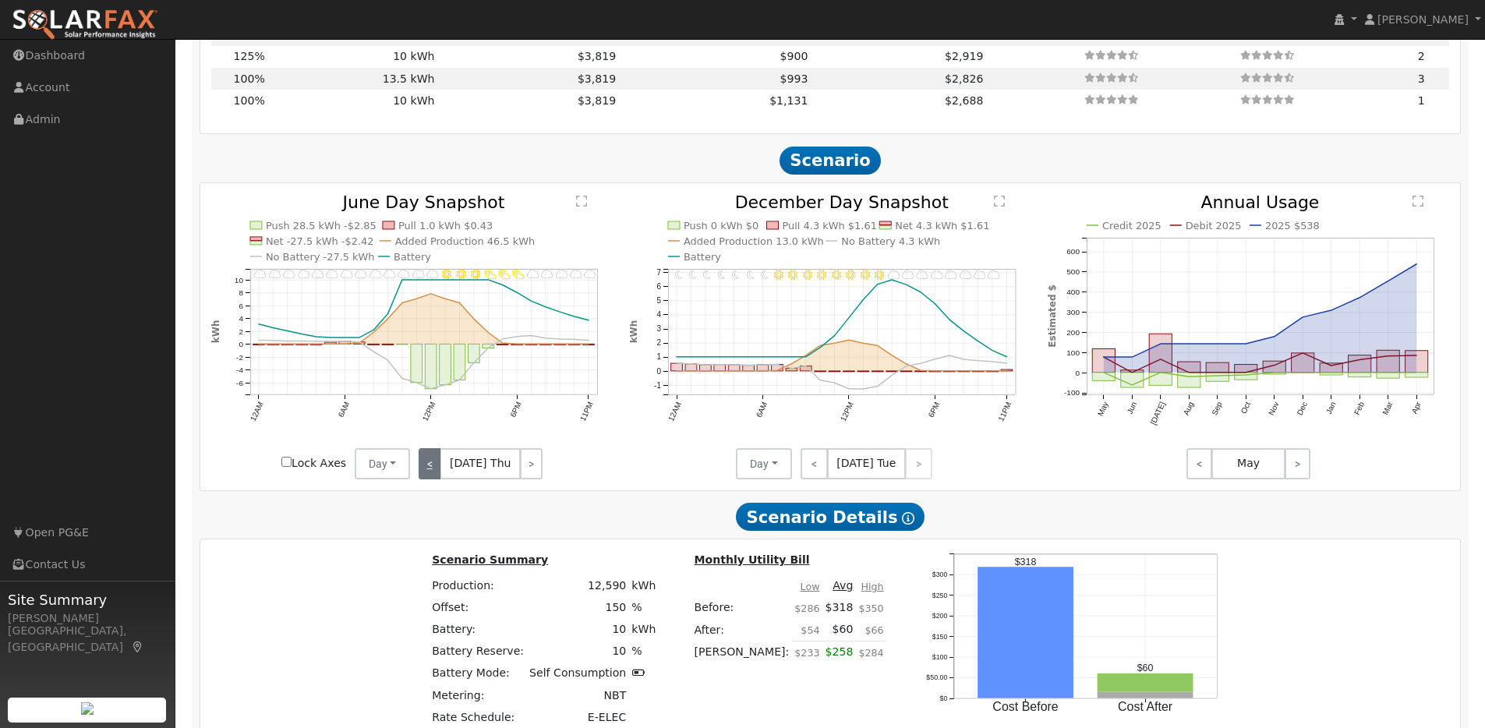
click at [427, 466] on link "<" at bounding box center [430, 463] width 23 height 31
click at [427, 466] on link "<" at bounding box center [429, 463] width 21 height 31
click at [427, 466] on div "< Jun 1 Sun >" at bounding box center [480, 463] width 140 height 31
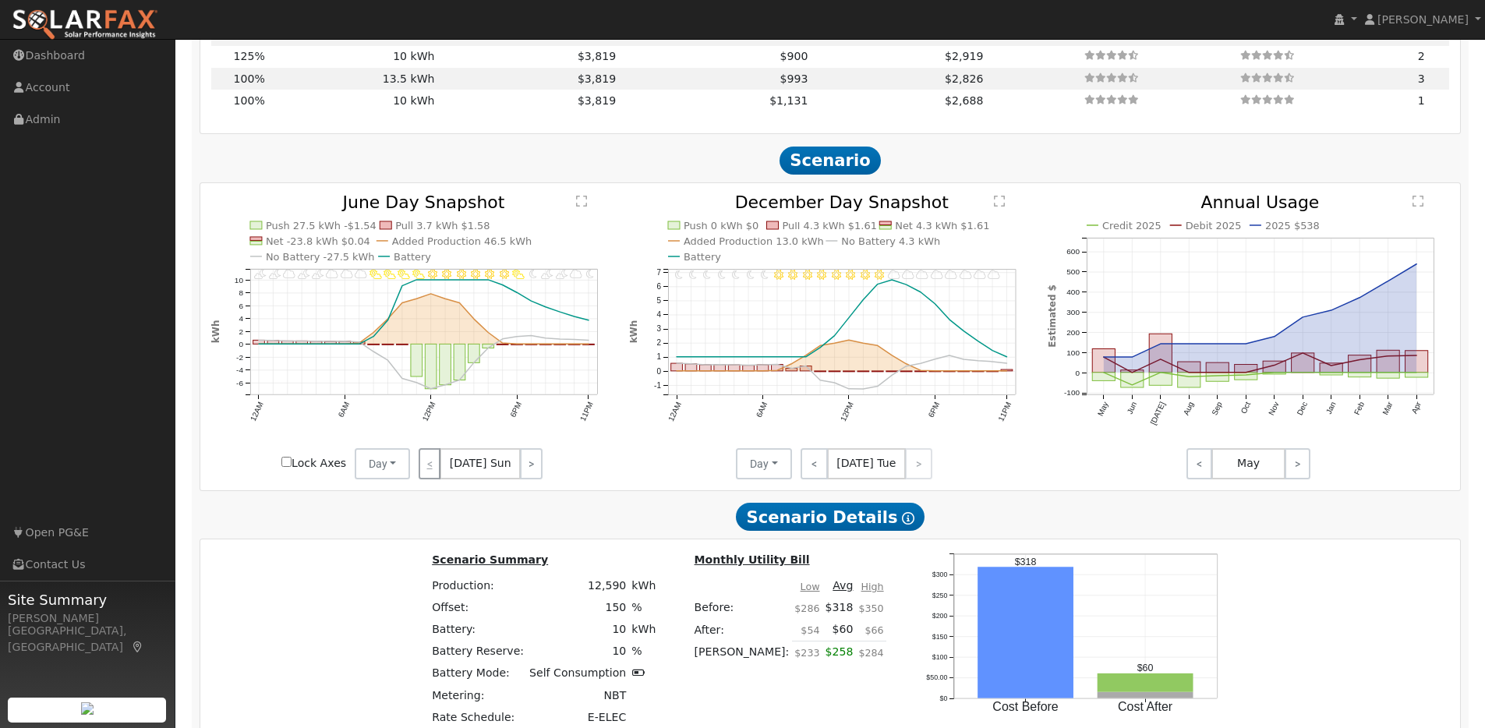
click at [427, 466] on div "< Jun 1 Sun >" at bounding box center [480, 463] width 140 height 31
click at [523, 476] on link ">" at bounding box center [531, 463] width 22 height 31
click at [528, 472] on link ">" at bounding box center [531, 463] width 21 height 31
click at [528, 475] on link ">" at bounding box center [530, 463] width 23 height 31
click at [528, 475] on link ">" at bounding box center [531, 463] width 21 height 31
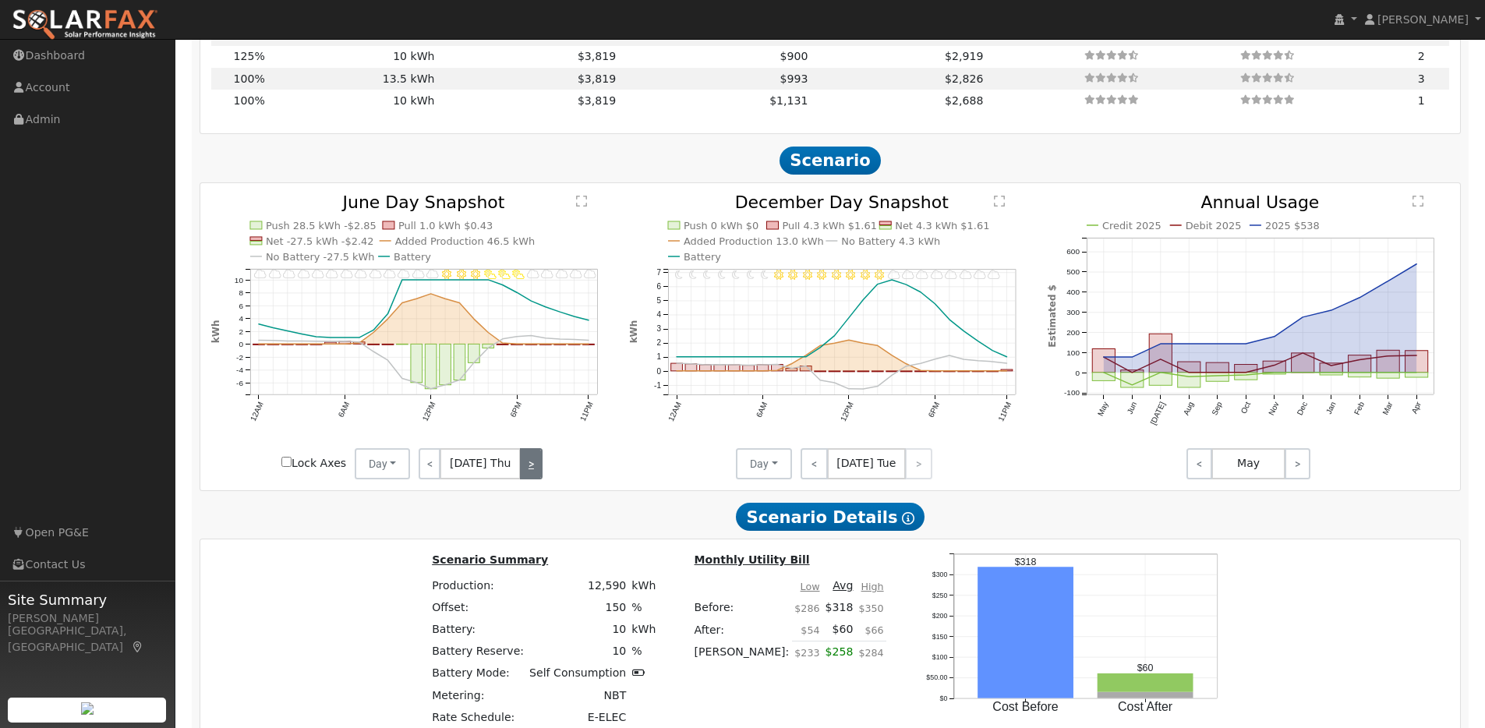
click at [528, 475] on link ">" at bounding box center [531, 463] width 23 height 31
click at [528, 475] on link ">" at bounding box center [529, 463] width 26 height 31
click at [528, 475] on link ">" at bounding box center [529, 463] width 23 height 31
click at [528, 475] on link ">" at bounding box center [531, 463] width 22 height 31
click at [528, 475] on link ">" at bounding box center [531, 463] width 21 height 31
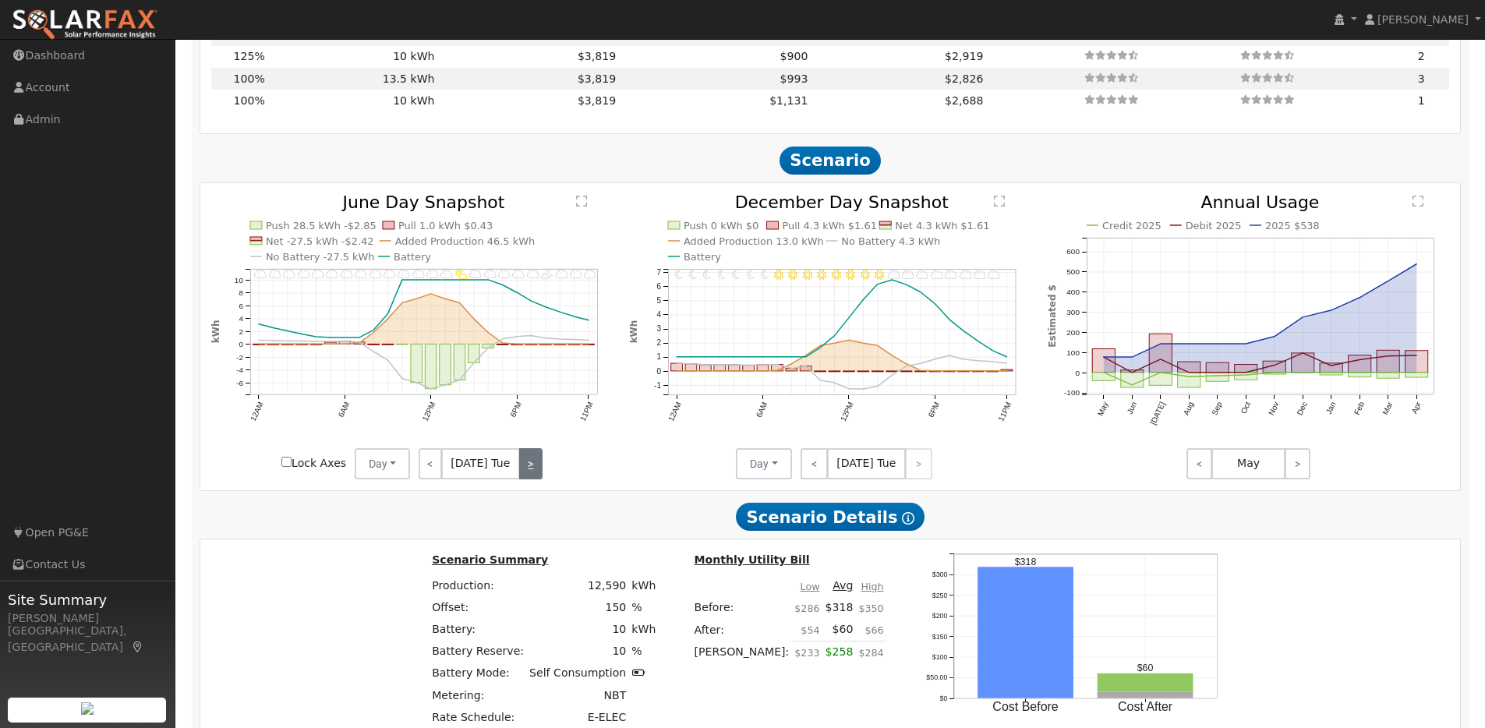
click at [528, 475] on link ">" at bounding box center [530, 463] width 23 height 31
click at [528, 475] on link ">" at bounding box center [531, 463] width 21 height 31
click at [528, 475] on link ">" at bounding box center [531, 463] width 23 height 31
click at [528, 475] on link ">" at bounding box center [529, 463] width 26 height 31
click at [528, 475] on link ">" at bounding box center [529, 463] width 23 height 31
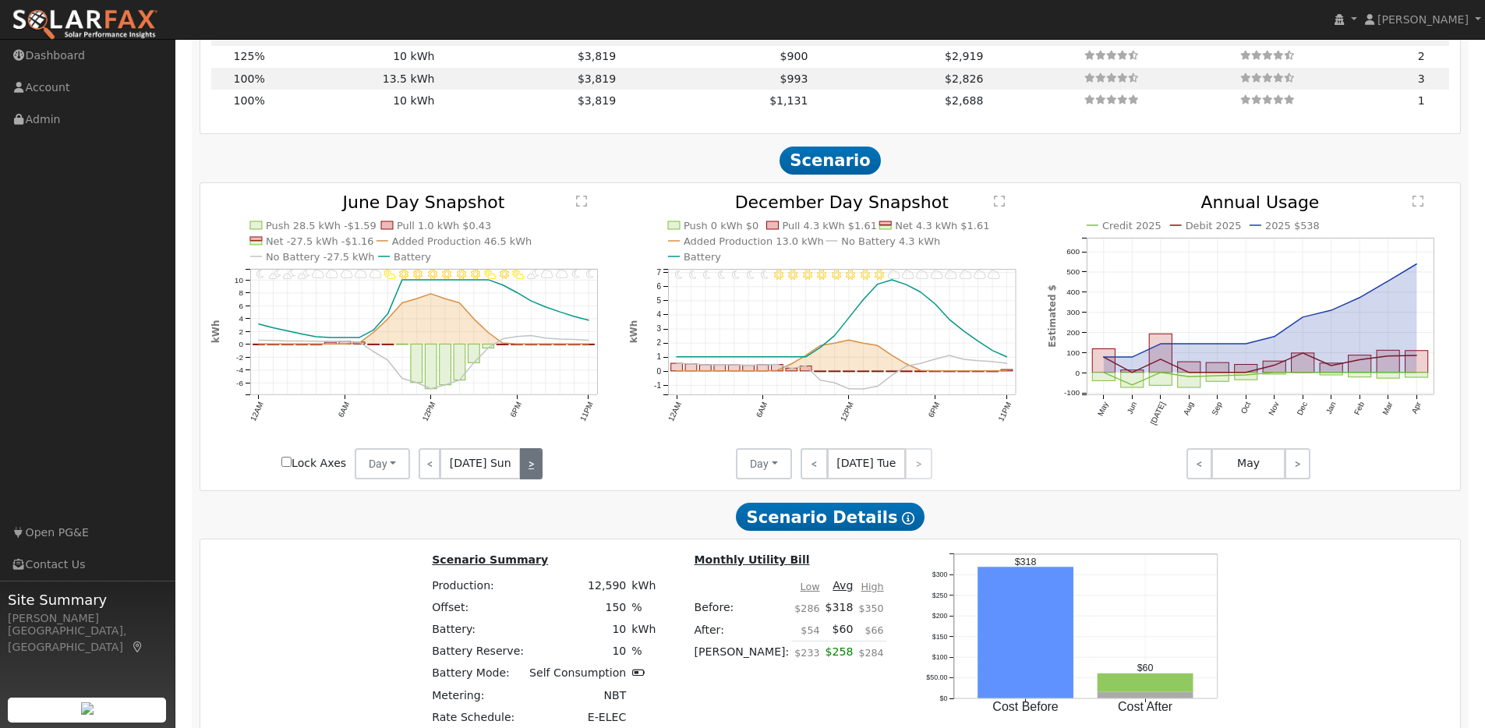
click at [528, 475] on link ">" at bounding box center [531, 463] width 22 height 31
click at [528, 475] on link ">" at bounding box center [531, 463] width 21 height 31
click at [528, 475] on link ">" at bounding box center [530, 463] width 23 height 31
click at [528, 475] on link ">" at bounding box center [531, 463] width 21 height 31
click at [528, 475] on link ">" at bounding box center [531, 463] width 23 height 31
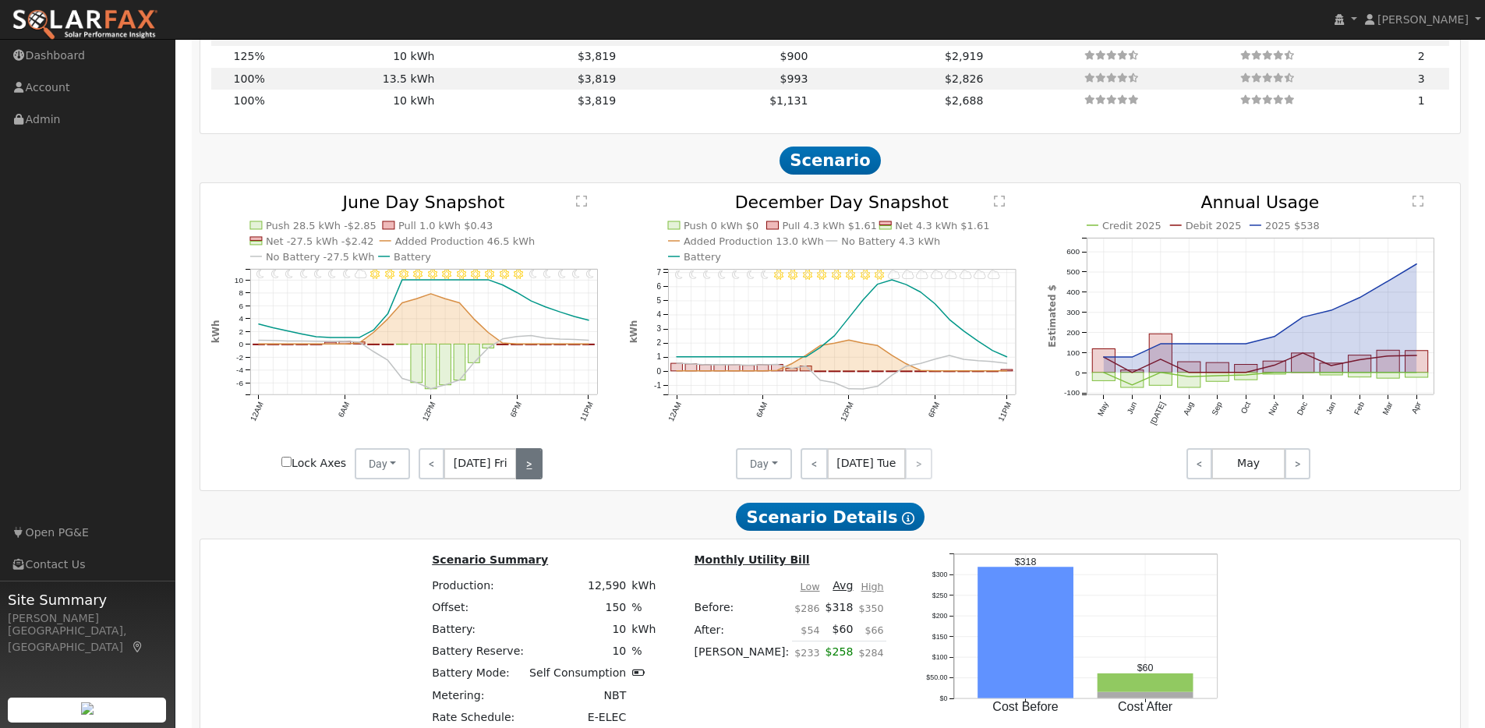
click at [528, 475] on link ">" at bounding box center [529, 463] width 26 height 31
click at [528, 475] on link ">" at bounding box center [529, 463] width 23 height 31
click at [528, 475] on link ">" at bounding box center [531, 463] width 22 height 31
click at [528, 475] on link ">" at bounding box center [531, 463] width 21 height 31
click at [528, 475] on link ">" at bounding box center [530, 463] width 23 height 31
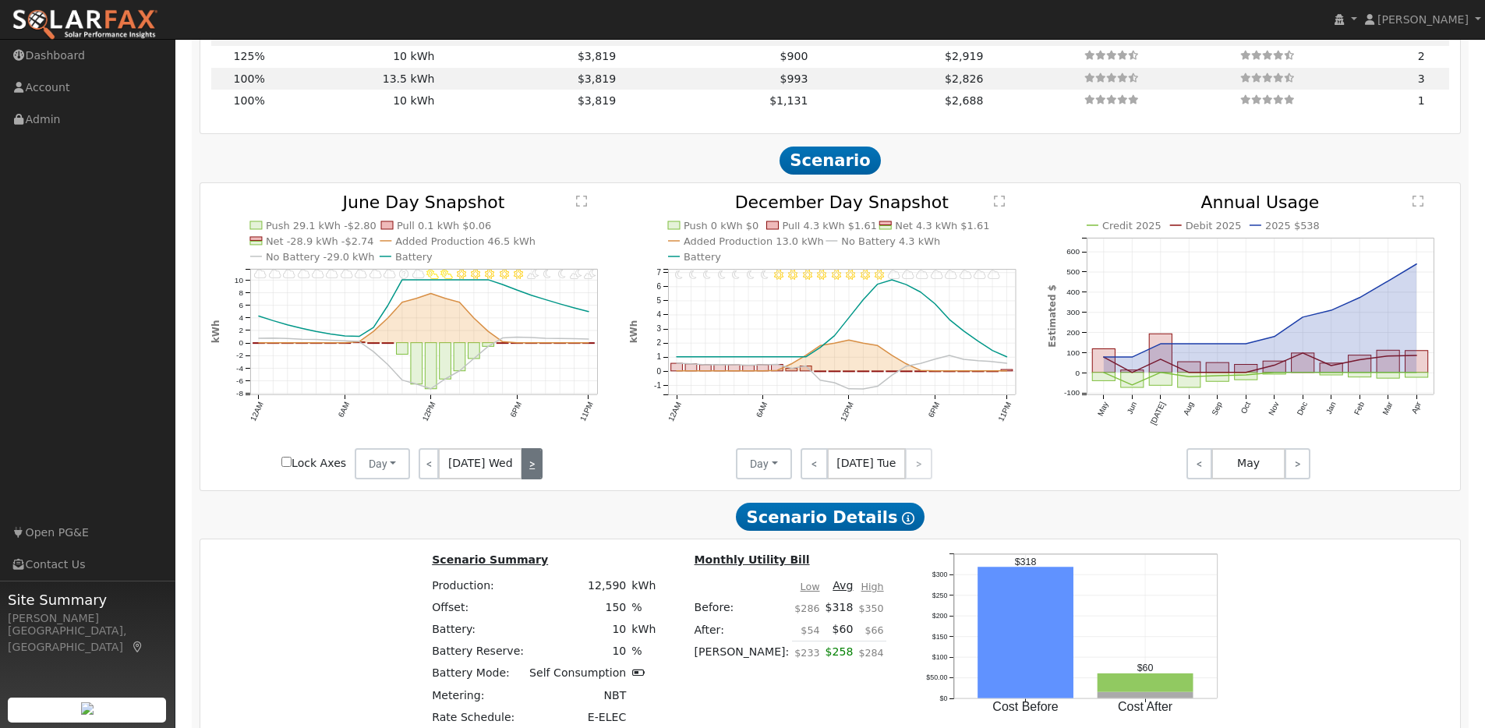
click at [528, 475] on link ">" at bounding box center [531, 463] width 21 height 31
click at [528, 475] on link ">" at bounding box center [531, 463] width 23 height 31
click at [528, 475] on link ">" at bounding box center [529, 463] width 26 height 31
click at [528, 475] on link ">" at bounding box center [529, 463] width 23 height 31
click at [528, 475] on link ">" at bounding box center [531, 463] width 22 height 31
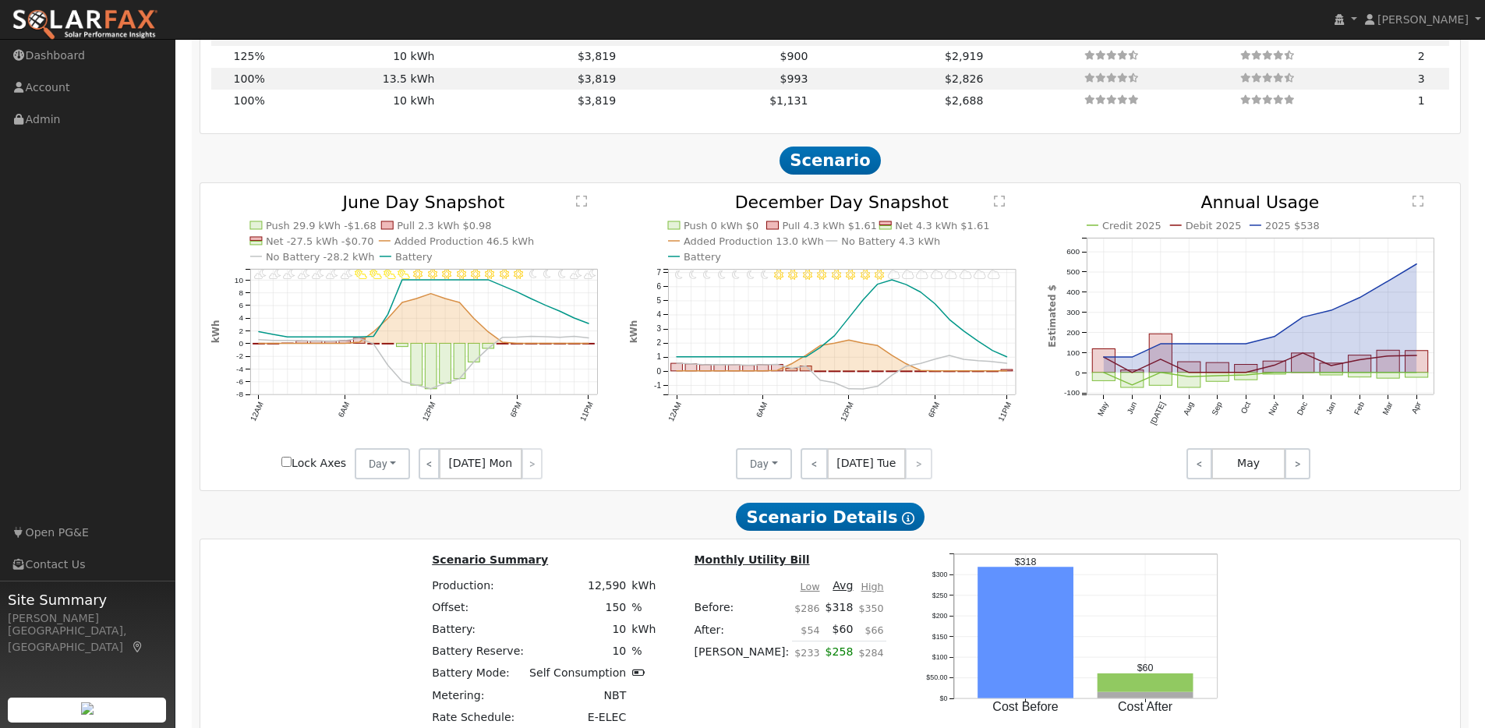
click at [529, 473] on div "< Jun 30 Mon >" at bounding box center [480, 463] width 140 height 31
click at [821, 465] on link "<" at bounding box center [813, 463] width 27 height 31
click at [819, 468] on link "<" at bounding box center [812, 463] width 25 height 31
click at [819, 468] on link "<" at bounding box center [814, 463] width 28 height 31
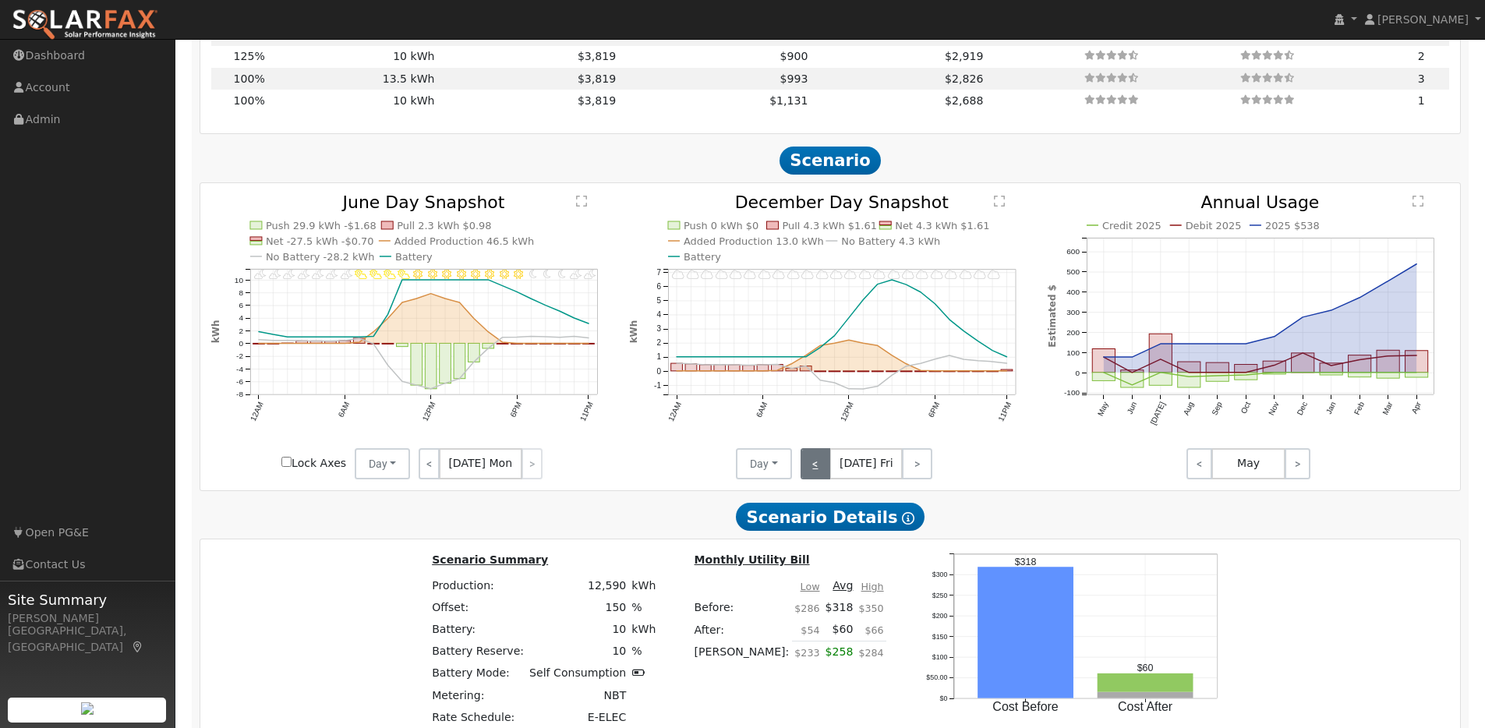
click at [819, 468] on link "<" at bounding box center [815, 463] width 30 height 31
click at [819, 468] on link "<" at bounding box center [813, 463] width 26 height 31
click at [819, 468] on link "<" at bounding box center [813, 463] width 27 height 31
click at [819, 468] on link "<" at bounding box center [812, 463] width 25 height 31
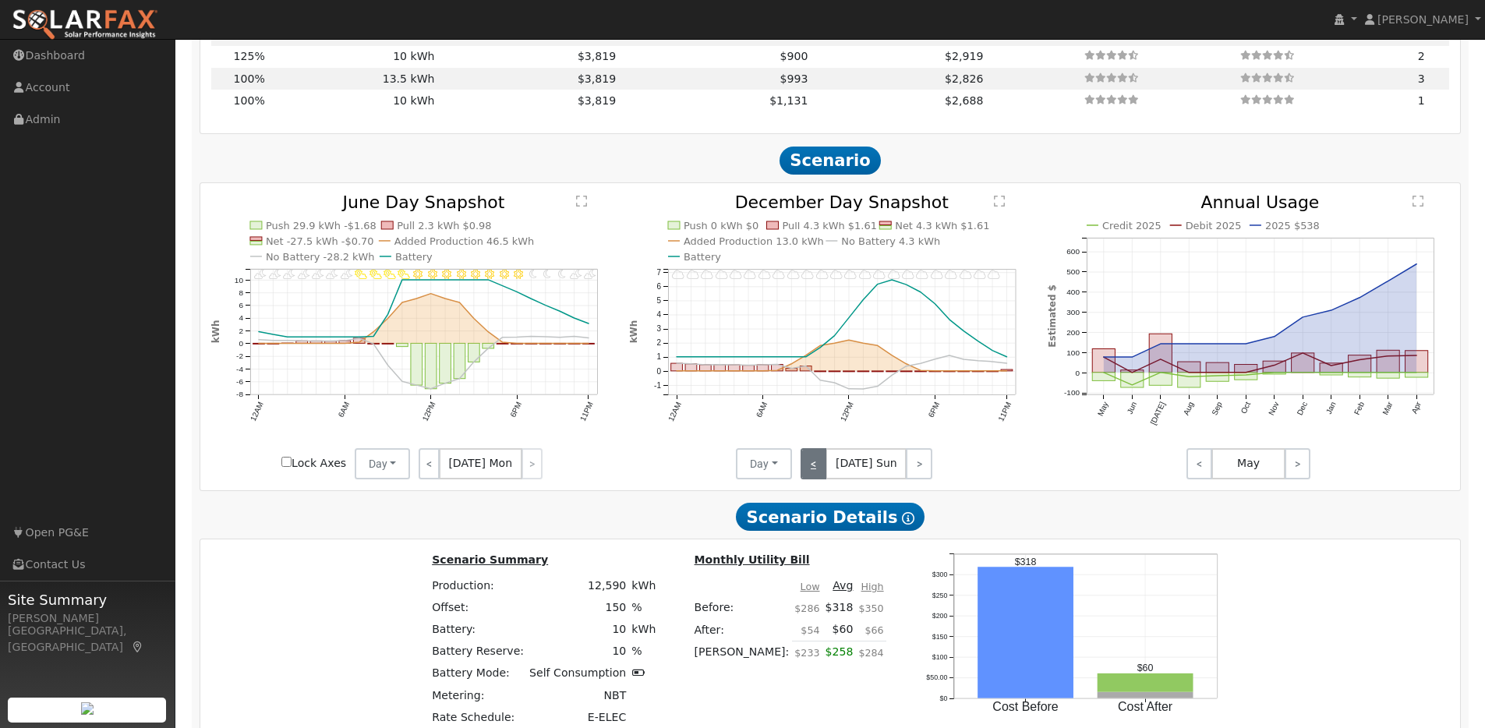
click at [819, 468] on link "<" at bounding box center [813, 463] width 26 height 31
click at [819, 468] on link "<" at bounding box center [814, 463] width 28 height 31
click at [819, 468] on link "<" at bounding box center [813, 463] width 26 height 31
click at [819, 468] on link "<" at bounding box center [812, 463] width 25 height 31
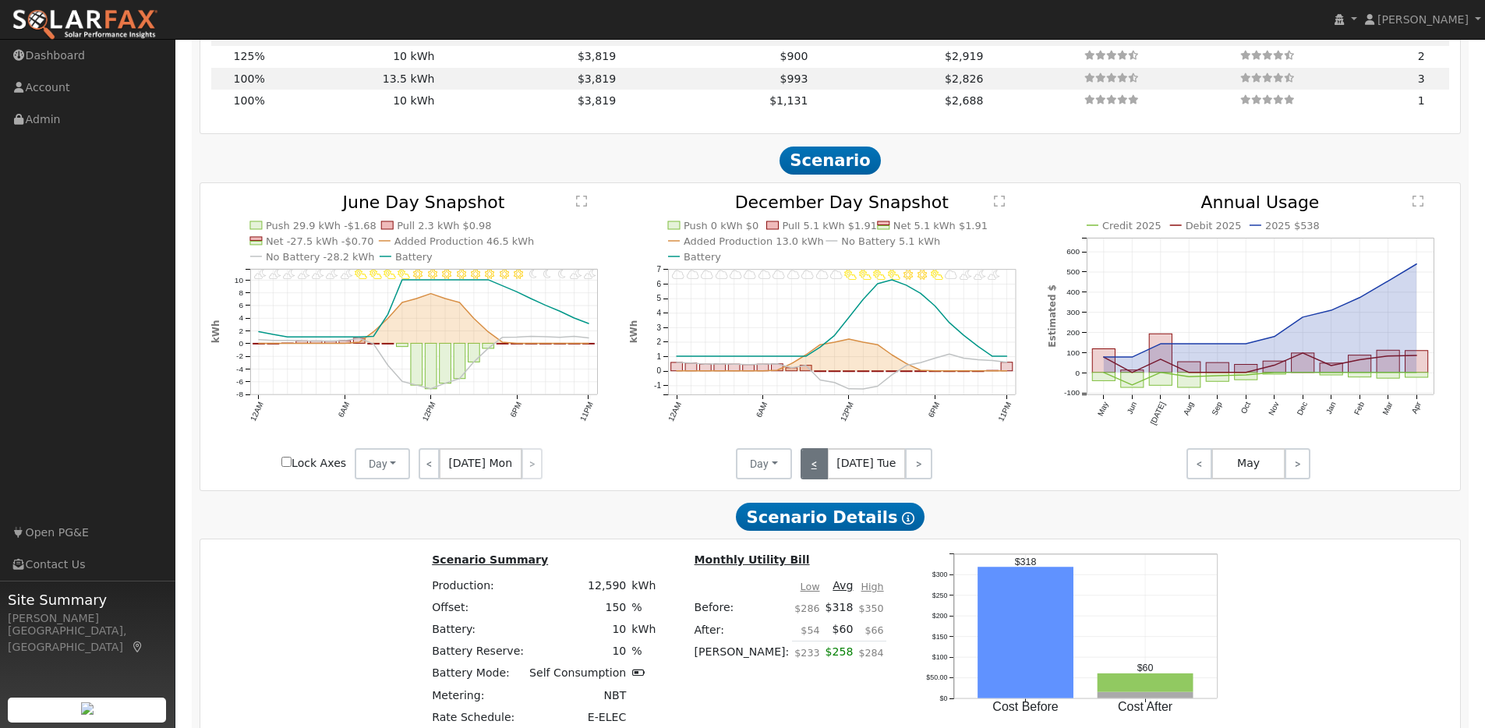
click at [819, 468] on link "<" at bounding box center [813, 463] width 27 height 31
click at [819, 468] on link "<" at bounding box center [812, 463] width 25 height 31
click at [819, 468] on link "<" at bounding box center [814, 463] width 28 height 31
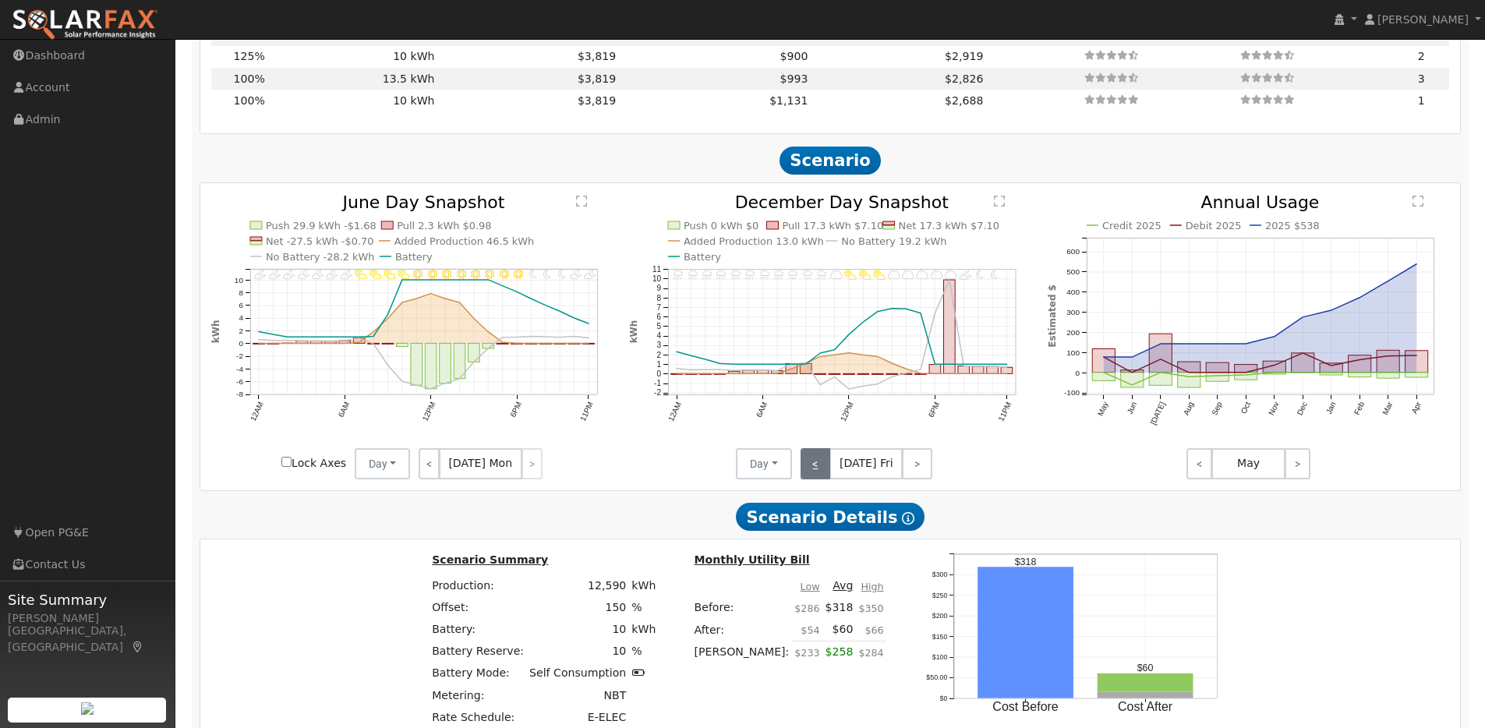
click at [819, 468] on link "<" at bounding box center [815, 463] width 30 height 31
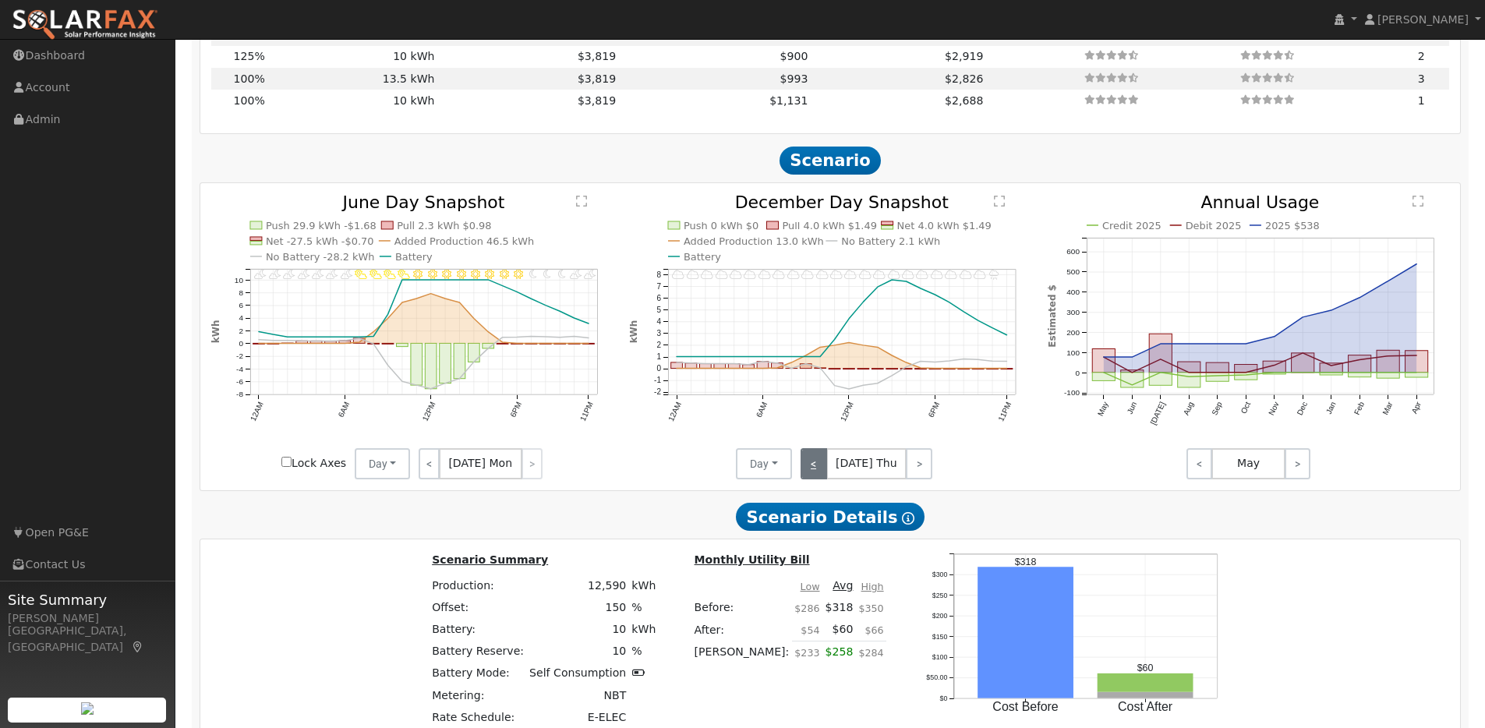
click at [819, 468] on link "<" at bounding box center [813, 463] width 26 height 31
click at [819, 468] on link "<" at bounding box center [812, 463] width 25 height 31
click at [819, 468] on link "<" at bounding box center [813, 463] width 27 height 31
click at [819, 468] on link "<" at bounding box center [813, 463] width 26 height 31
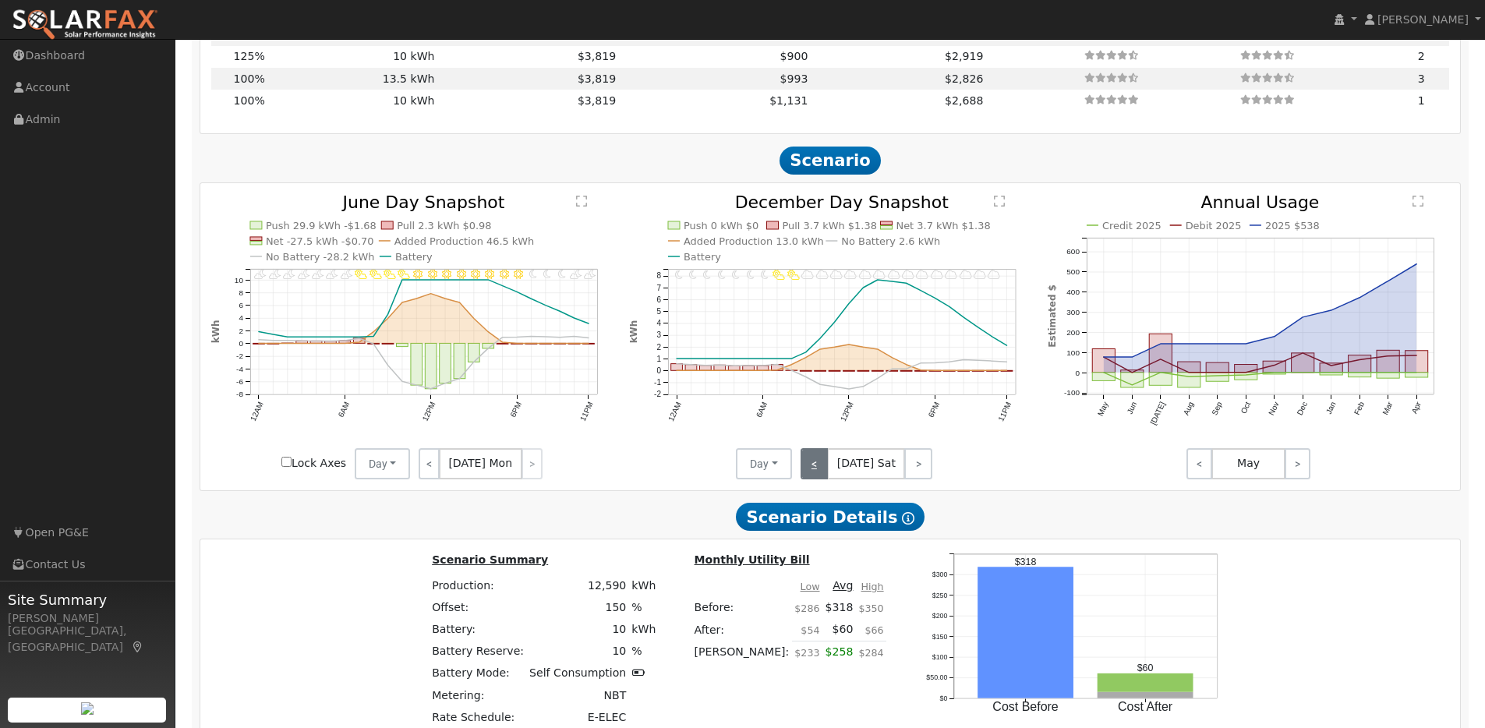
click at [819, 468] on link "<" at bounding box center [814, 463] width 28 height 31
click at [819, 468] on link "<" at bounding box center [815, 463] width 30 height 31
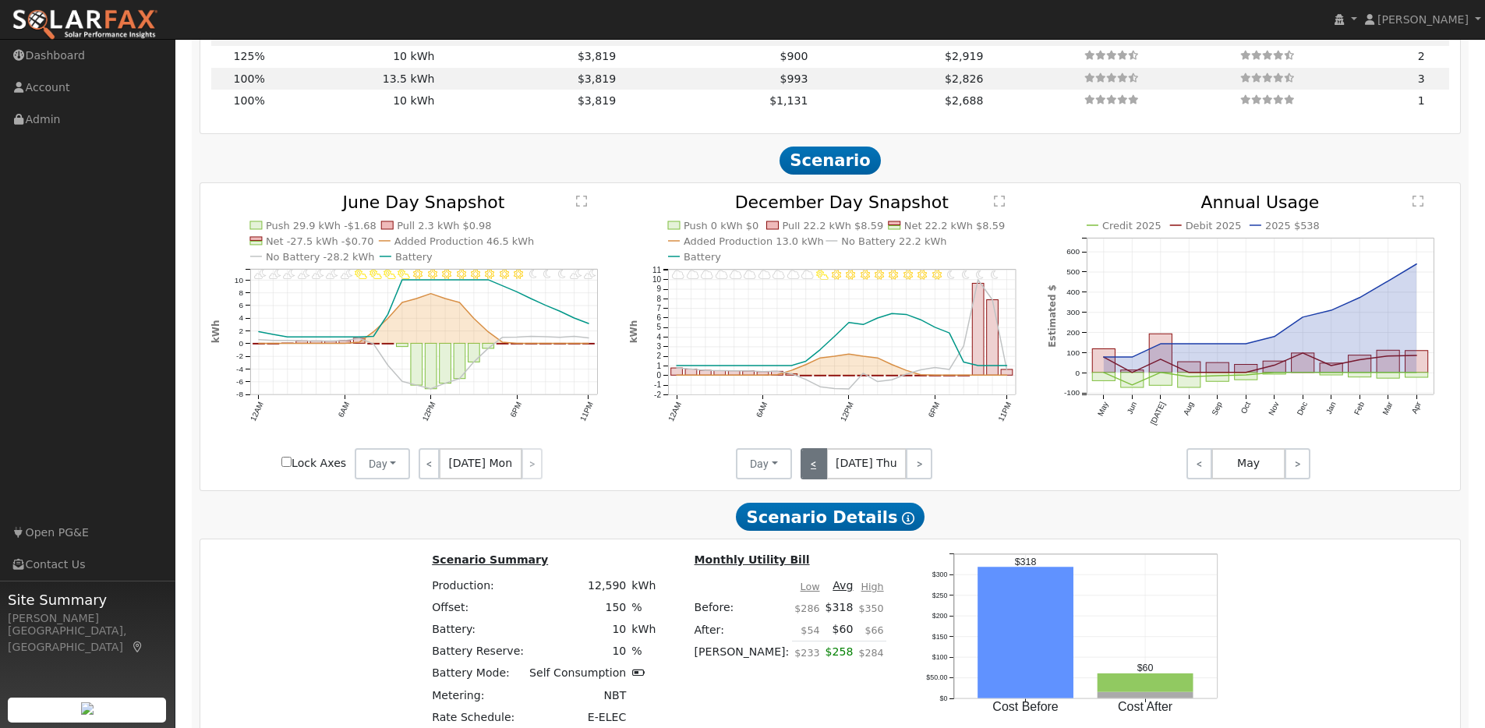
click at [819, 468] on link "<" at bounding box center [813, 463] width 26 height 31
click at [819, 468] on link "<" at bounding box center [813, 463] width 27 height 31
click at [819, 468] on link "<" at bounding box center [812, 463] width 25 height 31
click at [819, 468] on div "< Dec 1 Sun >" at bounding box center [862, 463] width 140 height 31
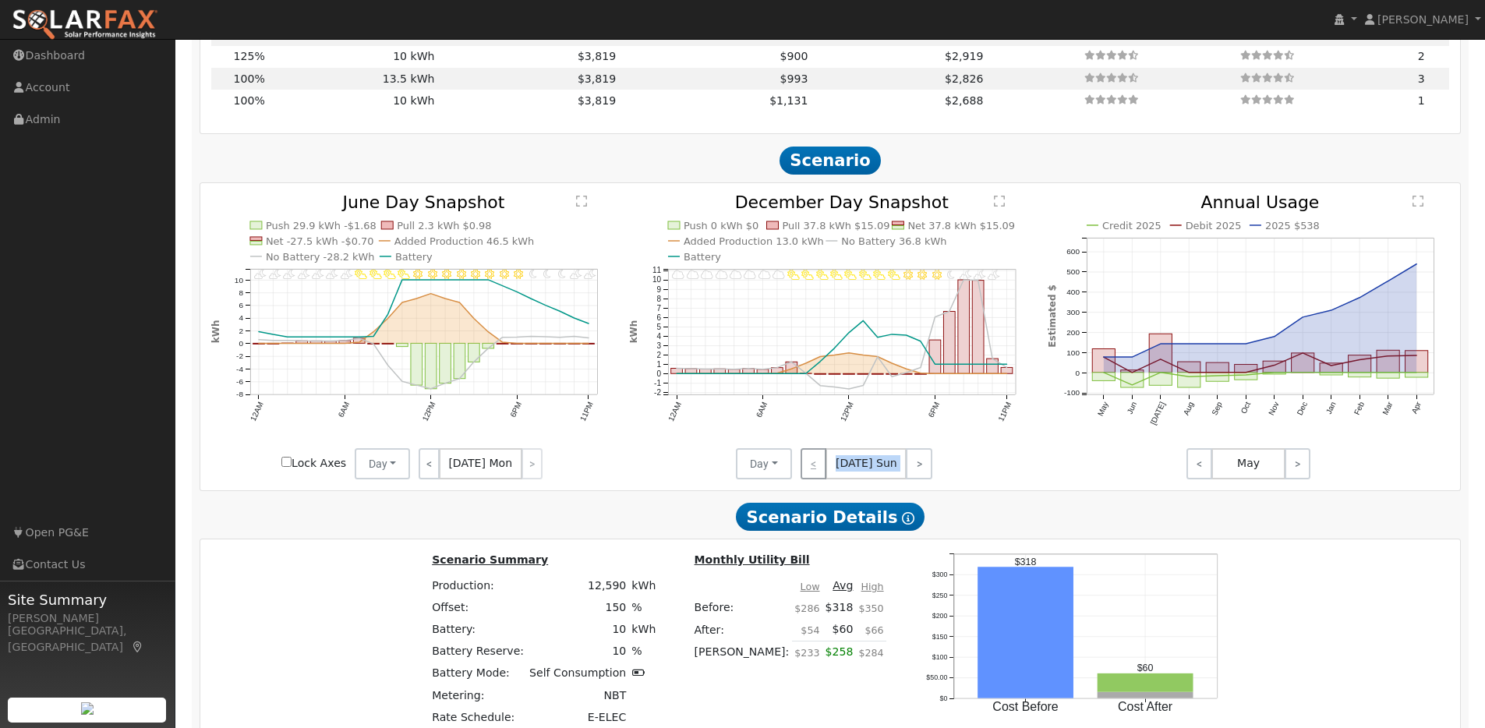
click at [819, 468] on div "< Dec 1 Sun >" at bounding box center [862, 463] width 140 height 31
click at [910, 466] on link ">" at bounding box center [919, 463] width 26 height 31
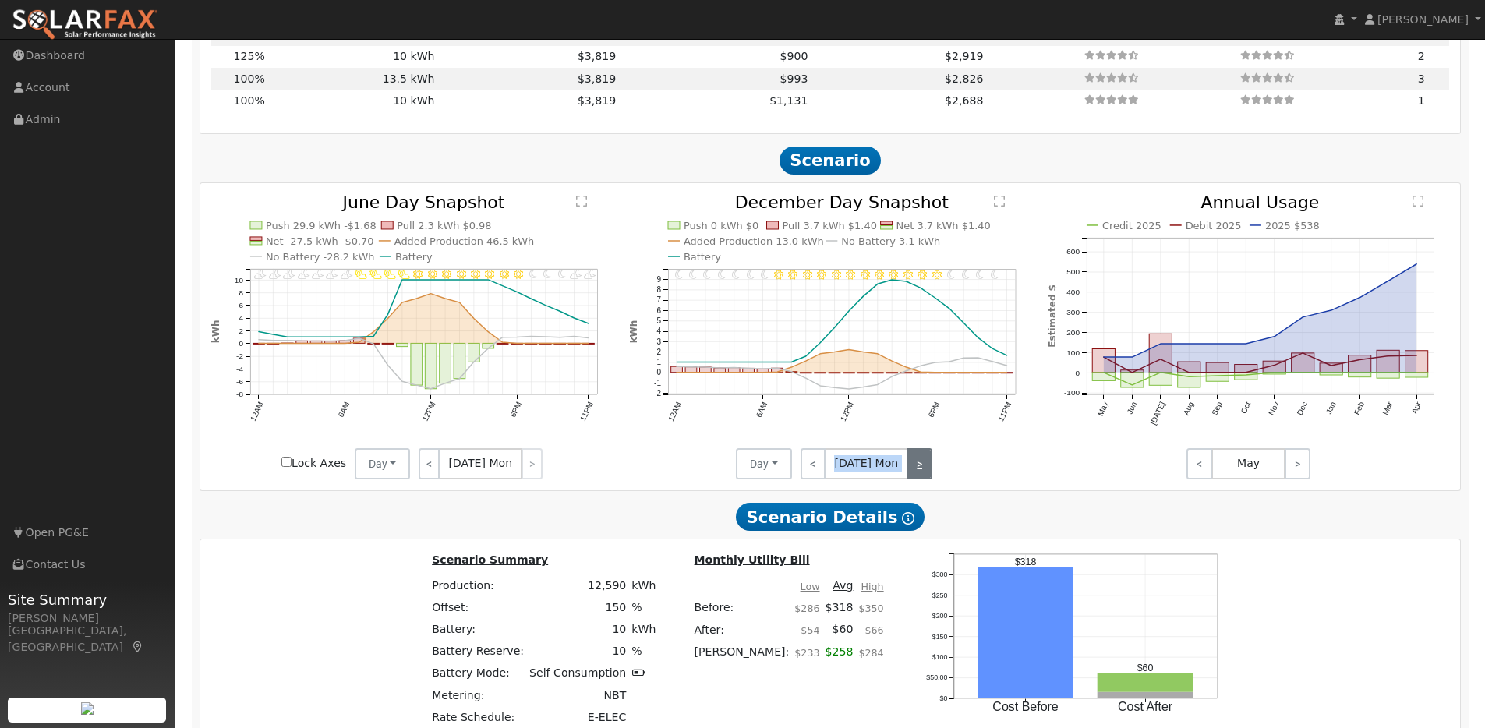
click at [919, 472] on link ">" at bounding box center [919, 463] width 25 height 31
click at [924, 473] on link ">" at bounding box center [918, 463] width 27 height 31
click at [924, 473] on link ">" at bounding box center [919, 463] width 25 height 31
click at [924, 473] on link ">" at bounding box center [919, 463] width 26 height 31
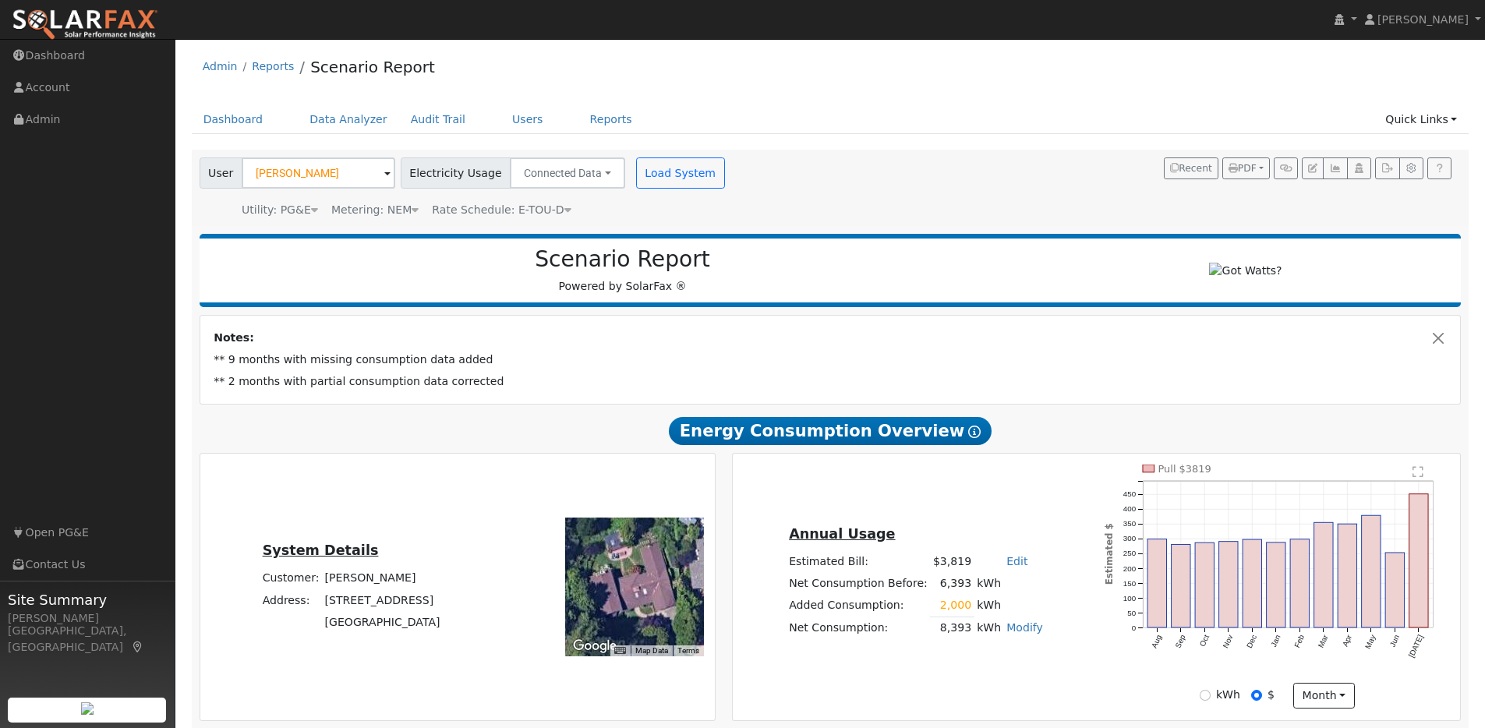
scroll to position [1878, 0]
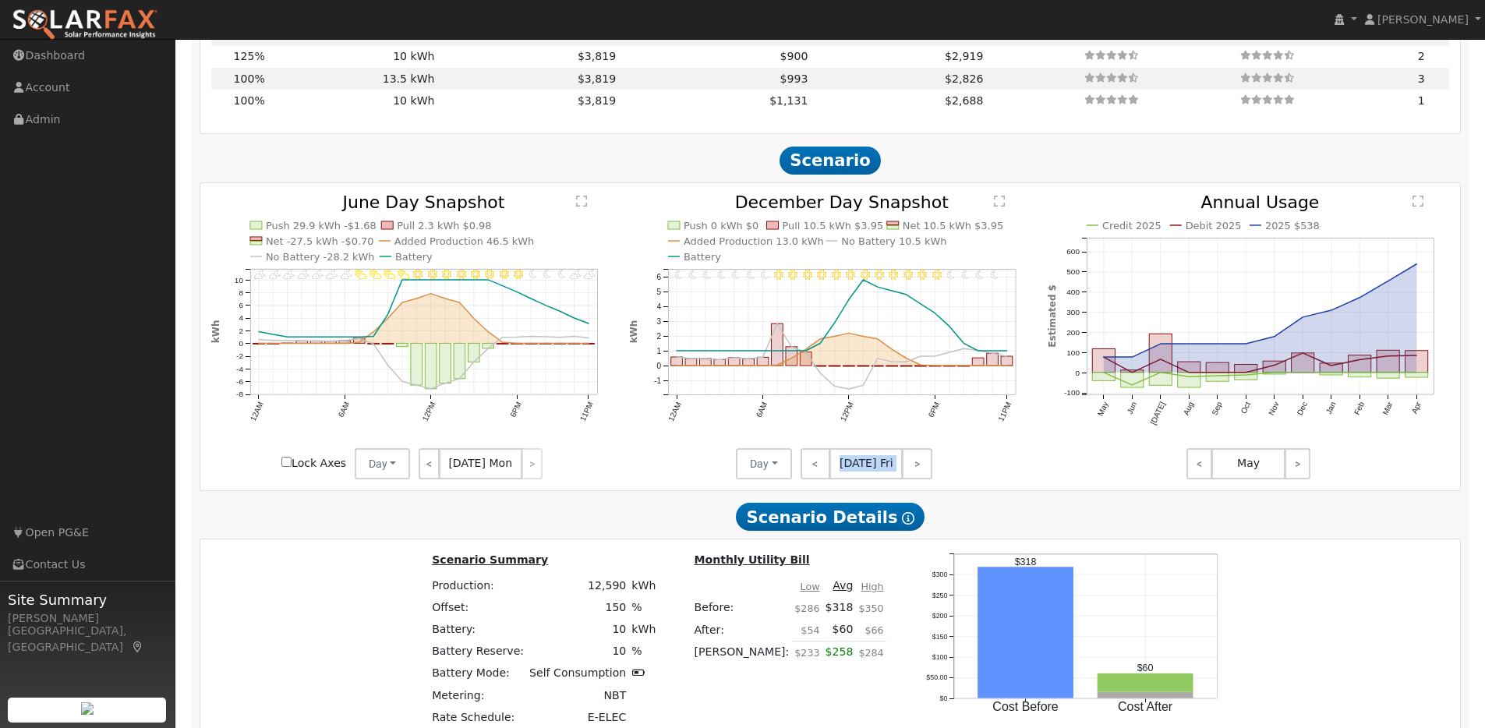
click at [924, 473] on link ">" at bounding box center [917, 463] width 30 height 31
click at [924, 473] on link ">" at bounding box center [918, 463] width 28 height 31
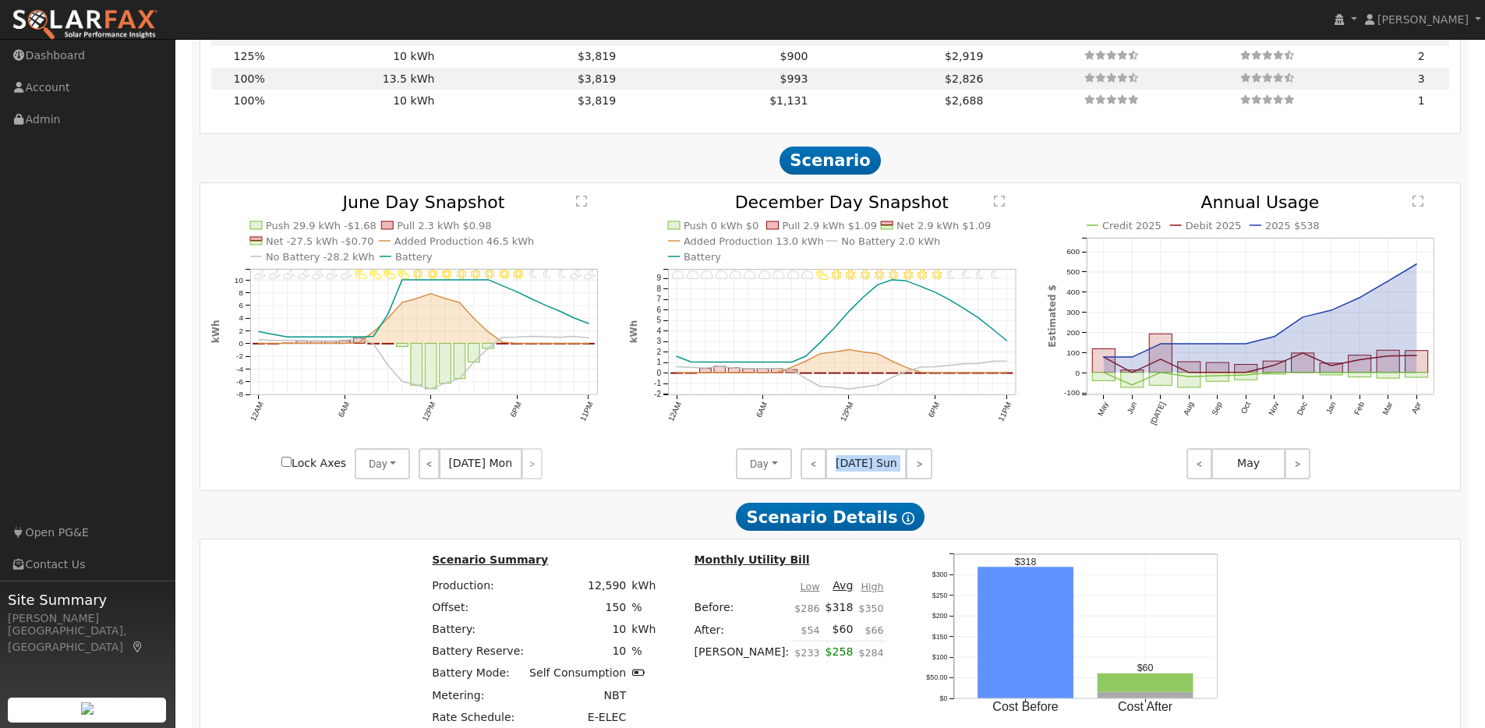
click at [924, 473] on link ">" at bounding box center [919, 463] width 26 height 31
click at [924, 473] on link ">" at bounding box center [919, 463] width 25 height 31
click at [924, 473] on link ">" at bounding box center [918, 463] width 27 height 31
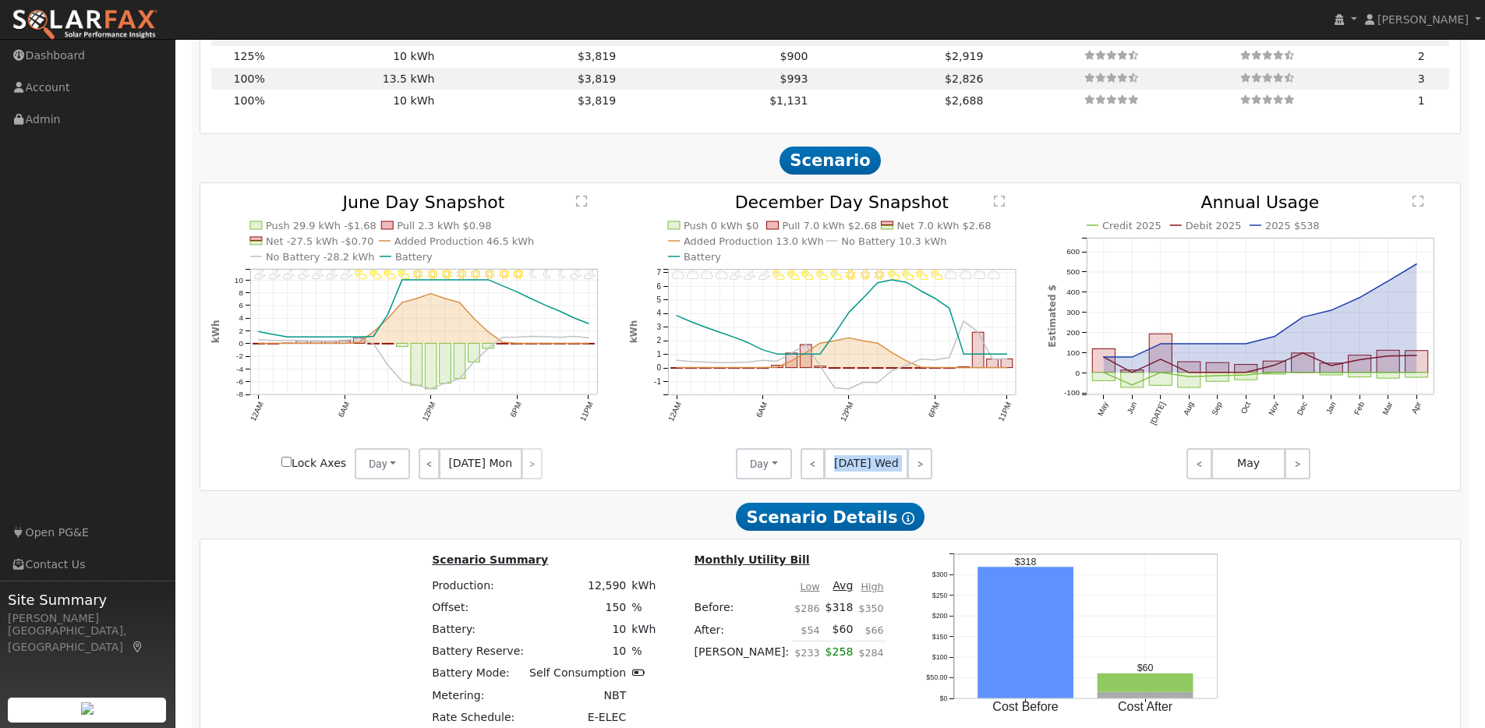
click at [924, 473] on link ">" at bounding box center [919, 463] width 25 height 31
click at [924, 473] on link ">" at bounding box center [919, 463] width 26 height 31
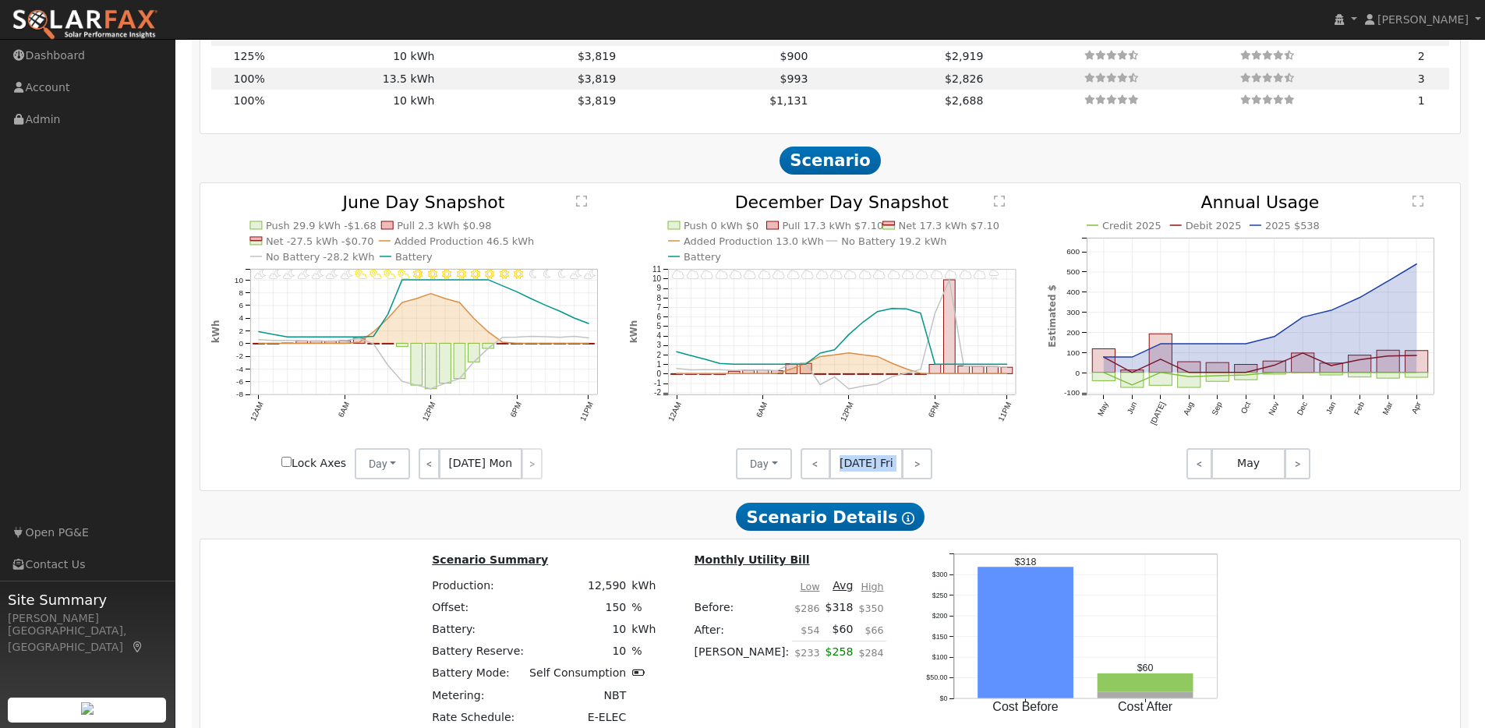
click at [924, 473] on link ">" at bounding box center [917, 463] width 30 height 31
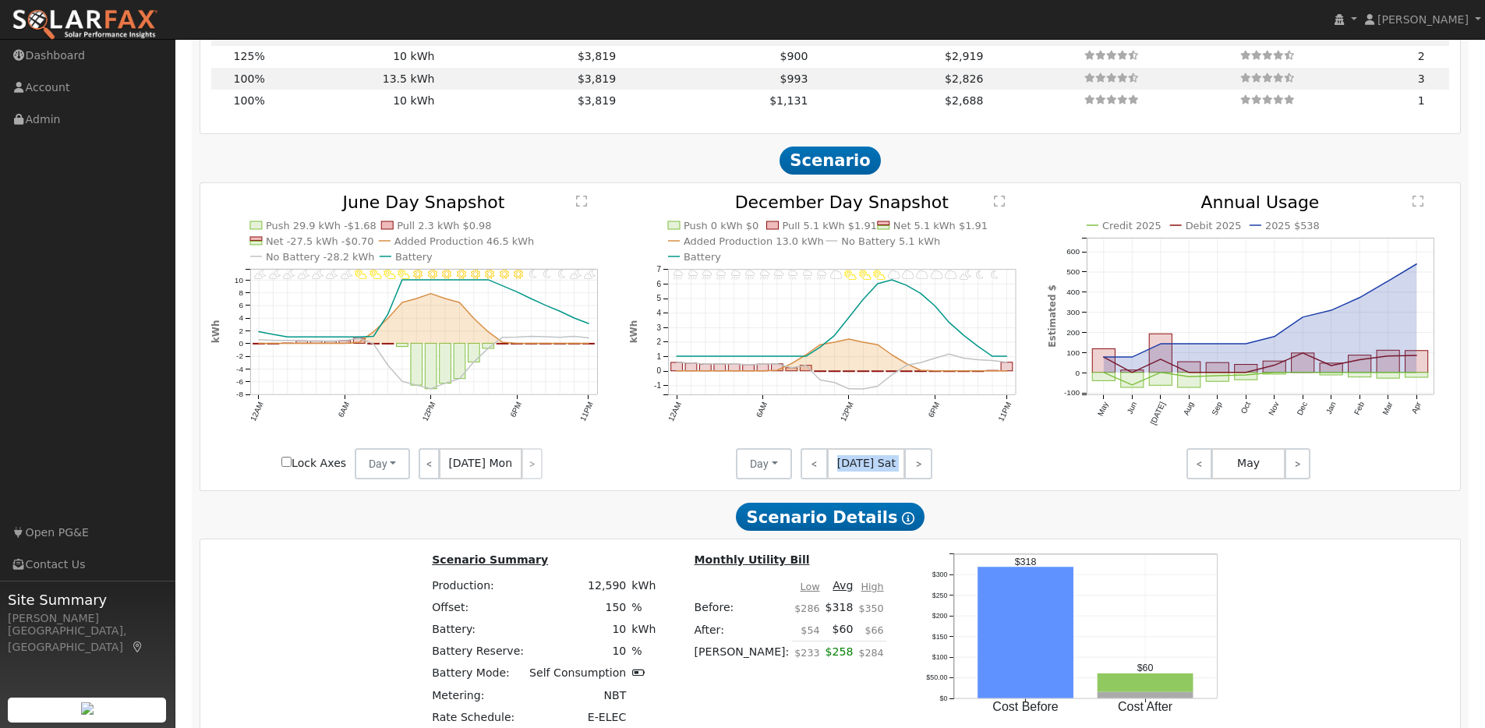
click at [924, 473] on link ">" at bounding box center [918, 463] width 28 height 31
click at [924, 473] on link ">" at bounding box center [919, 463] width 26 height 31
click at [924, 473] on link ">" at bounding box center [919, 463] width 25 height 31
click at [924, 473] on link ">" at bounding box center [918, 463] width 27 height 31
click at [924, 473] on link ">" at bounding box center [919, 463] width 25 height 31
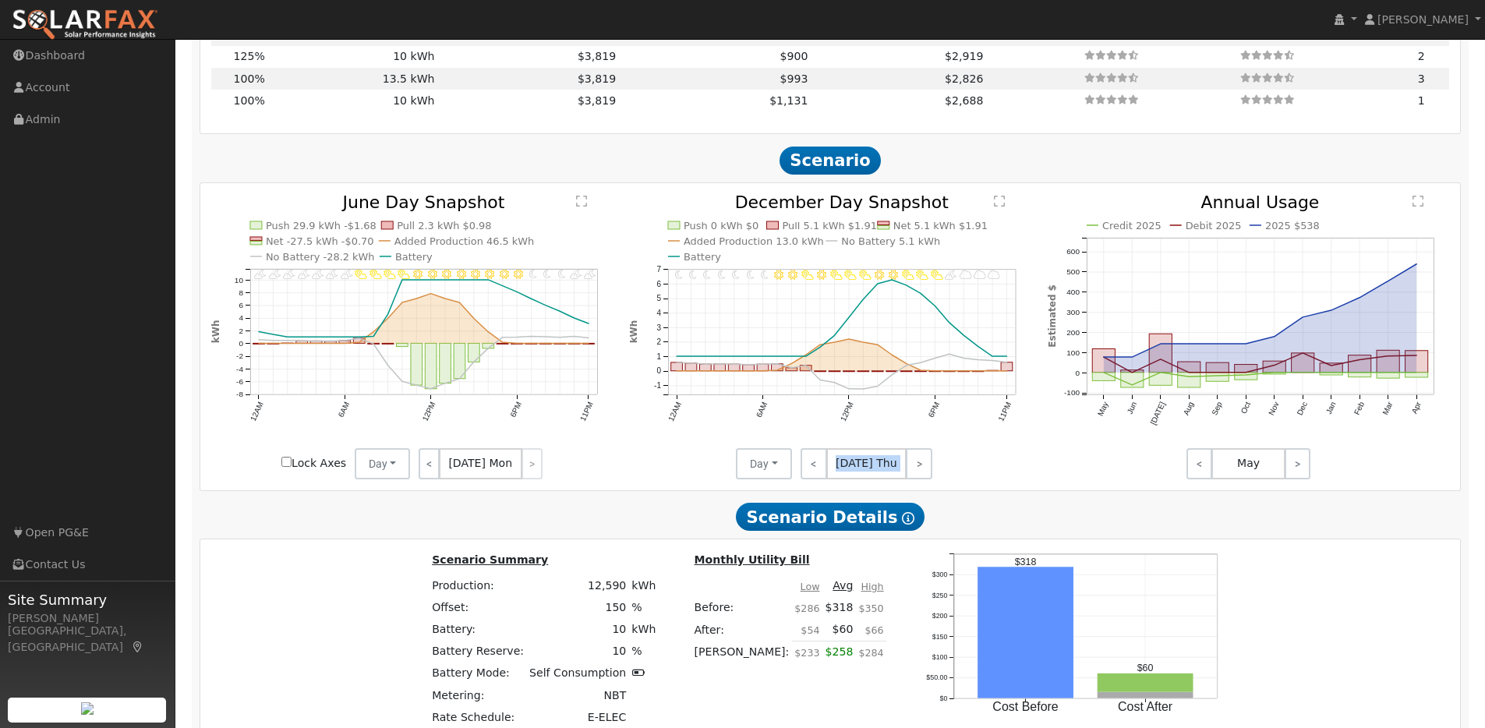
click at [924, 473] on link ">" at bounding box center [919, 463] width 26 height 31
click at [924, 473] on link ">" at bounding box center [917, 463] width 30 height 31
click at [924, 473] on link ">" at bounding box center [918, 463] width 28 height 31
click at [924, 473] on link ">" at bounding box center [919, 463] width 26 height 31
click at [924, 473] on link ">" at bounding box center [919, 463] width 25 height 31
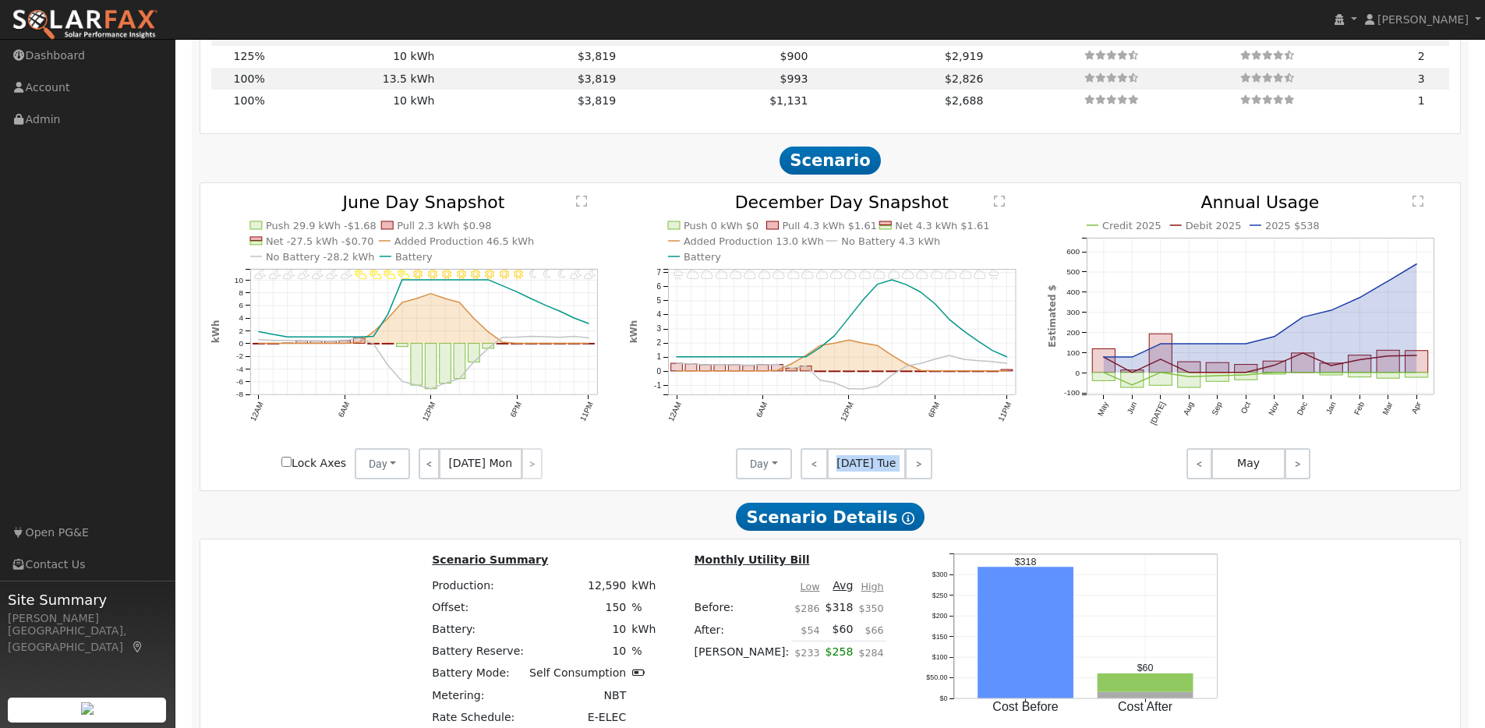
click at [924, 473] on link ">" at bounding box center [918, 463] width 27 height 31
click at [924, 473] on link ">" at bounding box center [919, 463] width 25 height 31
click at [924, 473] on link ">" at bounding box center [919, 463] width 26 height 31
click at [924, 473] on link ">" at bounding box center [917, 463] width 30 height 31
click at [924, 473] on link ">" at bounding box center [918, 463] width 28 height 31
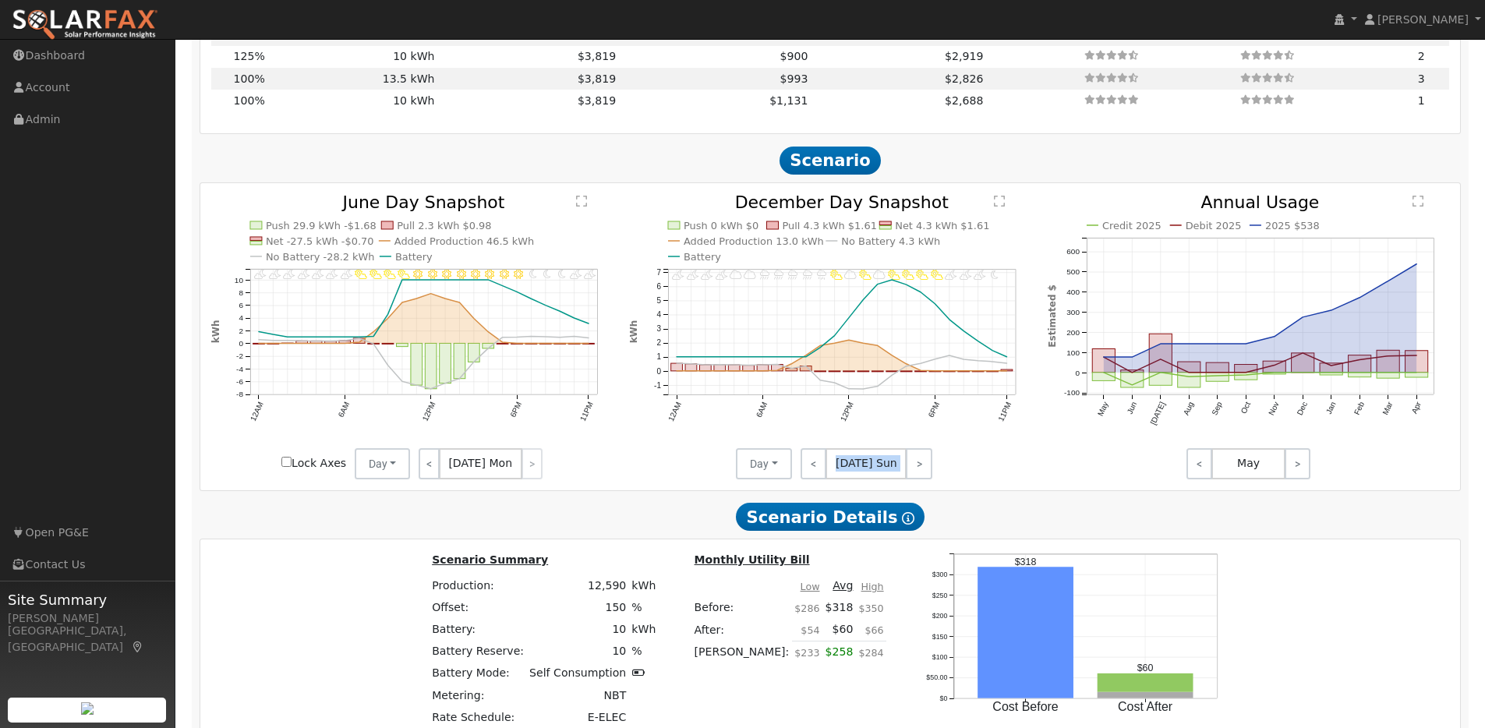
click at [924, 473] on link ">" at bounding box center [919, 463] width 26 height 31
click at [924, 473] on link ">" at bounding box center [919, 463] width 25 height 31
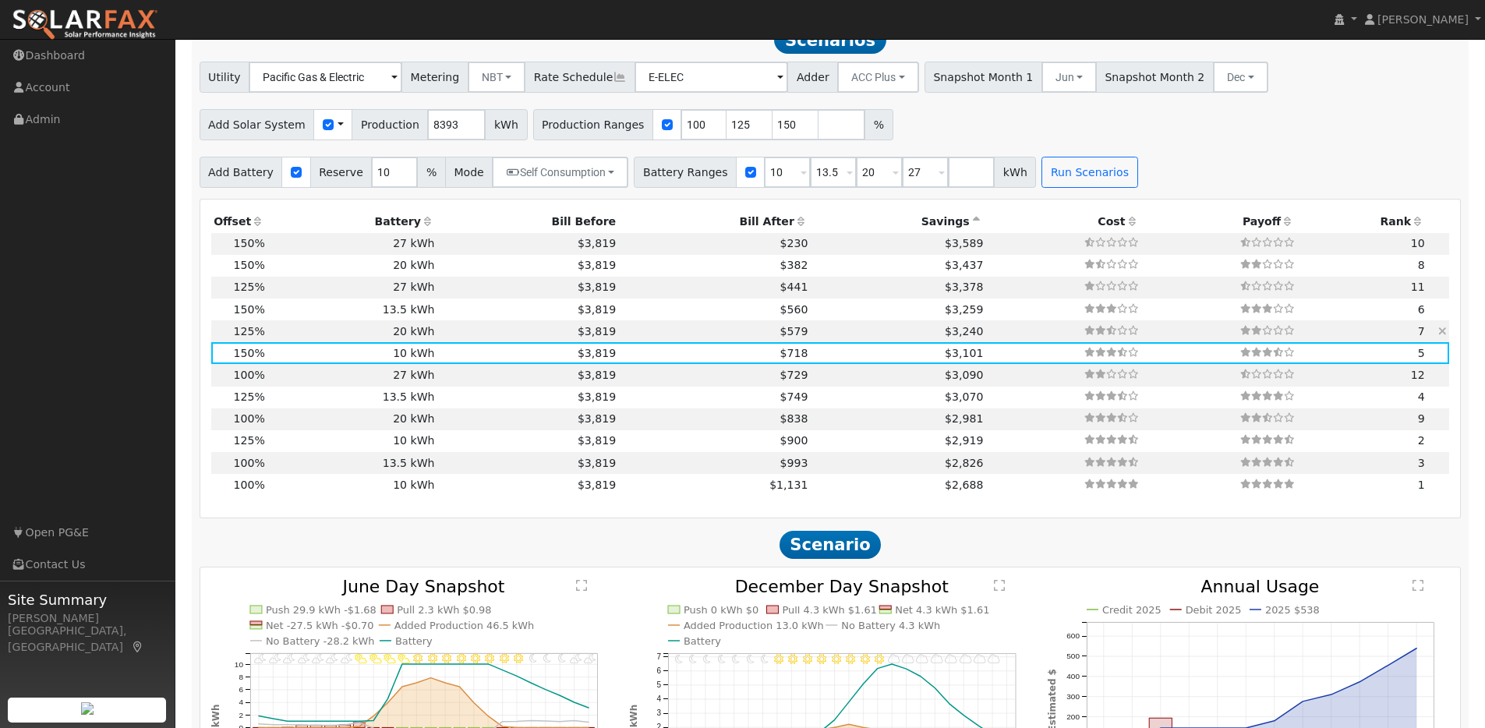
scroll to position [1471, 0]
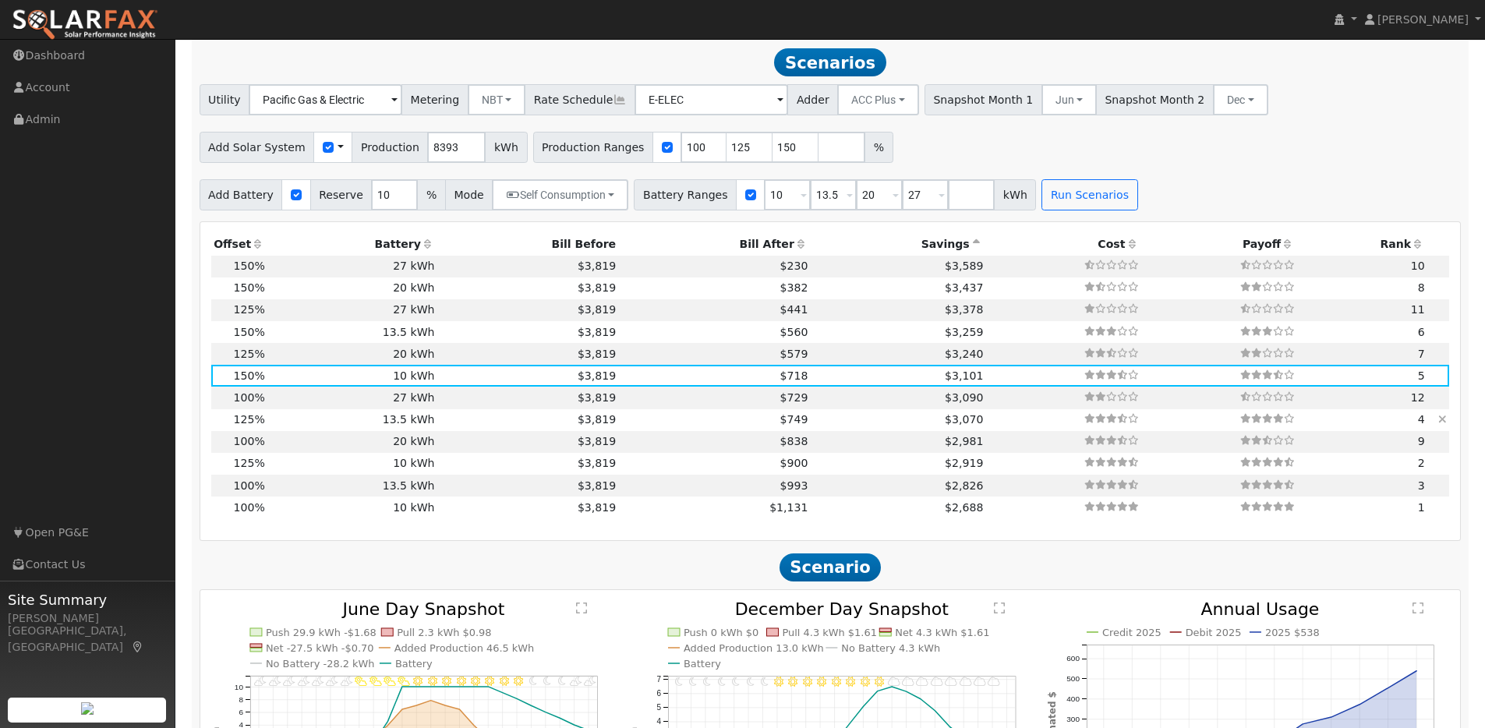
click at [324, 430] on td "13.5 kWh" at bounding box center [352, 420] width 170 height 22
type input "$21,681"
type input "$13,635"
type input "$10,595"
type input "7.0"
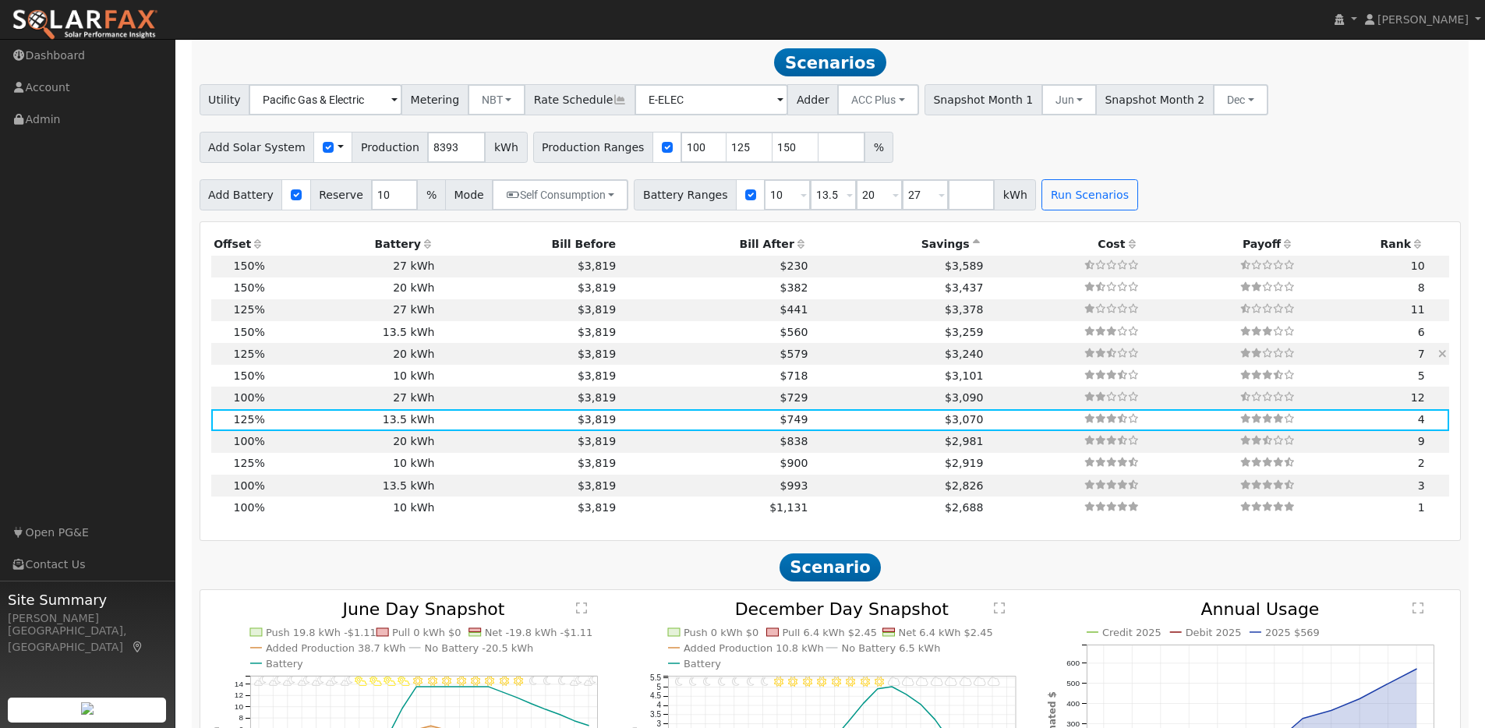
click at [356, 361] on td "20 kWh" at bounding box center [352, 354] width 170 height 22
type input "$20,200"
type input "$12,564"
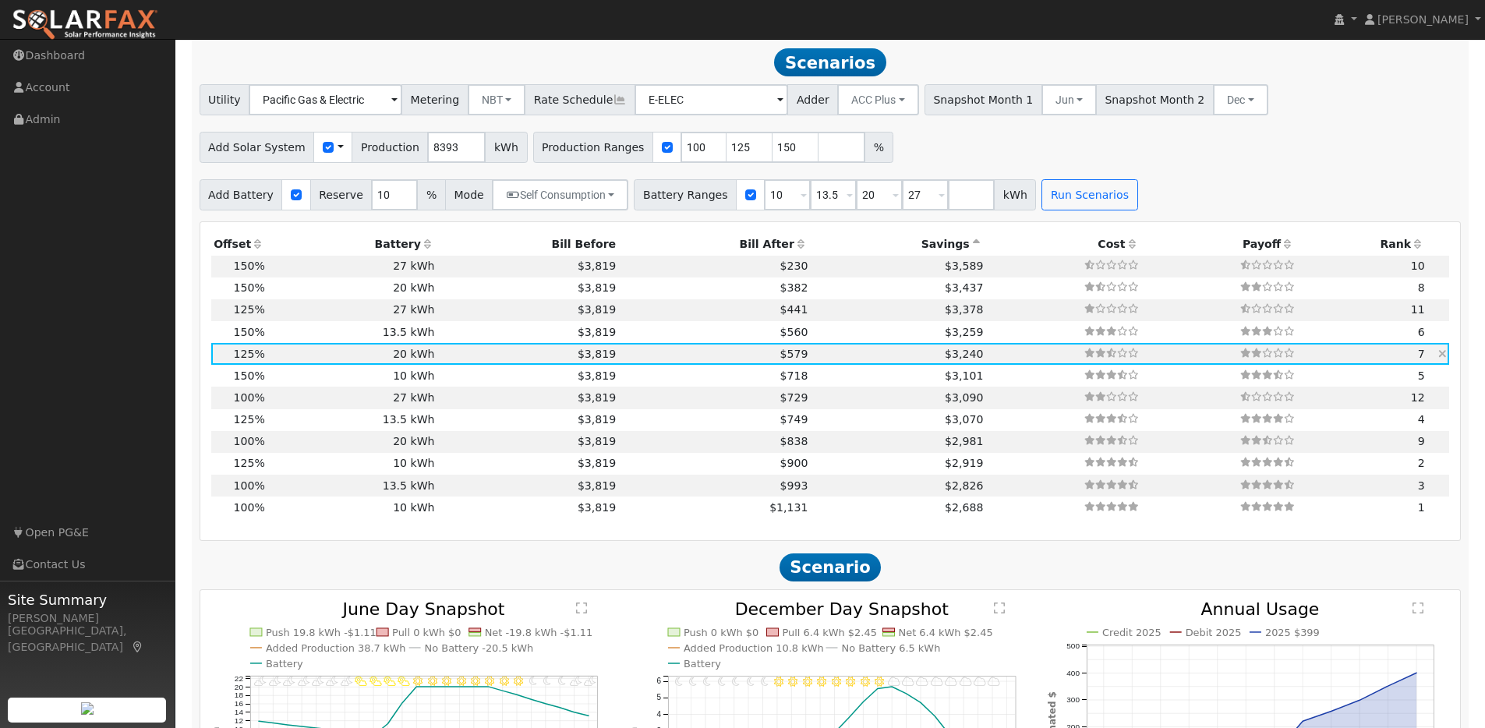
click at [458, 361] on td "$3,819" at bounding box center [528, 354] width 182 height 22
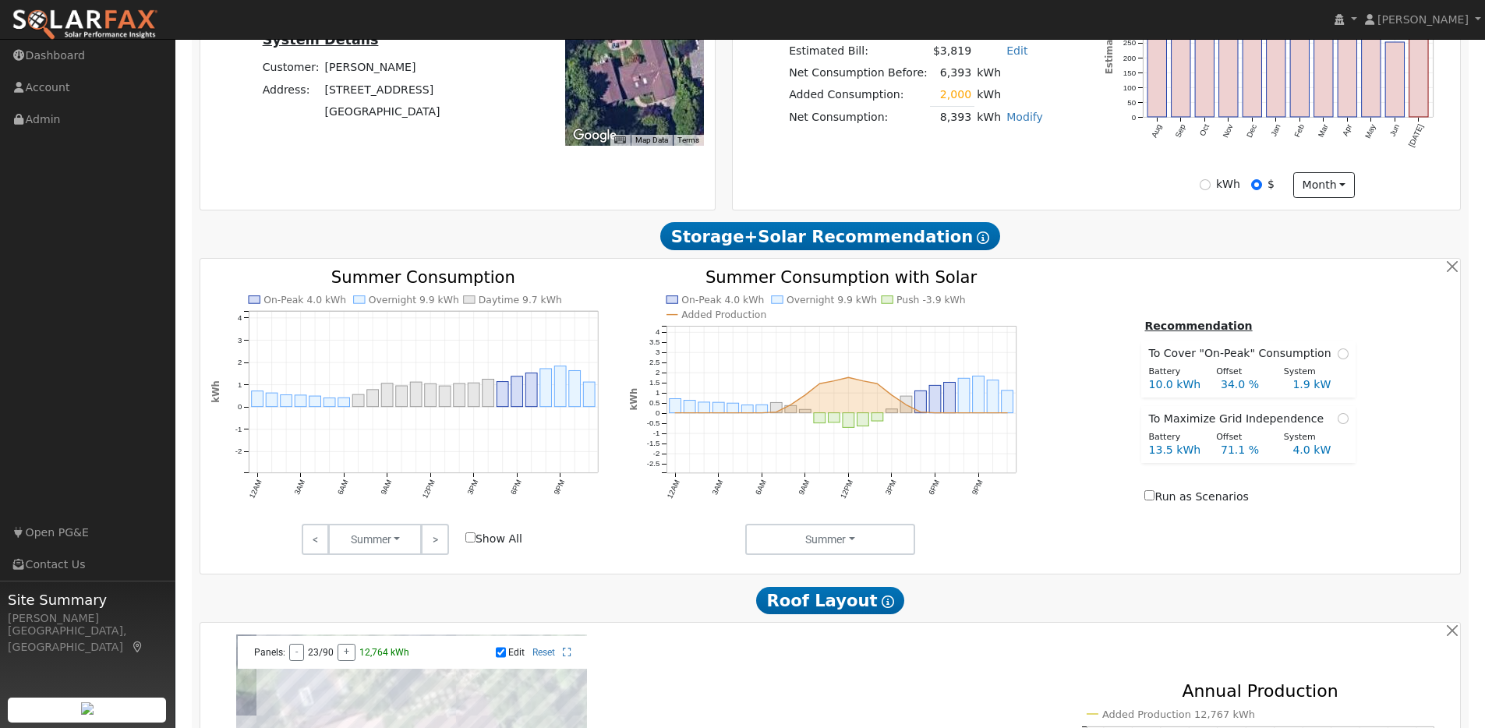
scroll to position [506, 0]
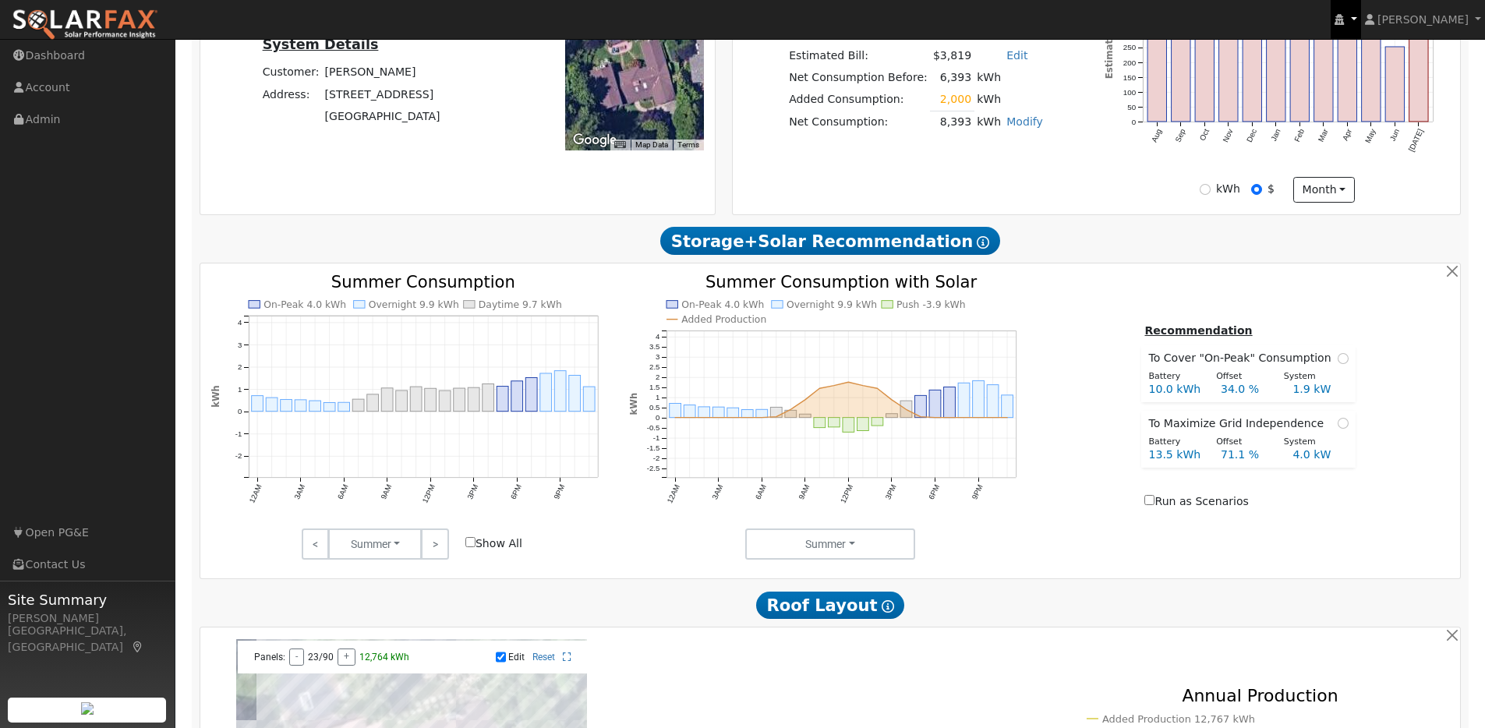
click at [1360, 18] on link at bounding box center [1345, 19] width 30 height 39
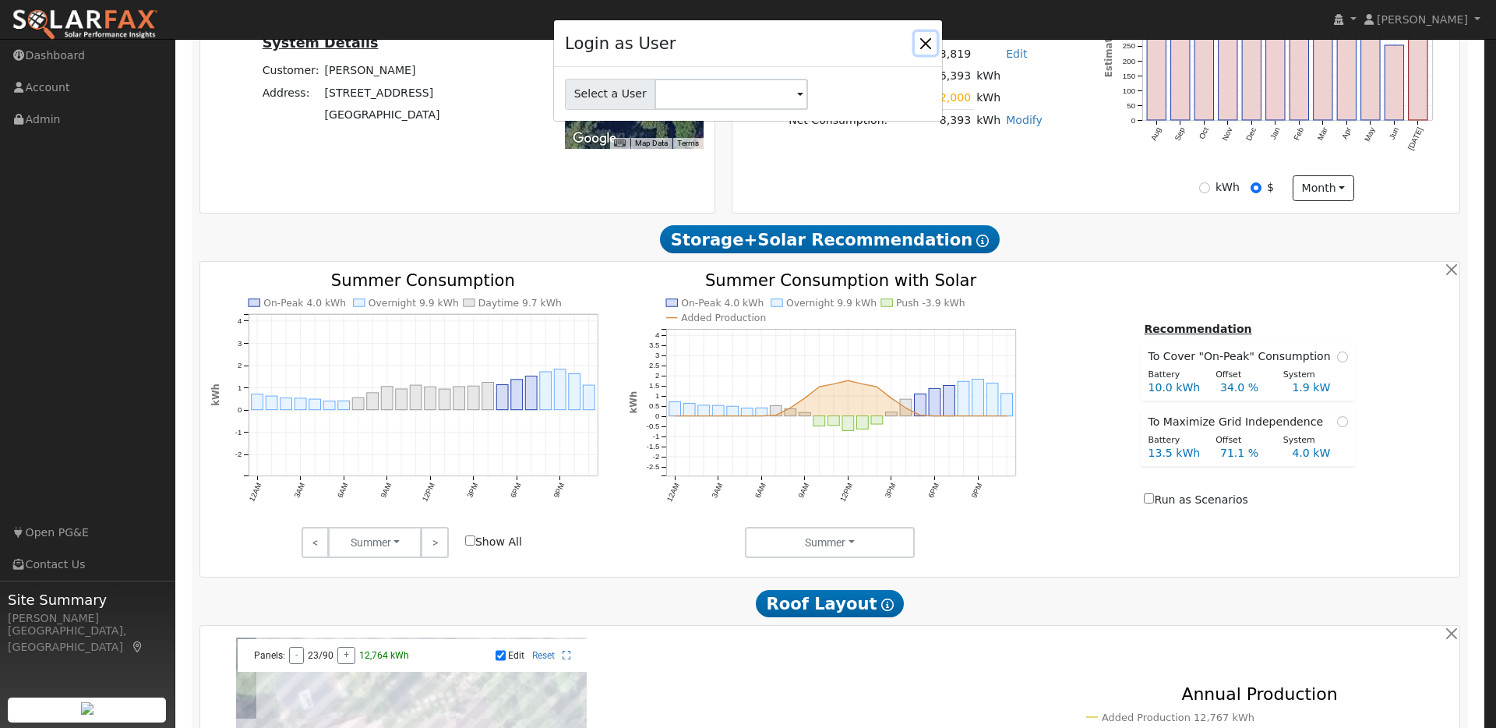
click at [927, 45] on button "Close" at bounding box center [926, 43] width 22 height 22
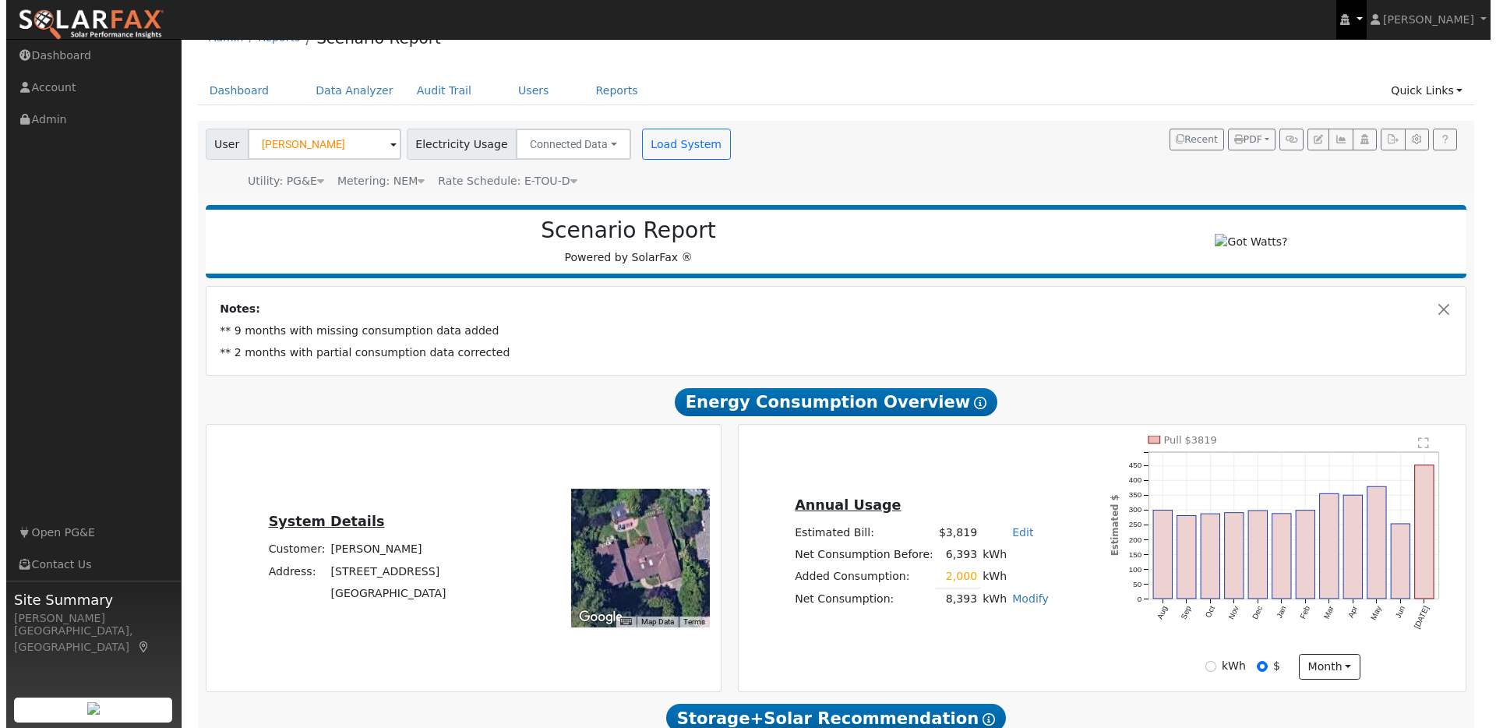
scroll to position [0, 0]
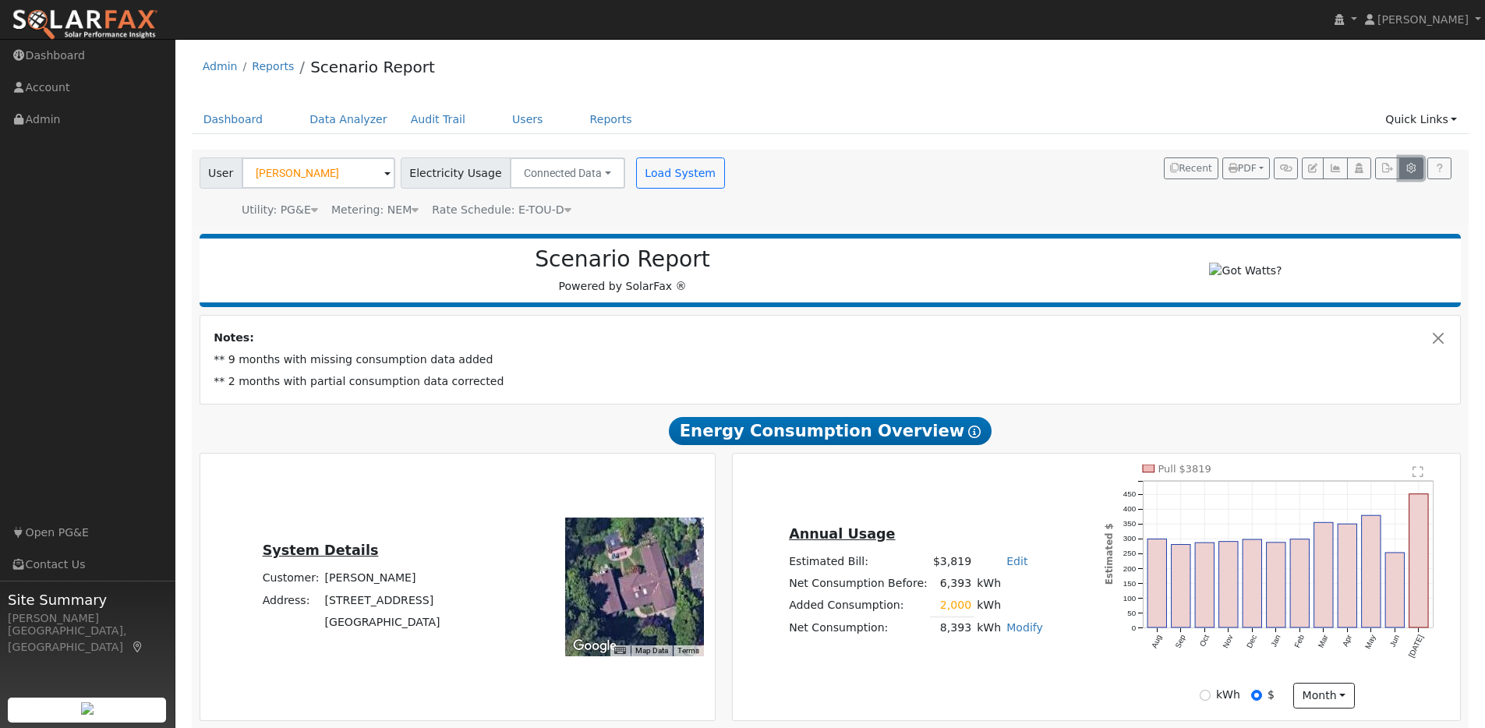
click at [1414, 168] on icon "button" at bounding box center [1411, 168] width 12 height 9
type input "80"
type input "100"
type input "125"
type input "150"
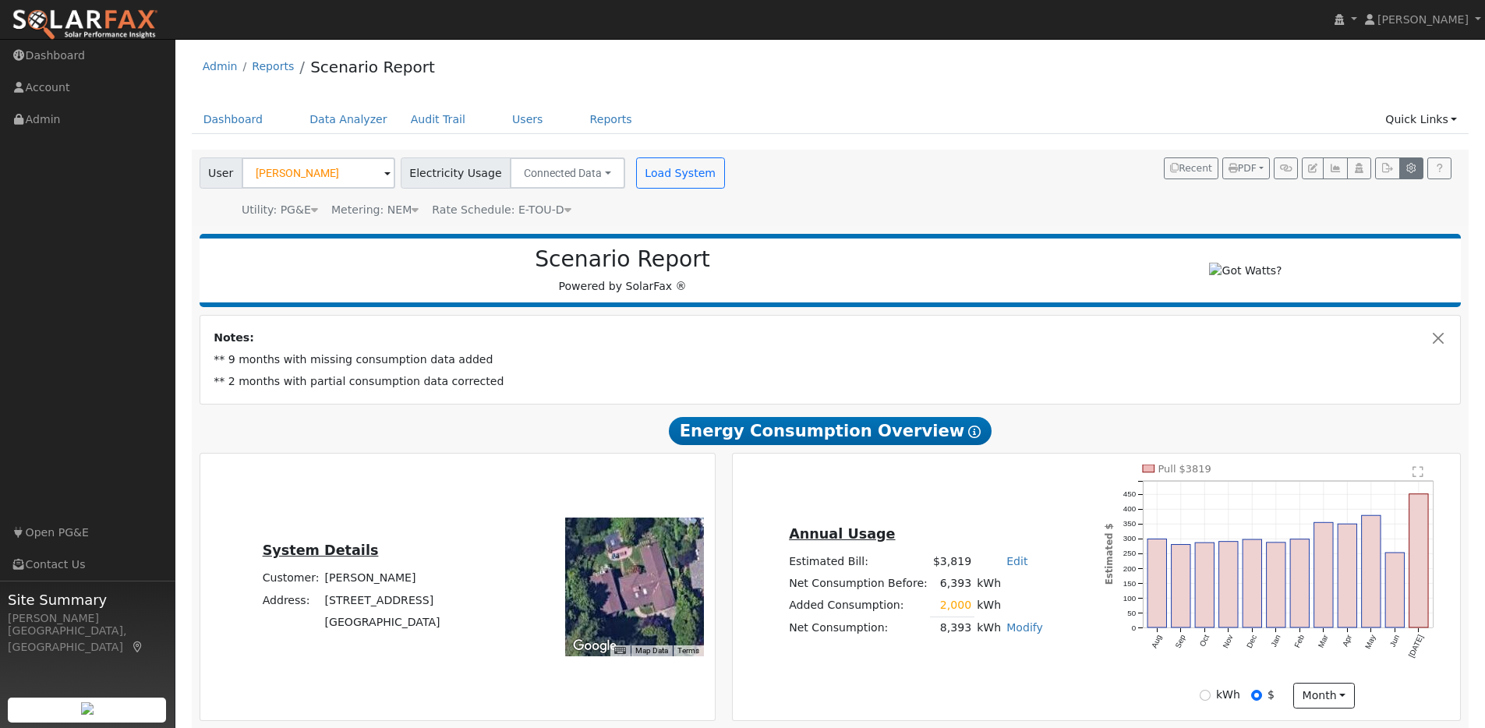
type input "10"
type input "13.5"
type input "20"
type input "27"
type input "40.5"
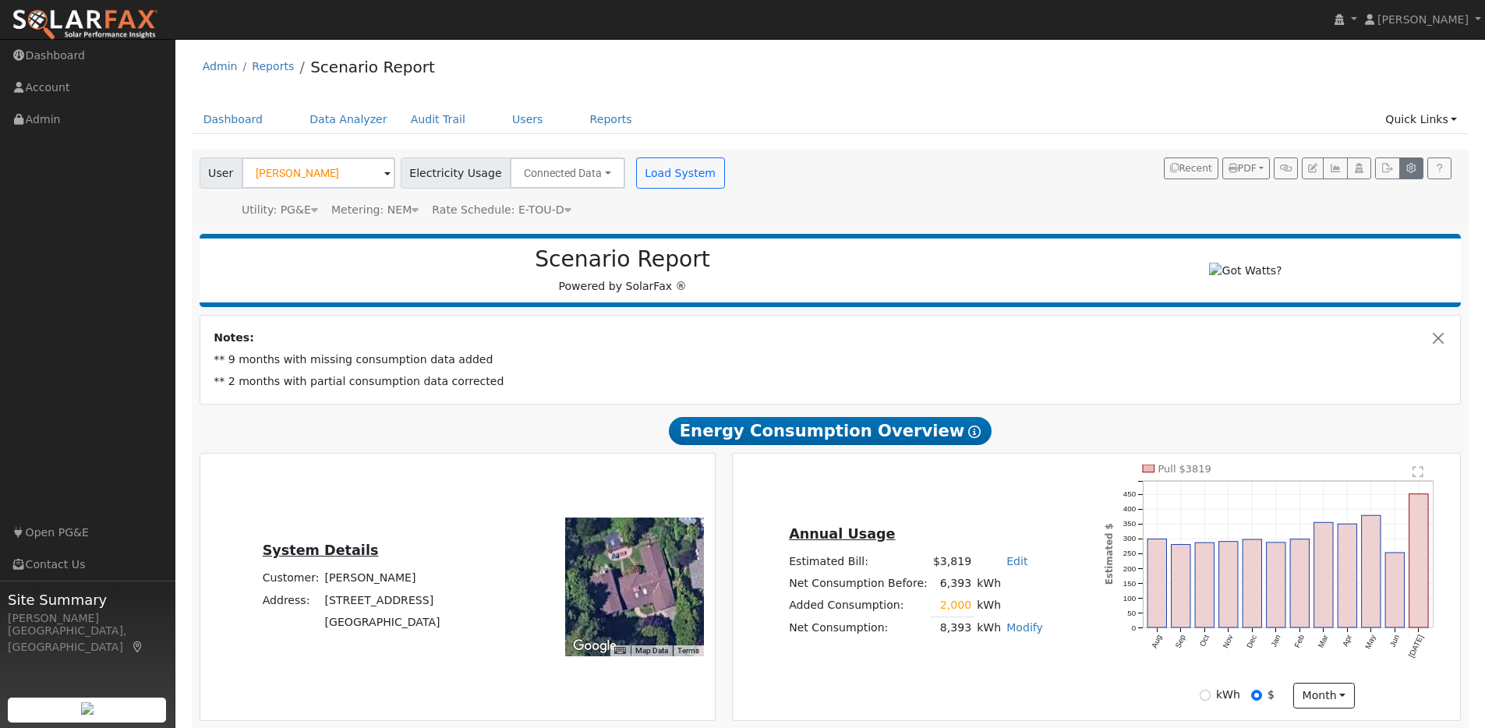
type input "10"
type input "0.8"
type input "1"
type input "3.1"
type input "1010"
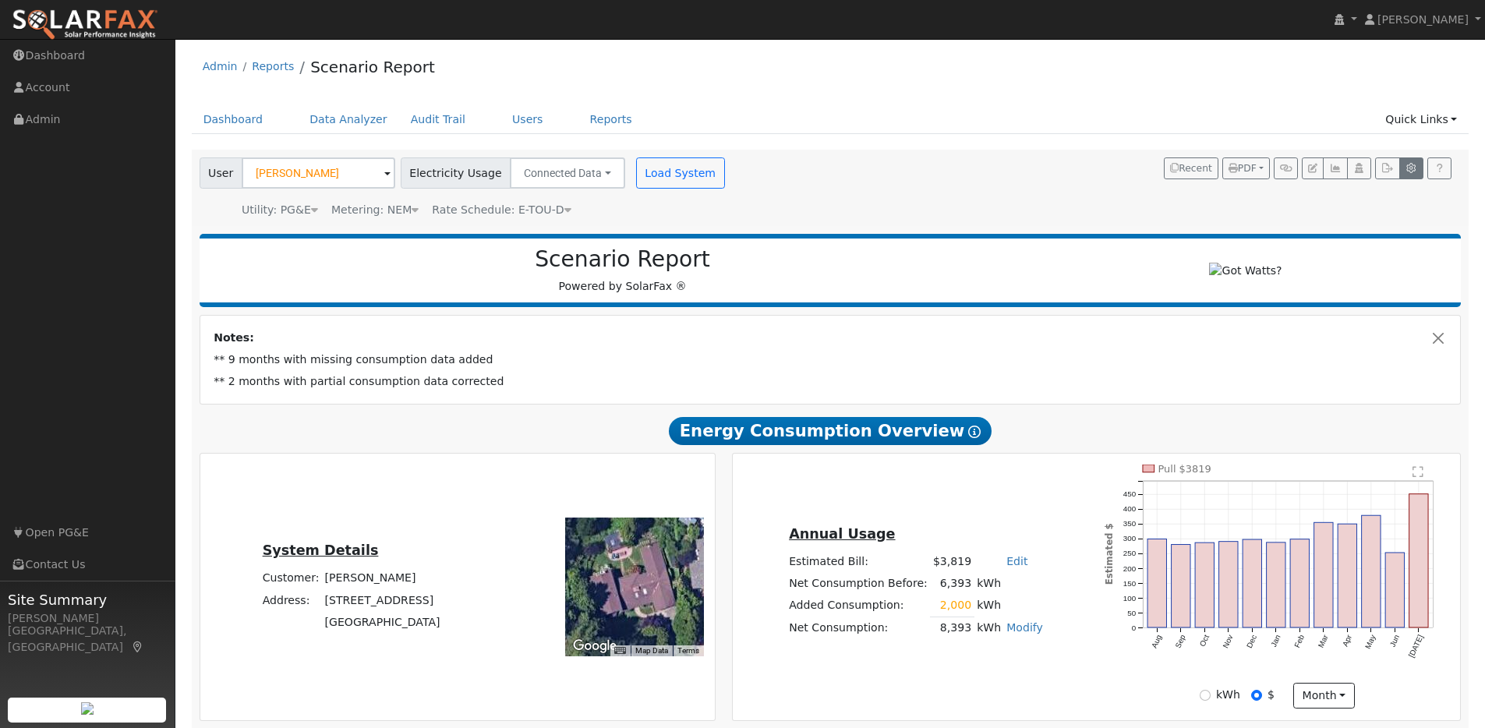
type input "1"
type input "460"
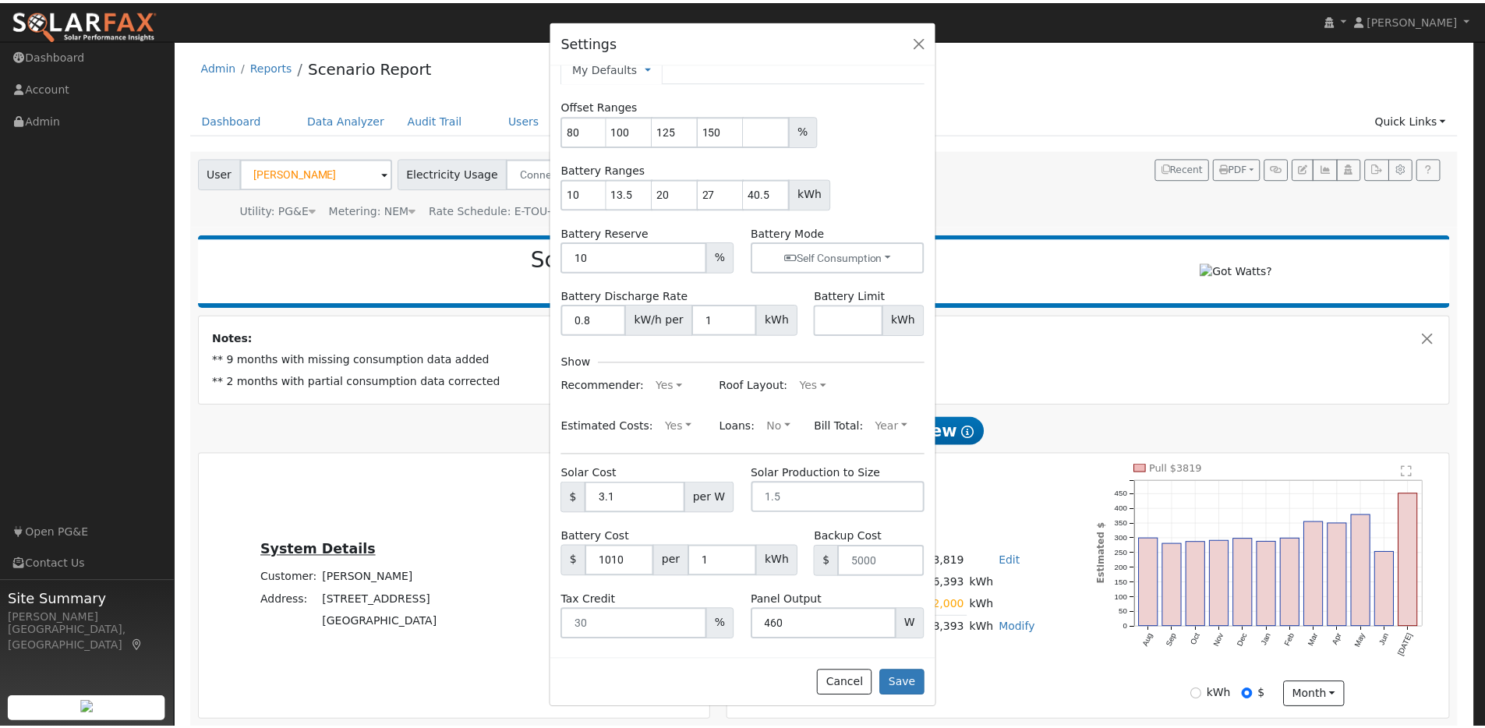
scroll to position [28, 0]
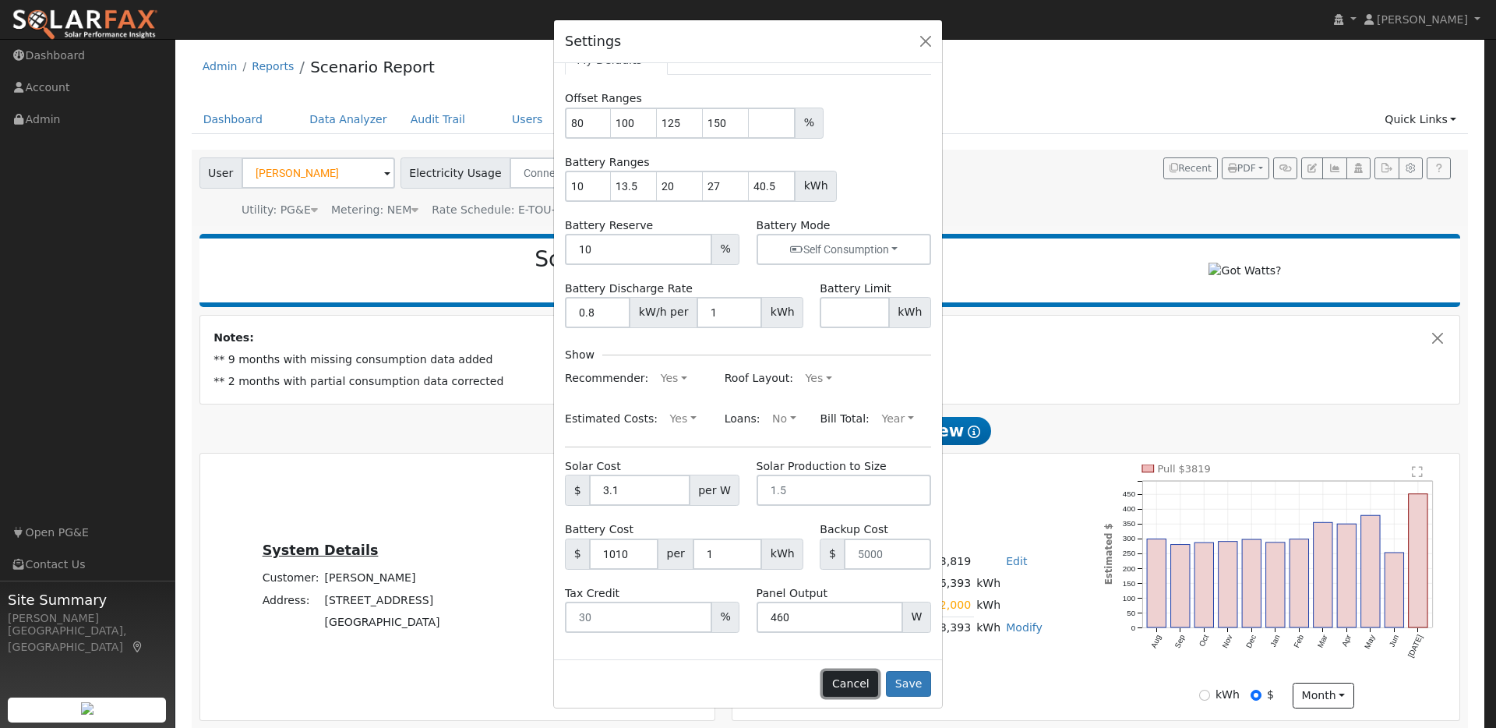
click at [848, 683] on button "Cancel" at bounding box center [850, 684] width 55 height 26
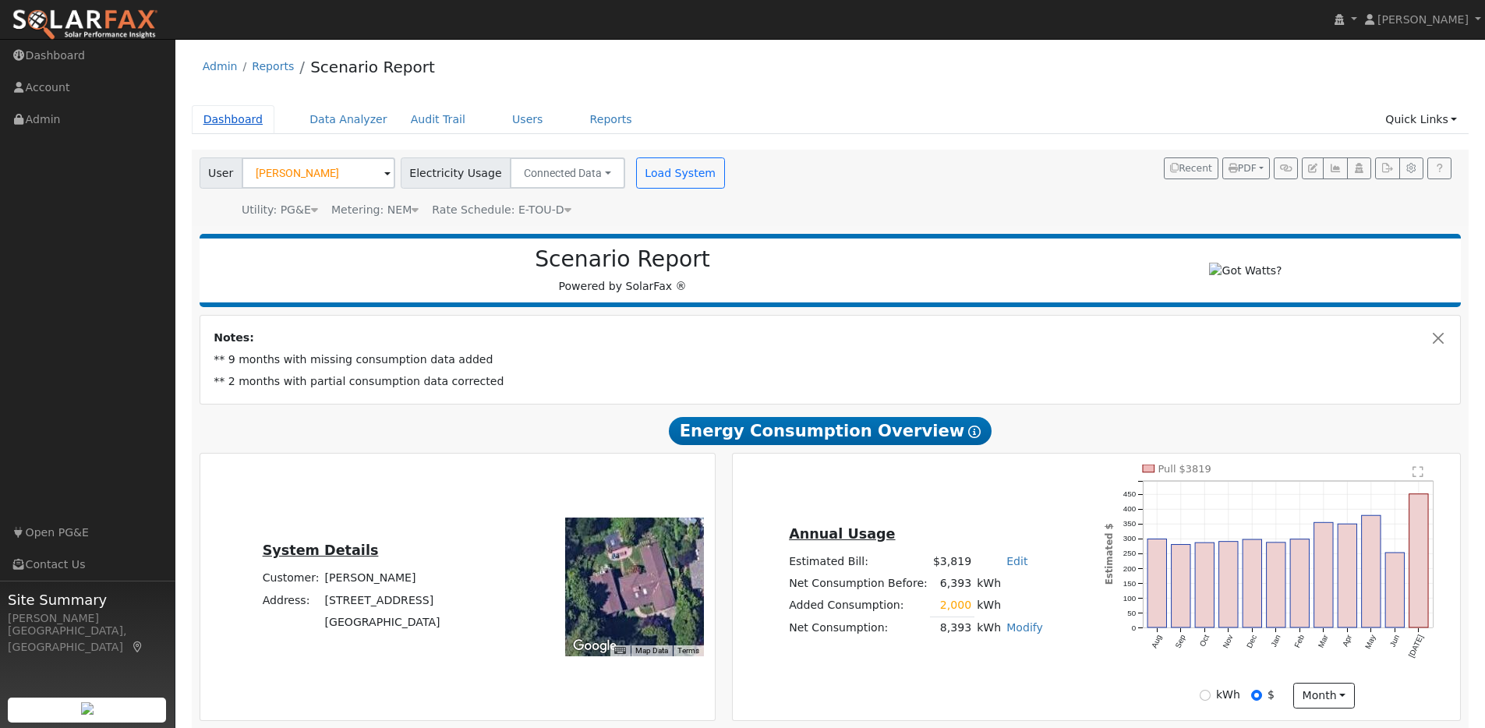
click at [244, 115] on link "Dashboard" at bounding box center [233, 119] width 83 height 29
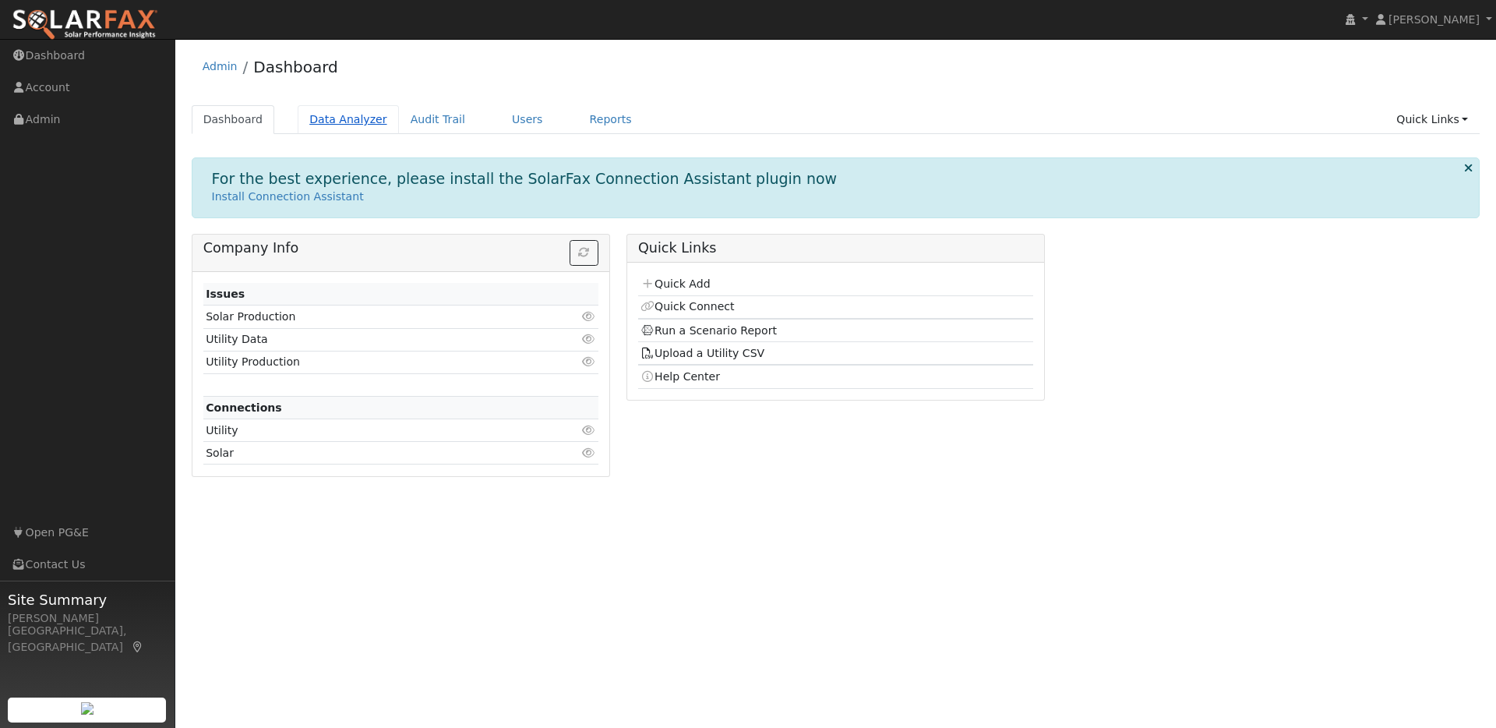
click at [369, 121] on link "Data Analyzer" at bounding box center [348, 119] width 101 height 29
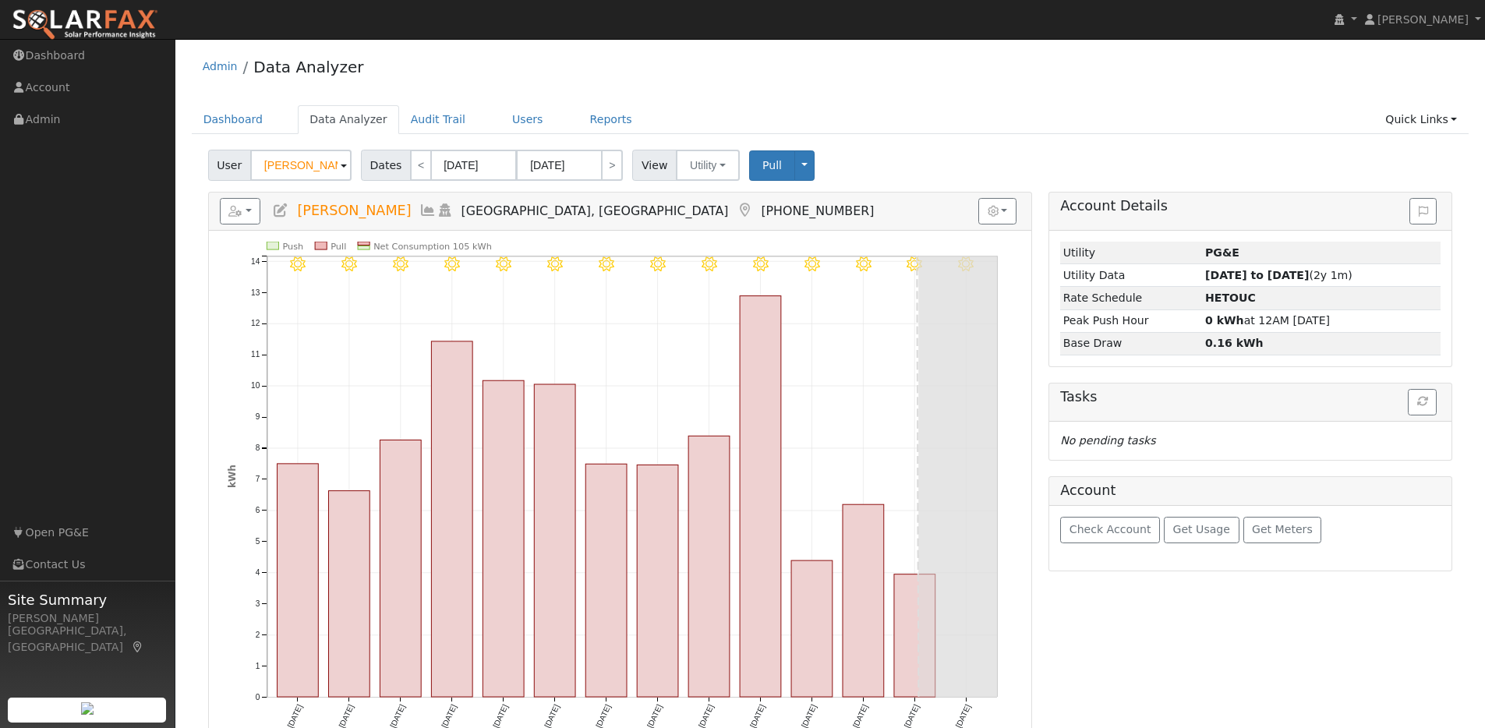
click at [343, 171] on span at bounding box center [344, 166] width 6 height 18
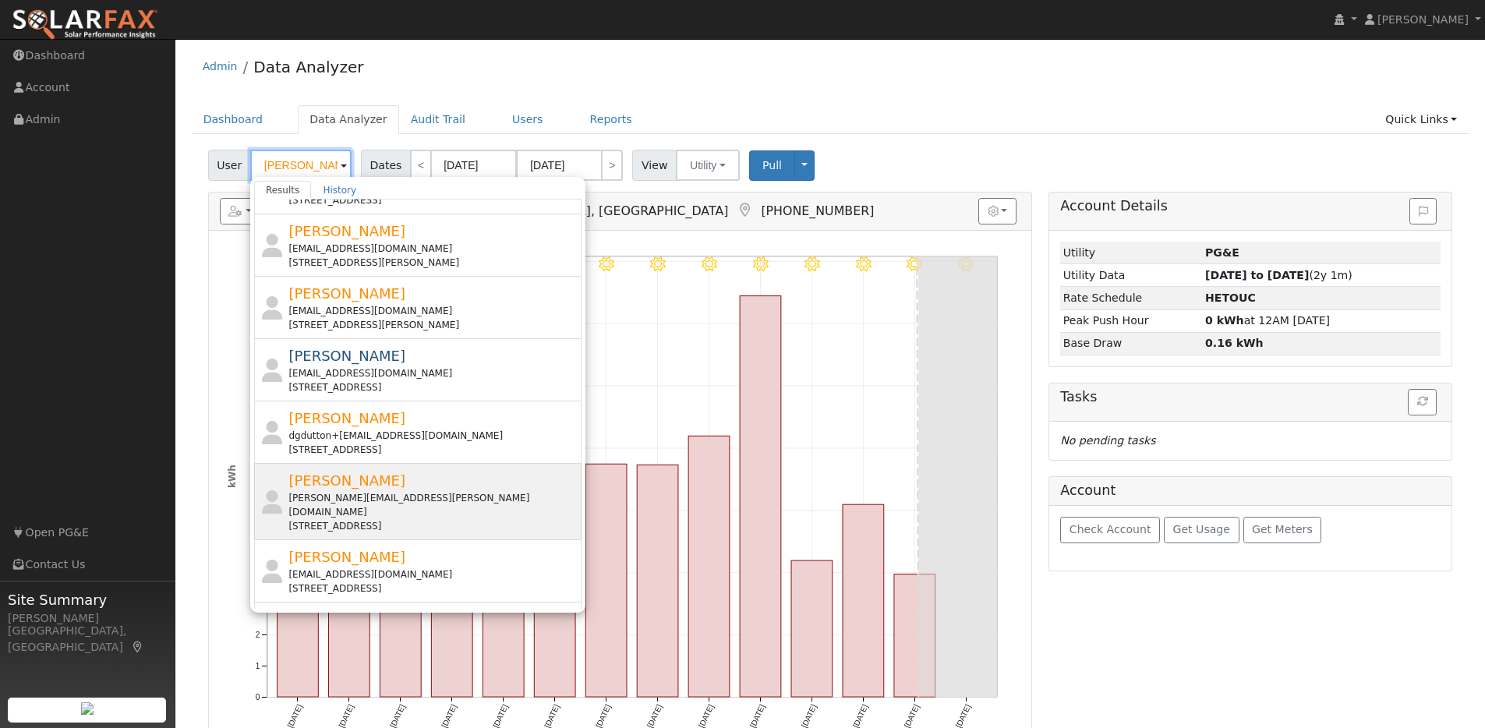
scroll to position [320, 0]
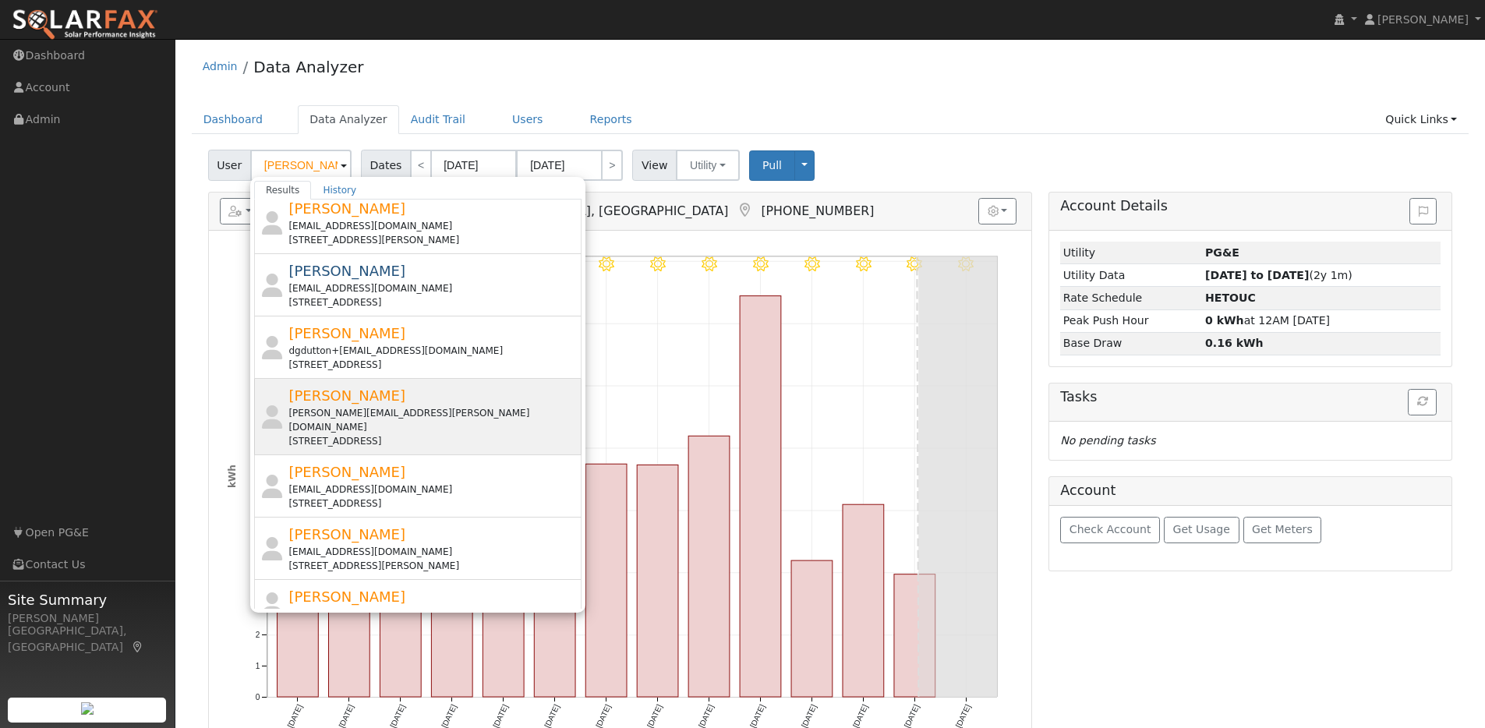
click at [415, 408] on div "[PERSON_NAME][EMAIL_ADDRESS][PERSON_NAME][DOMAIN_NAME]" at bounding box center [432, 420] width 289 height 28
type input "[PERSON_NAME]"
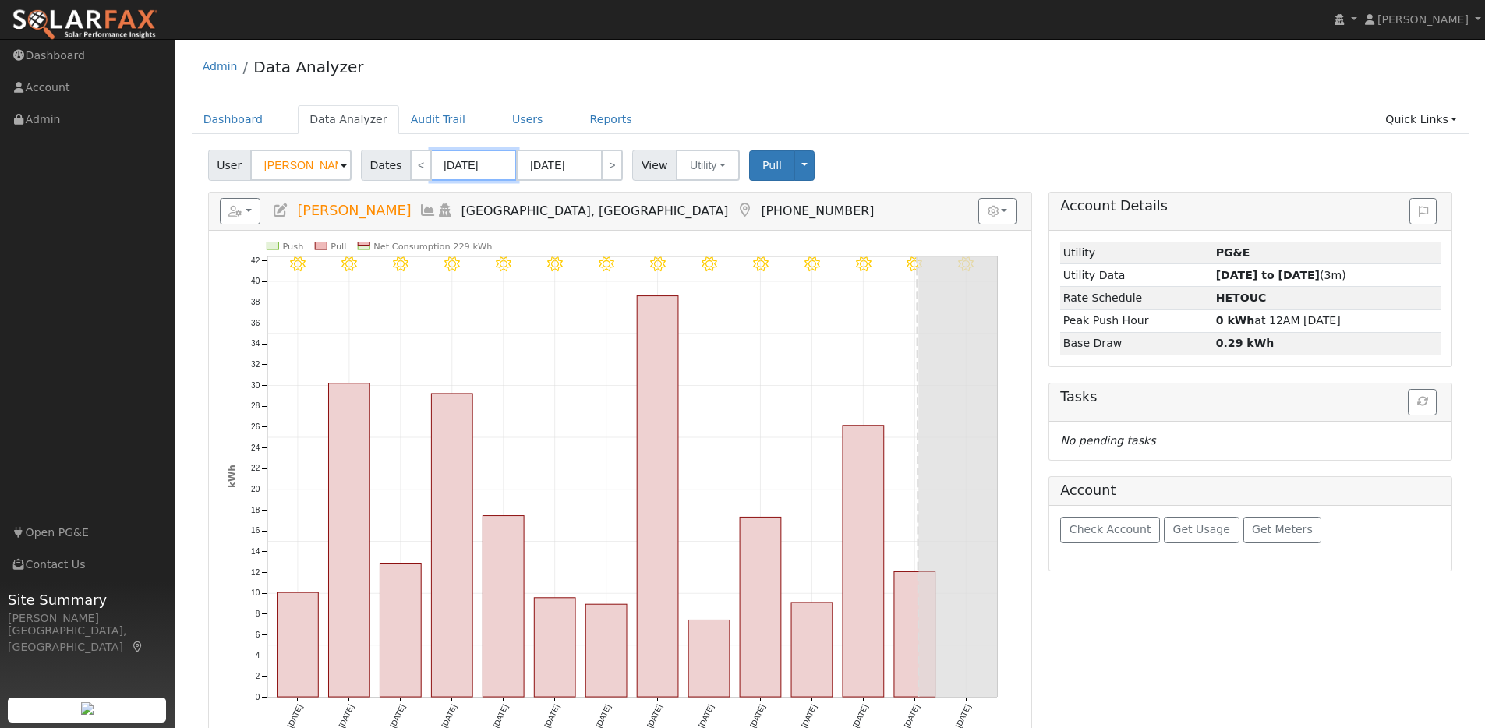
click at [503, 164] on input "[DATE]" at bounding box center [474, 165] width 86 height 31
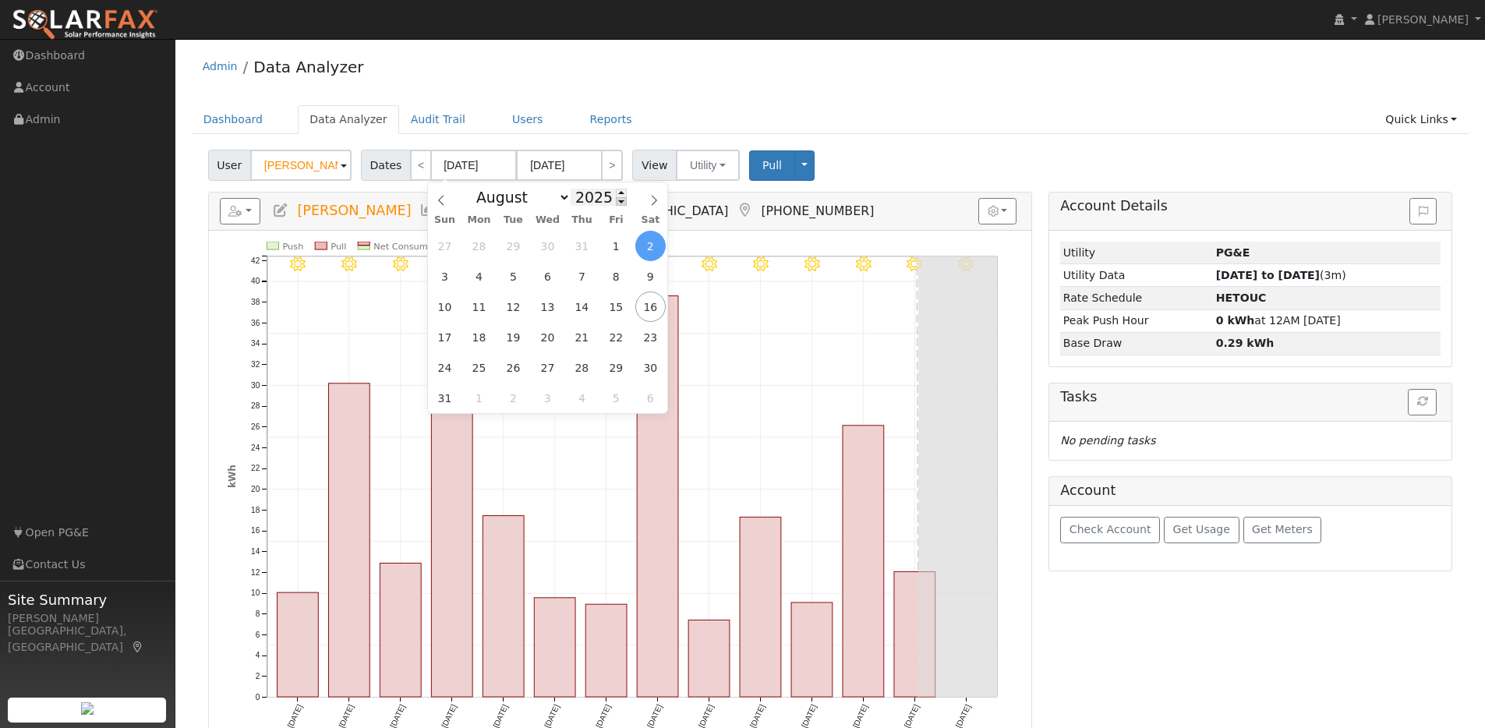
click at [616, 201] on span at bounding box center [621, 201] width 11 height 9
type input "2024"
click at [501, 163] on input "[DATE]" at bounding box center [474, 165] width 86 height 31
click at [623, 203] on div "January February March April May June July August September October November [D…" at bounding box center [548, 195] width 180 height 26
click at [558, 200] on select "January February March April May June July August September October November De…" at bounding box center [519, 197] width 102 height 19
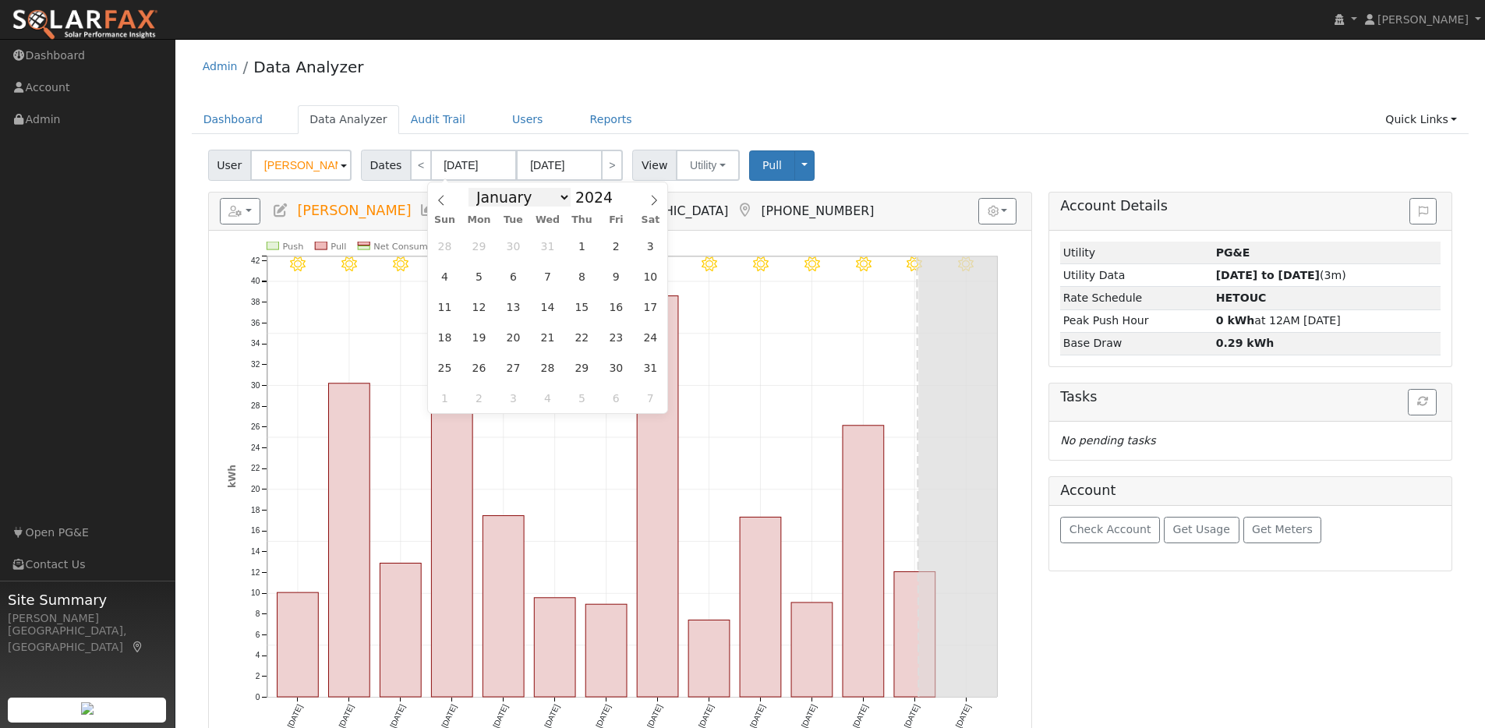
select select "6"
click at [473, 188] on select "January February March April May June July August September October November De…" at bounding box center [519, 197] width 102 height 19
click at [480, 239] on span "1" at bounding box center [479, 246] width 30 height 30
type input "[DATE]"
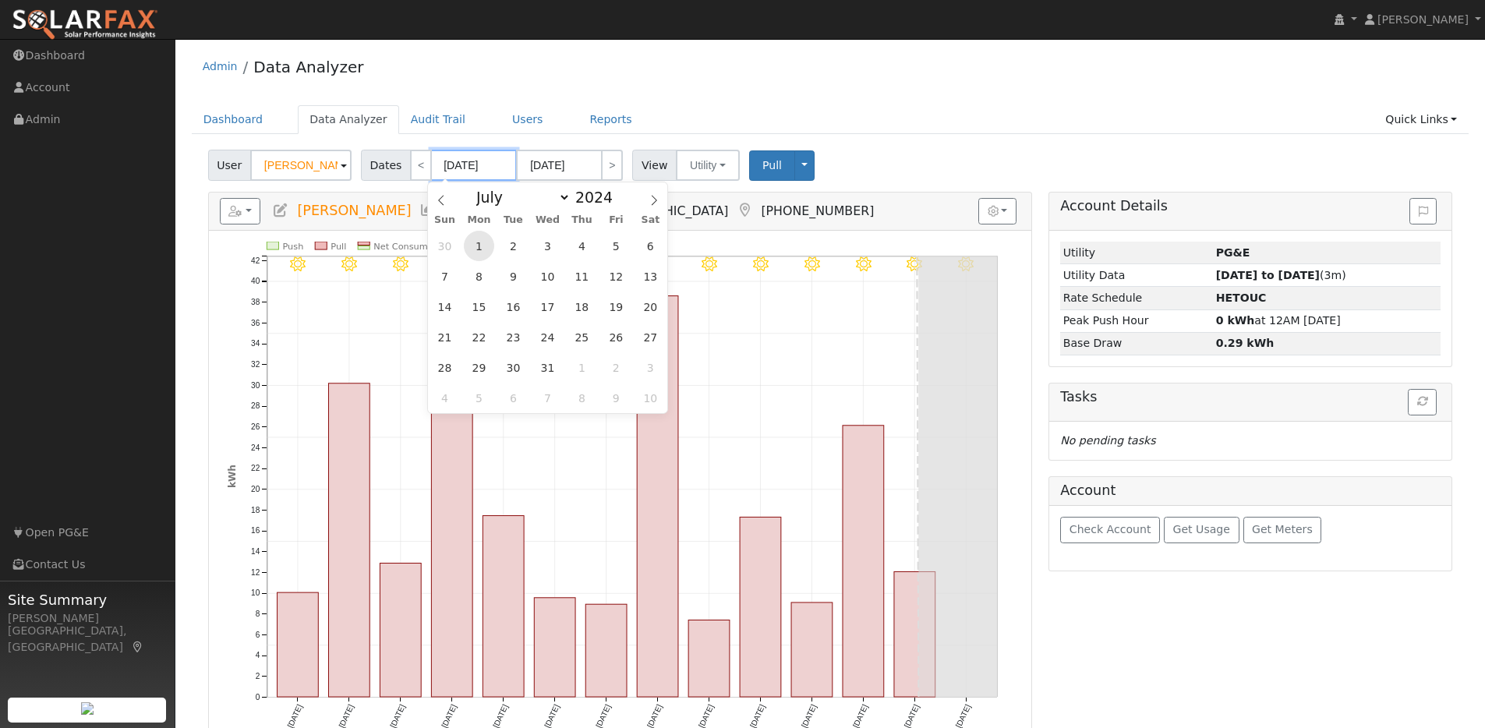
type input "2024"
select select "6"
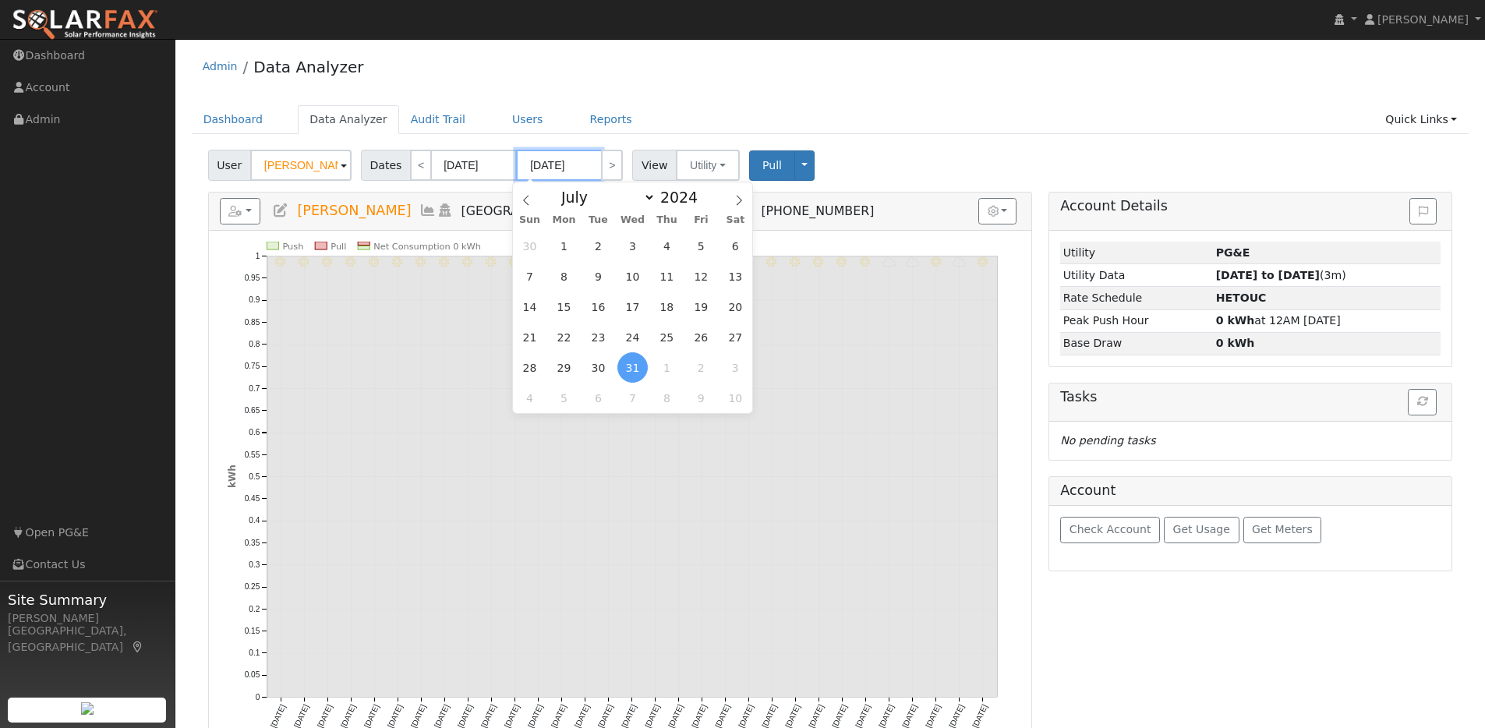
click at [588, 166] on input "[DATE]" at bounding box center [559, 165] width 86 height 31
click at [701, 192] on span at bounding box center [706, 193] width 11 height 9
type input "2025"
click at [599, 238] on span "1" at bounding box center [598, 246] width 30 height 30
type input "[DATE]"
